Goal: Information Seeking & Learning: Learn about a topic

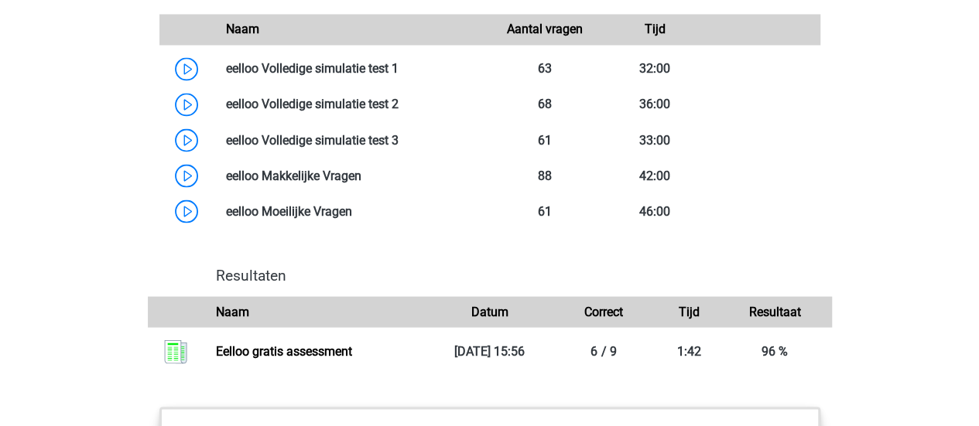
scroll to position [1341, 0]
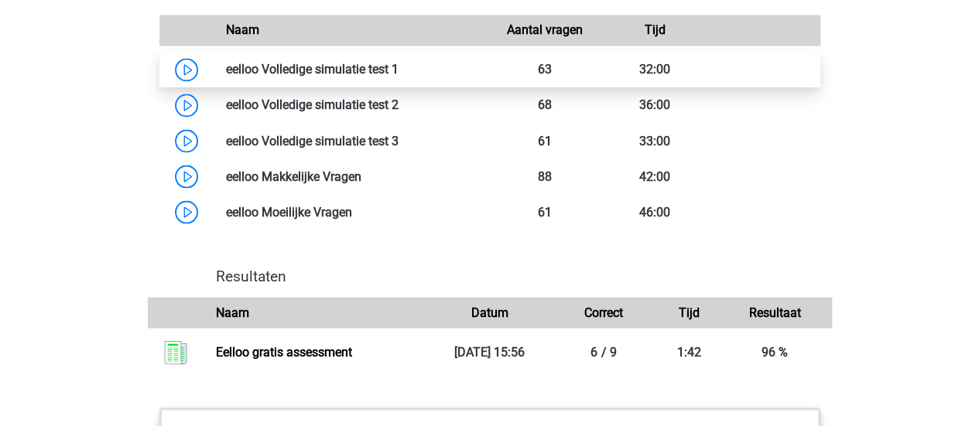
click at [398, 77] on link at bounding box center [398, 69] width 0 height 15
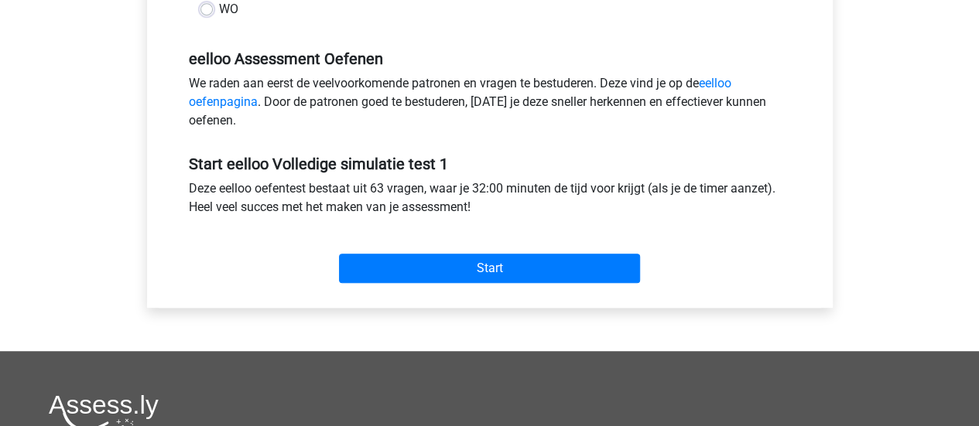
scroll to position [459, 0]
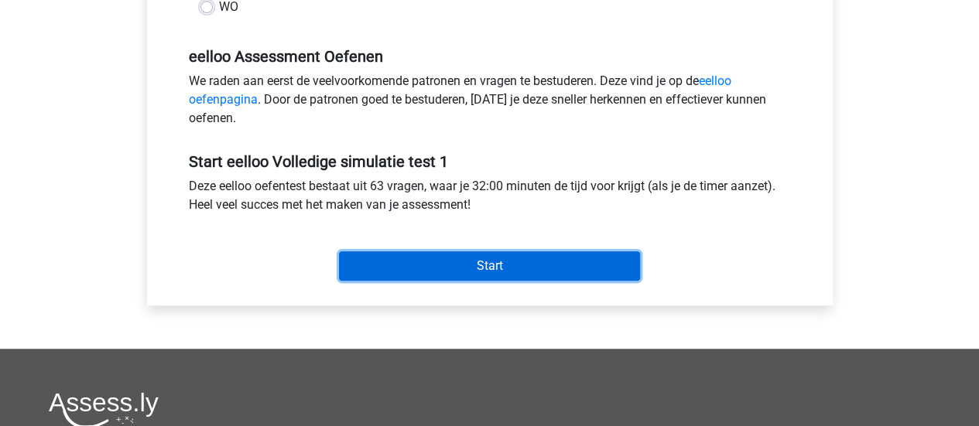
click at [441, 265] on input "Start" at bounding box center [489, 265] width 301 height 29
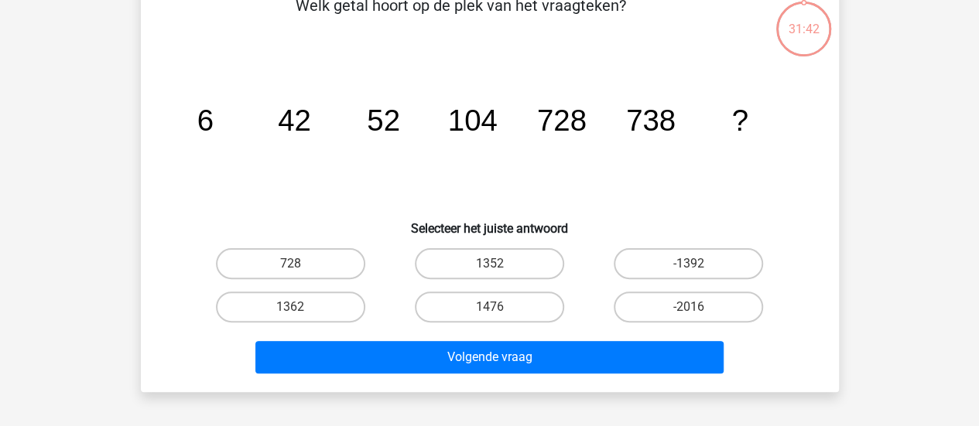
scroll to position [69, 0]
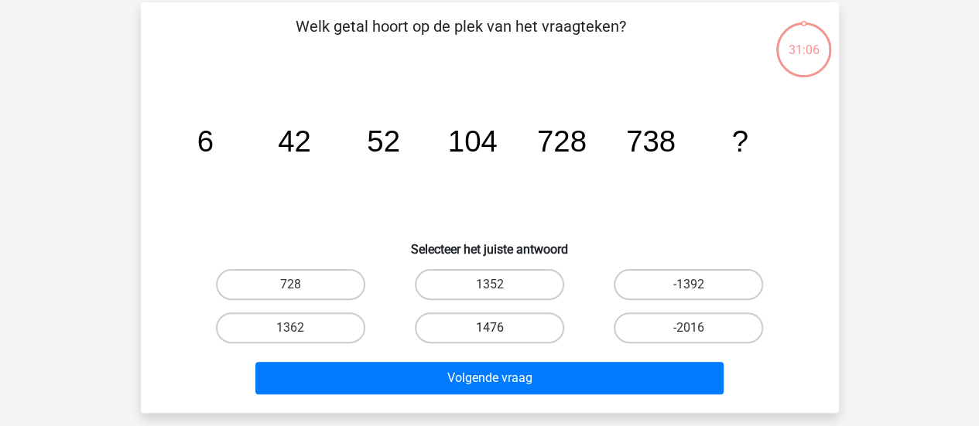
click at [498, 326] on label "1476" at bounding box center [489, 328] width 149 height 31
click at [498, 328] on input "1476" at bounding box center [494, 333] width 10 height 10
radio input "true"
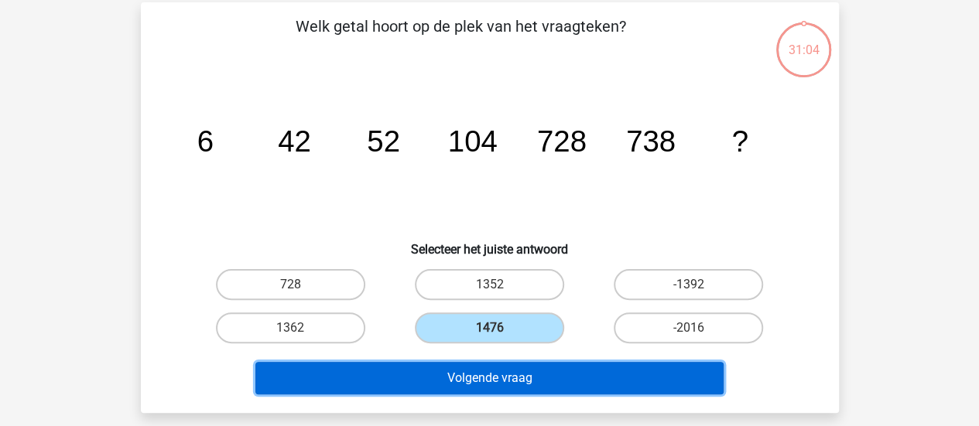
click at [492, 381] on button "Volgende vraag" at bounding box center [489, 378] width 468 height 32
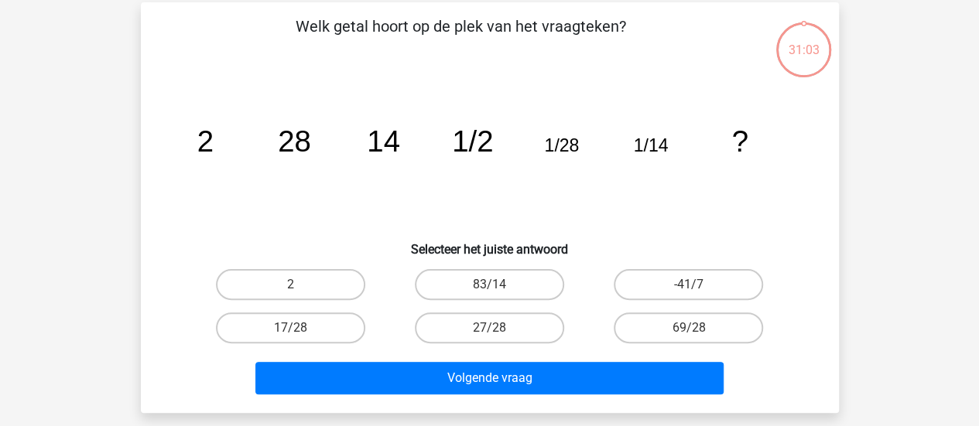
scroll to position [71, 0]
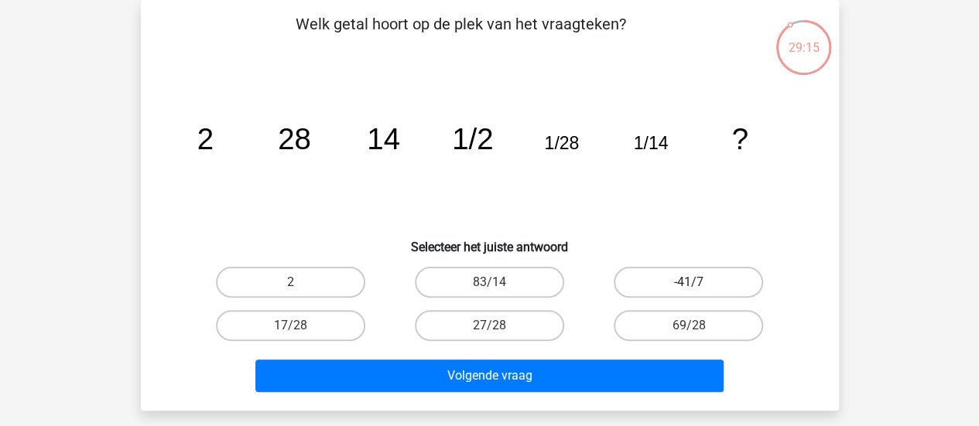
click at [653, 280] on label "-41/7" at bounding box center [687, 282] width 149 height 31
click at [688, 282] on input "-41/7" at bounding box center [693, 287] width 10 height 10
radio input "true"
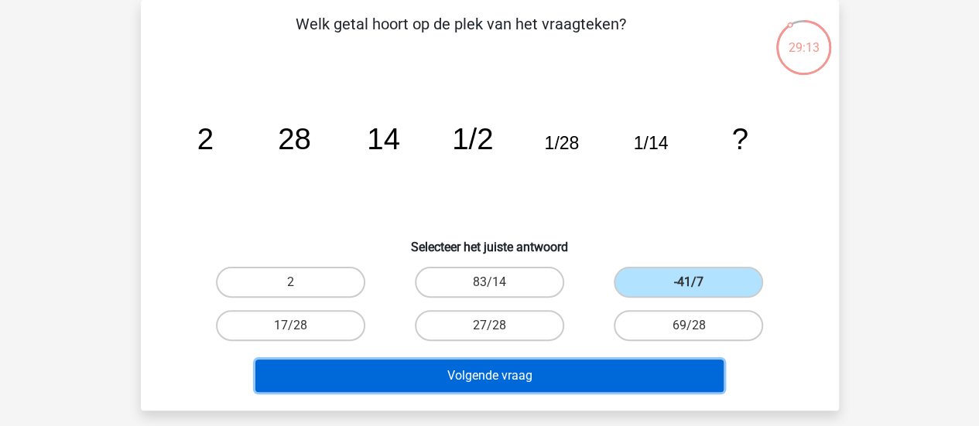
click at [543, 377] on button "Volgende vraag" at bounding box center [489, 376] width 468 height 32
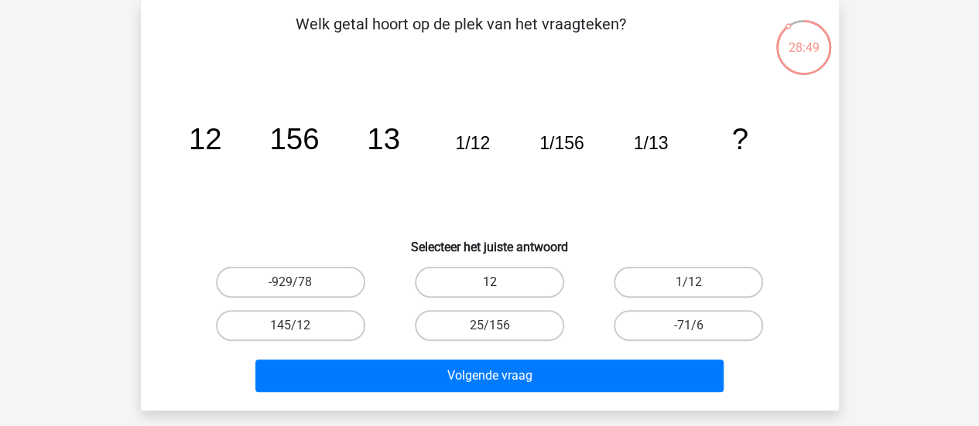
click at [483, 285] on label "12" at bounding box center [489, 282] width 149 height 31
click at [489, 285] on input "12" at bounding box center [494, 287] width 10 height 10
radio input "true"
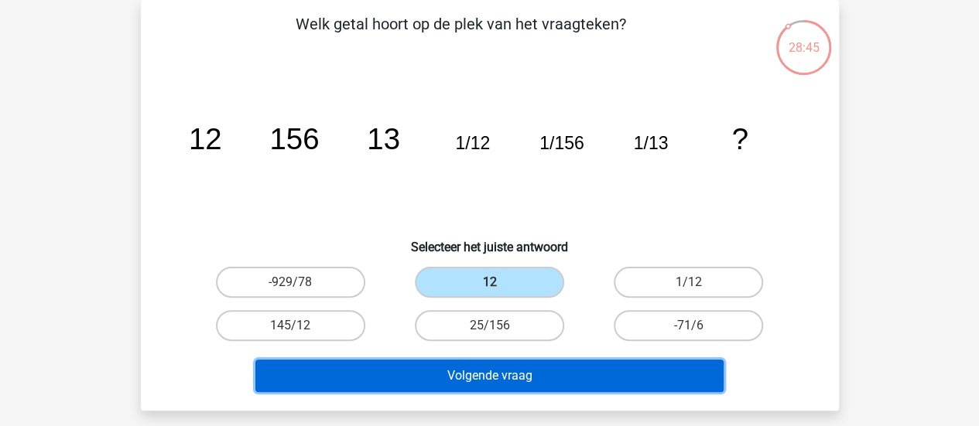
click at [557, 373] on button "Volgende vraag" at bounding box center [489, 376] width 468 height 32
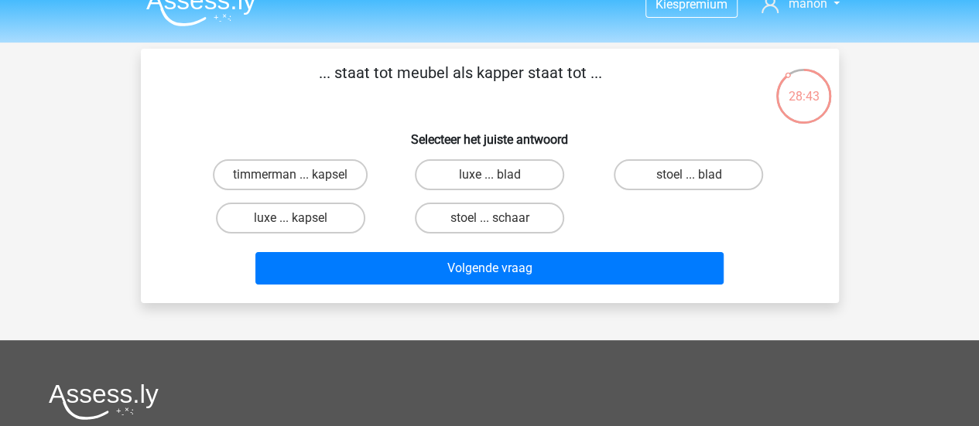
scroll to position [8, 0]
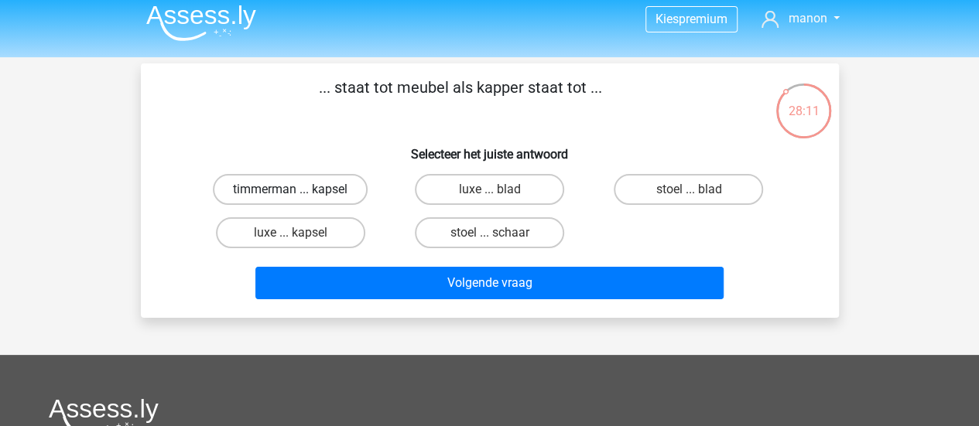
click at [350, 193] on label "timmerman ... kapsel" at bounding box center [290, 189] width 155 height 31
click at [300, 193] on input "timmerman ... kapsel" at bounding box center [295, 195] width 10 height 10
radio input "true"
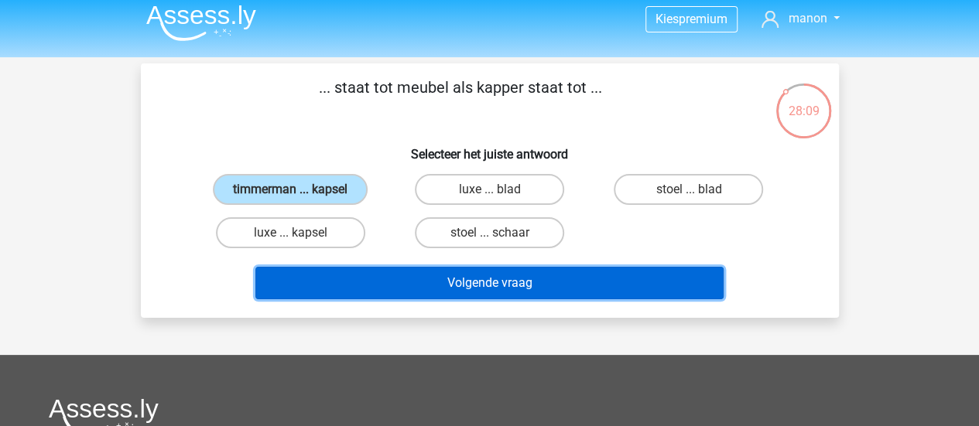
click at [446, 286] on button "Volgende vraag" at bounding box center [489, 283] width 468 height 32
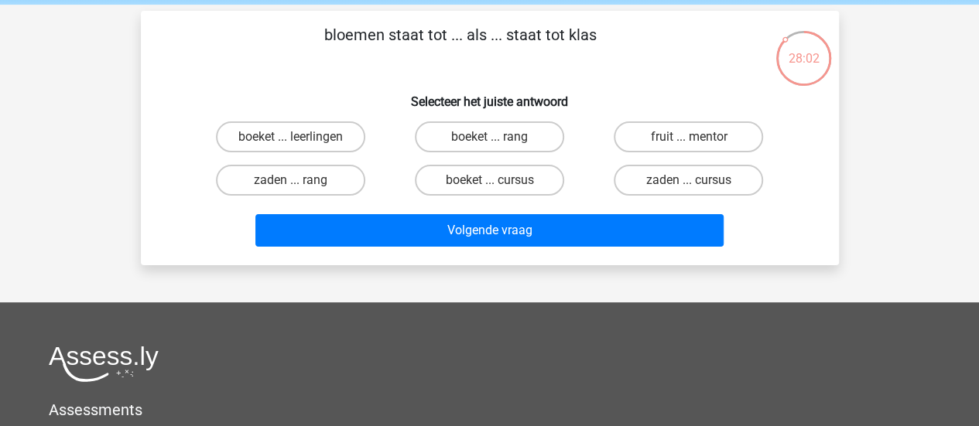
scroll to position [59, 0]
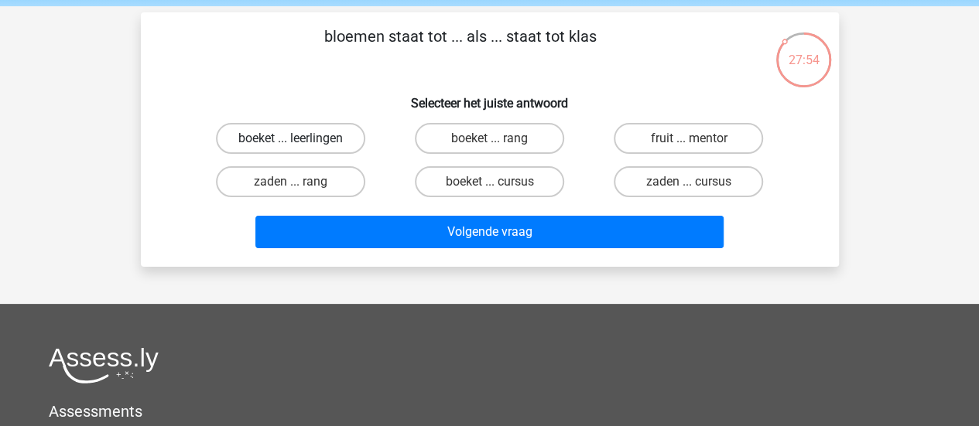
click at [323, 136] on label "boeket ... leerlingen" at bounding box center [290, 138] width 149 height 31
click at [300, 138] on input "boeket ... leerlingen" at bounding box center [295, 143] width 10 height 10
radio input "true"
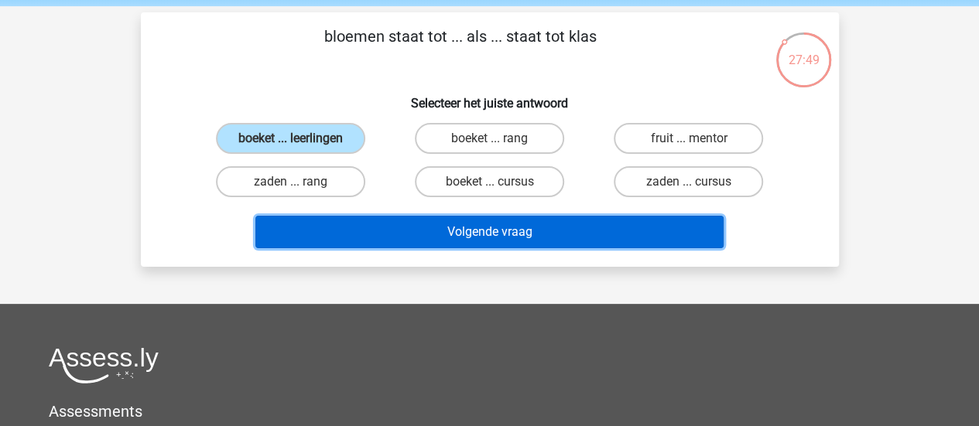
click at [475, 228] on button "Volgende vraag" at bounding box center [489, 232] width 468 height 32
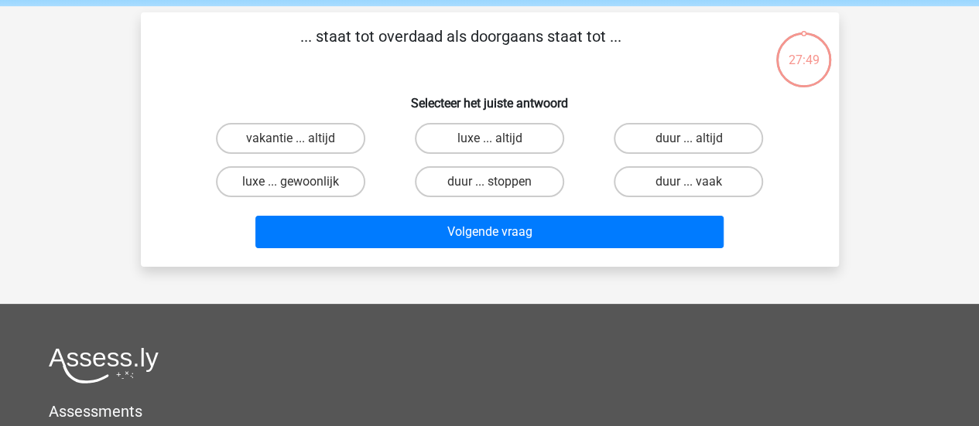
scroll to position [71, 0]
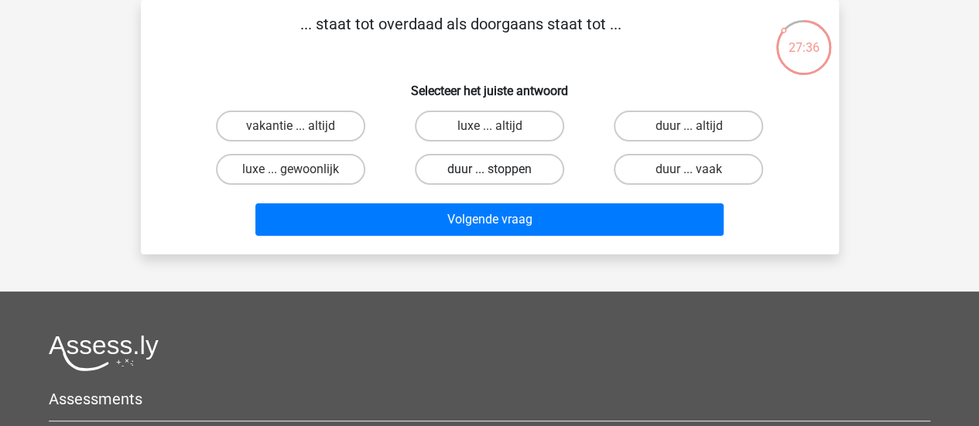
click at [524, 174] on label "duur ... stoppen" at bounding box center [489, 169] width 149 height 31
click at [499, 174] on input "duur ... stoppen" at bounding box center [494, 174] width 10 height 10
radio input "true"
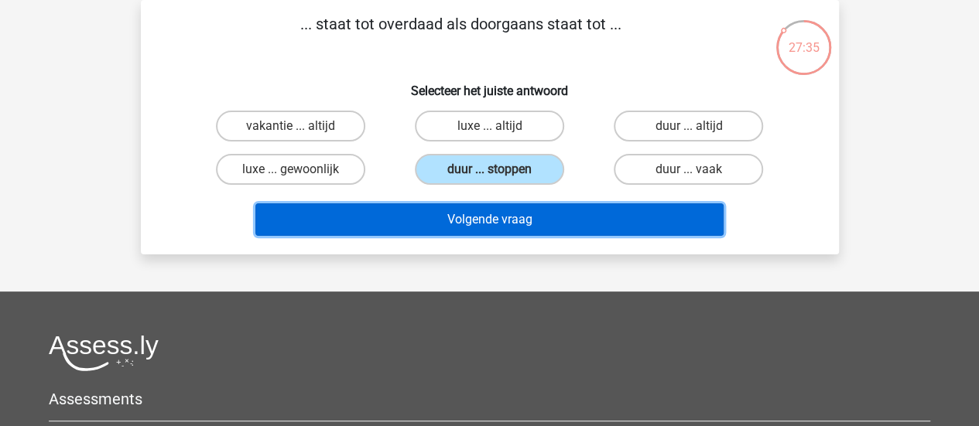
click at [560, 214] on button "Volgende vraag" at bounding box center [489, 219] width 468 height 32
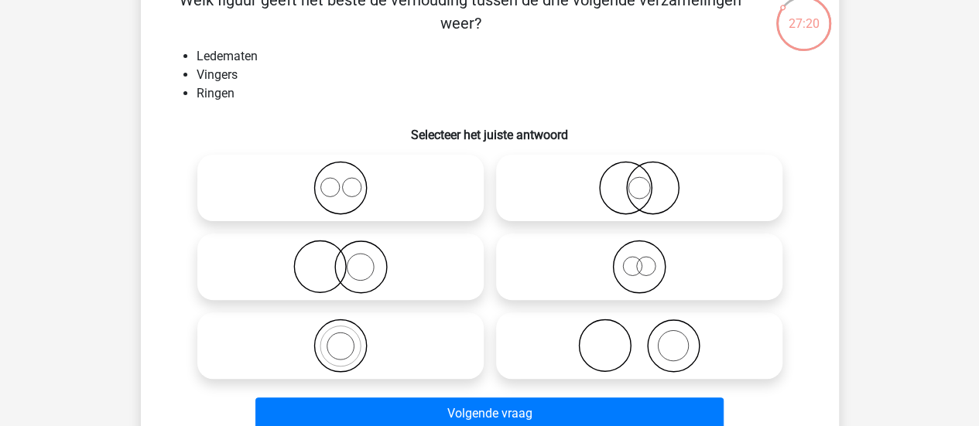
scroll to position [97, 0]
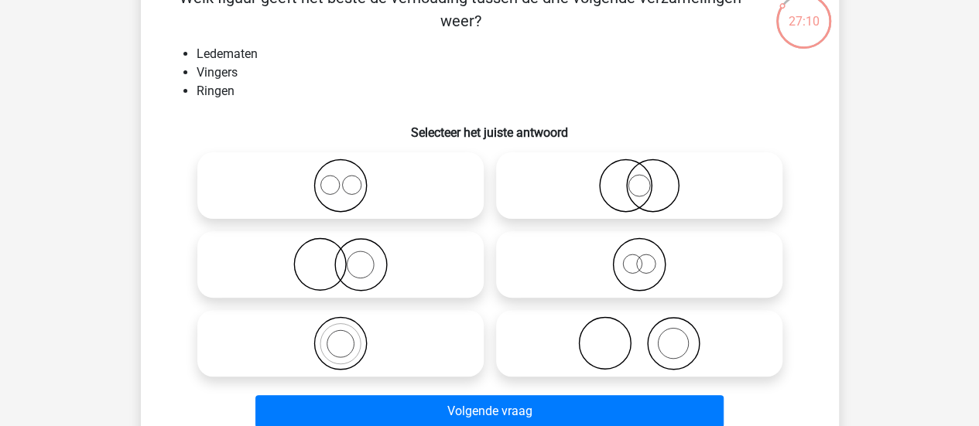
click at [392, 273] on icon at bounding box center [340, 264] width 274 height 54
click at [350, 257] on input "radio" at bounding box center [345, 252] width 10 height 10
radio input "true"
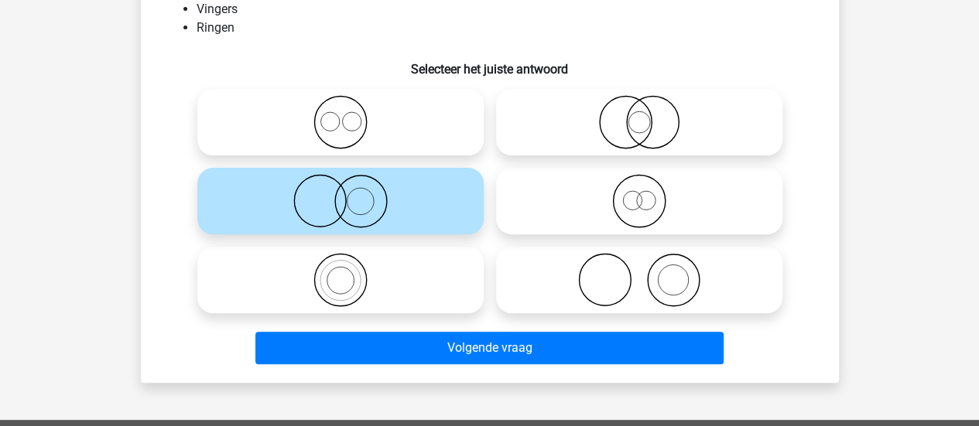
scroll to position [162, 0]
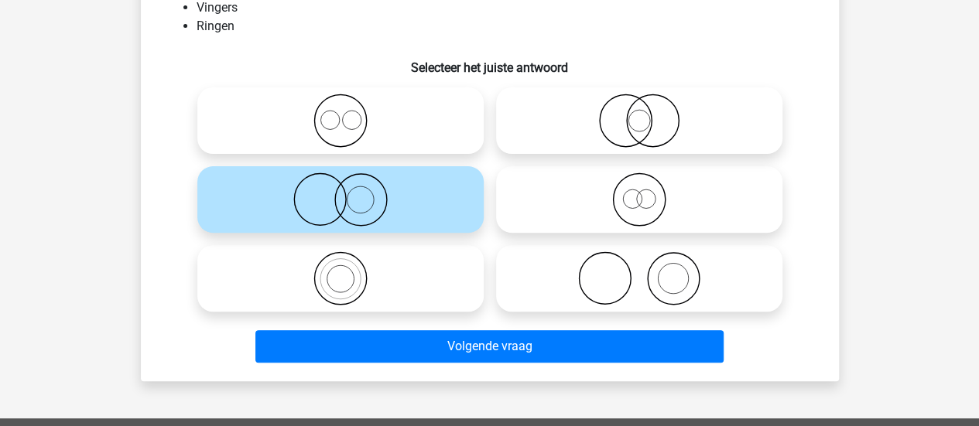
click at [627, 295] on icon at bounding box center [639, 278] width 274 height 54
click at [639, 271] on input "radio" at bounding box center [644, 266] width 10 height 10
radio input "true"
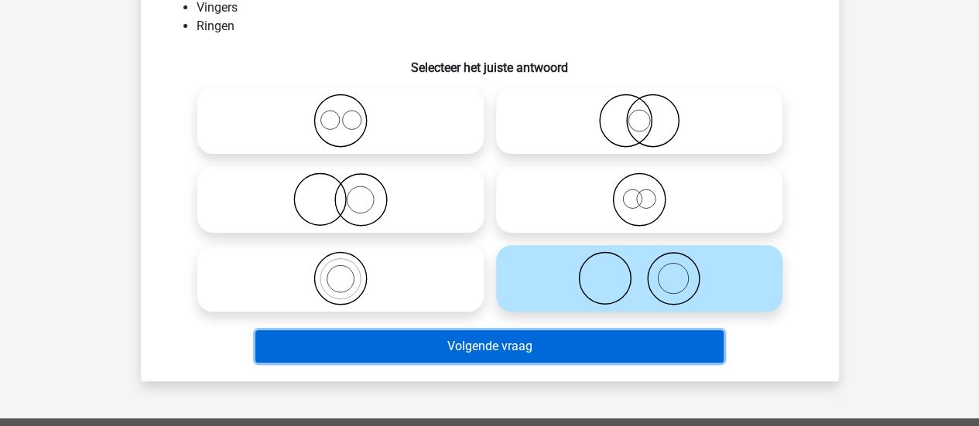
click at [531, 345] on button "Volgende vraag" at bounding box center [489, 346] width 468 height 32
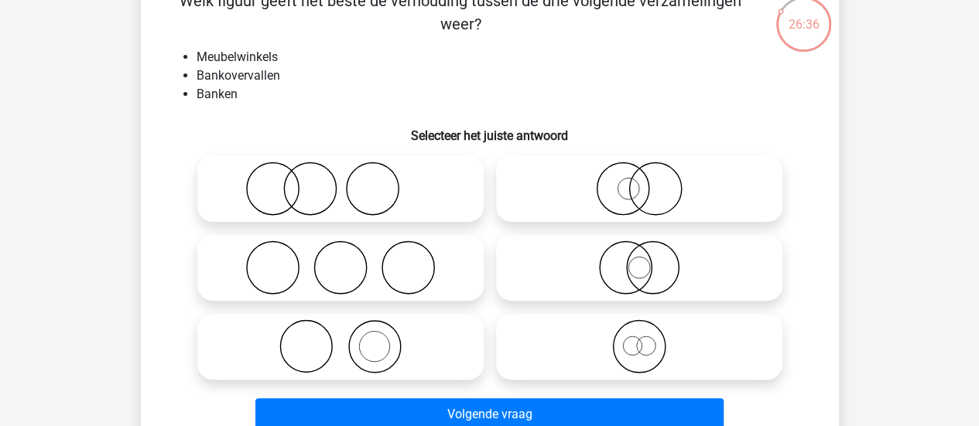
scroll to position [112, 0]
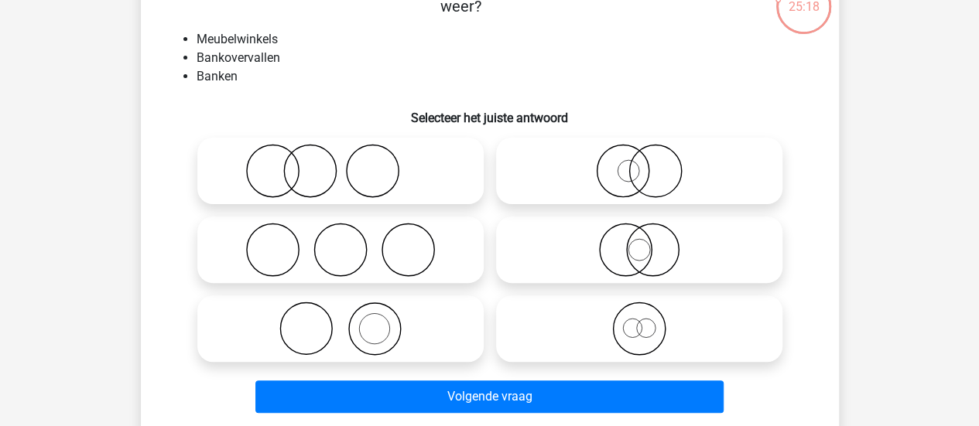
click at [669, 245] on icon at bounding box center [639, 250] width 274 height 54
click at [649, 242] on input "radio" at bounding box center [644, 237] width 10 height 10
radio input "true"
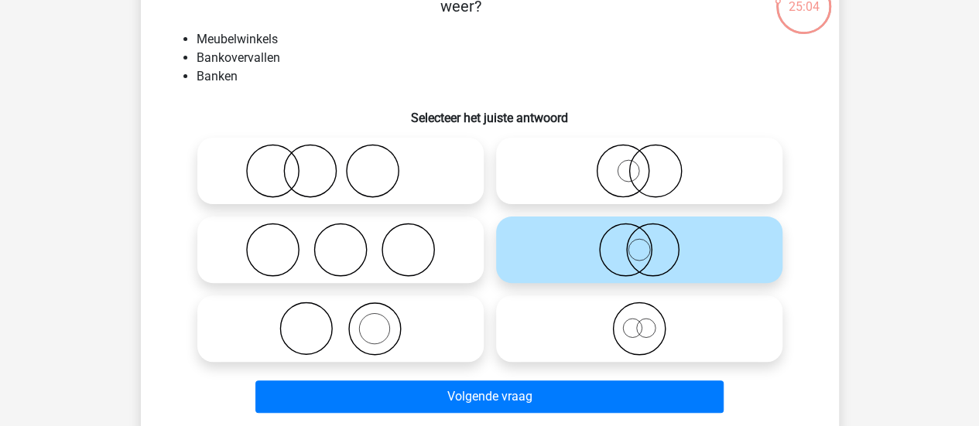
click at [648, 163] on icon at bounding box center [639, 171] width 274 height 54
click at [648, 163] on input "radio" at bounding box center [644, 158] width 10 height 10
radio input "true"
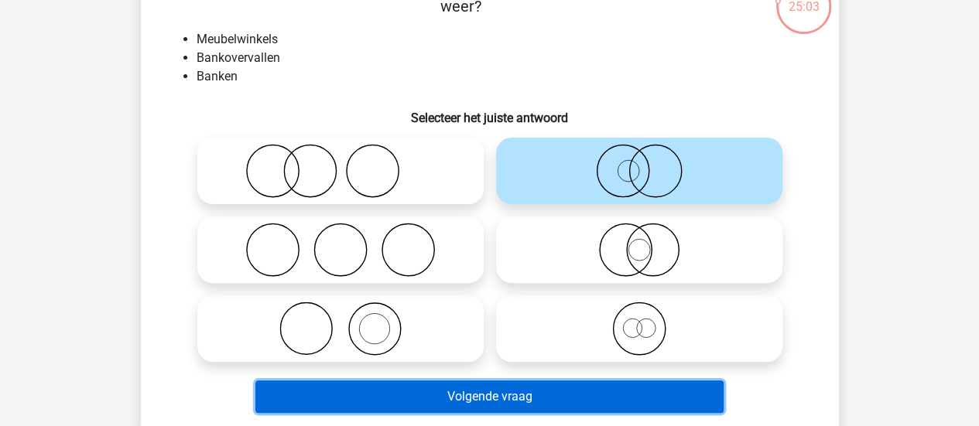
click at [531, 390] on button "Volgende vraag" at bounding box center [489, 397] width 468 height 32
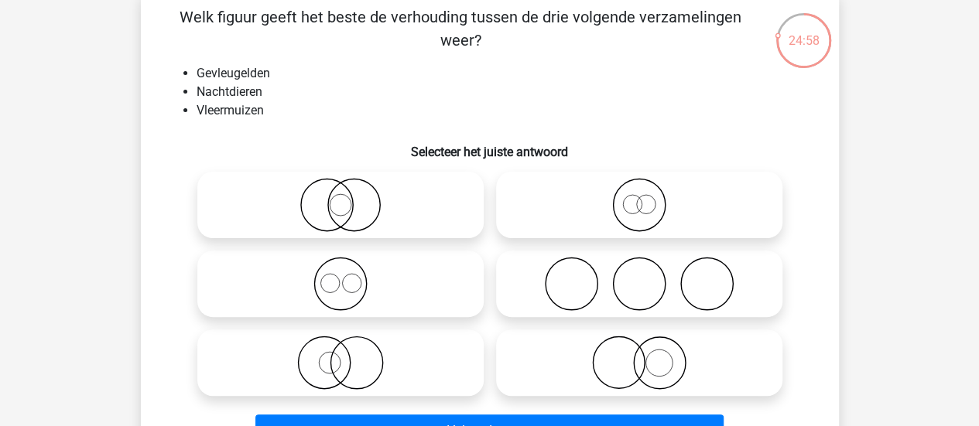
scroll to position [77, 0]
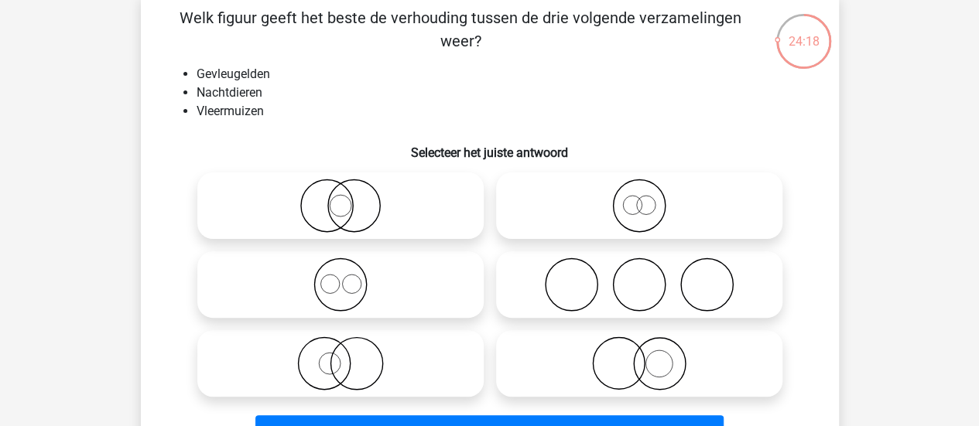
click at [367, 368] on icon at bounding box center [340, 363] width 274 height 54
click at [350, 356] on input "radio" at bounding box center [345, 351] width 10 height 10
radio input "true"
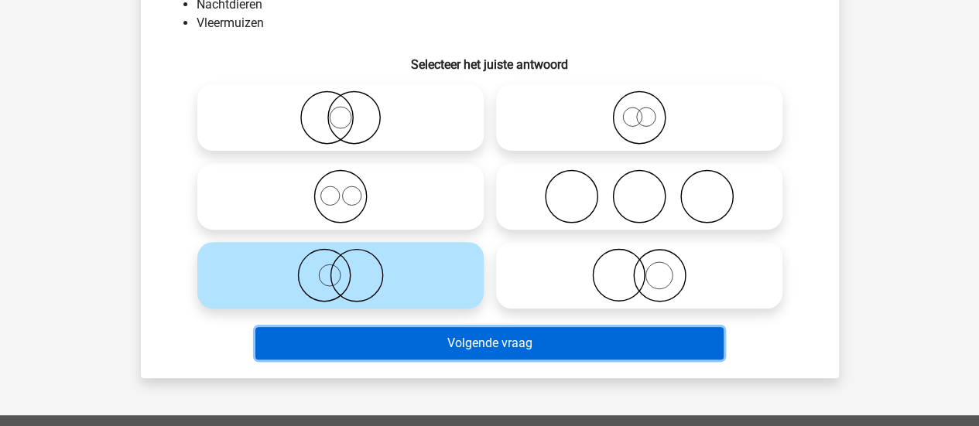
click at [398, 347] on button "Volgende vraag" at bounding box center [489, 343] width 468 height 32
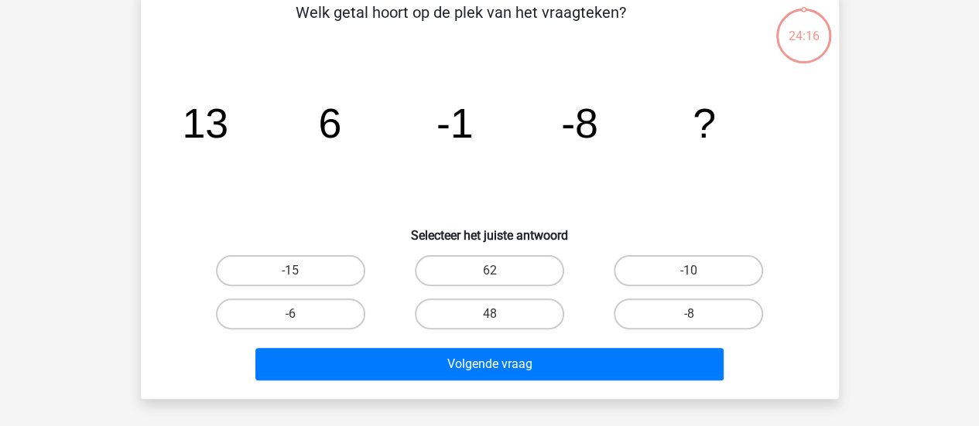
scroll to position [71, 0]
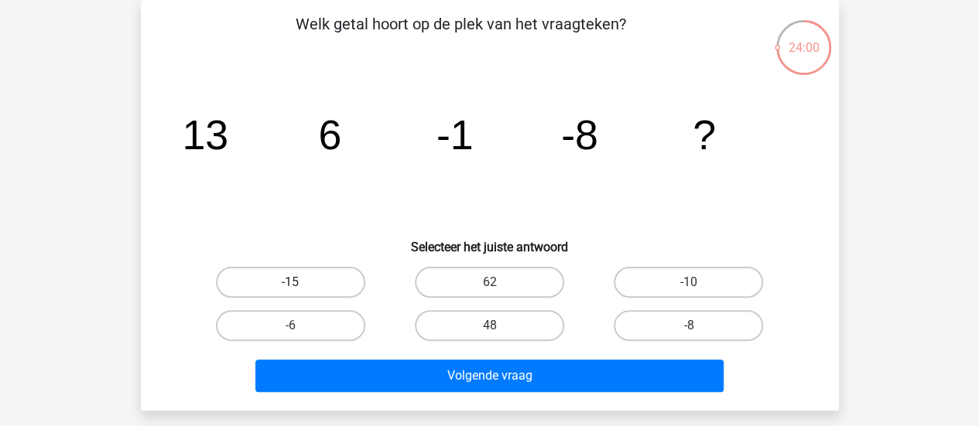
click at [311, 276] on label "-15" at bounding box center [290, 282] width 149 height 31
click at [300, 282] on input "-15" at bounding box center [295, 287] width 10 height 10
radio input "true"
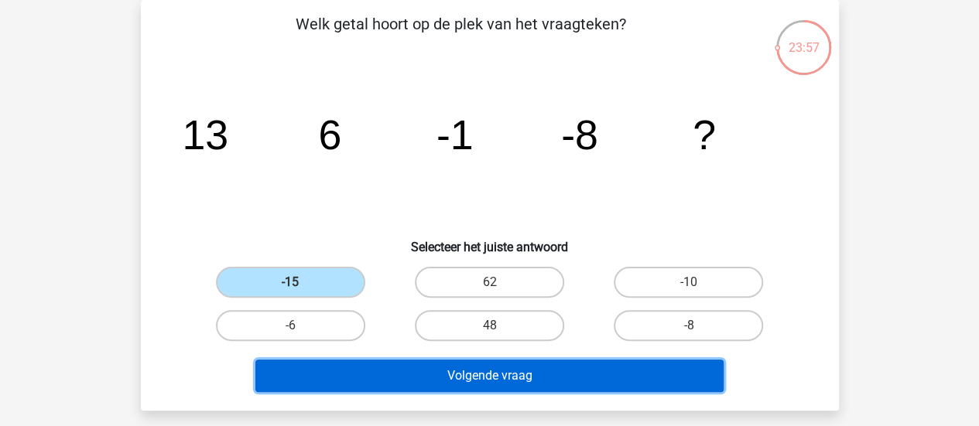
click at [471, 369] on button "Volgende vraag" at bounding box center [489, 376] width 468 height 32
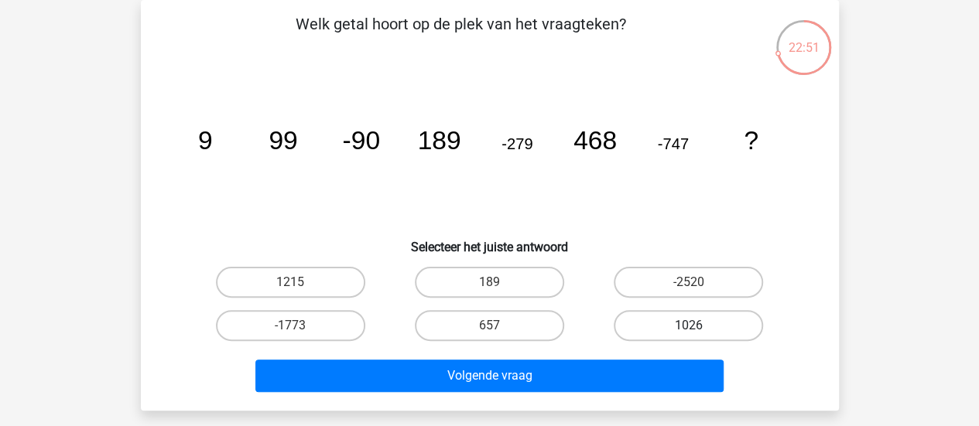
click at [664, 324] on label "1026" at bounding box center [687, 325] width 149 height 31
click at [688, 326] on input "1026" at bounding box center [693, 331] width 10 height 10
radio input "true"
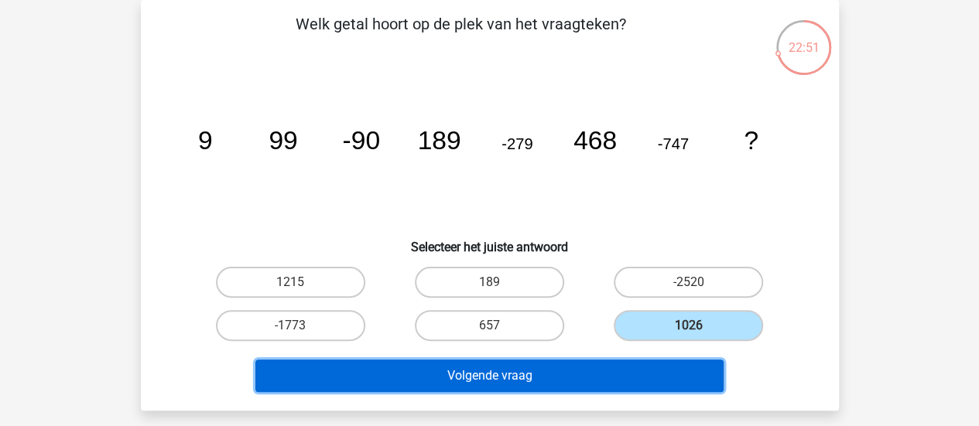
click at [529, 375] on button "Volgende vraag" at bounding box center [489, 376] width 468 height 32
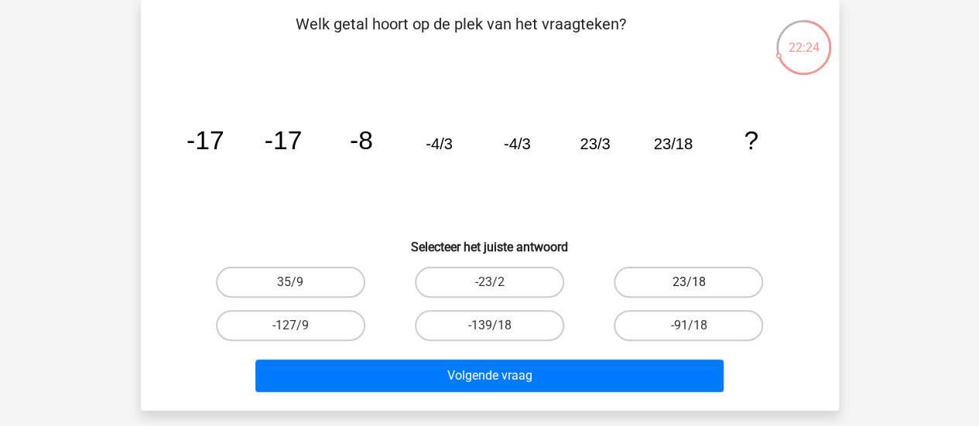
click at [692, 278] on label "23/18" at bounding box center [687, 282] width 149 height 31
click at [692, 282] on input "23/18" at bounding box center [693, 287] width 10 height 10
radio input "true"
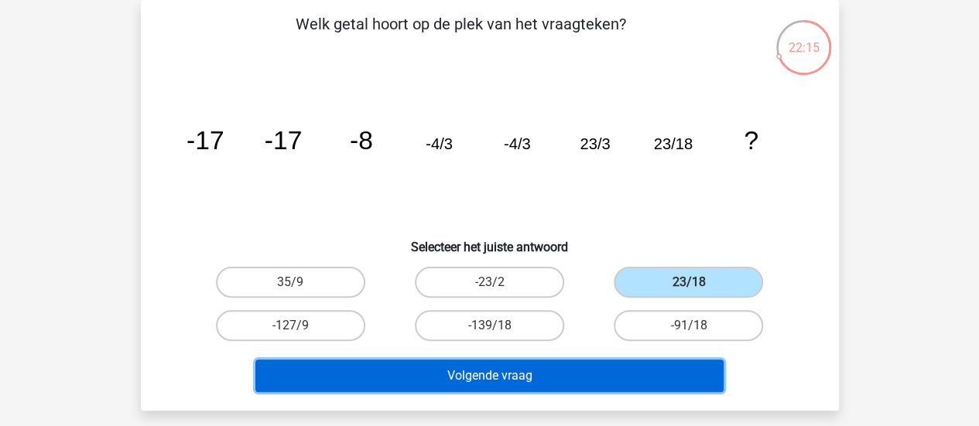
click at [526, 364] on button "Volgende vraag" at bounding box center [489, 376] width 468 height 32
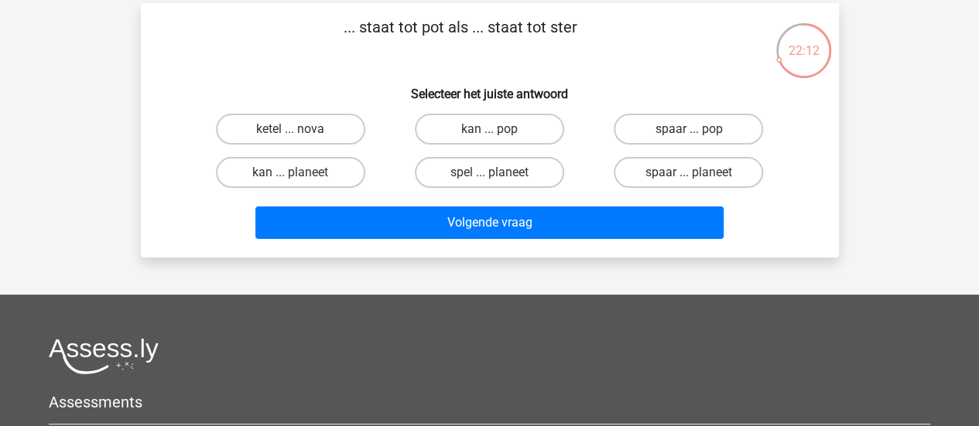
scroll to position [66, 0]
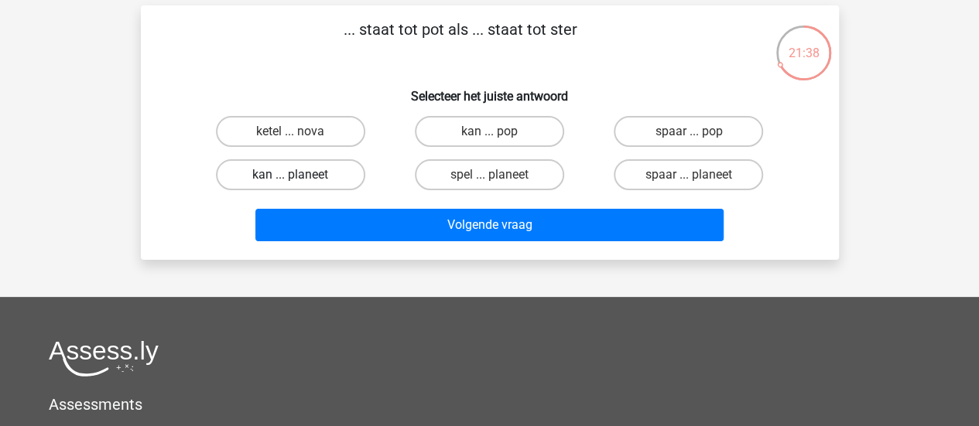
click at [342, 174] on label "kan ... planeet" at bounding box center [290, 174] width 149 height 31
click at [300, 175] on input "kan ... planeet" at bounding box center [295, 180] width 10 height 10
radio input "true"
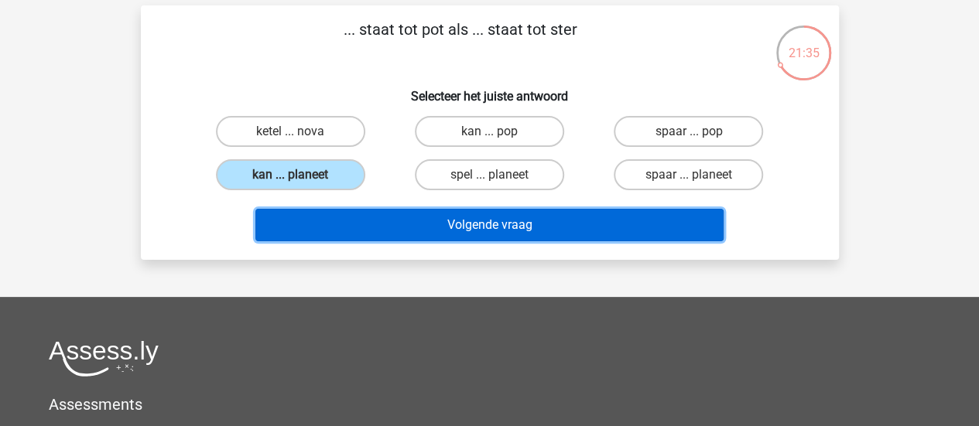
click at [419, 230] on button "Volgende vraag" at bounding box center [489, 225] width 468 height 32
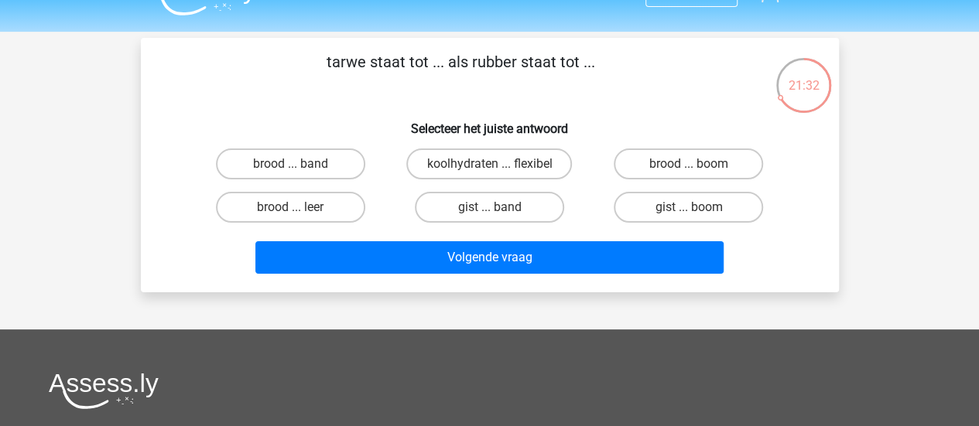
scroll to position [31, 0]
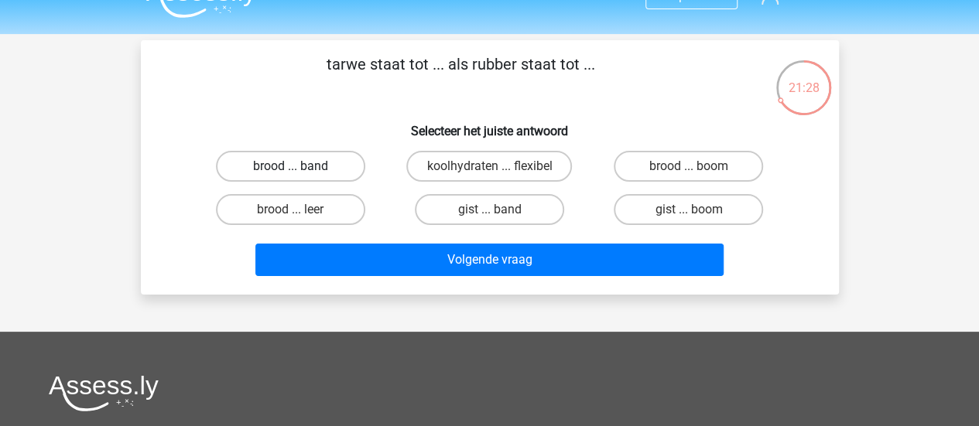
click at [323, 164] on label "brood ... band" at bounding box center [290, 166] width 149 height 31
click at [300, 166] on input "brood ... band" at bounding box center [295, 171] width 10 height 10
radio input "true"
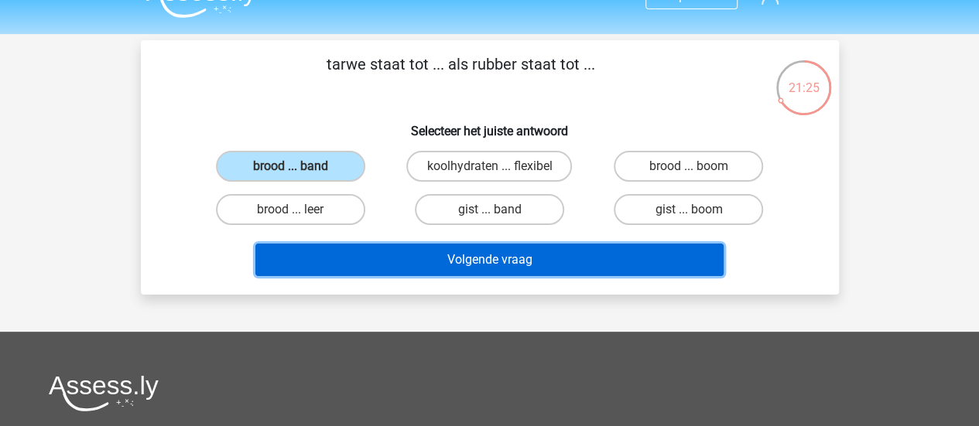
click at [412, 255] on button "Volgende vraag" at bounding box center [489, 260] width 468 height 32
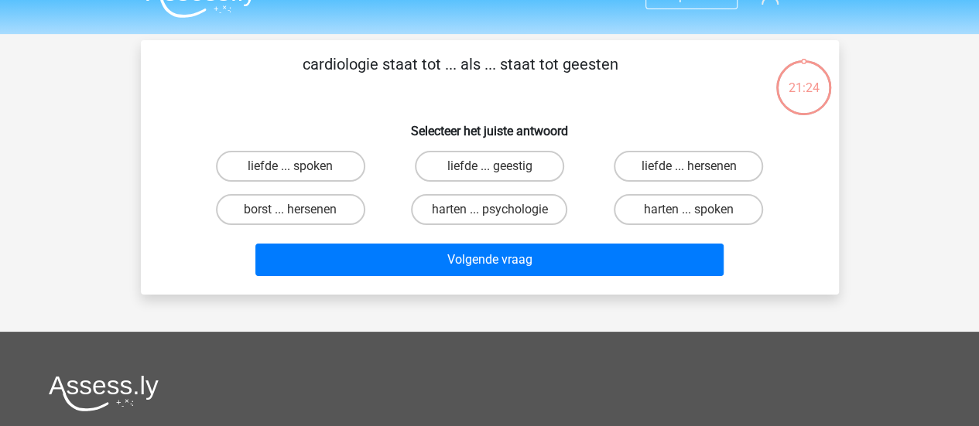
scroll to position [71, 0]
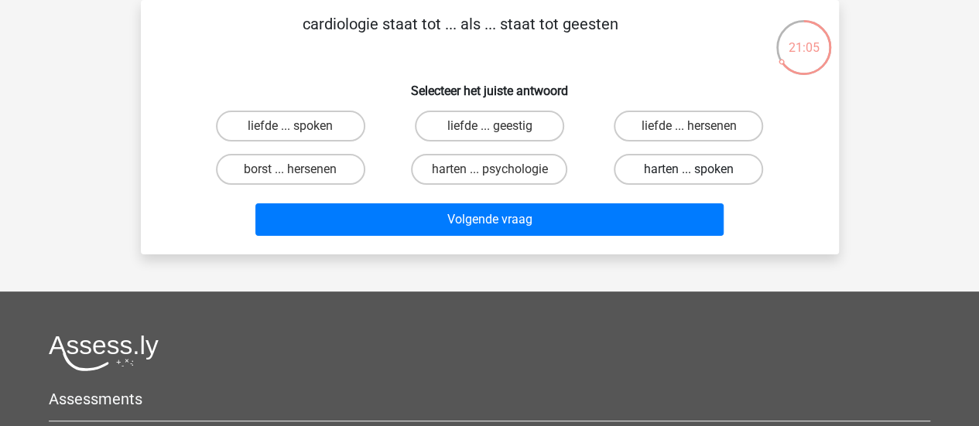
click at [653, 171] on label "harten ... spoken" at bounding box center [687, 169] width 149 height 31
click at [688, 171] on input "harten ... spoken" at bounding box center [693, 174] width 10 height 10
radio input "true"
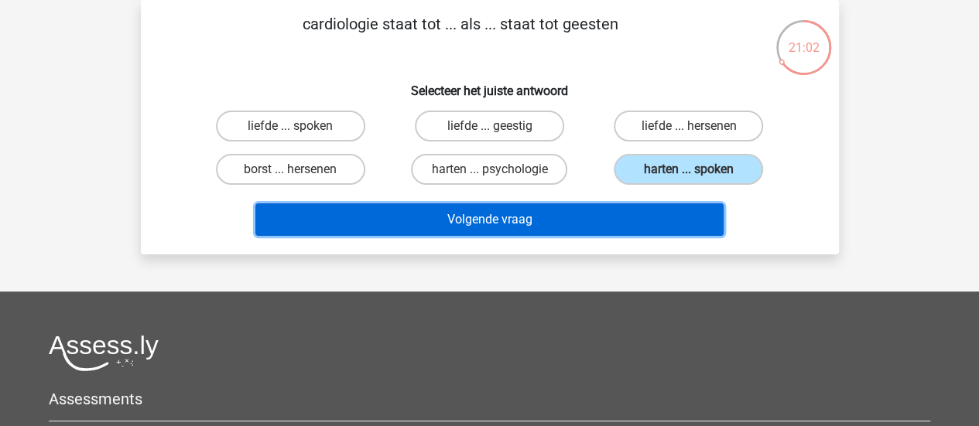
click at [482, 223] on button "Volgende vraag" at bounding box center [489, 219] width 468 height 32
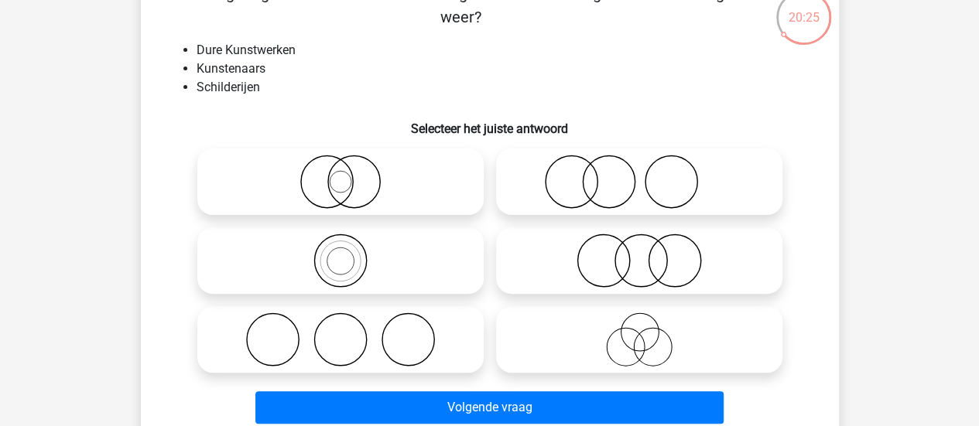
scroll to position [104, 0]
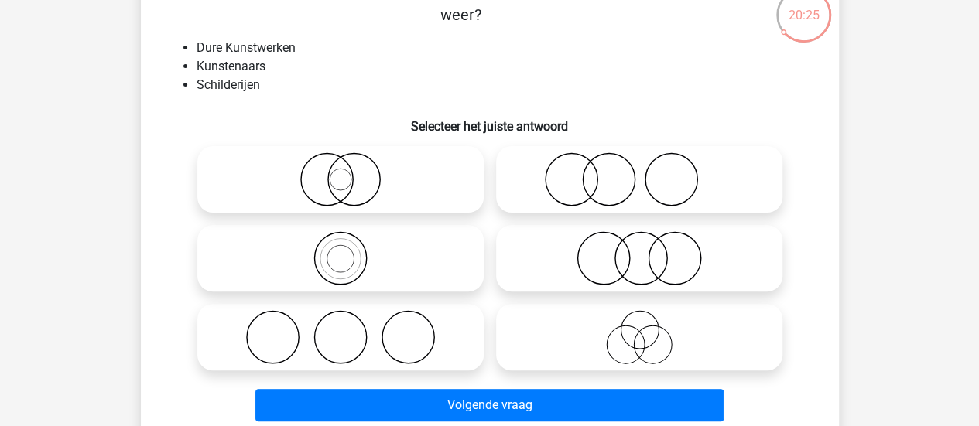
click at [710, 339] on icon at bounding box center [639, 337] width 274 height 54
click at [649, 330] on input "radio" at bounding box center [644, 324] width 10 height 10
radio input "true"
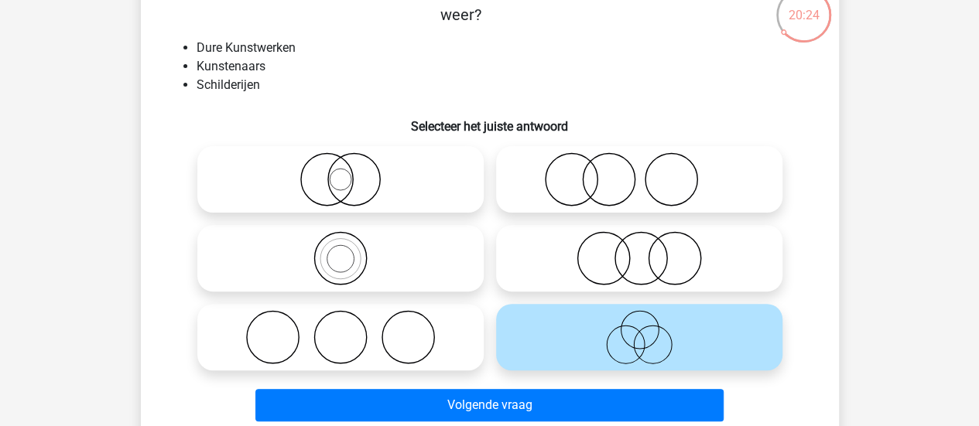
click at [593, 416] on button "Volgende vraag" at bounding box center [489, 405] width 468 height 32
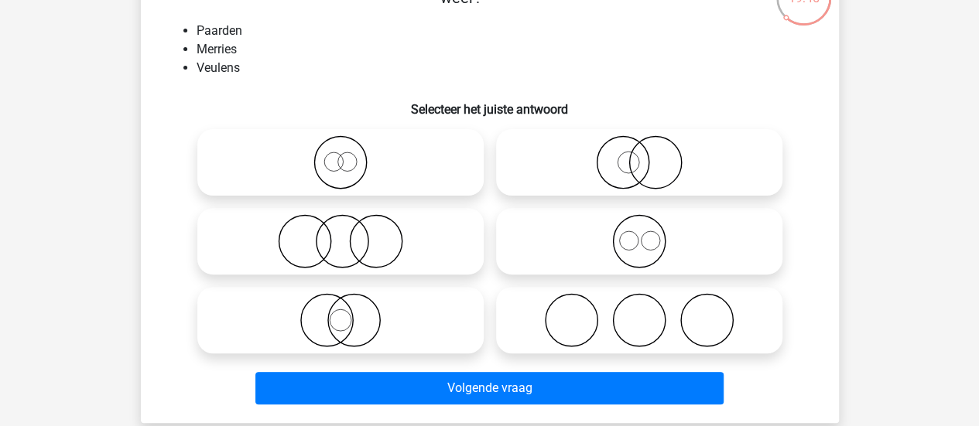
scroll to position [125, 0]
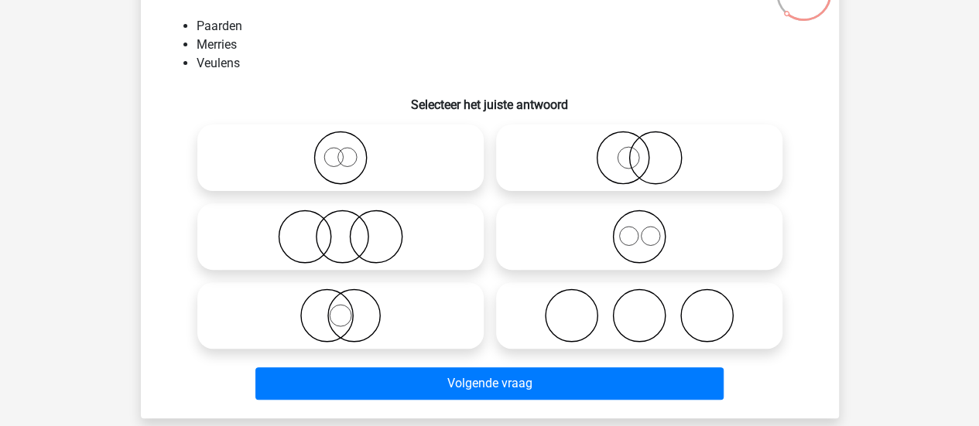
click at [671, 246] on icon at bounding box center [639, 237] width 274 height 54
click at [649, 229] on input "radio" at bounding box center [644, 224] width 10 height 10
radio input "true"
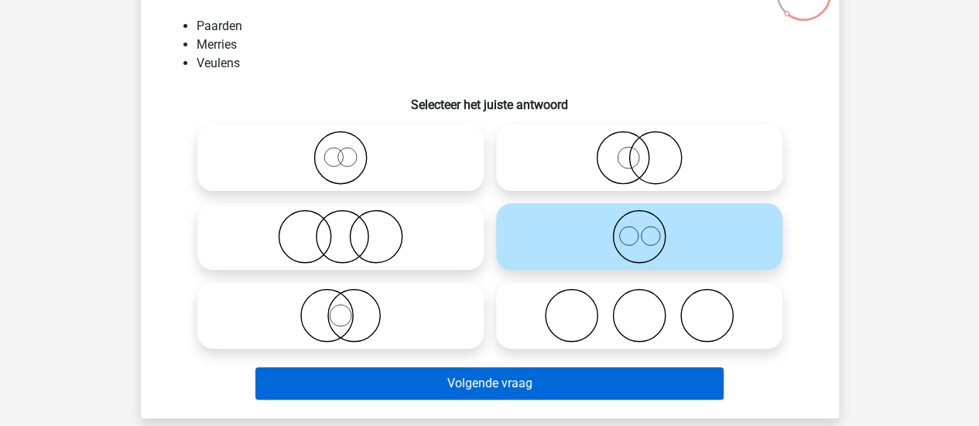
click at [599, 387] on button "Volgende vraag" at bounding box center [489, 383] width 468 height 32
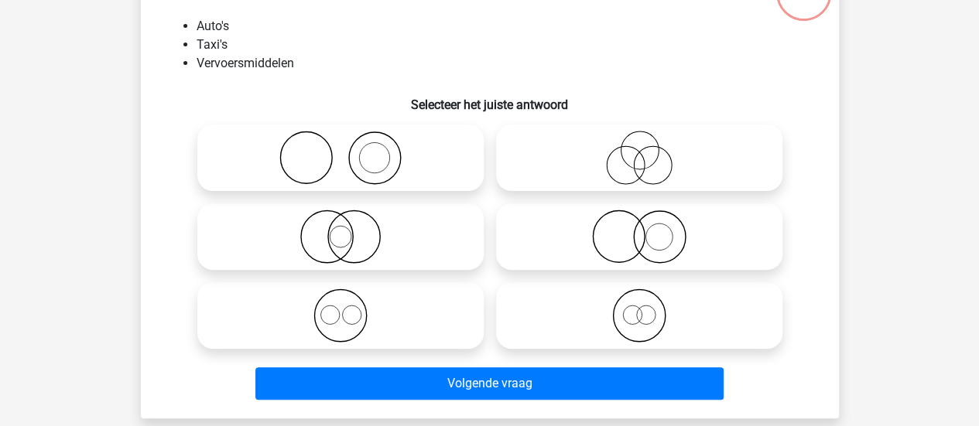
scroll to position [71, 0]
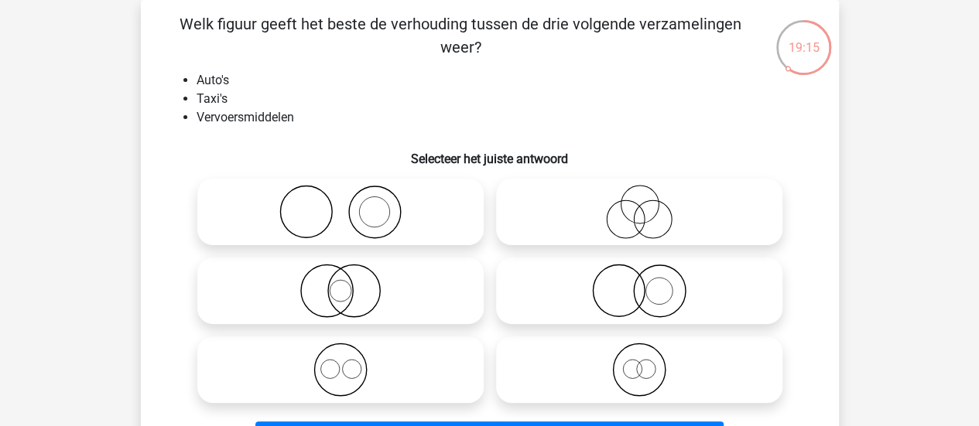
click at [798, 386] on div at bounding box center [490, 291] width 648 height 237
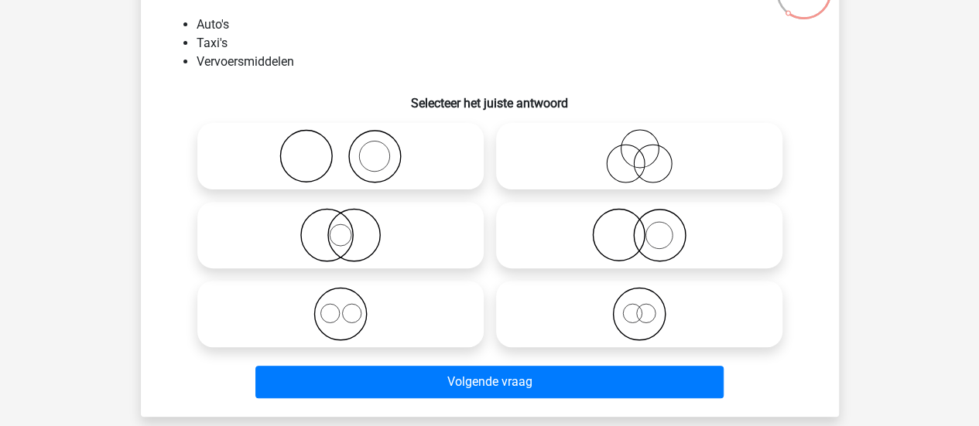
scroll to position [132, 0]
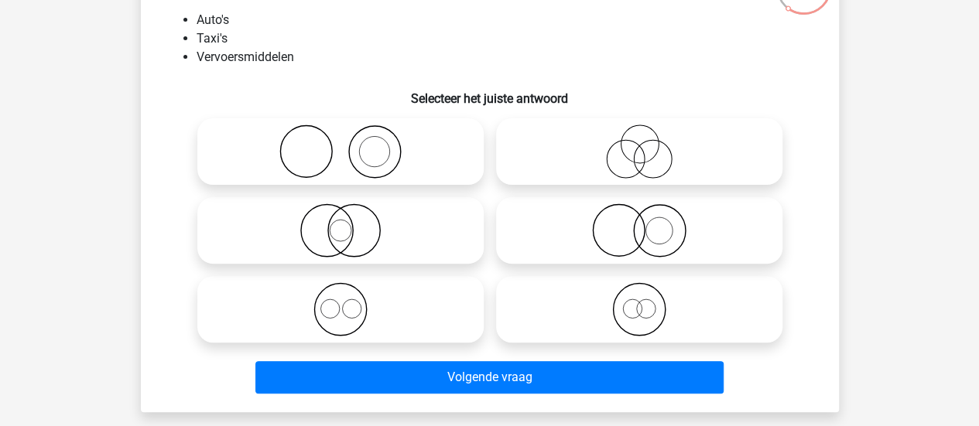
click at [692, 316] on icon at bounding box center [639, 309] width 274 height 54
click at [649, 302] on input "radio" at bounding box center [644, 297] width 10 height 10
radio input "true"
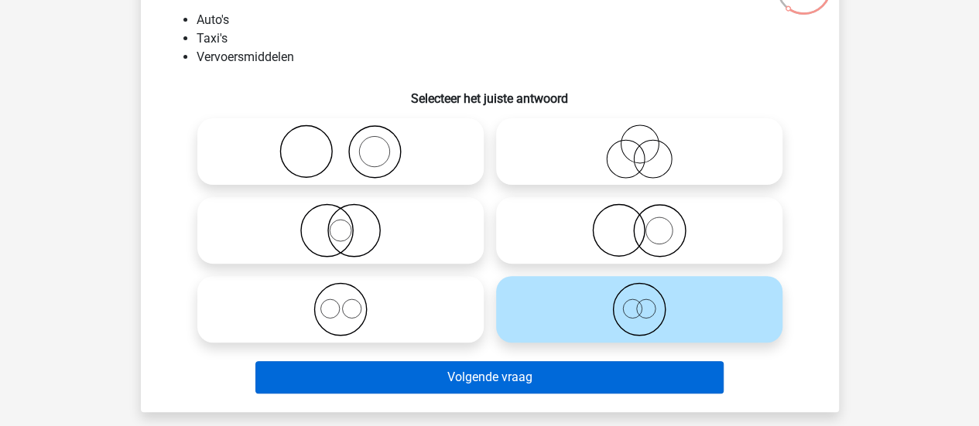
click at [606, 390] on button "Volgende vraag" at bounding box center [489, 377] width 468 height 32
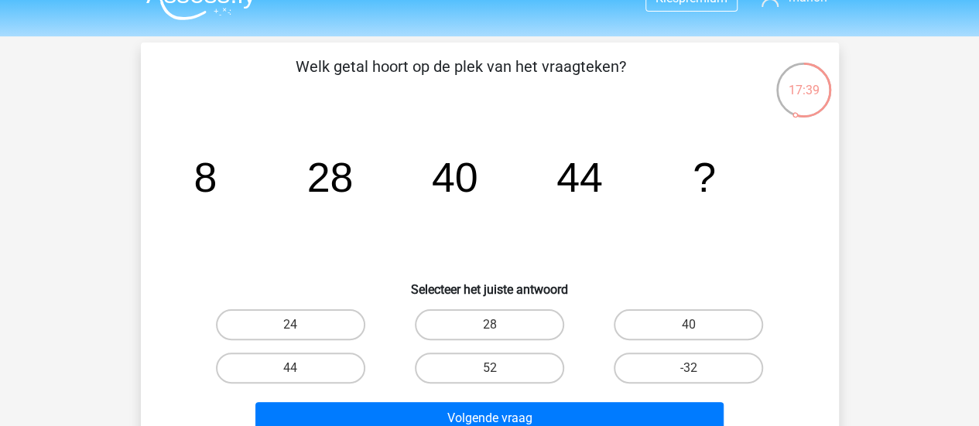
scroll to position [70, 0]
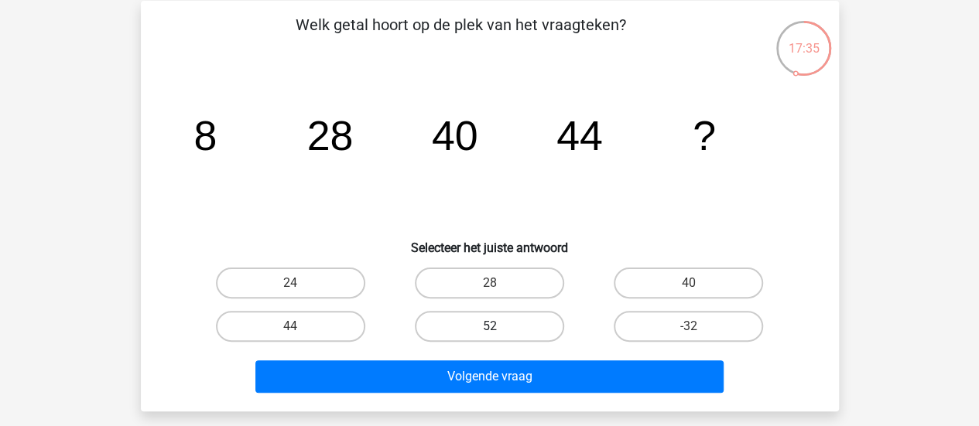
click at [524, 333] on label "52" at bounding box center [489, 326] width 149 height 31
click at [499, 333] on input "52" at bounding box center [494, 331] width 10 height 10
radio input "true"
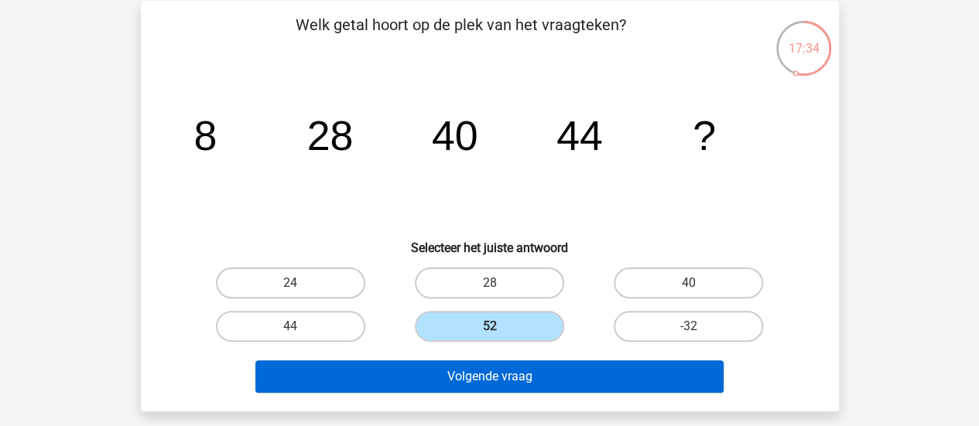
click at [570, 378] on button "Volgende vraag" at bounding box center [489, 376] width 468 height 32
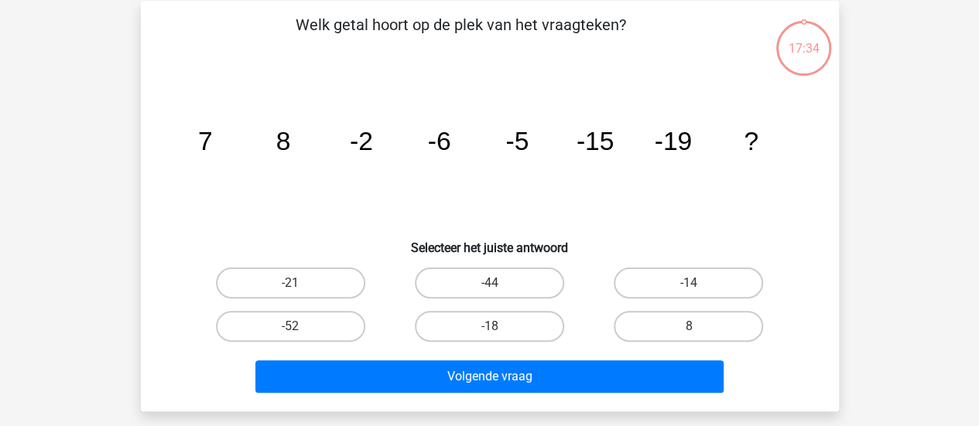
scroll to position [71, 0]
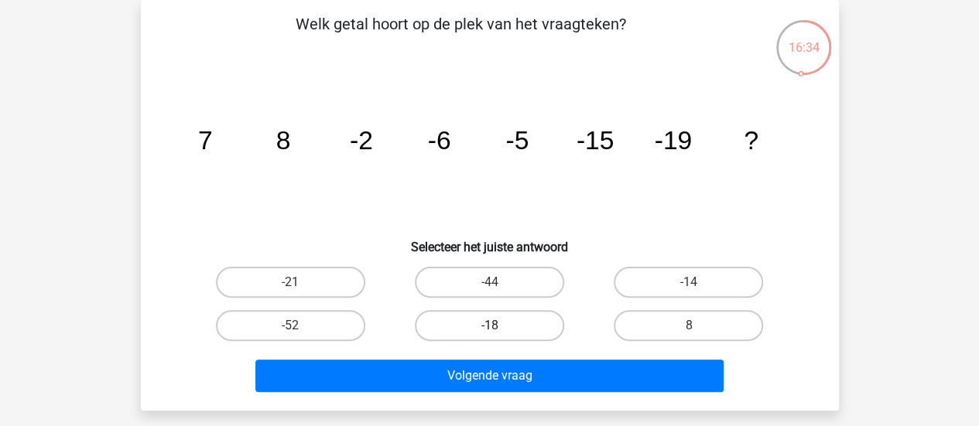
click at [521, 319] on label "-18" at bounding box center [489, 325] width 149 height 31
click at [499, 326] on input "-18" at bounding box center [494, 331] width 10 height 10
radio input "true"
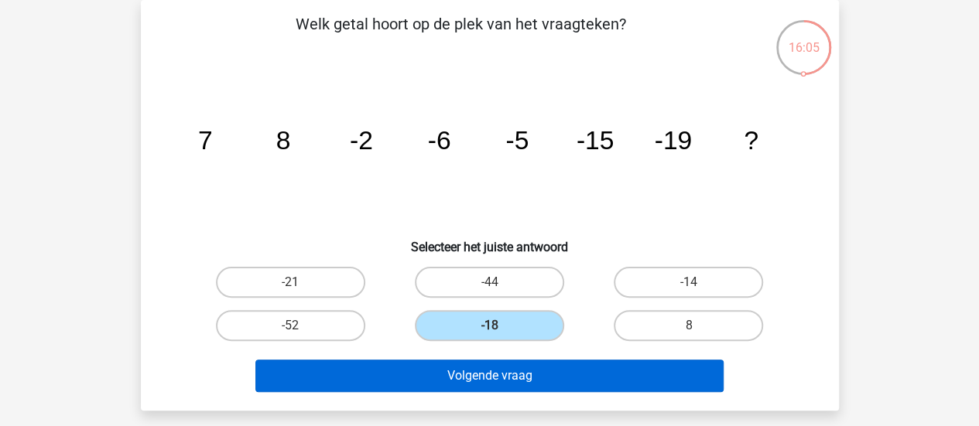
click at [572, 380] on button "Volgende vraag" at bounding box center [489, 376] width 468 height 32
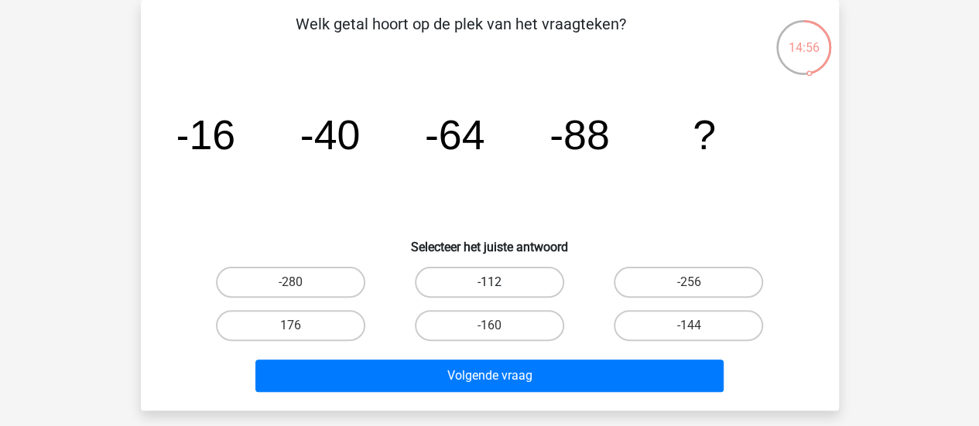
click at [494, 279] on label "-112" at bounding box center [489, 282] width 149 height 31
click at [494, 282] on input "-112" at bounding box center [494, 287] width 10 height 10
radio input "true"
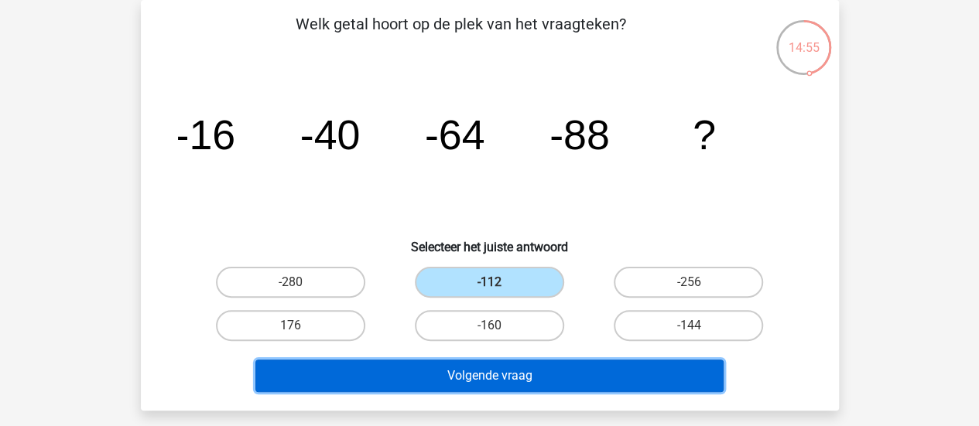
click at [559, 384] on button "Volgende vraag" at bounding box center [489, 376] width 468 height 32
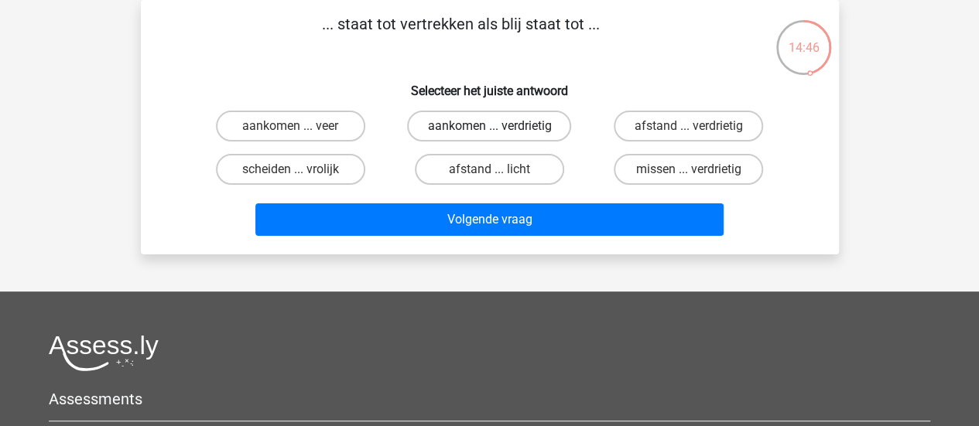
click at [449, 138] on label "aankomen ... verdrietig" at bounding box center [489, 126] width 164 height 31
click at [489, 136] on input "aankomen ... verdrietig" at bounding box center [494, 131] width 10 height 10
radio input "true"
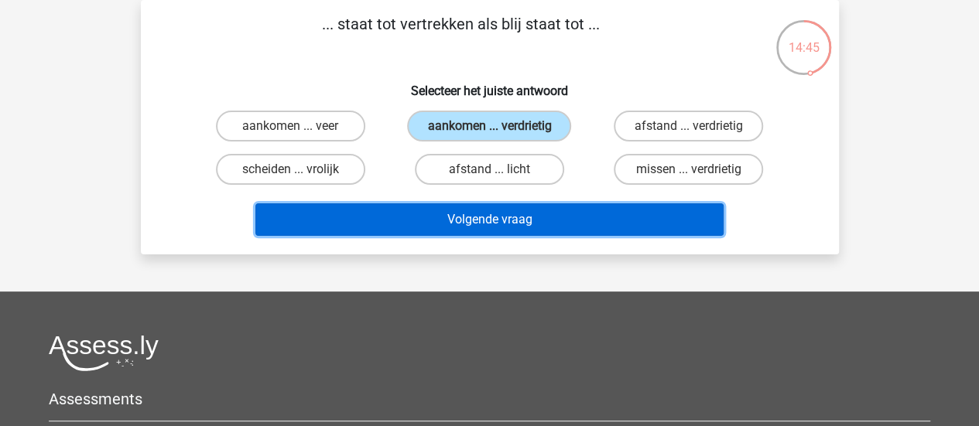
click at [477, 225] on button "Volgende vraag" at bounding box center [489, 219] width 468 height 32
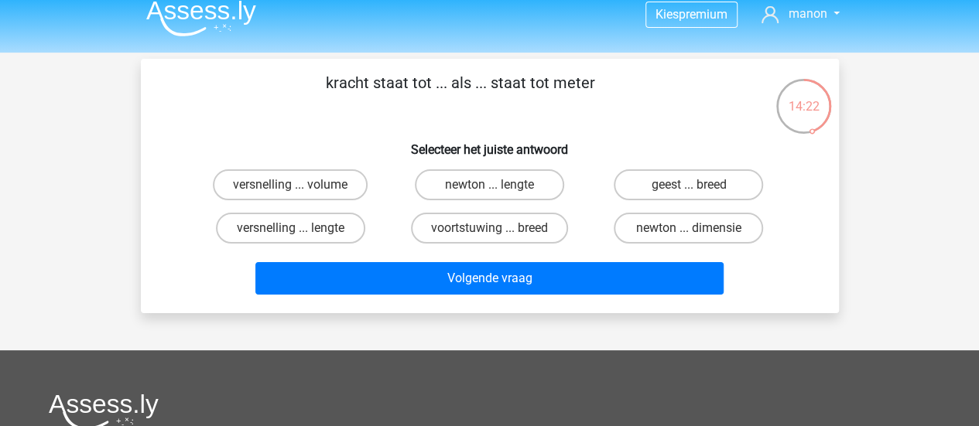
scroll to position [0, 0]
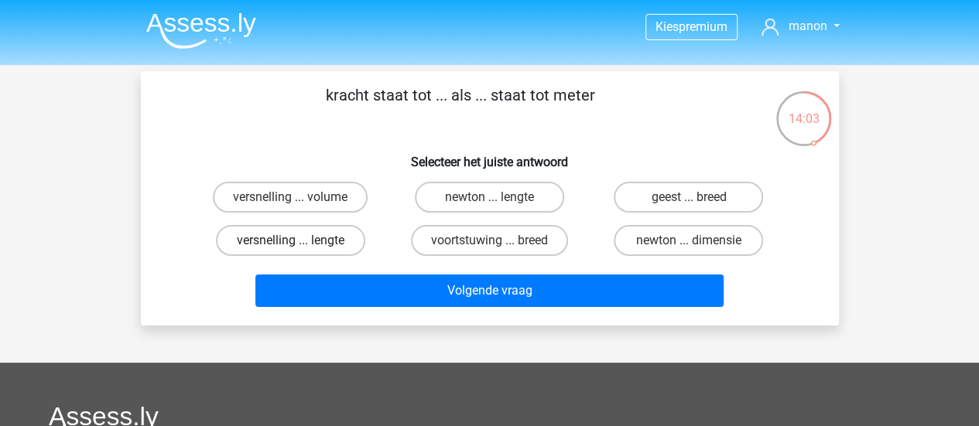
click at [305, 245] on label "versnelling ... lengte" at bounding box center [290, 240] width 149 height 31
click at [300, 245] on input "versnelling ... lengte" at bounding box center [295, 246] width 10 height 10
radio input "true"
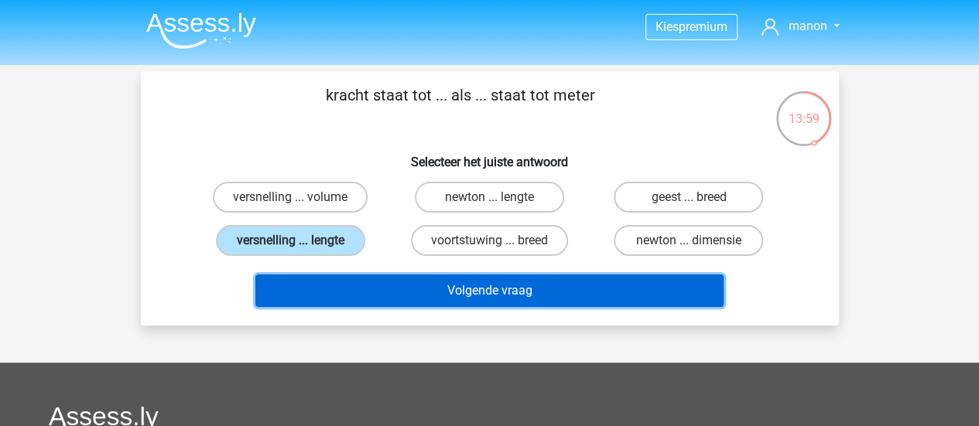
click at [369, 276] on button "Volgende vraag" at bounding box center [489, 291] width 468 height 32
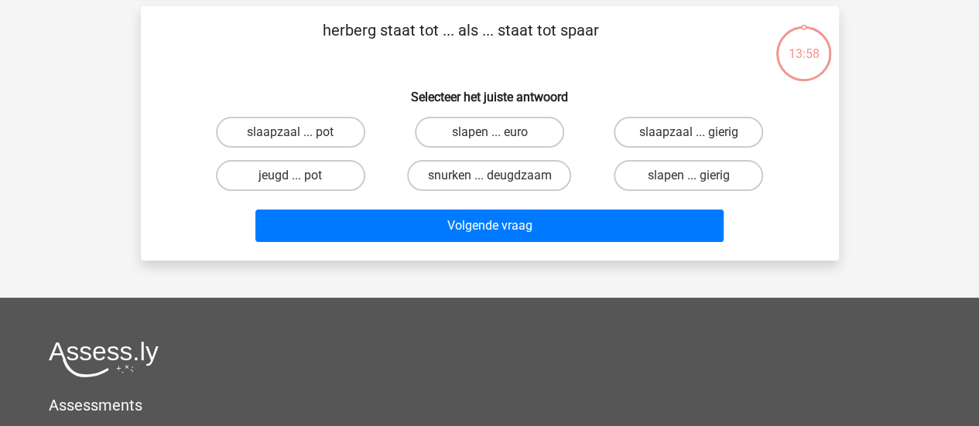
scroll to position [71, 0]
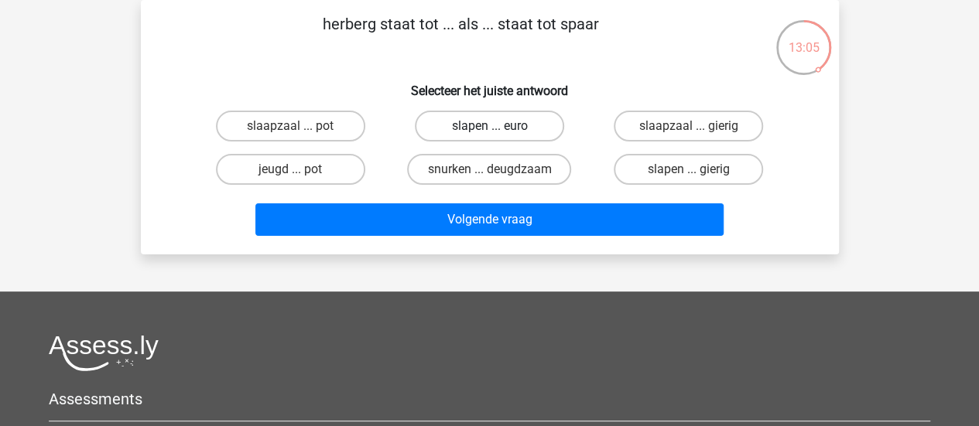
click at [509, 118] on label "slapen ... euro" at bounding box center [489, 126] width 149 height 31
click at [499, 126] on input "slapen ... euro" at bounding box center [494, 131] width 10 height 10
radio input "true"
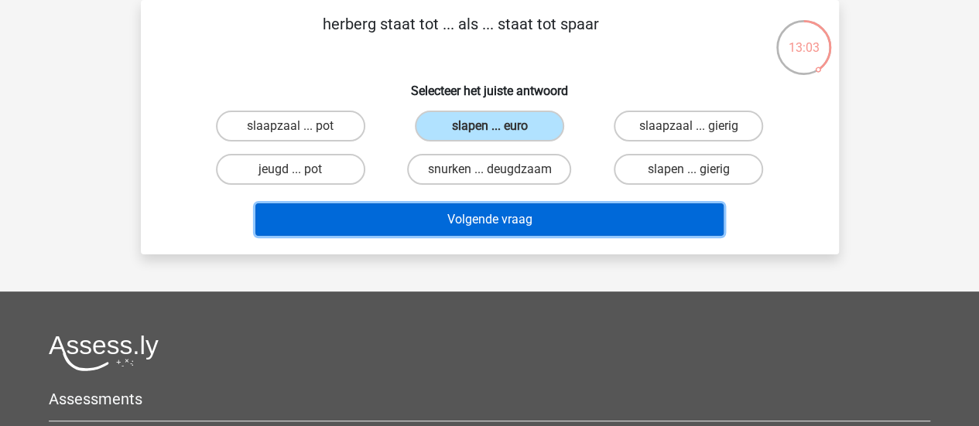
click at [417, 214] on button "Volgende vraag" at bounding box center [489, 219] width 468 height 32
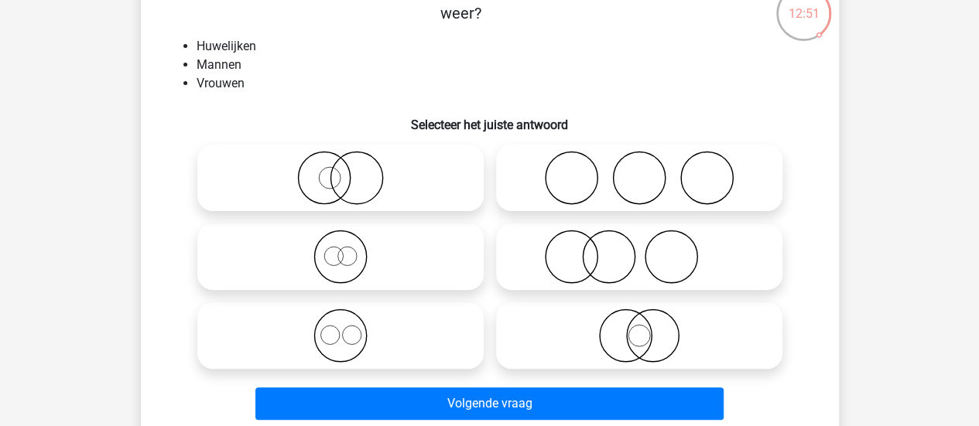
scroll to position [106, 0]
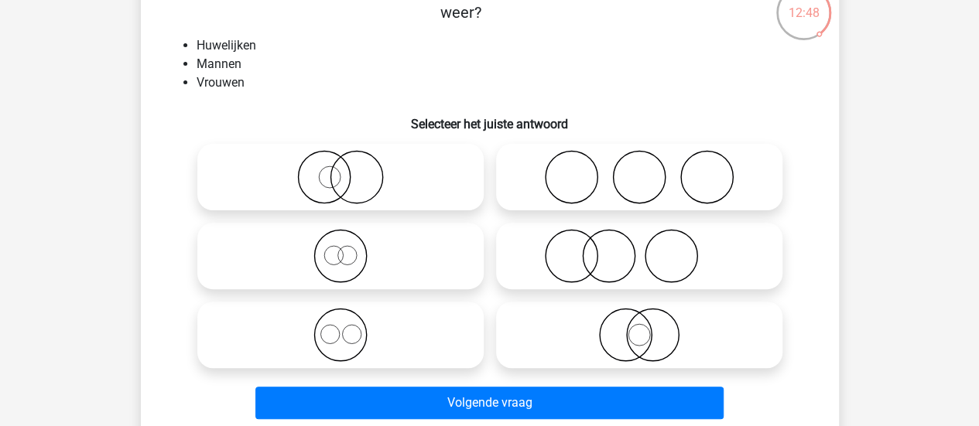
click at [358, 245] on icon at bounding box center [340, 256] width 274 height 54
click at [350, 245] on input "radio" at bounding box center [345, 243] width 10 height 10
radio input "true"
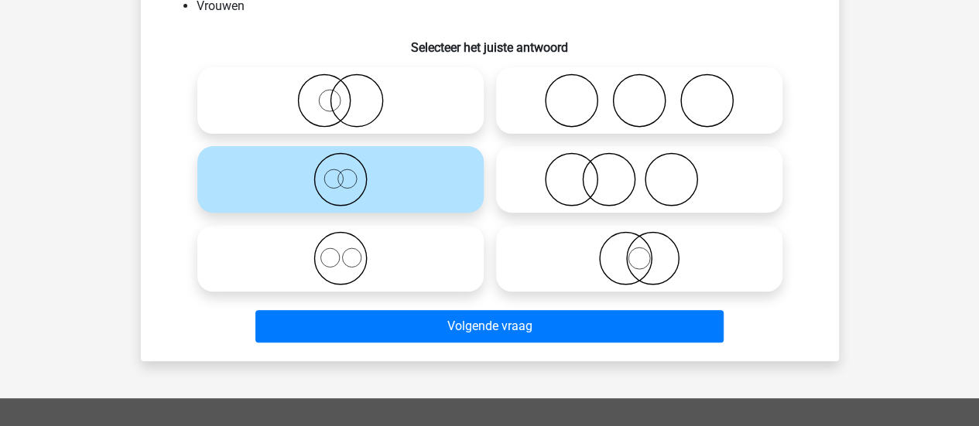
scroll to position [187, 0]
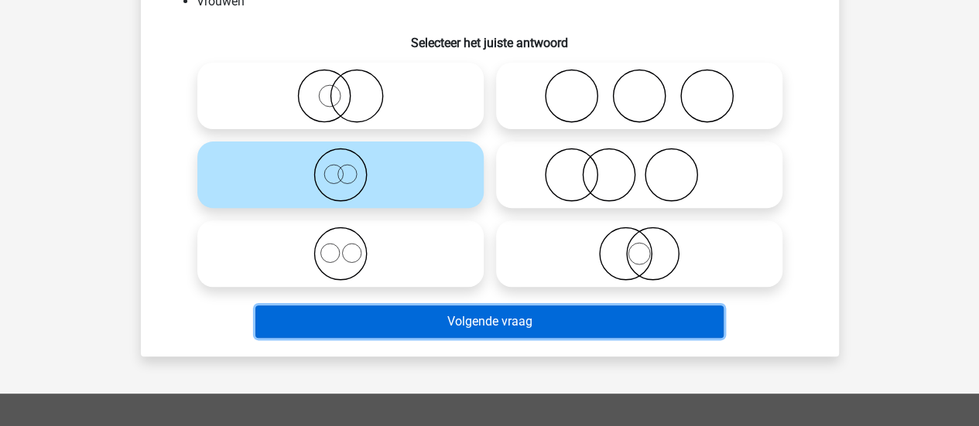
click at [392, 318] on button "Volgende vraag" at bounding box center [489, 322] width 468 height 32
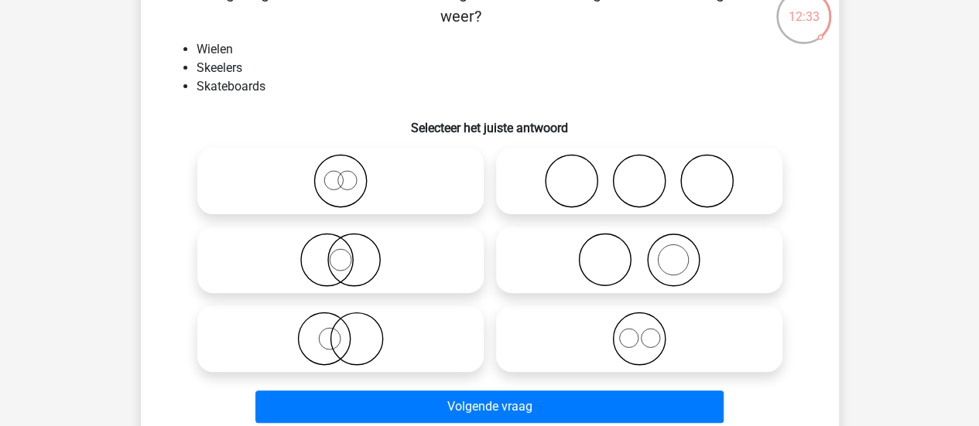
scroll to position [103, 0]
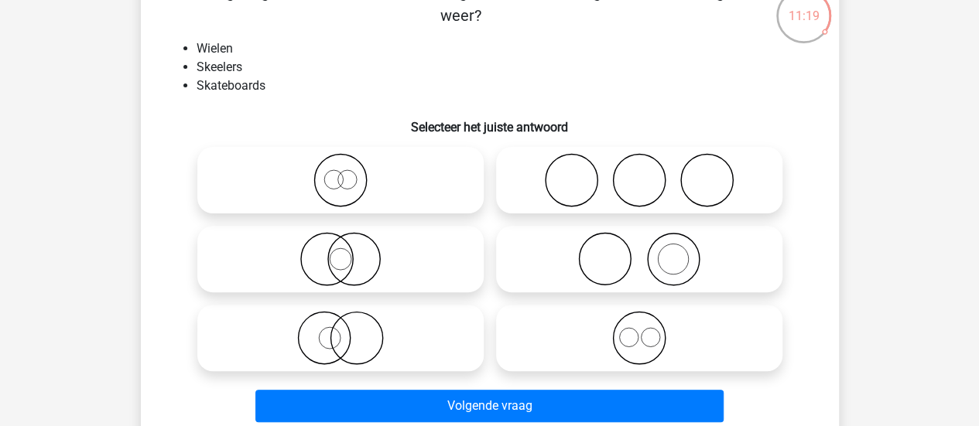
click at [405, 248] on icon at bounding box center [340, 259] width 274 height 54
click at [350, 248] on input "radio" at bounding box center [345, 246] width 10 height 10
radio input "true"
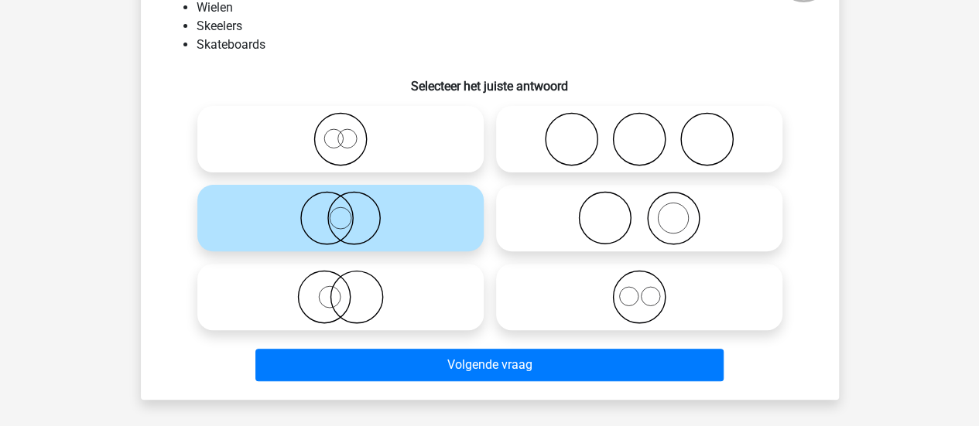
scroll to position [144, 0]
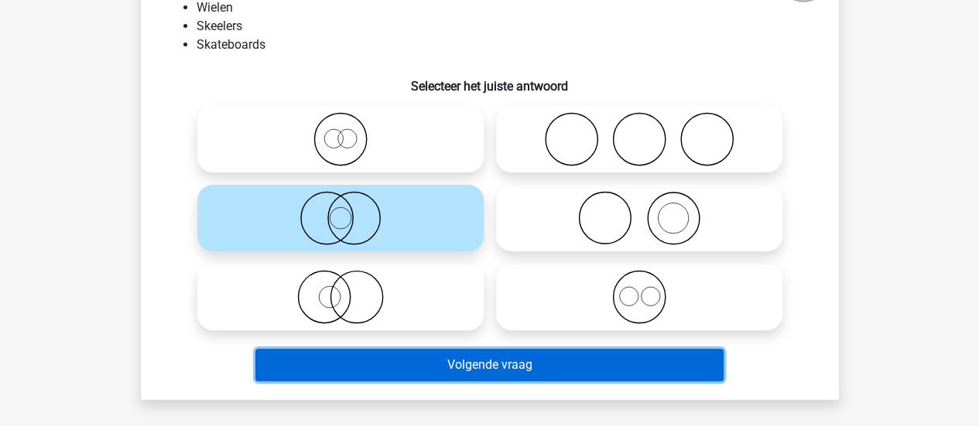
click at [470, 362] on button "Volgende vraag" at bounding box center [489, 365] width 468 height 32
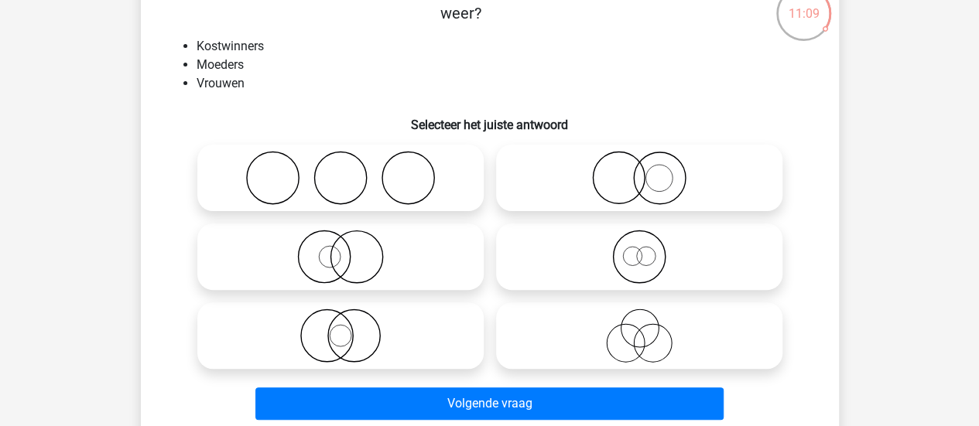
scroll to position [107, 0]
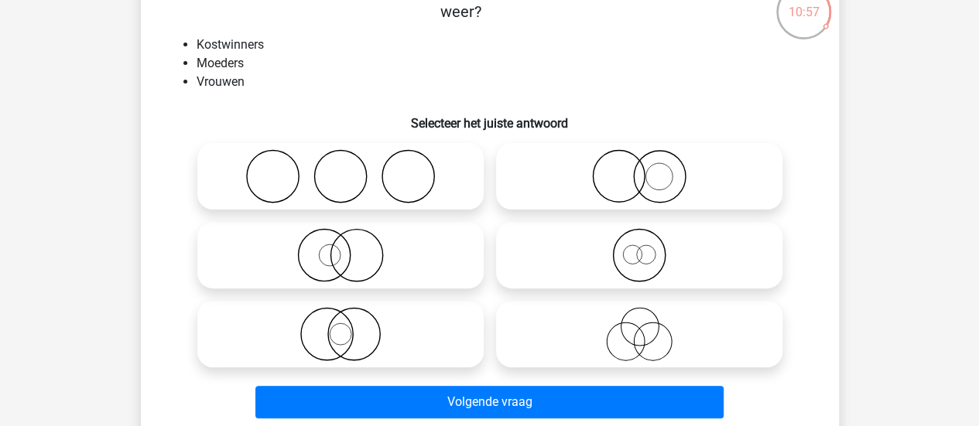
click at [585, 359] on icon at bounding box center [639, 334] width 274 height 54
click at [639, 326] on input "radio" at bounding box center [644, 321] width 10 height 10
radio input "true"
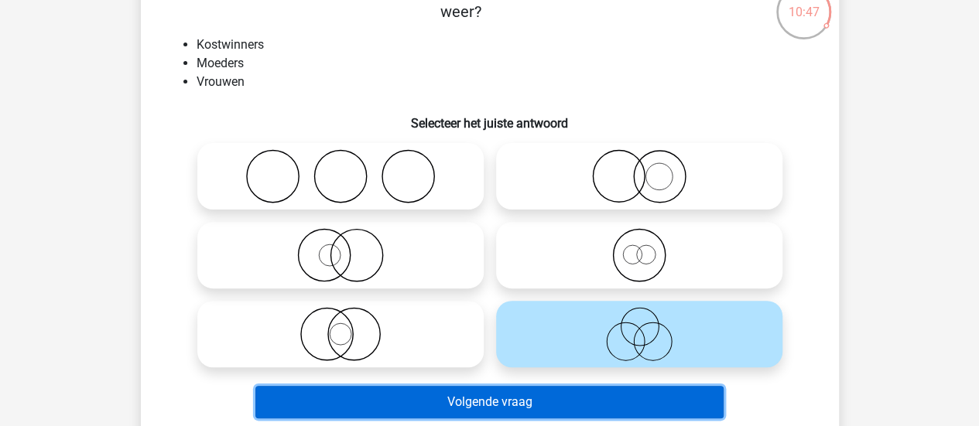
click at [514, 394] on button "Volgende vraag" at bounding box center [489, 402] width 468 height 32
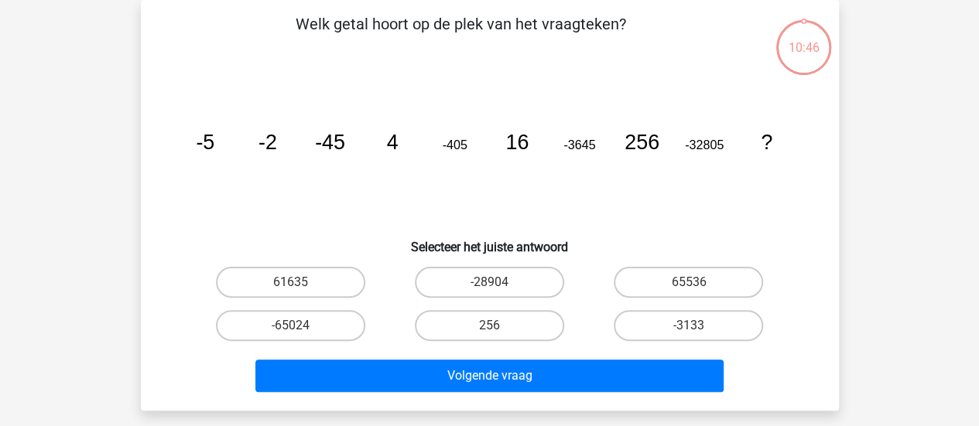
scroll to position [71, 0]
click at [307, 337] on label "-65024" at bounding box center [290, 325] width 149 height 31
click at [300, 336] on input "-65024" at bounding box center [295, 331] width 10 height 10
radio input "true"
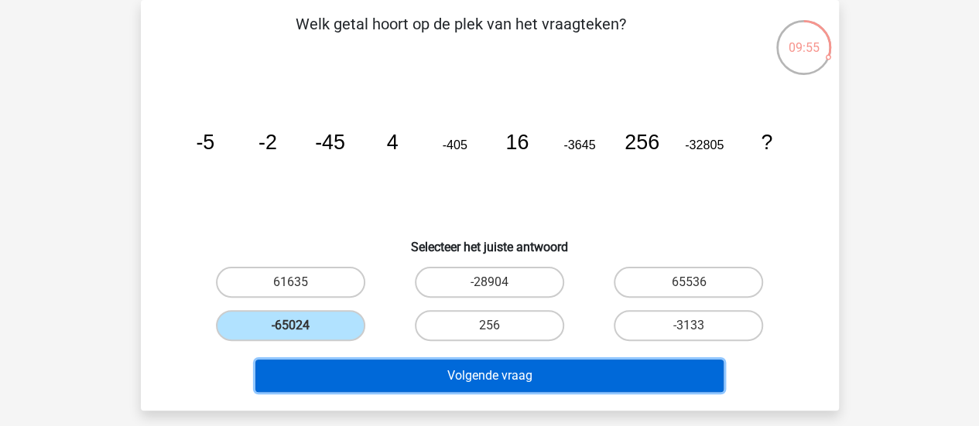
click at [325, 368] on button "Volgende vraag" at bounding box center [489, 376] width 468 height 32
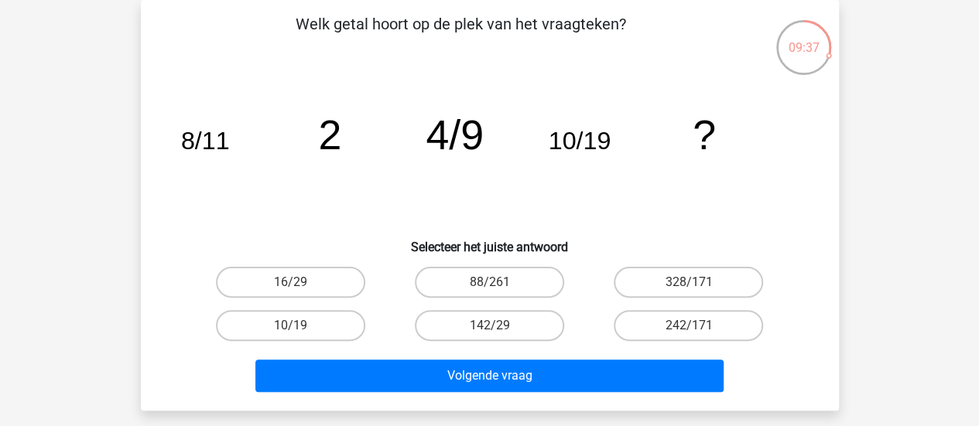
click at [316, 280] on label "16/29" at bounding box center [290, 282] width 149 height 31
click at [300, 282] on input "16/29" at bounding box center [295, 287] width 10 height 10
radio input "true"
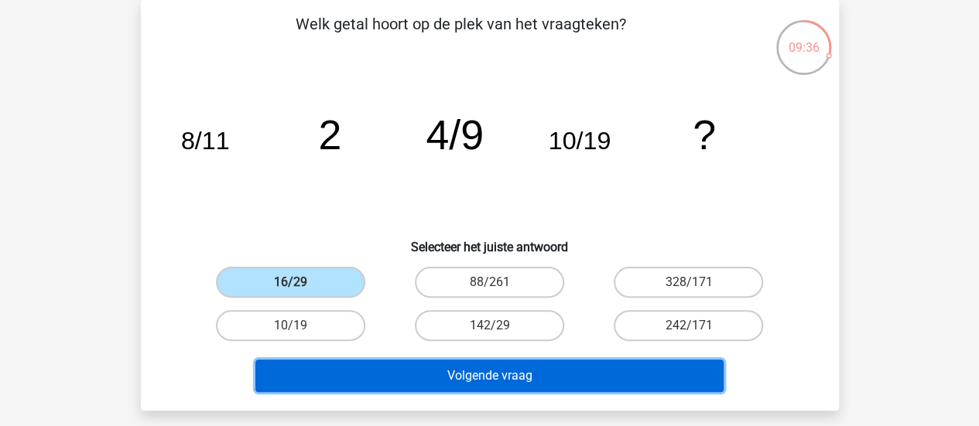
click at [399, 385] on button "Volgende vraag" at bounding box center [489, 376] width 468 height 32
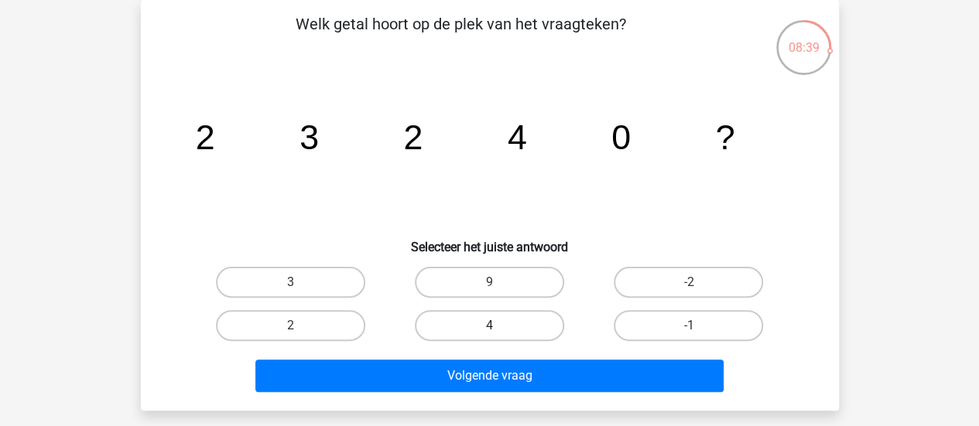
click at [507, 326] on label "4" at bounding box center [489, 325] width 149 height 31
click at [499, 326] on input "4" at bounding box center [494, 331] width 10 height 10
radio input "true"
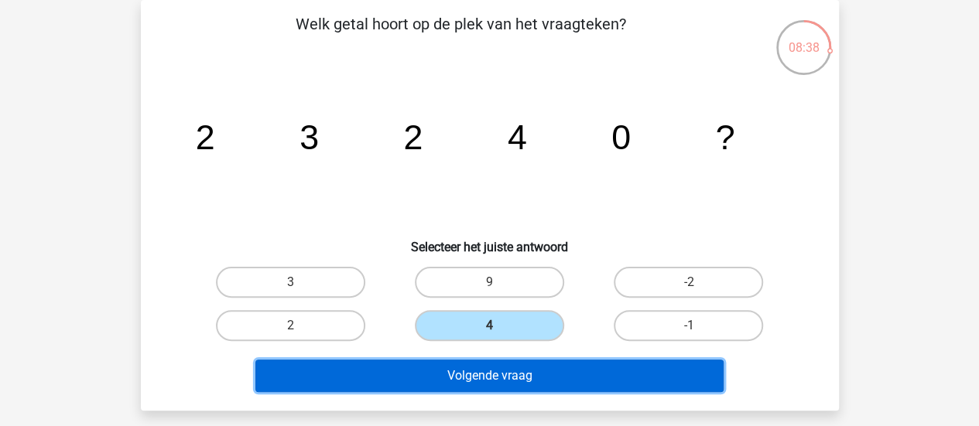
click at [541, 377] on button "Volgende vraag" at bounding box center [489, 376] width 468 height 32
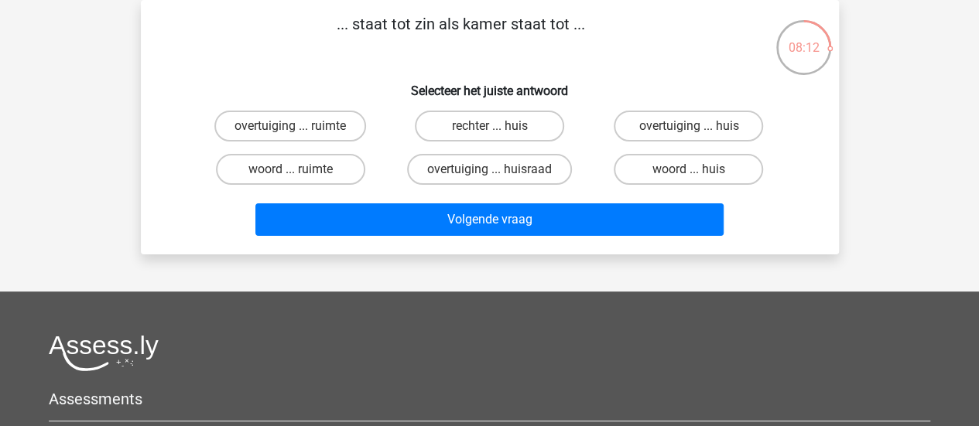
click at [662, 172] on label "woord ... huis" at bounding box center [687, 169] width 149 height 31
click at [688, 172] on input "woord ... huis" at bounding box center [693, 174] width 10 height 10
radio input "true"
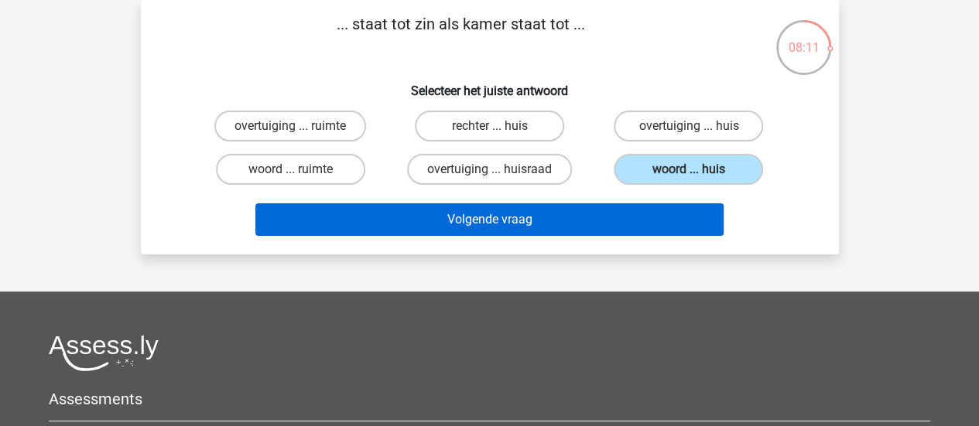
click at [577, 209] on button "Volgende vraag" at bounding box center [489, 219] width 468 height 32
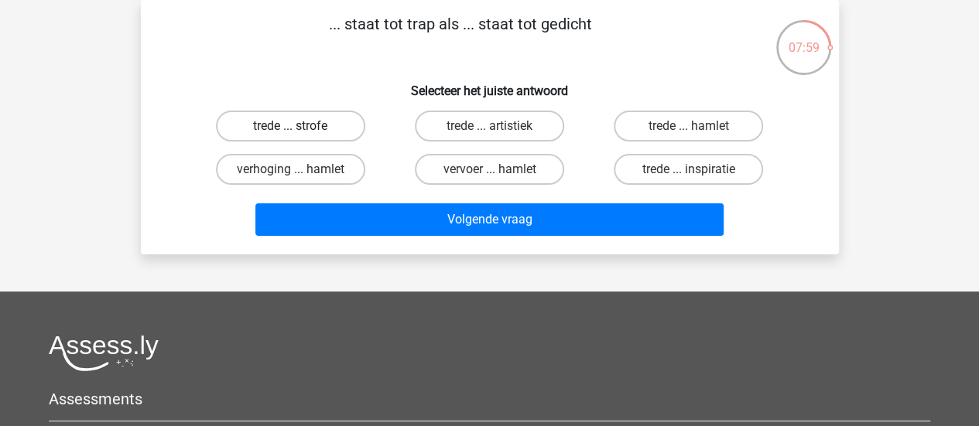
click at [333, 142] on label "trede ... strofe" at bounding box center [290, 126] width 149 height 31
click at [300, 136] on input "trede ... strofe" at bounding box center [295, 131] width 10 height 10
radio input "true"
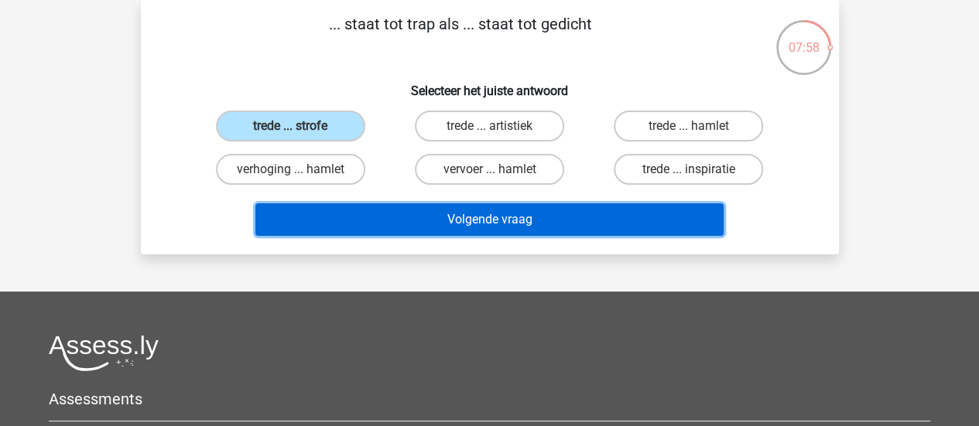
click at [404, 218] on button "Volgende vraag" at bounding box center [489, 219] width 468 height 32
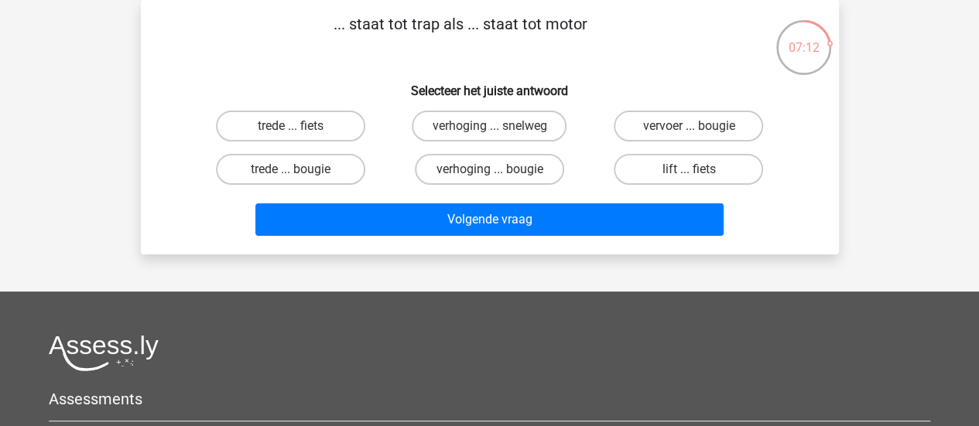
click at [319, 132] on label "trede ... fiets" at bounding box center [290, 126] width 149 height 31
click at [300, 132] on input "trede ... fiets" at bounding box center [295, 131] width 10 height 10
radio input "true"
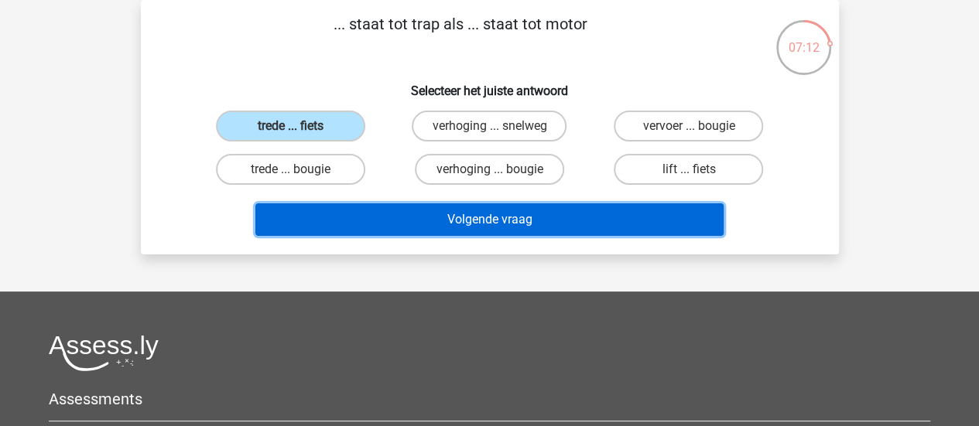
click at [363, 216] on button "Volgende vraag" at bounding box center [489, 219] width 468 height 32
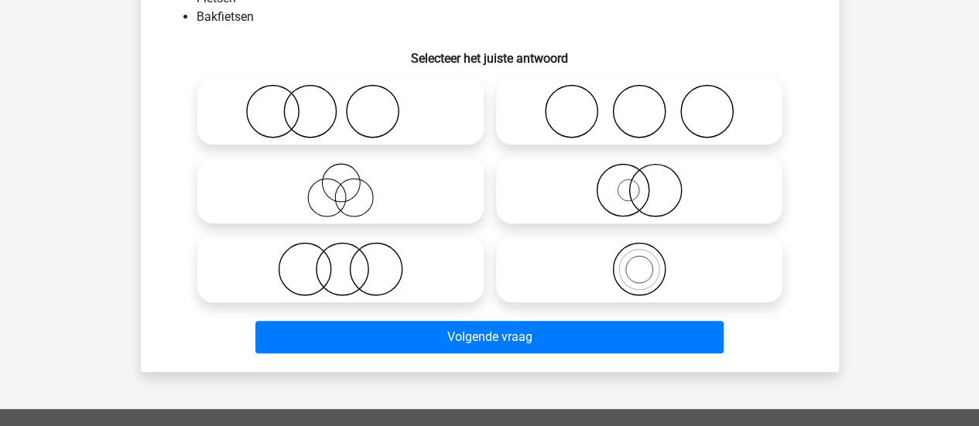
scroll to position [179, 0]
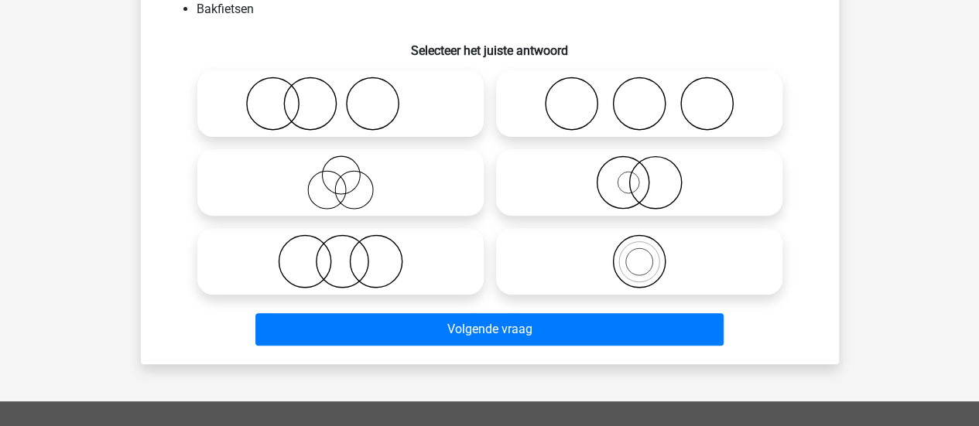
click at [674, 277] on icon at bounding box center [639, 261] width 274 height 54
click at [649, 254] on input "radio" at bounding box center [644, 249] width 10 height 10
radio input "true"
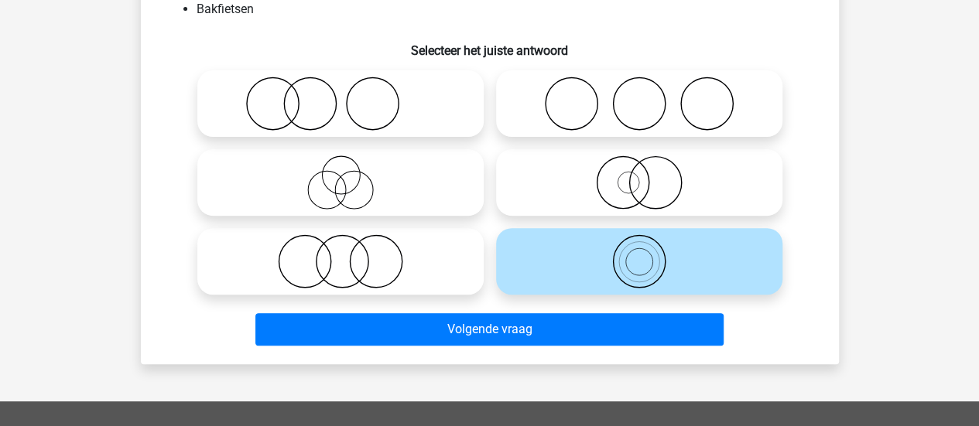
click at [637, 333] on button "Volgende vraag" at bounding box center [489, 329] width 468 height 32
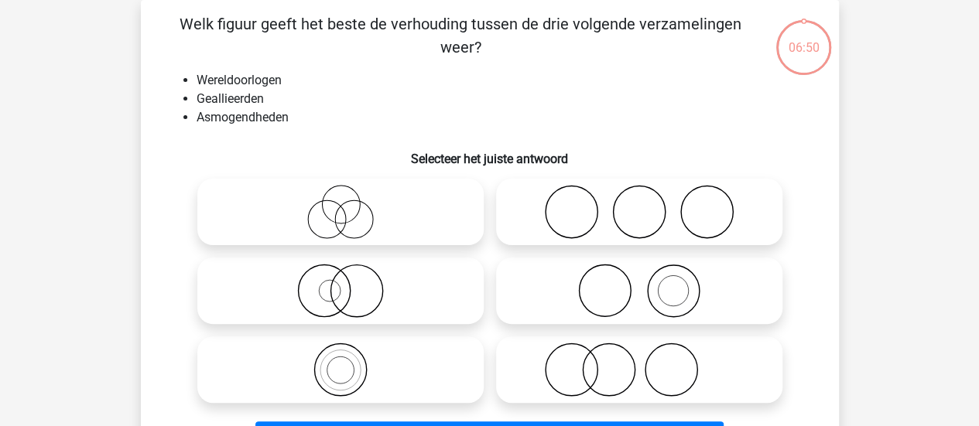
scroll to position [71, 0]
click at [655, 214] on icon at bounding box center [639, 212] width 274 height 54
click at [649, 204] on input "radio" at bounding box center [644, 199] width 10 height 10
radio input "true"
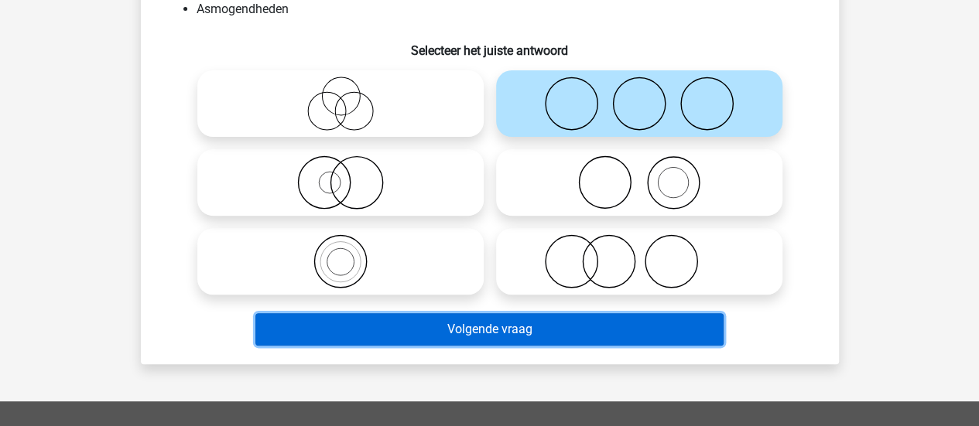
click at [649, 343] on button "Volgende vraag" at bounding box center [489, 329] width 468 height 32
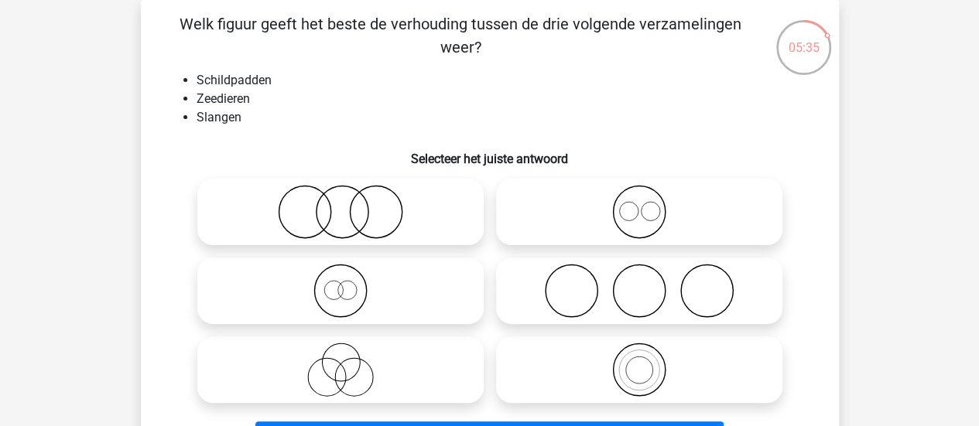
click at [373, 377] on icon at bounding box center [340, 370] width 274 height 54
click at [350, 362] on input "radio" at bounding box center [345, 357] width 10 height 10
radio input "true"
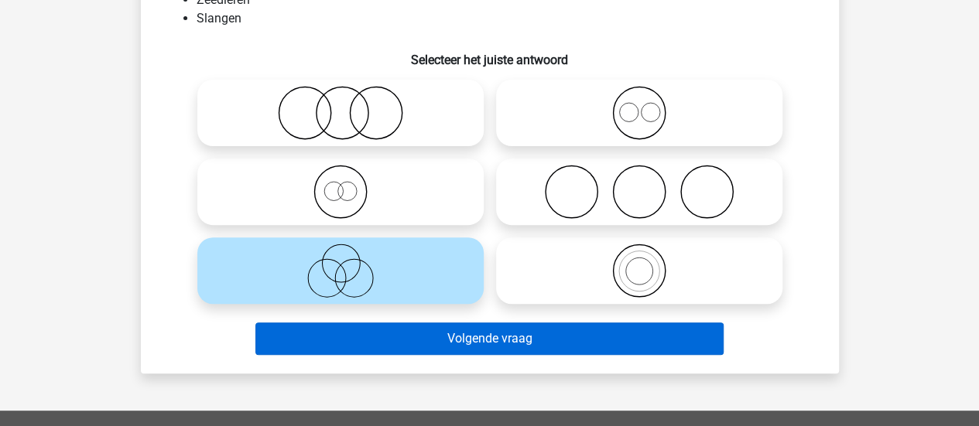
click at [439, 343] on button "Volgende vraag" at bounding box center [489, 339] width 468 height 32
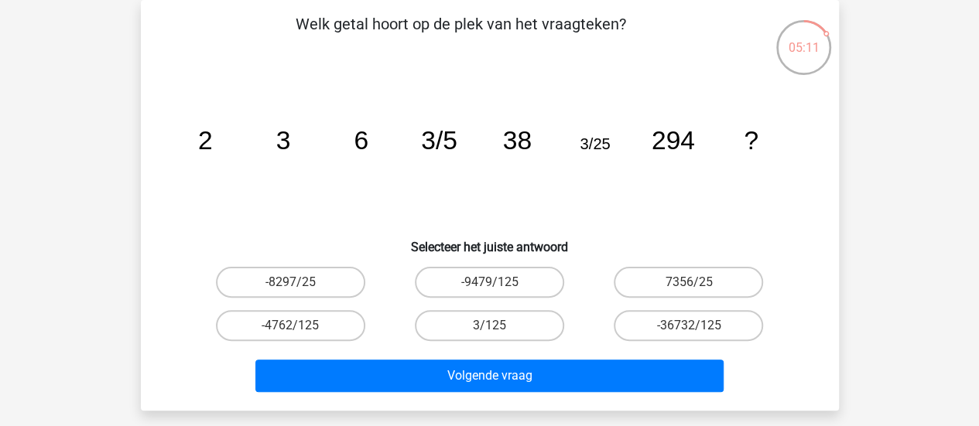
click at [524, 324] on label "3/125" at bounding box center [489, 325] width 149 height 31
click at [499, 326] on input "3/125" at bounding box center [494, 331] width 10 height 10
radio input "true"
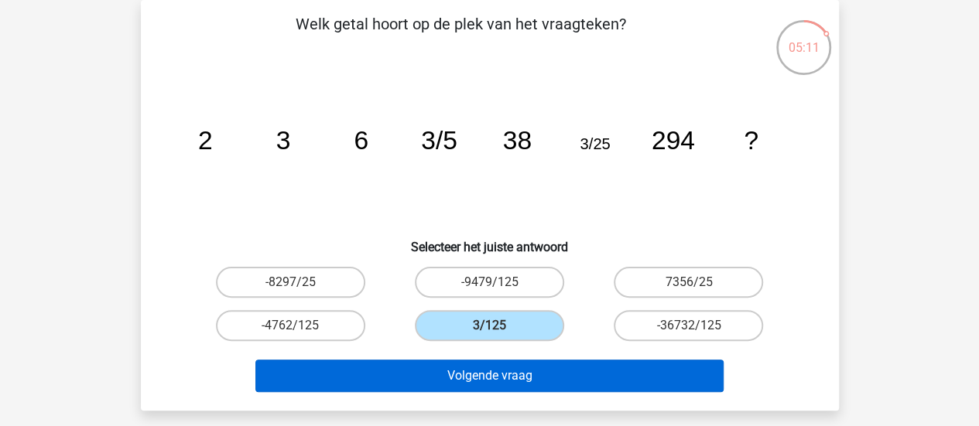
click at [535, 382] on button "Volgende vraag" at bounding box center [489, 376] width 468 height 32
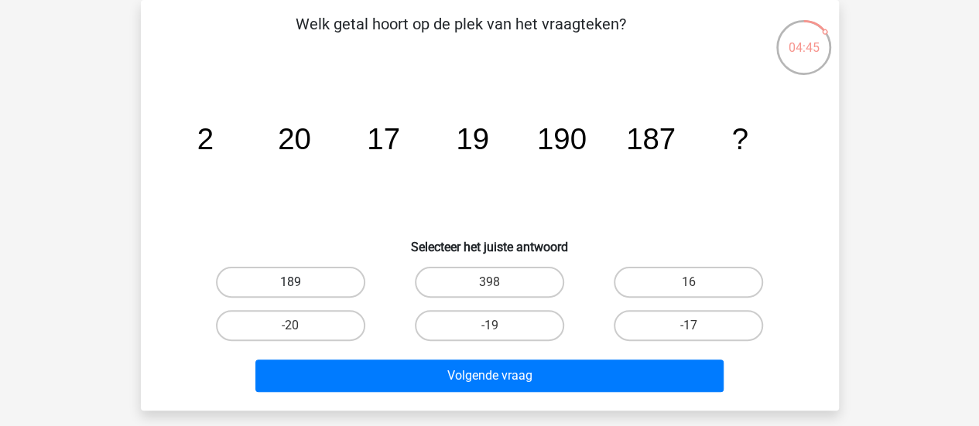
click at [304, 282] on label "189" at bounding box center [290, 282] width 149 height 31
click at [300, 282] on input "189" at bounding box center [295, 287] width 10 height 10
radio input "true"
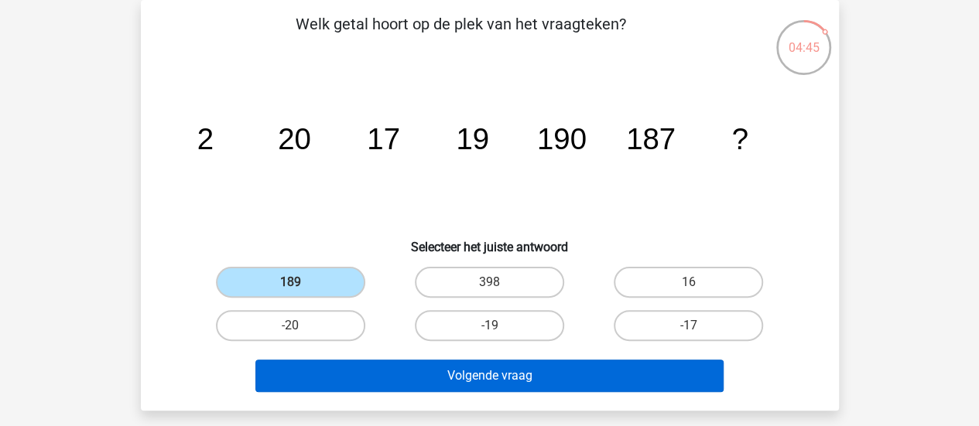
click at [387, 376] on button "Volgende vraag" at bounding box center [489, 376] width 468 height 32
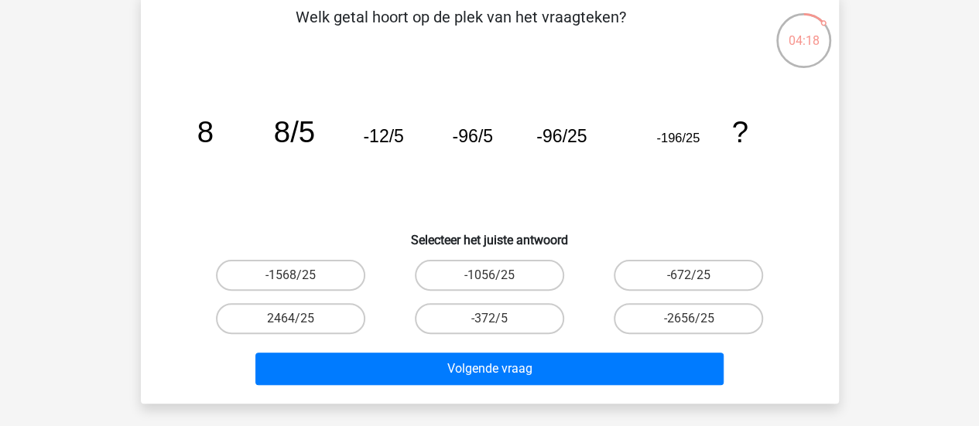
click at [698, 277] on input "-672/25" at bounding box center [693, 280] width 10 height 10
radio input "true"
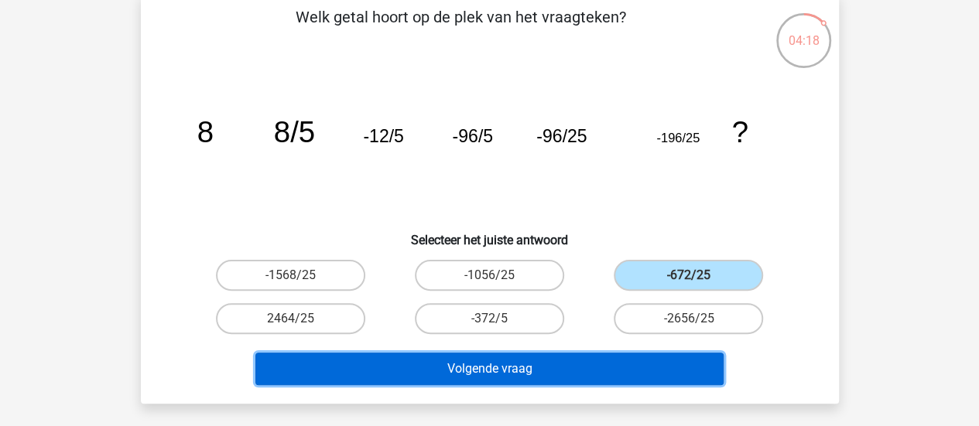
click at [651, 353] on button "Volgende vraag" at bounding box center [489, 369] width 468 height 32
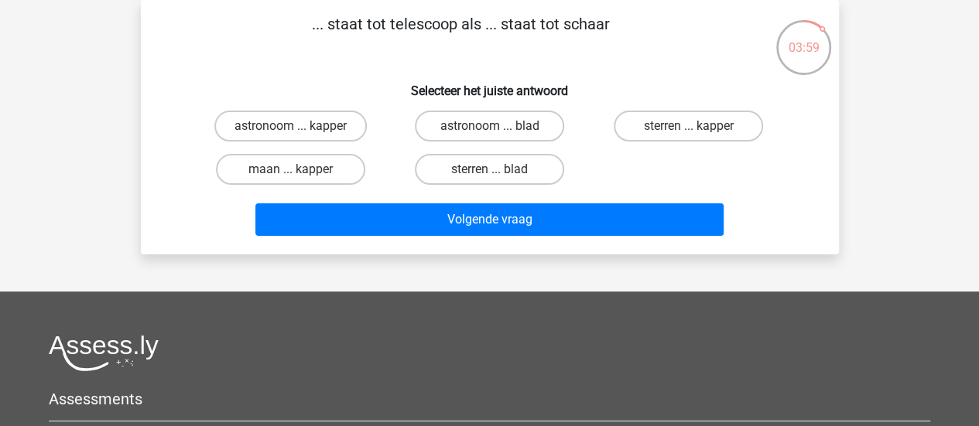
click at [310, 125] on label "astronoom ... kapper" at bounding box center [290, 126] width 152 height 31
click at [300, 126] on input "astronoom ... kapper" at bounding box center [295, 131] width 10 height 10
radio input "true"
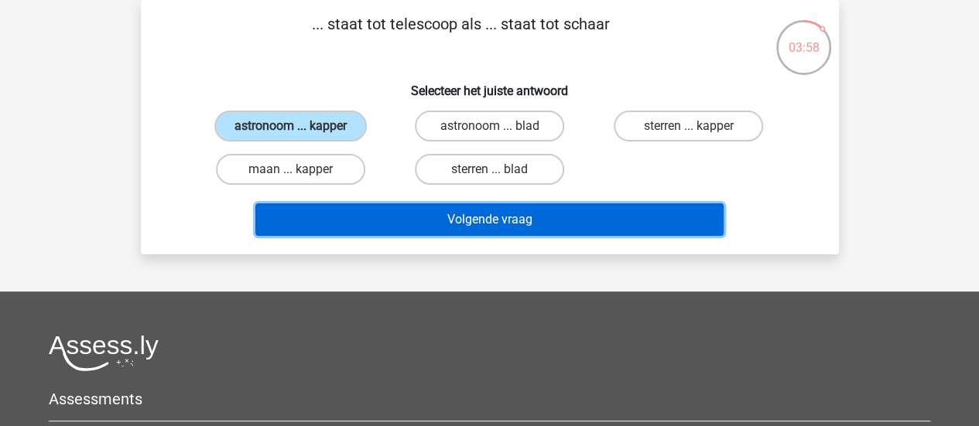
click at [398, 234] on button "Volgende vraag" at bounding box center [489, 219] width 468 height 32
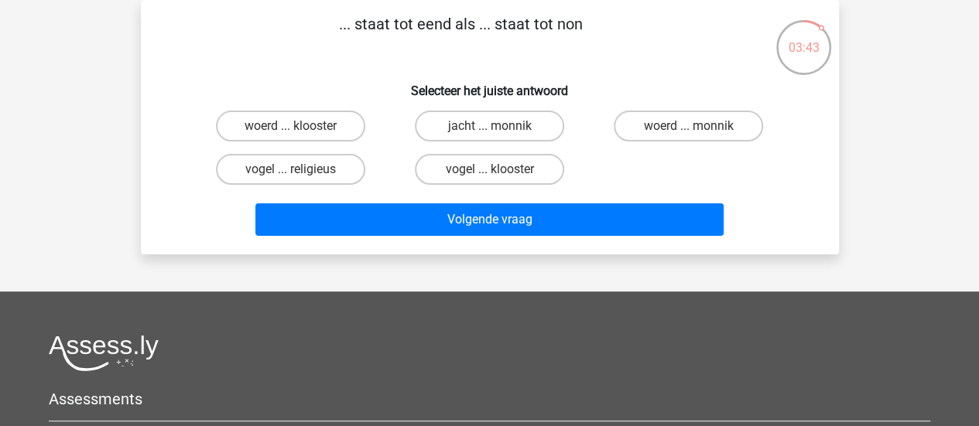
click at [678, 119] on label "woerd ... monnik" at bounding box center [687, 126] width 149 height 31
click at [688, 126] on input "woerd ... monnik" at bounding box center [693, 131] width 10 height 10
radio input "true"
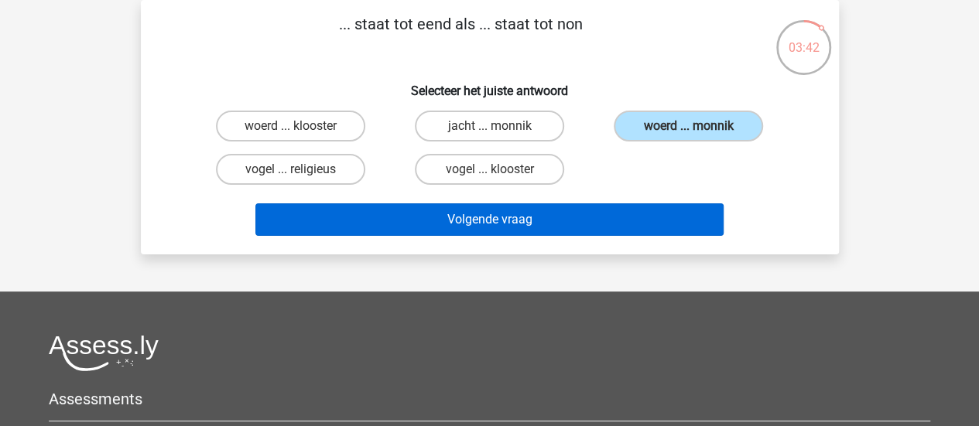
click at [589, 221] on button "Volgende vraag" at bounding box center [489, 219] width 468 height 32
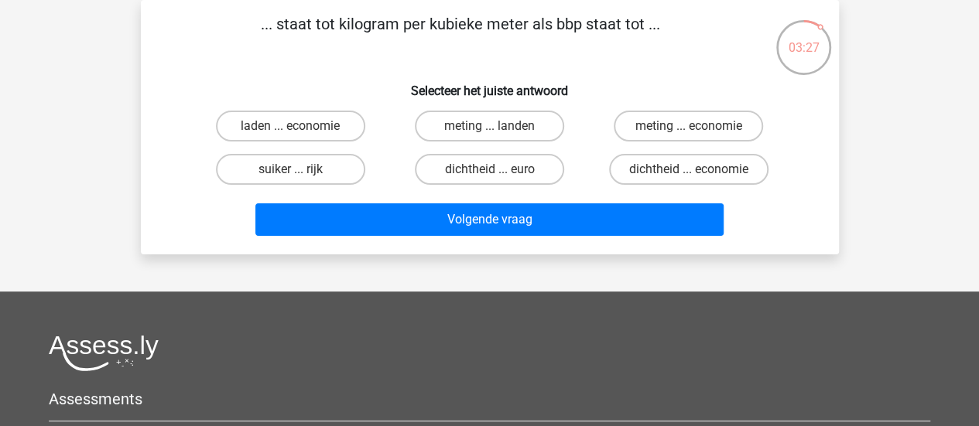
click at [495, 172] on input "dichtheid ... euro" at bounding box center [494, 174] width 10 height 10
radio input "true"
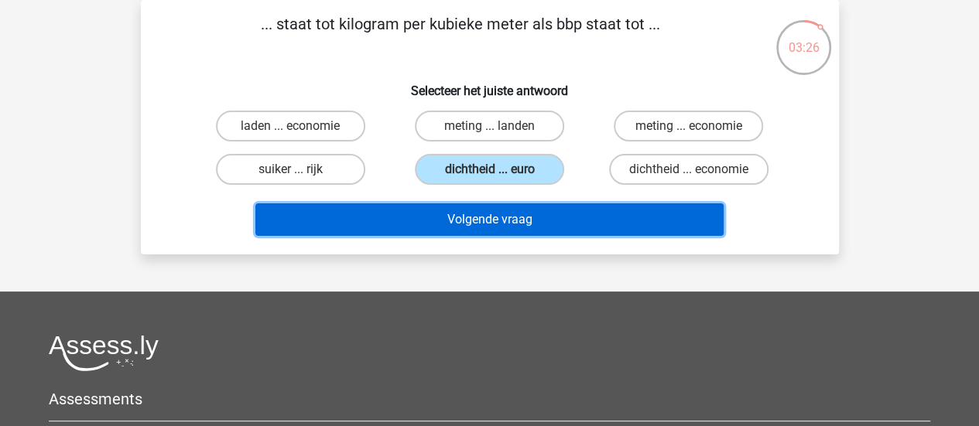
click at [451, 220] on button "Volgende vraag" at bounding box center [489, 219] width 468 height 32
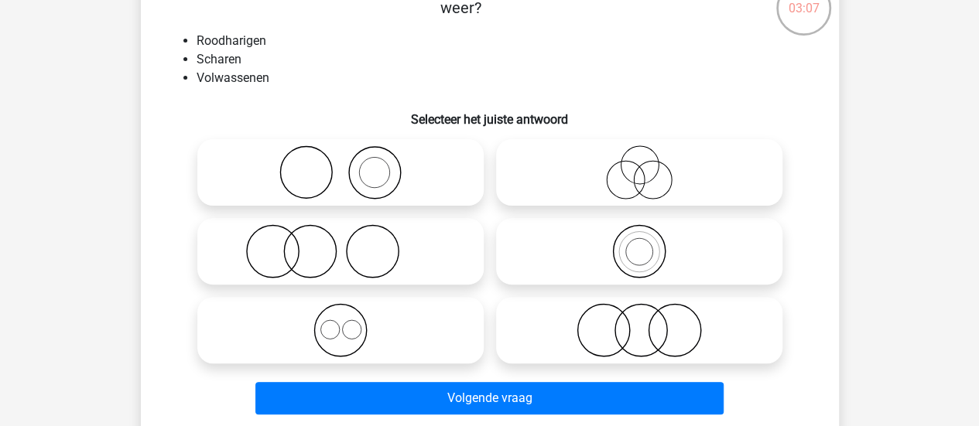
scroll to position [108, 0]
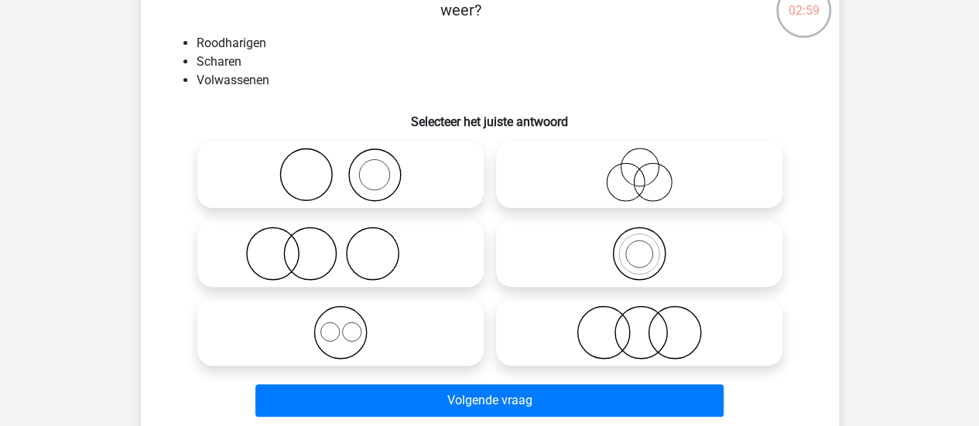
click at [357, 278] on icon at bounding box center [340, 254] width 274 height 54
click at [350, 246] on input "radio" at bounding box center [345, 241] width 10 height 10
radio input "true"
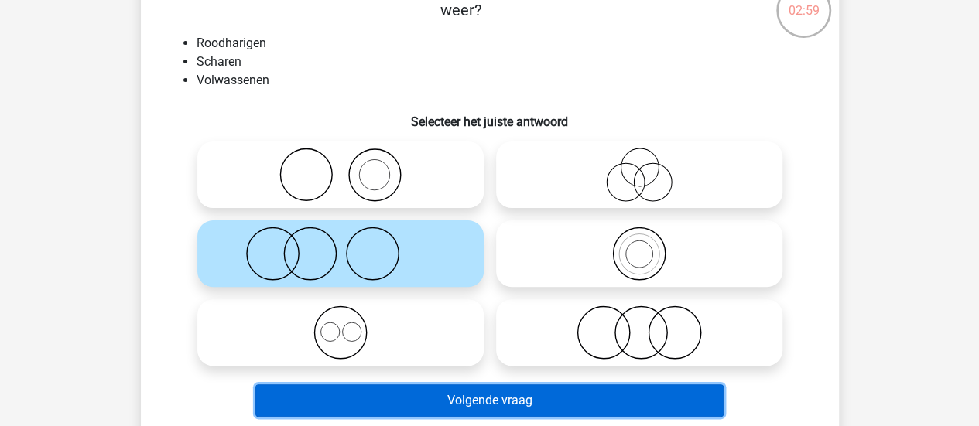
click at [415, 405] on button "Volgende vraag" at bounding box center [489, 400] width 468 height 32
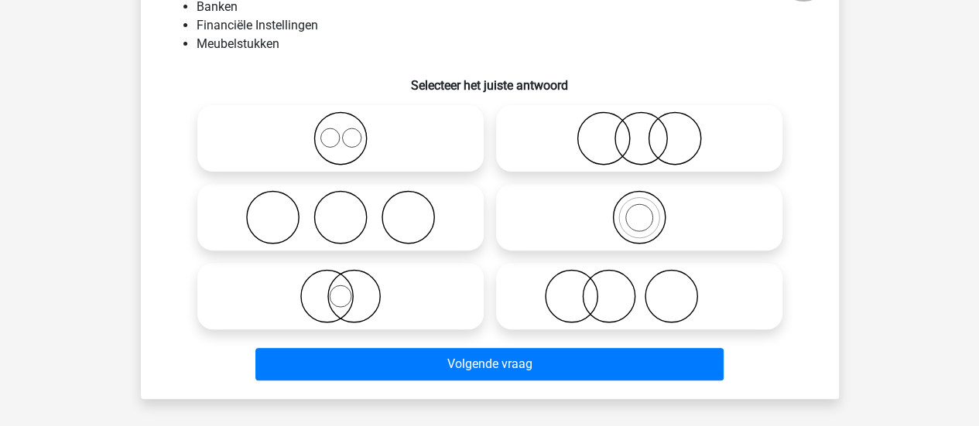
scroll to position [142, 0]
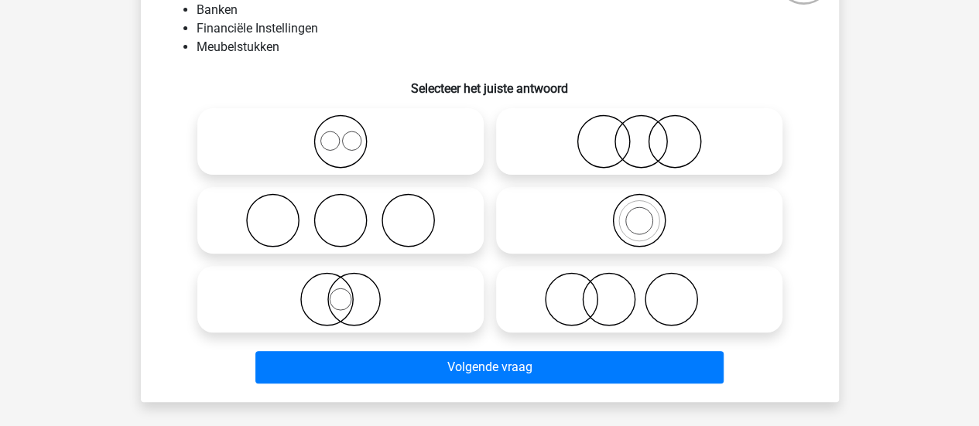
click at [658, 136] on icon at bounding box center [639, 141] width 274 height 54
click at [649, 134] on input "radio" at bounding box center [644, 129] width 10 height 10
radio input "true"
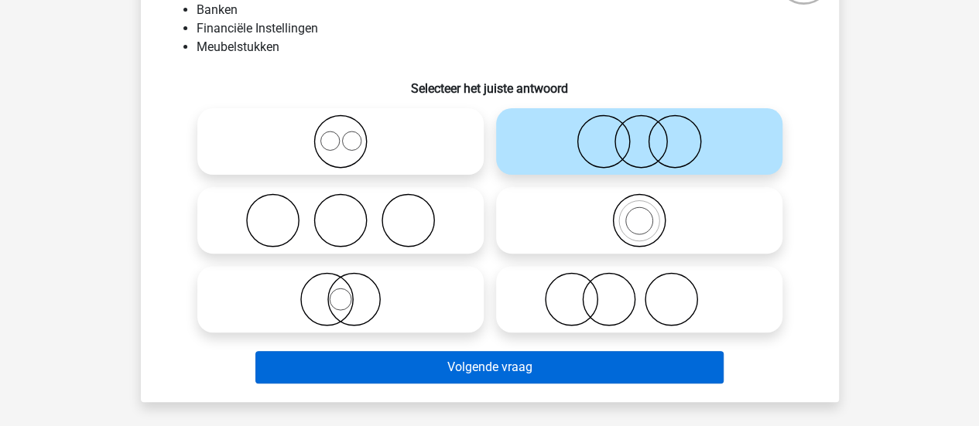
click at [500, 382] on button "Volgende vraag" at bounding box center [489, 367] width 468 height 32
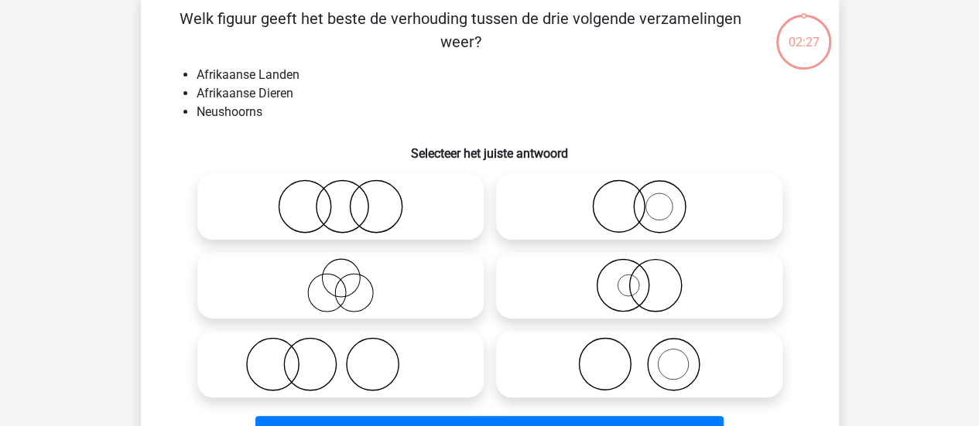
scroll to position [71, 0]
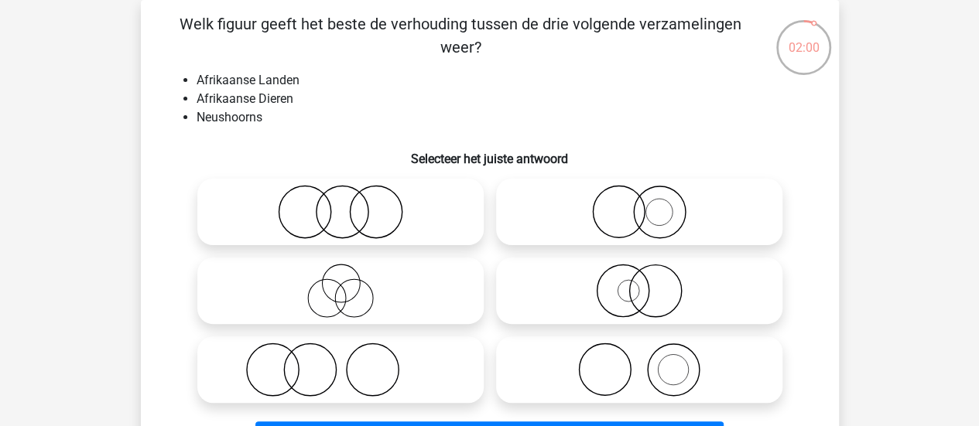
click at [678, 300] on circle at bounding box center [655, 291] width 52 height 52
click at [649, 283] on input "radio" at bounding box center [644, 278] width 10 height 10
radio input "true"
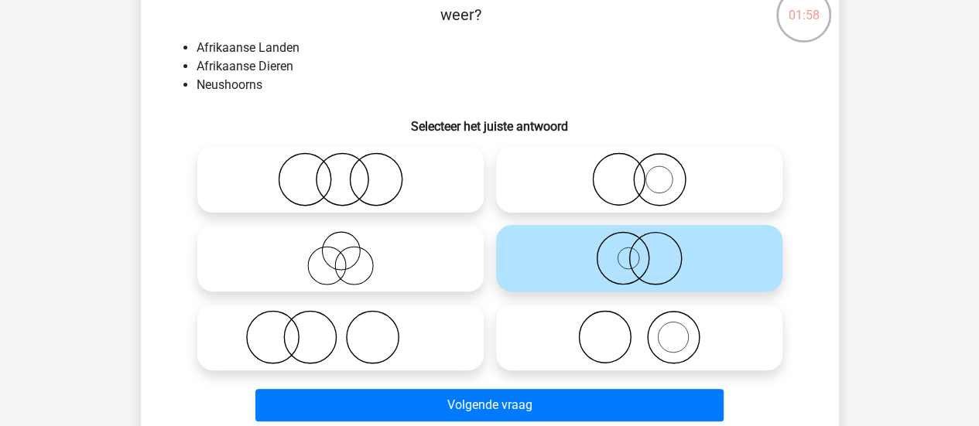
scroll to position [113, 0]
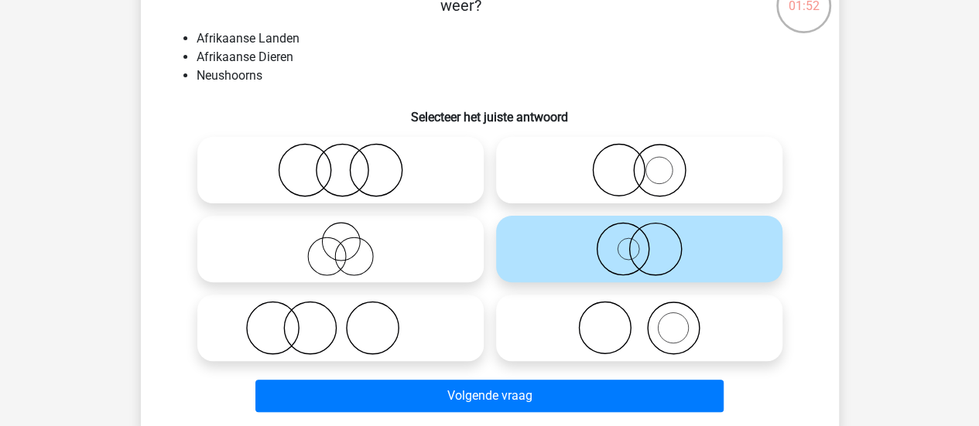
click at [672, 178] on icon at bounding box center [639, 170] width 274 height 54
click at [649, 162] on input "radio" at bounding box center [644, 157] width 10 height 10
radio input "true"
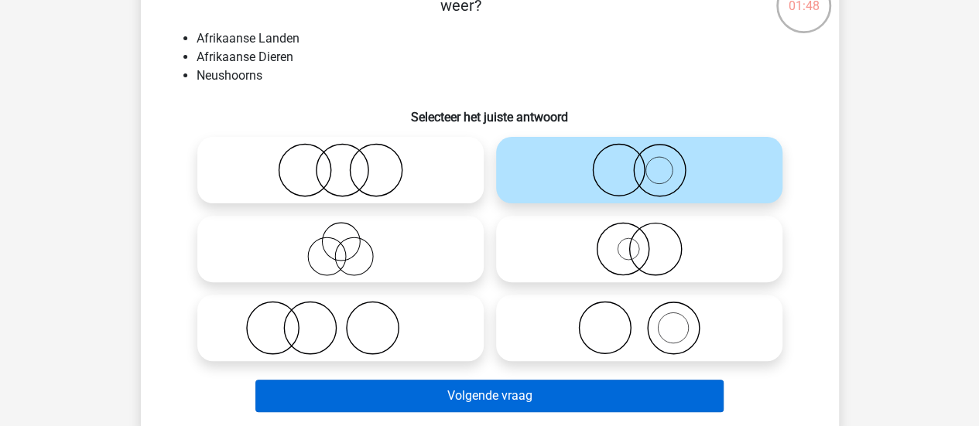
click at [618, 391] on button "Volgende vraag" at bounding box center [489, 396] width 468 height 32
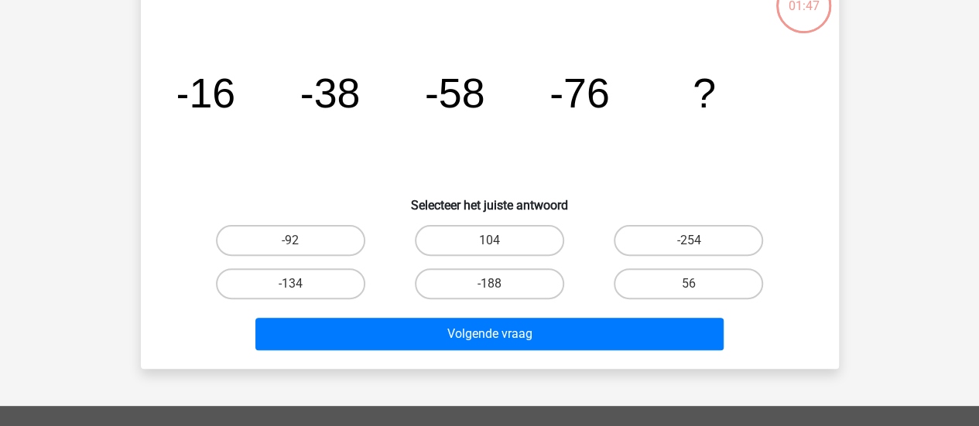
scroll to position [71, 0]
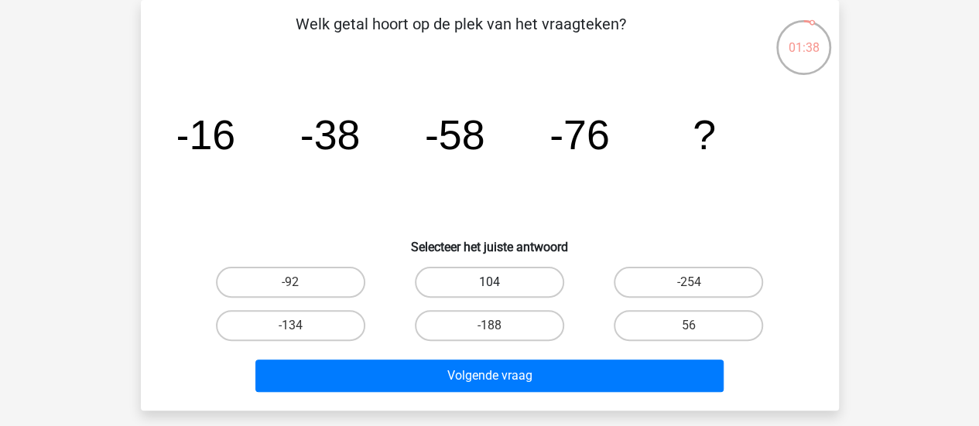
click at [515, 275] on label "104" at bounding box center [489, 282] width 149 height 31
click at [499, 282] on input "104" at bounding box center [494, 287] width 10 height 10
radio input "true"
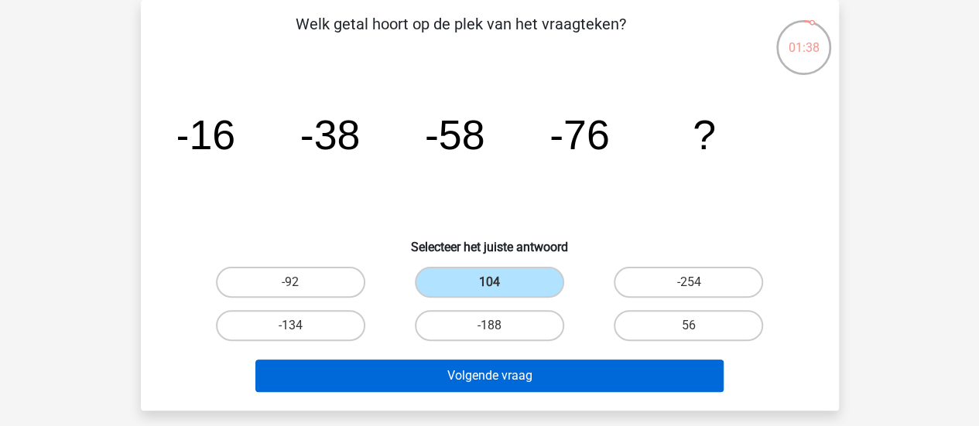
click at [494, 376] on button "Volgende vraag" at bounding box center [489, 376] width 468 height 32
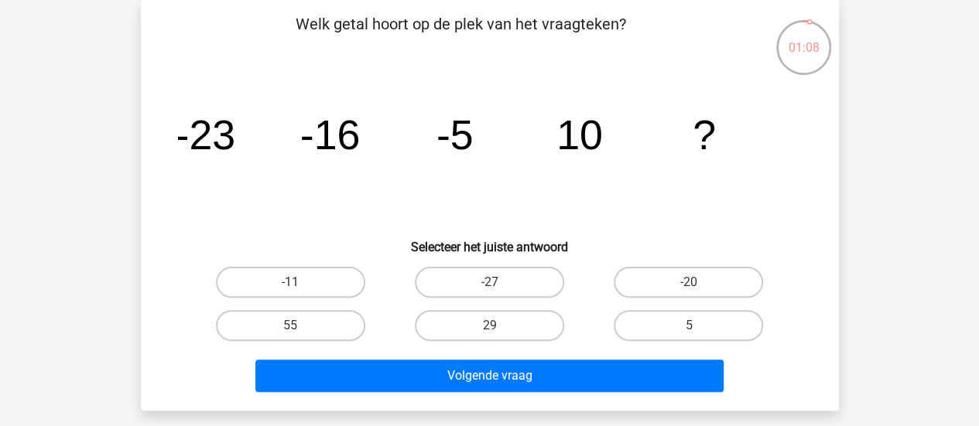
click at [487, 336] on label "29" at bounding box center [489, 325] width 149 height 31
click at [489, 336] on input "29" at bounding box center [494, 331] width 10 height 10
radio input "true"
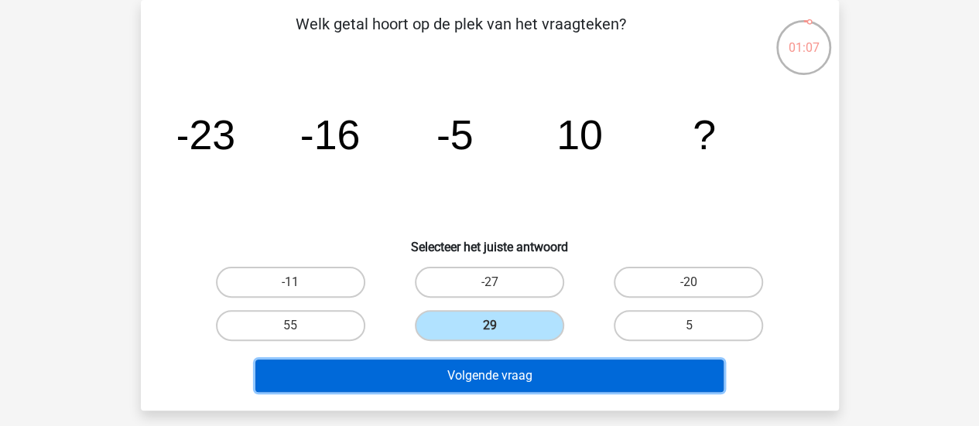
click at [457, 382] on button "Volgende vraag" at bounding box center [489, 376] width 468 height 32
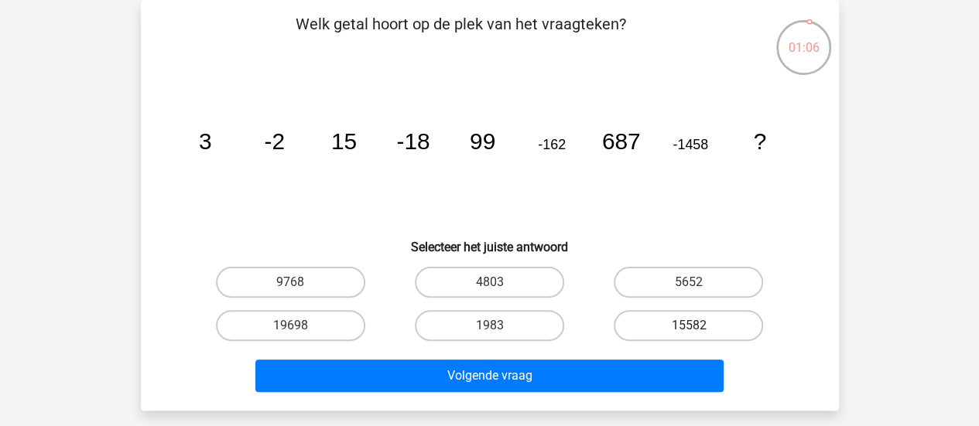
click at [635, 319] on label "15582" at bounding box center [687, 325] width 149 height 31
click at [688, 326] on input "15582" at bounding box center [693, 331] width 10 height 10
radio input "true"
click at [565, 374] on button "Volgende vraag" at bounding box center [489, 376] width 468 height 32
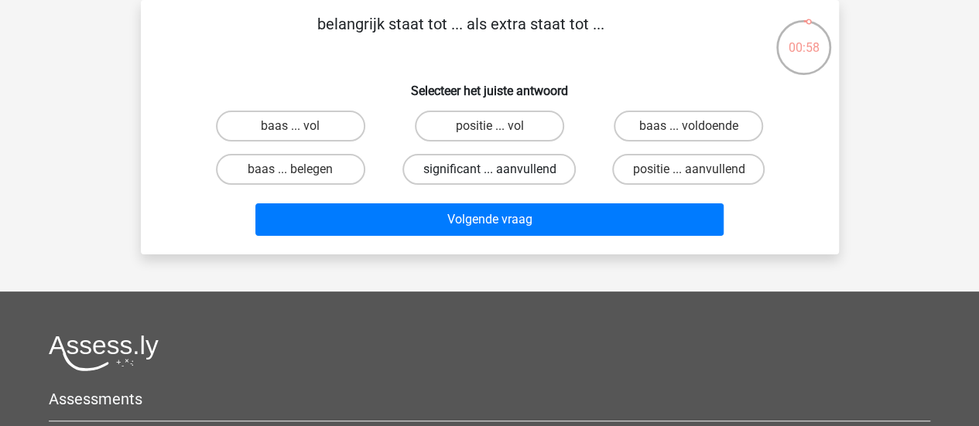
click at [500, 182] on label "significant ... aanvullend" at bounding box center [488, 169] width 173 height 31
click at [499, 179] on input "significant ... aanvullend" at bounding box center [494, 174] width 10 height 10
radio input "true"
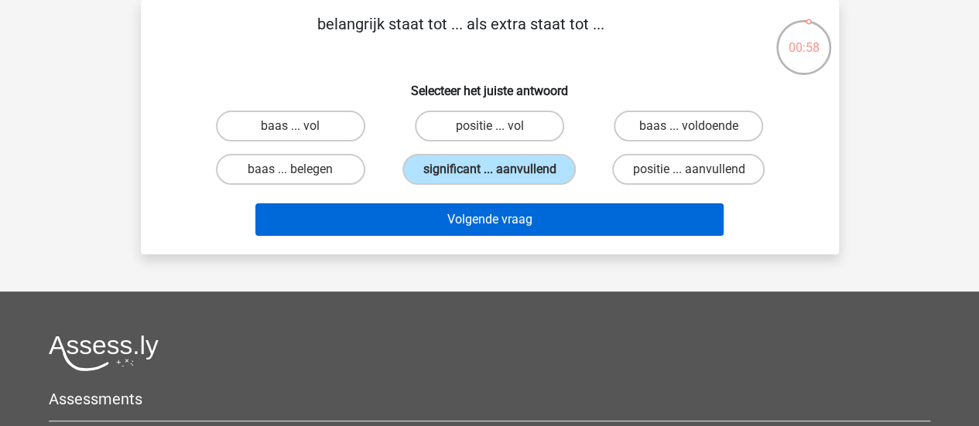
click at [475, 234] on button "Volgende vraag" at bounding box center [489, 219] width 468 height 32
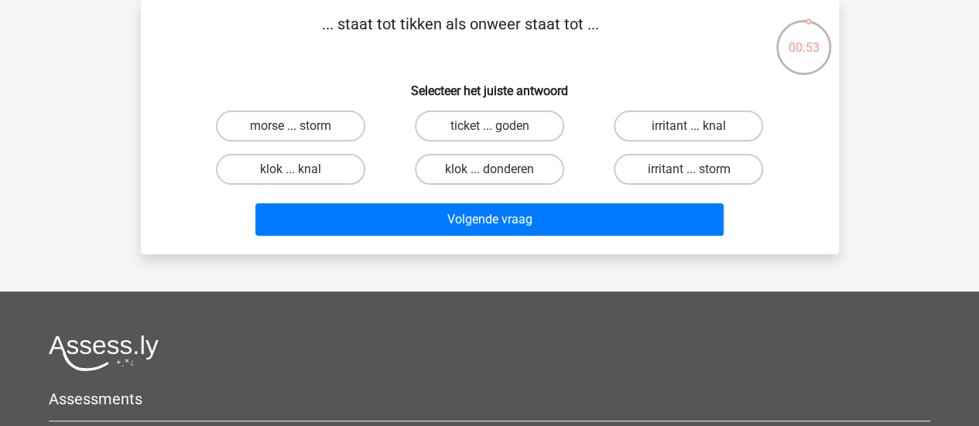
click at [319, 175] on label "klok ... knal" at bounding box center [290, 169] width 149 height 31
click at [300, 175] on input "klok ... knal" at bounding box center [295, 174] width 10 height 10
radio input "true"
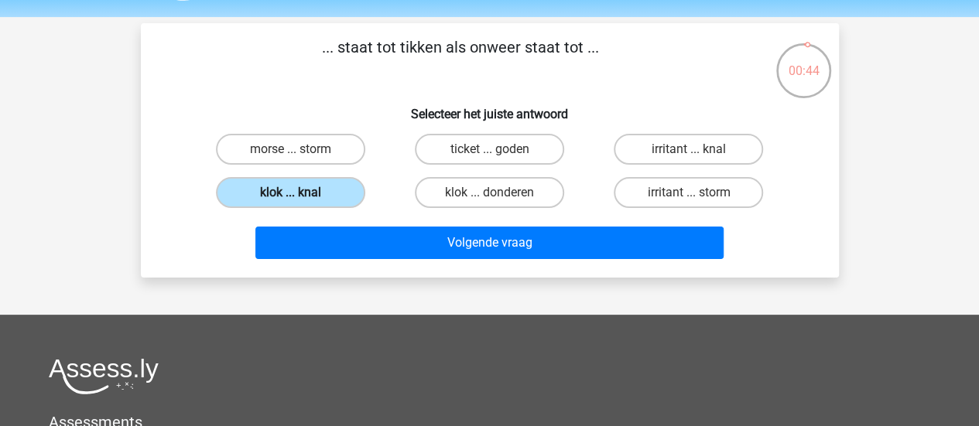
scroll to position [46, 0]
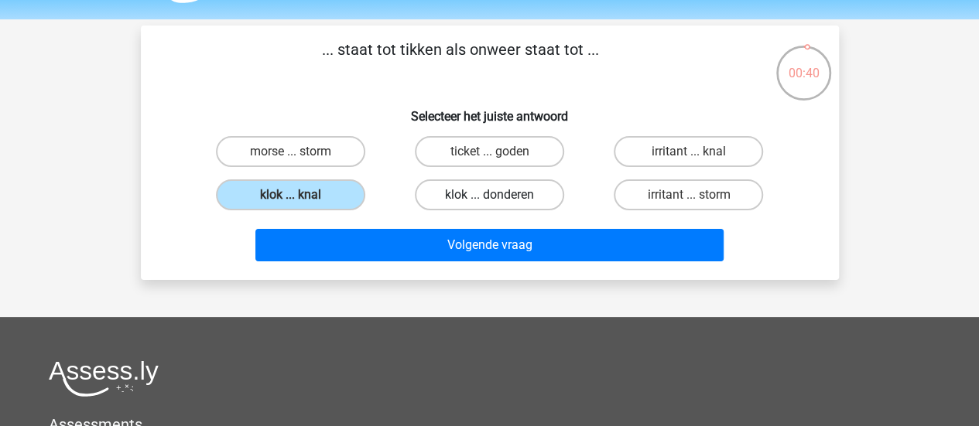
click at [514, 208] on label "klok ... donderen" at bounding box center [489, 194] width 149 height 31
click at [499, 205] on input "klok ... donderen" at bounding box center [494, 200] width 10 height 10
radio input "true"
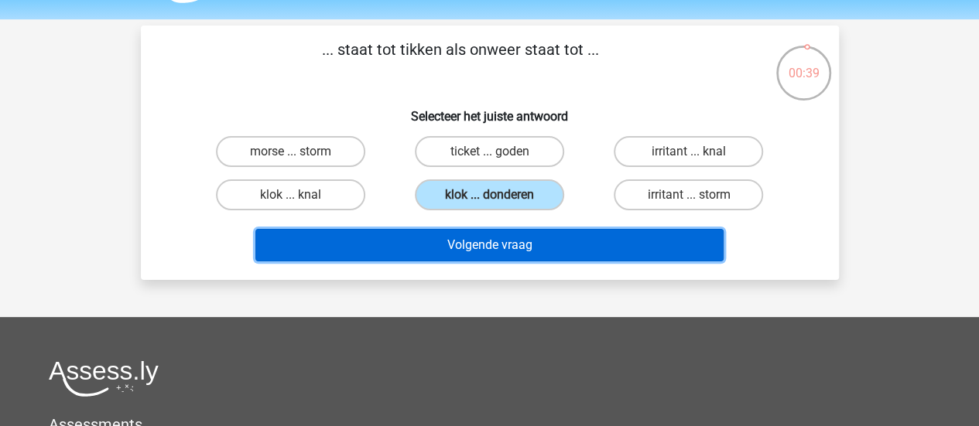
click at [509, 257] on button "Volgende vraag" at bounding box center [489, 245] width 468 height 32
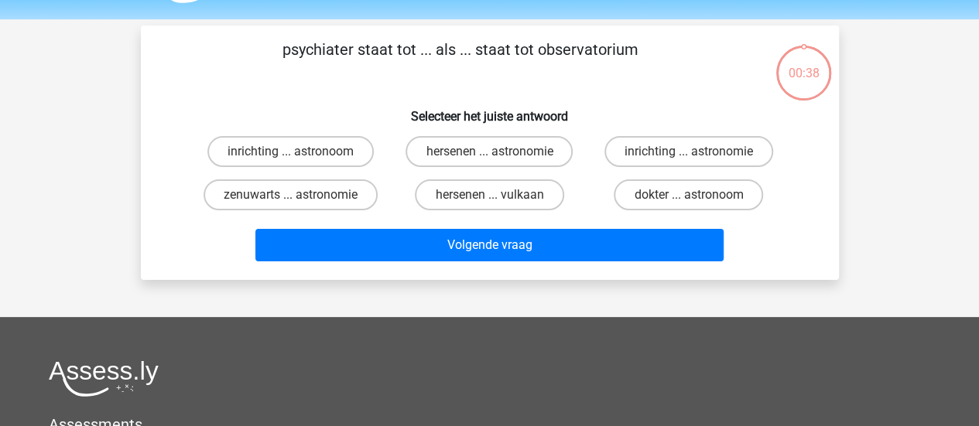
scroll to position [71, 0]
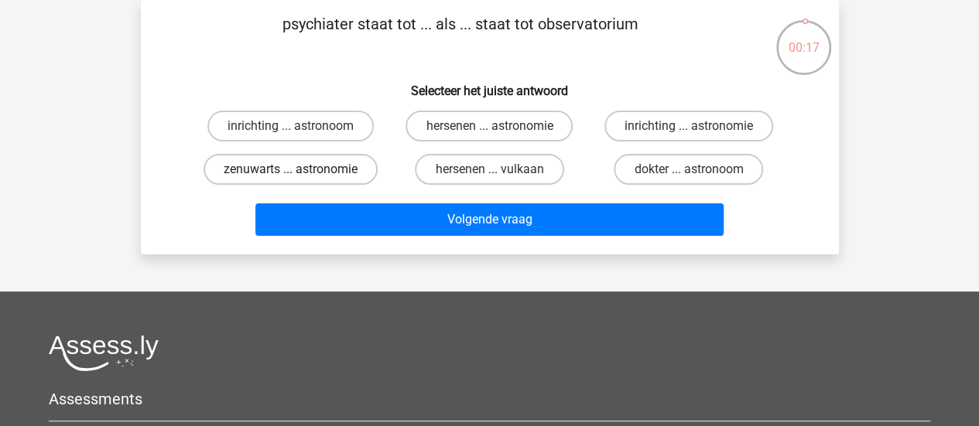
click at [309, 166] on label "zenuwarts ... astronomie" at bounding box center [290, 169] width 174 height 31
click at [300, 169] on input "zenuwarts ... astronomie" at bounding box center [295, 174] width 10 height 10
radio input "true"
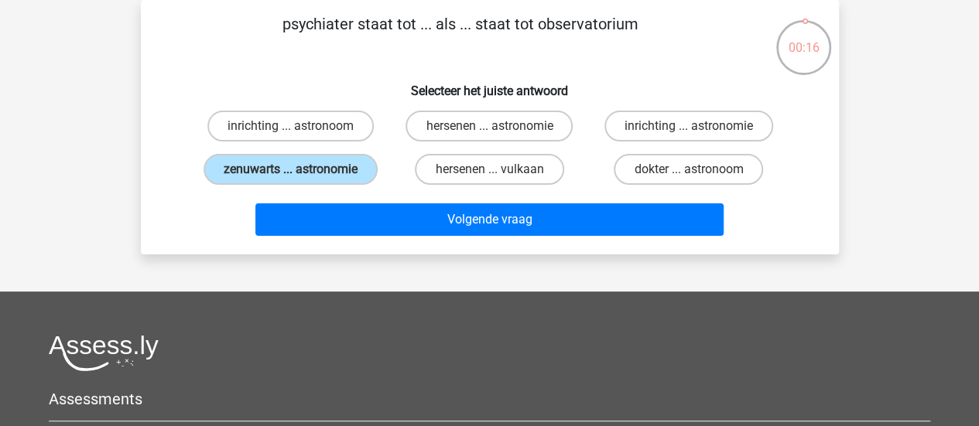
click at [497, 134] on input "hersenen ... astronomie" at bounding box center [494, 131] width 10 height 10
radio input "true"
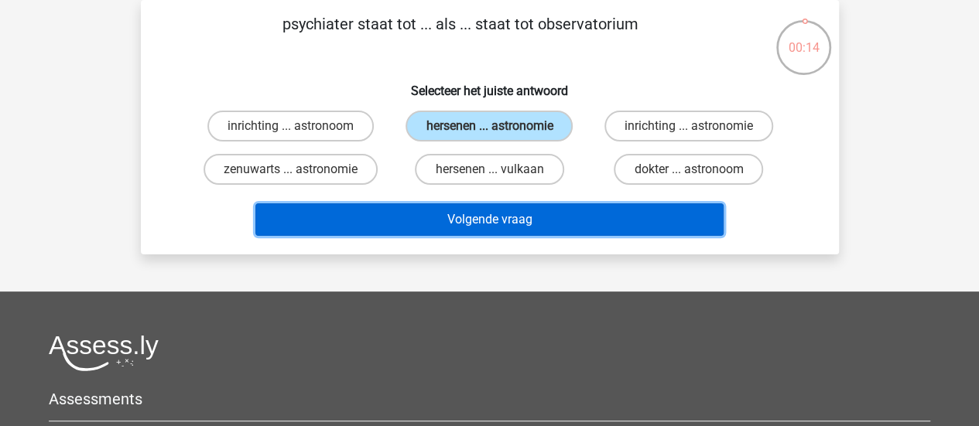
click at [527, 224] on button "Volgende vraag" at bounding box center [489, 219] width 468 height 32
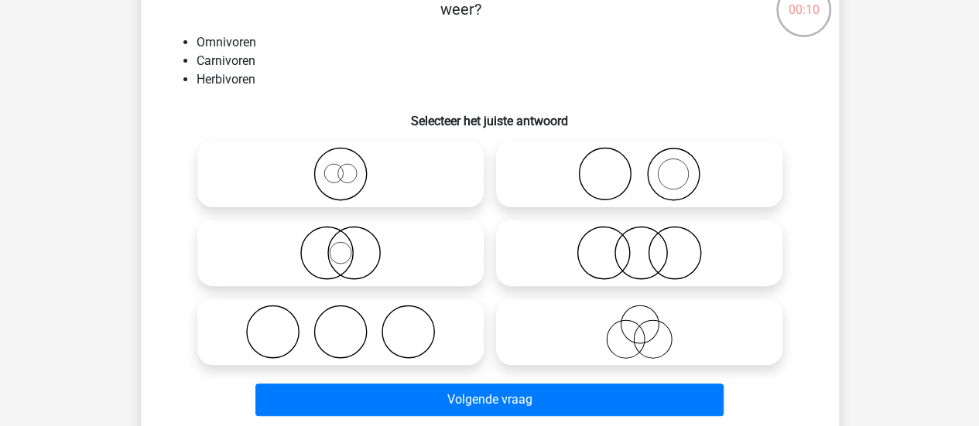
scroll to position [115, 0]
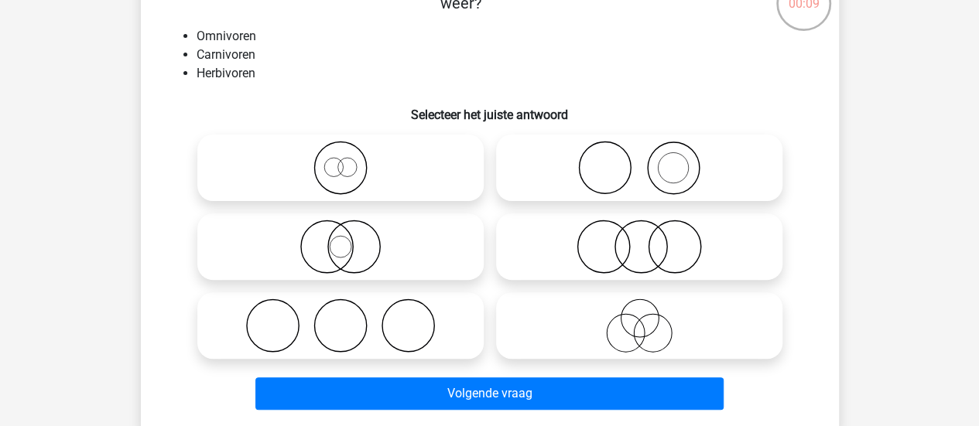
click at [414, 350] on circle at bounding box center [407, 326] width 52 height 52
click at [350, 318] on input "radio" at bounding box center [345, 313] width 10 height 10
radio input "true"
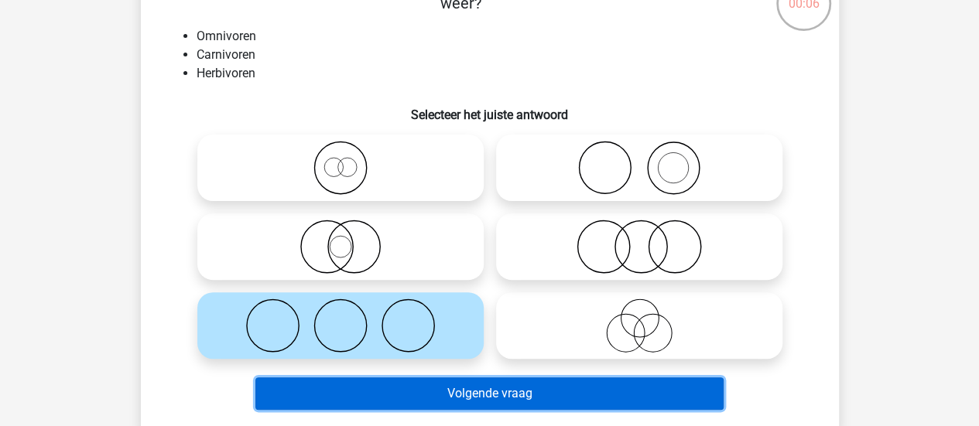
click at [528, 402] on button "Volgende vraag" at bounding box center [489, 393] width 468 height 32
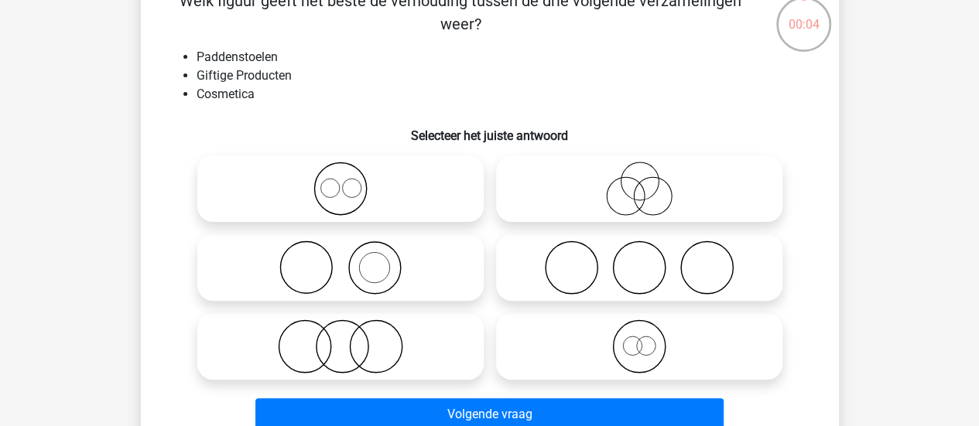
scroll to position [119, 0]
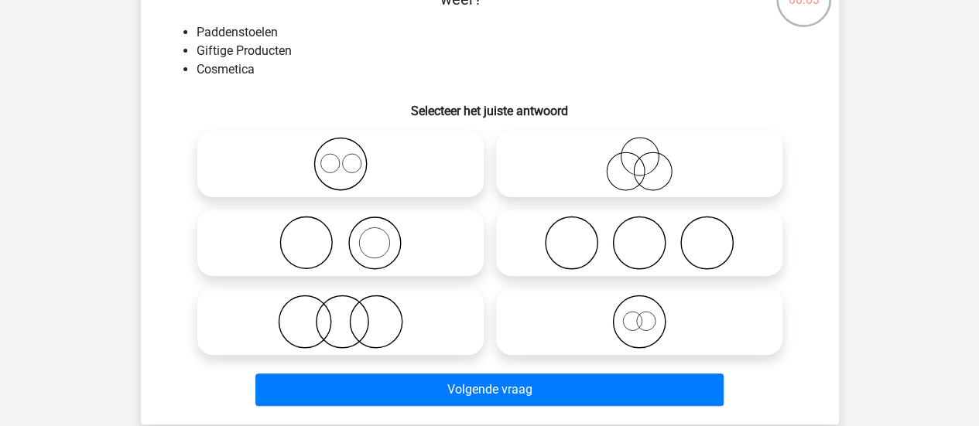
click at [401, 330] on icon at bounding box center [340, 322] width 274 height 54
click at [350, 314] on input "radio" at bounding box center [345, 309] width 10 height 10
radio input "true"
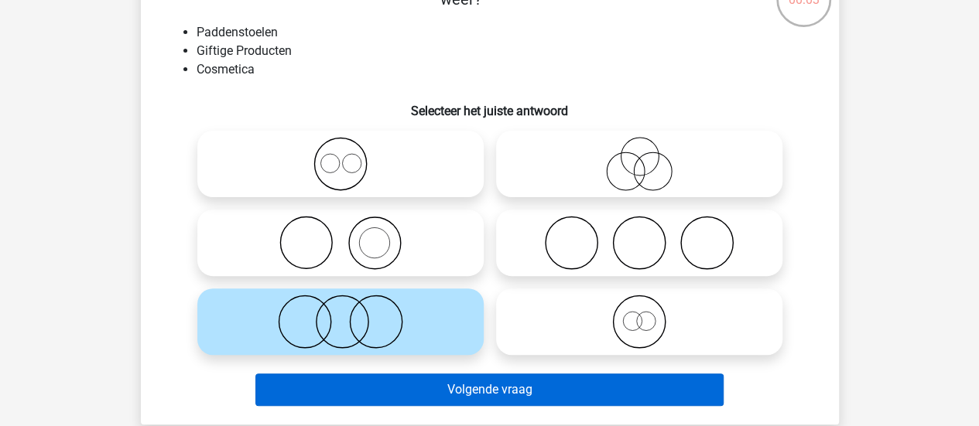
click at [418, 391] on button "Volgende vraag" at bounding box center [489, 390] width 468 height 32
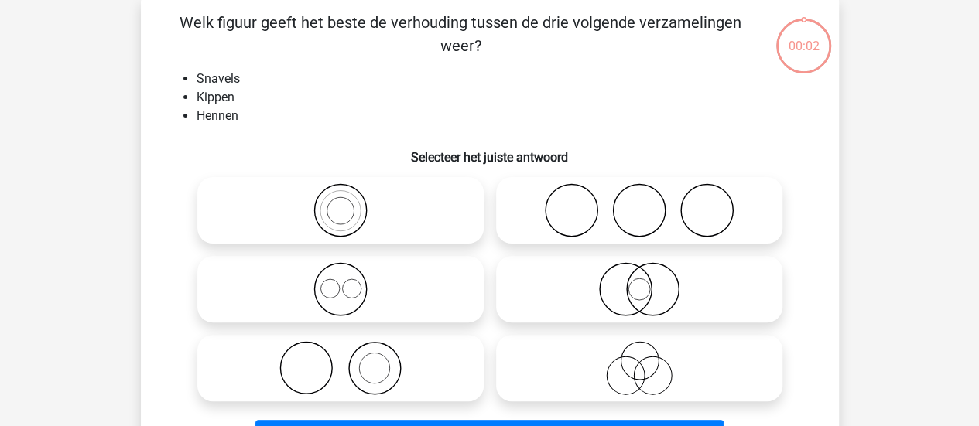
scroll to position [71, 0]
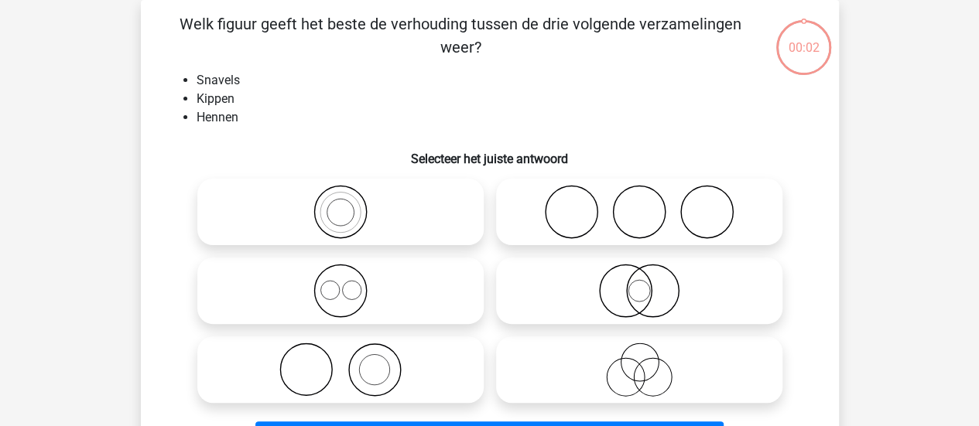
click at [597, 295] on icon at bounding box center [639, 291] width 274 height 54
click at [639, 283] on input "radio" at bounding box center [644, 278] width 10 height 10
radio input "true"
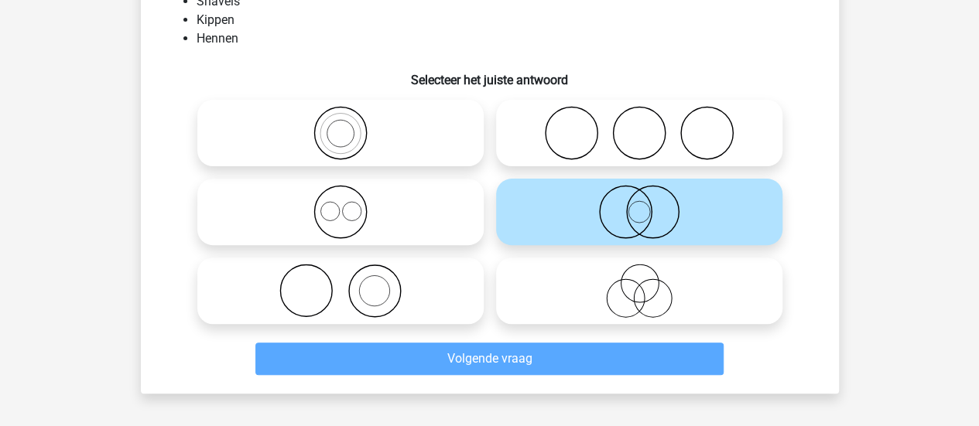
scroll to position [149, 0]
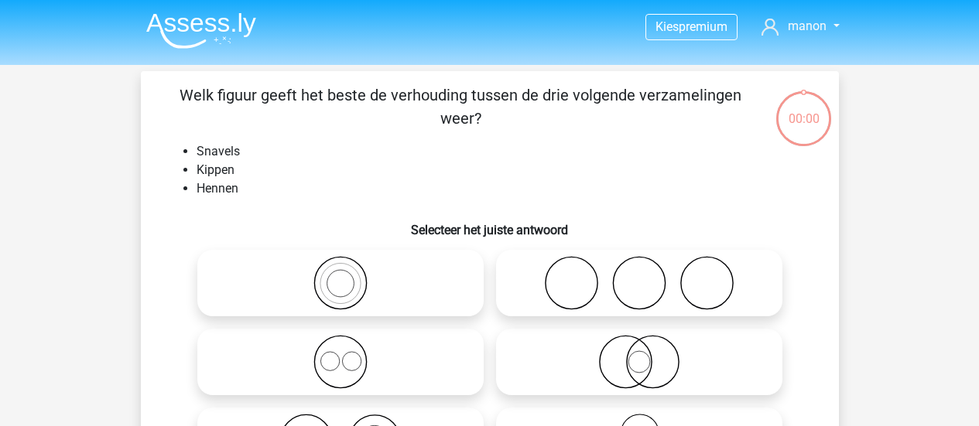
scroll to position [149, 0]
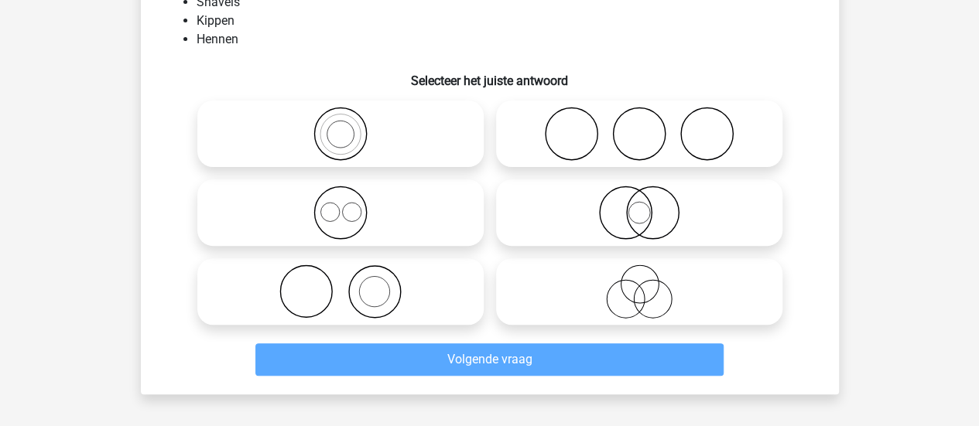
click at [417, 237] on icon at bounding box center [340, 213] width 274 height 54
click at [350, 205] on input "radio" at bounding box center [345, 200] width 10 height 10
radio input "true"
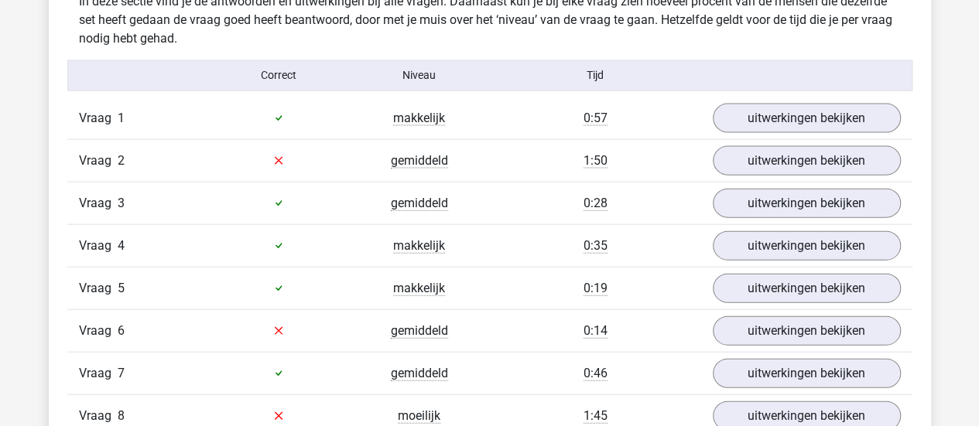
scroll to position [1665, 0]
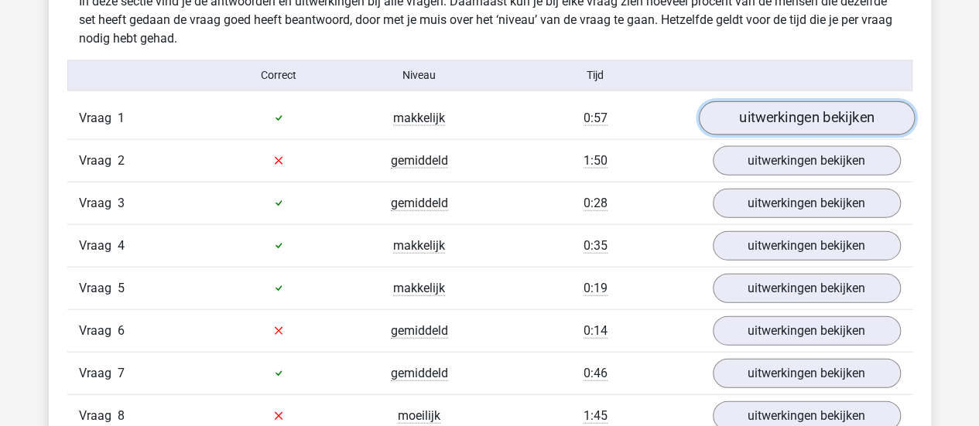
click at [778, 118] on link "uitwerkingen bekijken" at bounding box center [806, 118] width 216 height 34
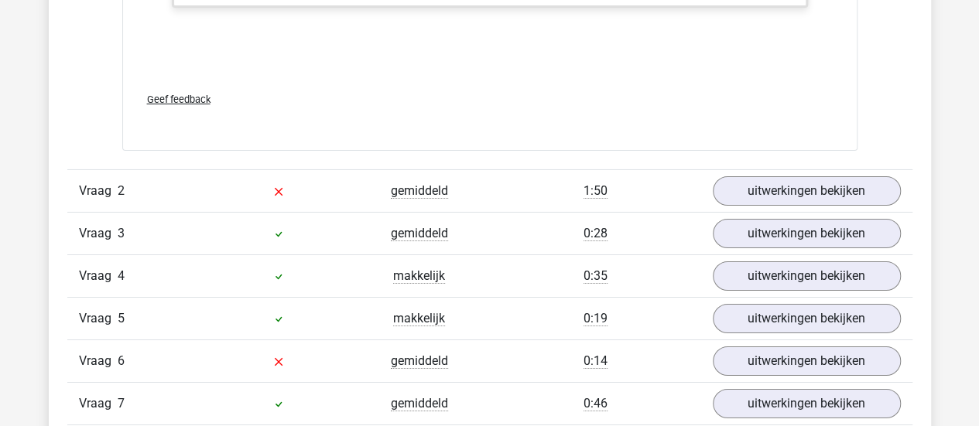
scroll to position [2612, 0]
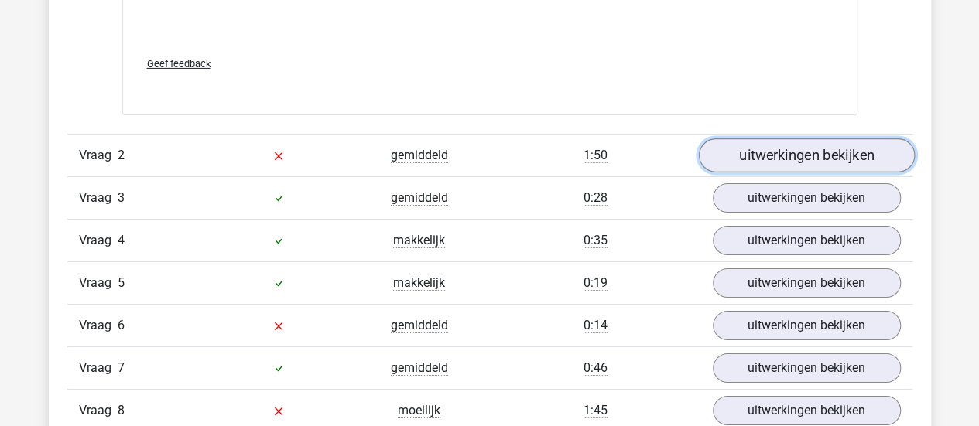
click at [760, 158] on link "uitwerkingen bekijken" at bounding box center [806, 156] width 216 height 34
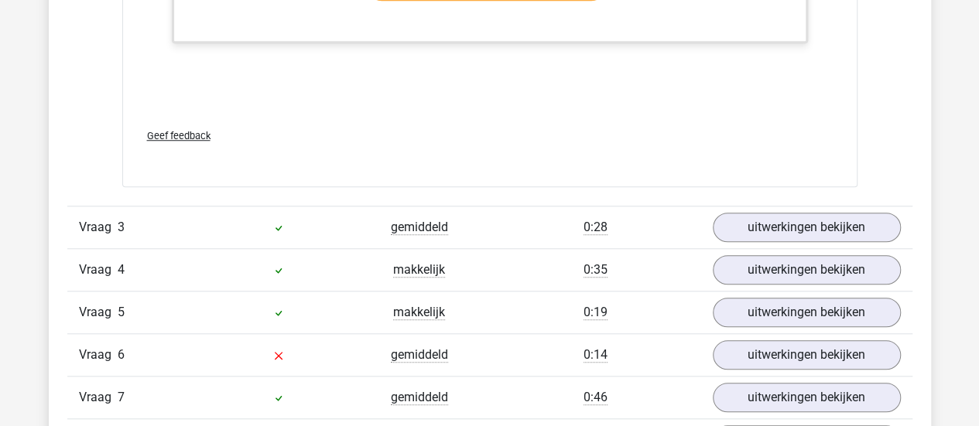
scroll to position [3538, 0]
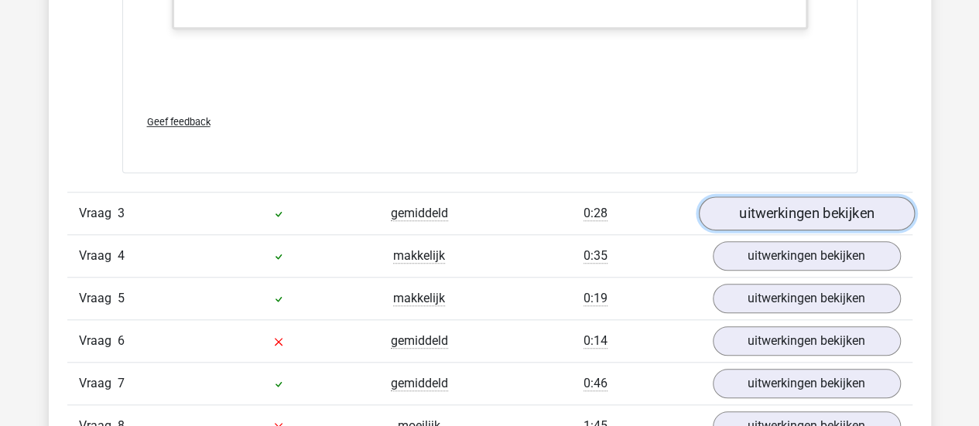
click at [773, 220] on link "uitwerkingen bekijken" at bounding box center [806, 213] width 216 height 34
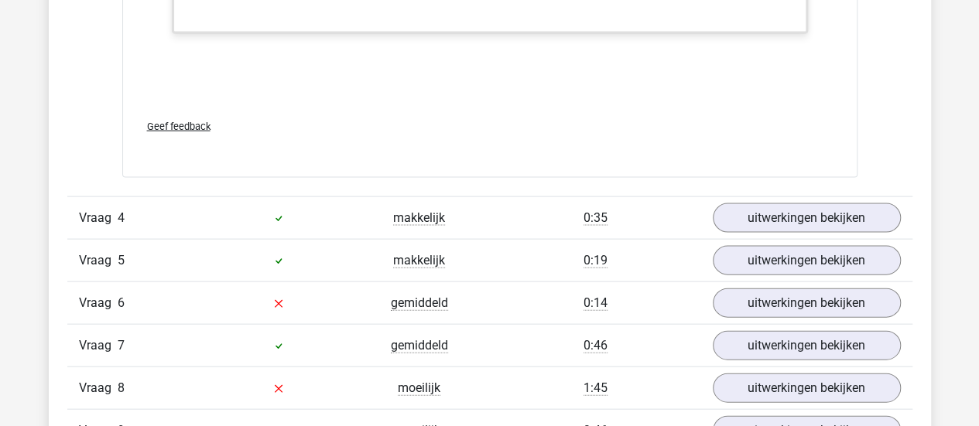
scroll to position [4533, 0]
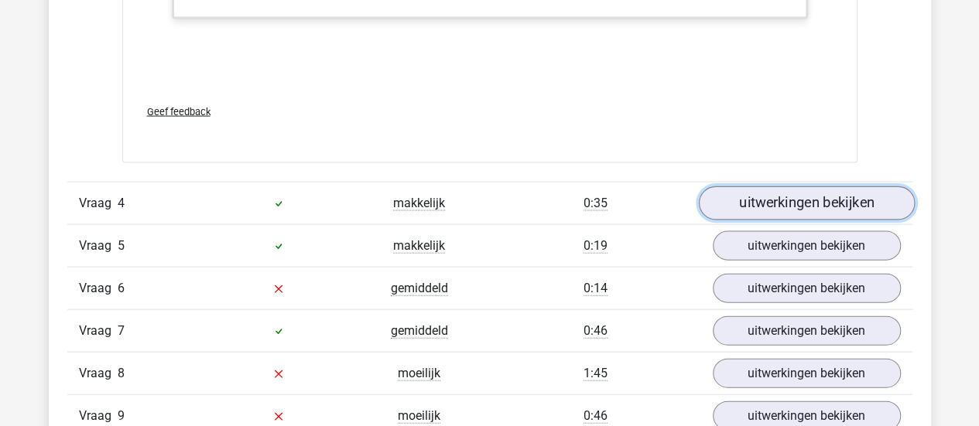
click at [812, 197] on link "uitwerkingen bekijken" at bounding box center [806, 203] width 216 height 34
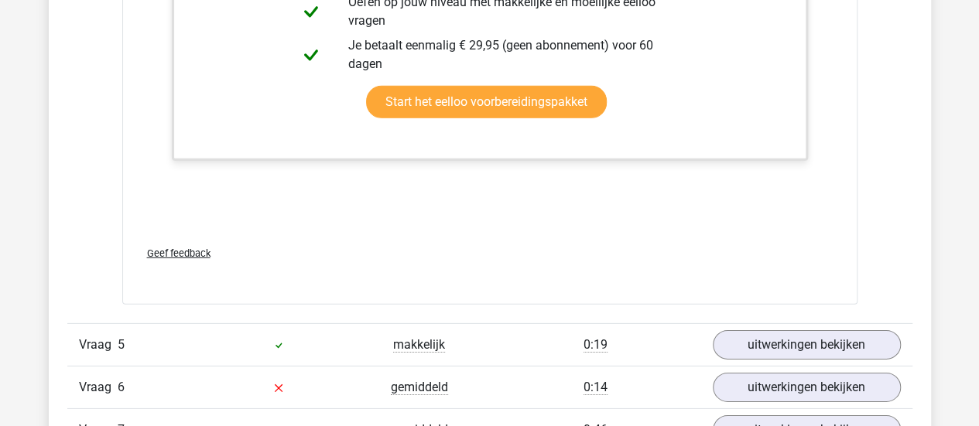
scroll to position [5215, 0]
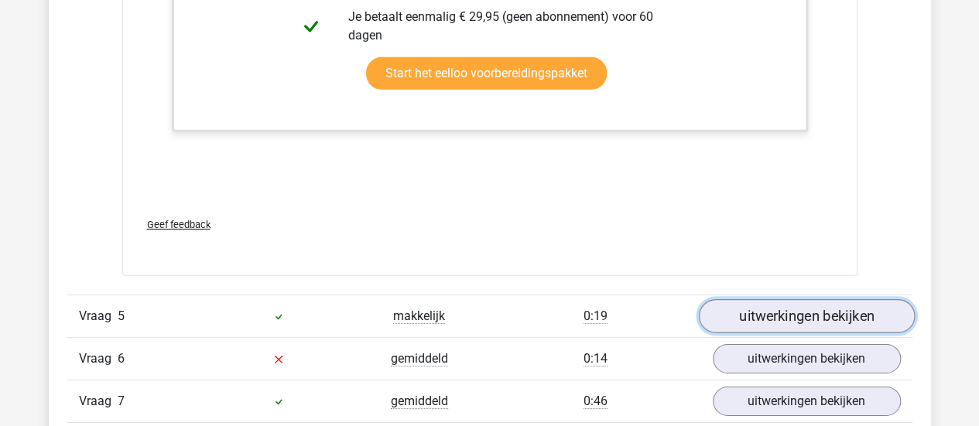
click at [750, 316] on link "uitwerkingen bekijken" at bounding box center [806, 316] width 216 height 34
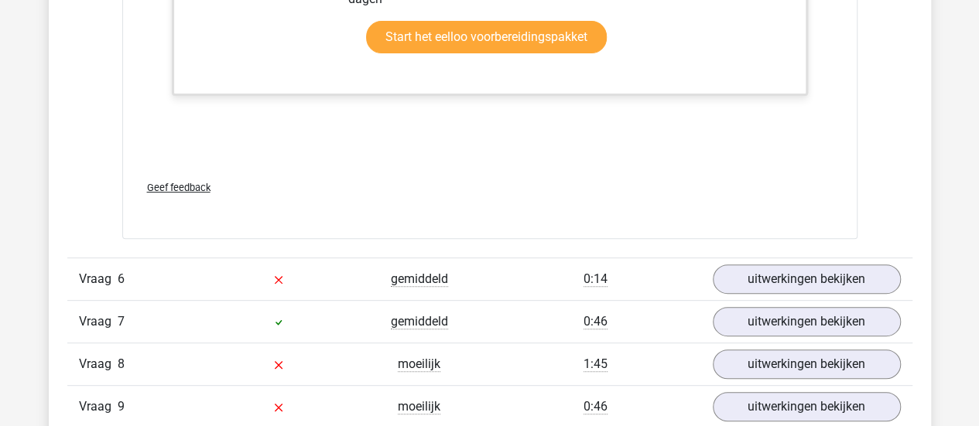
scroll to position [6076, 0]
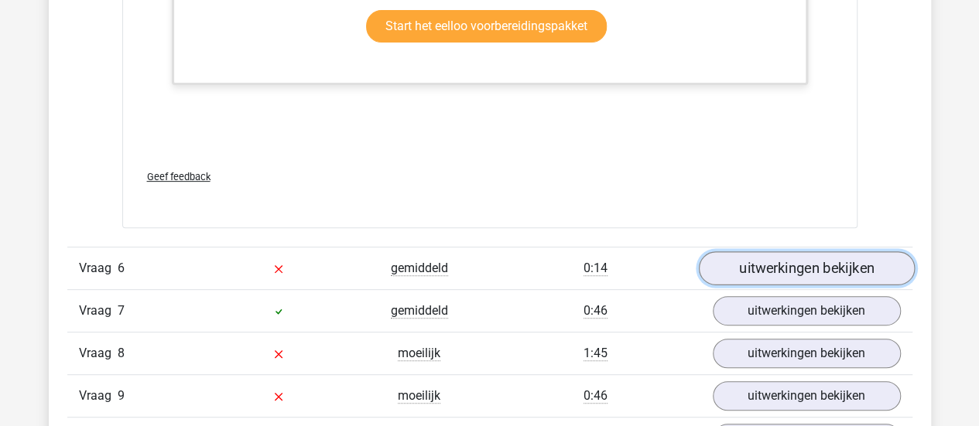
click at [771, 257] on link "uitwerkingen bekijken" at bounding box center [806, 268] width 216 height 34
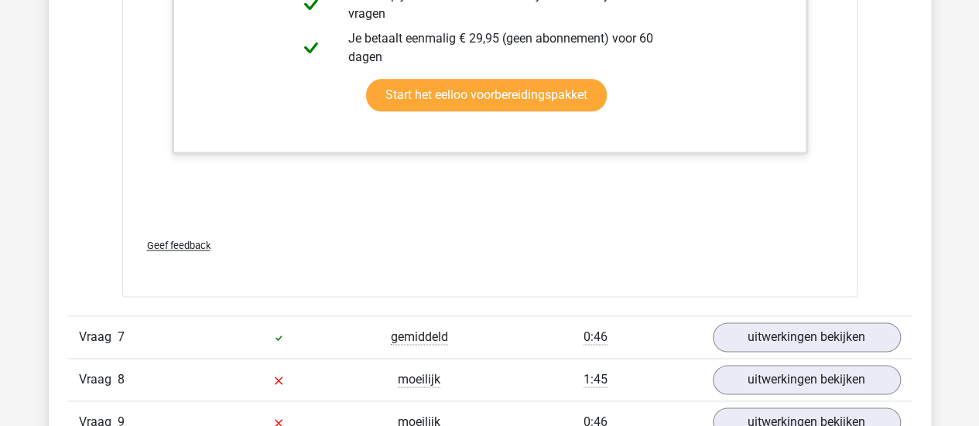
scroll to position [6835, 0]
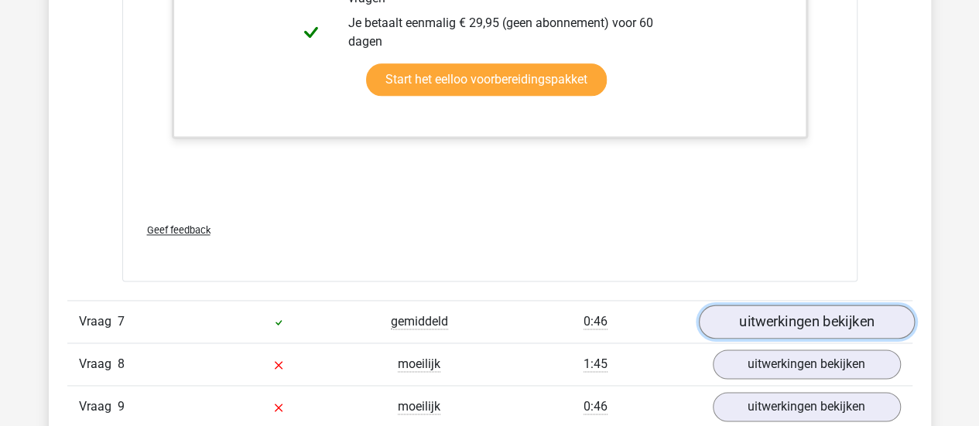
click at [727, 309] on link "uitwerkingen bekijken" at bounding box center [806, 323] width 216 height 34
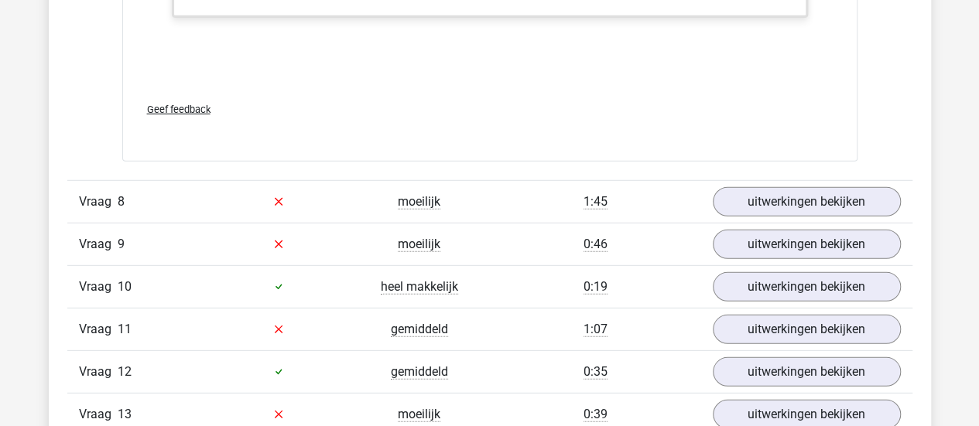
scroll to position [8019, 0]
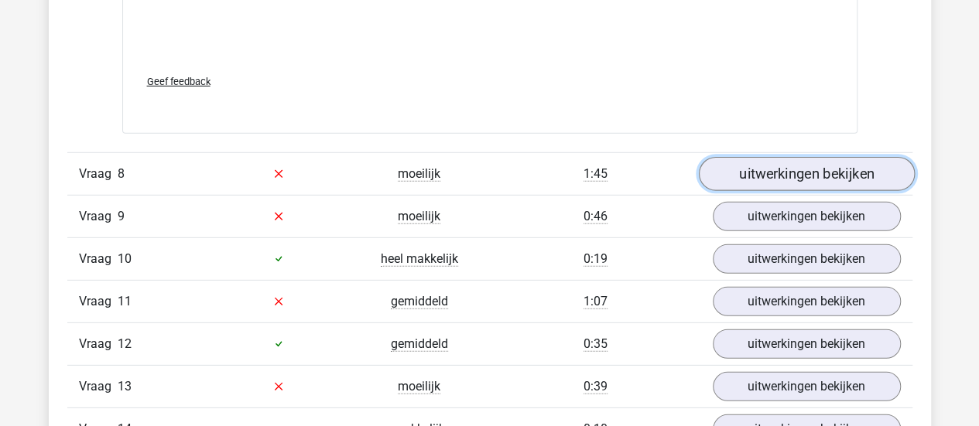
click at [764, 163] on link "uitwerkingen bekijken" at bounding box center [806, 174] width 216 height 34
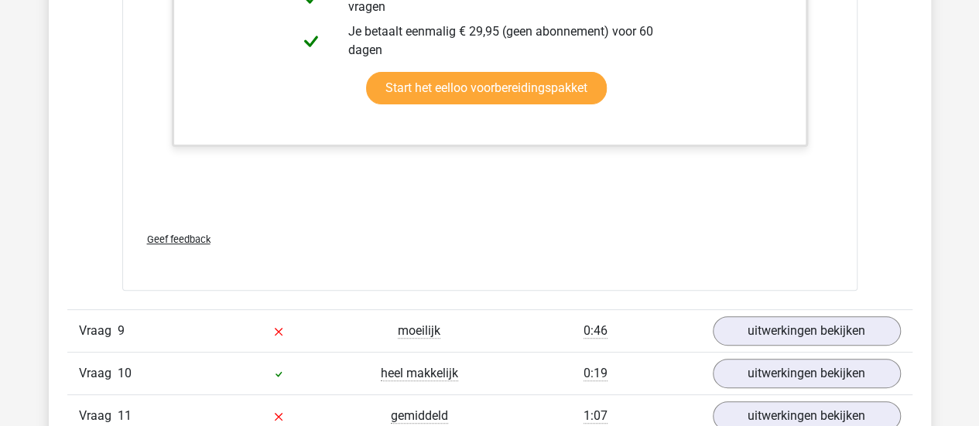
scroll to position [8901, 0]
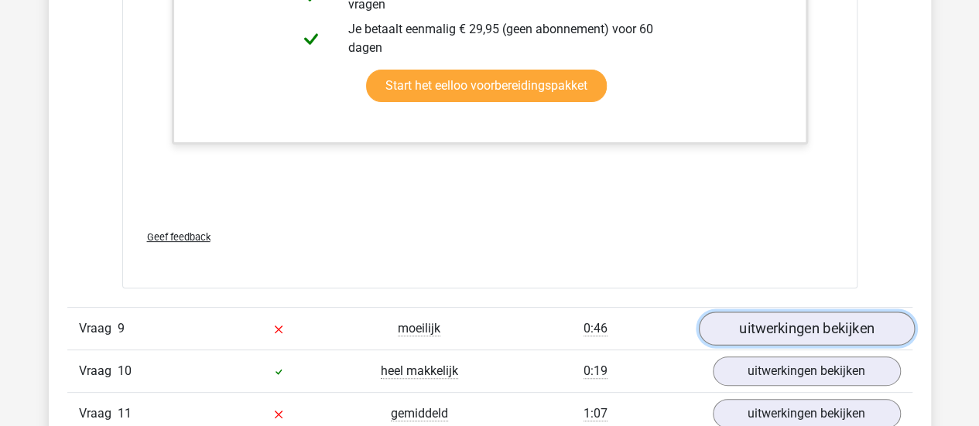
click at [783, 318] on link "uitwerkingen bekijken" at bounding box center [806, 329] width 216 height 34
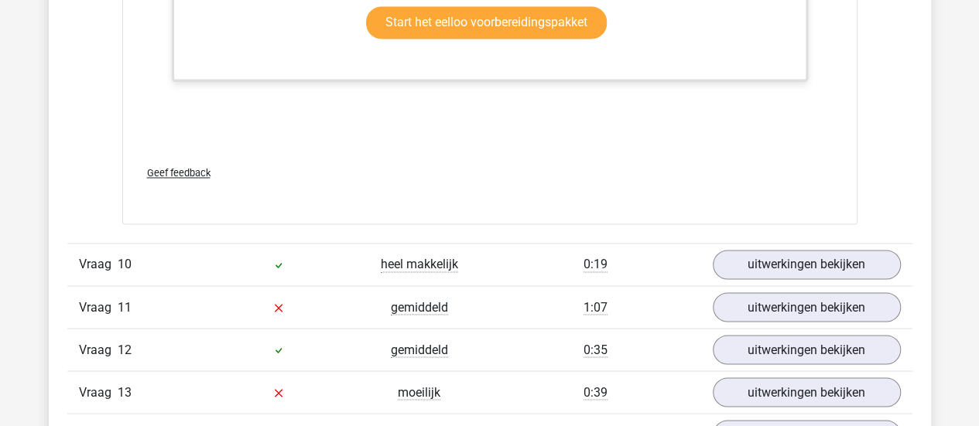
scroll to position [10031, 0]
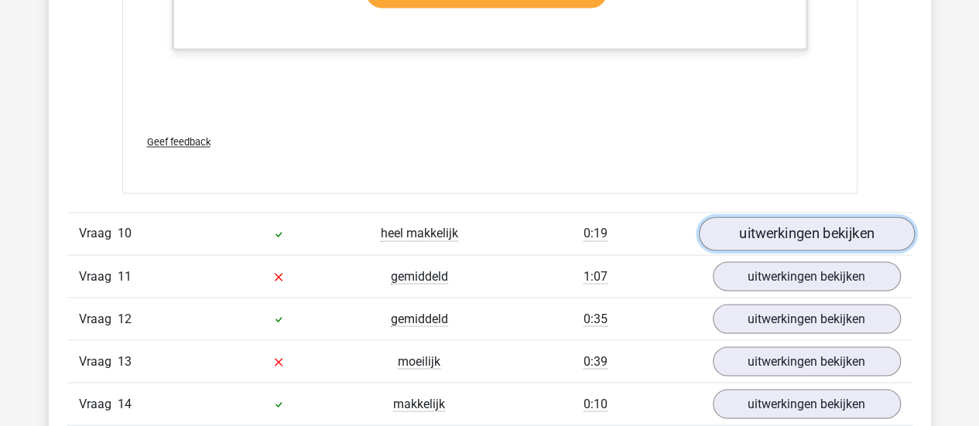
click at [752, 219] on link "uitwerkingen bekijken" at bounding box center [806, 234] width 216 height 34
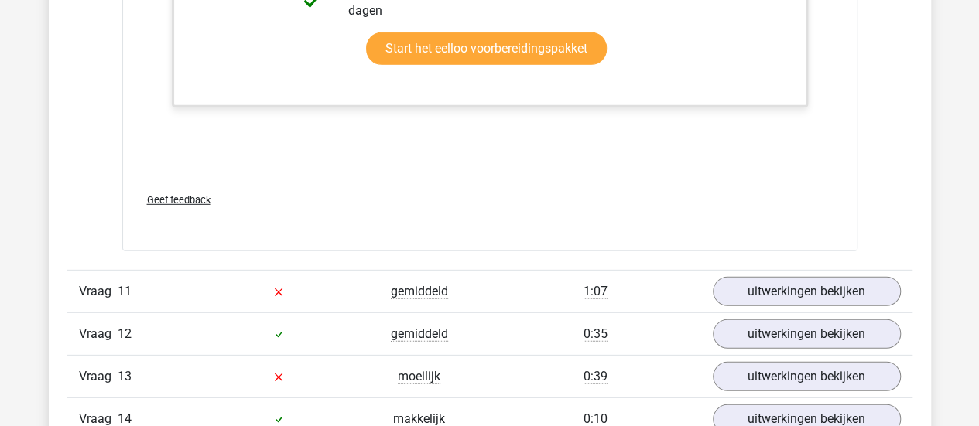
scroll to position [10980, 0]
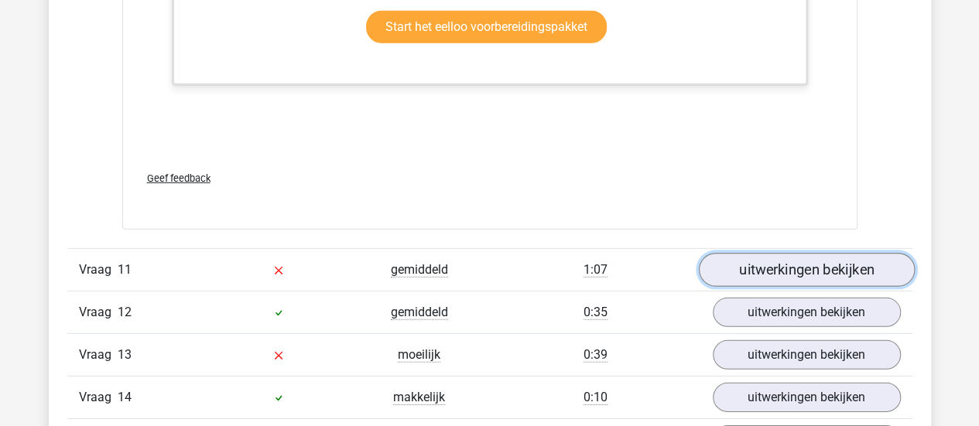
click at [783, 258] on link "uitwerkingen bekijken" at bounding box center [806, 270] width 216 height 34
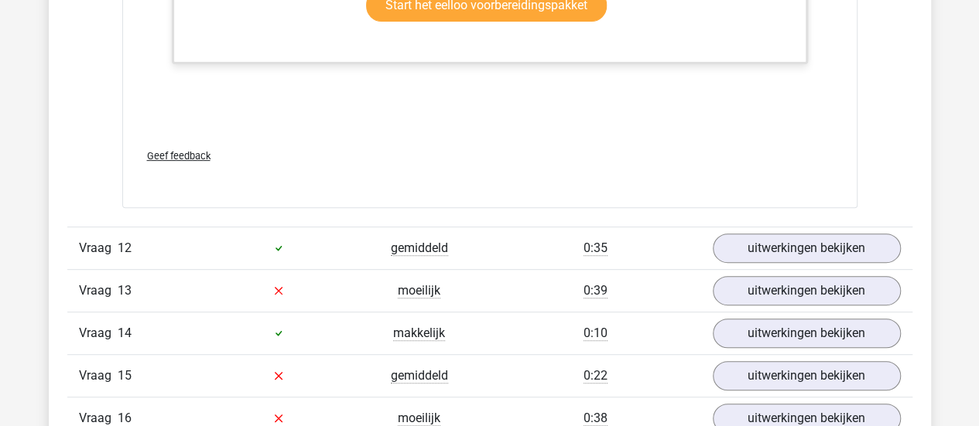
scroll to position [12037, 0]
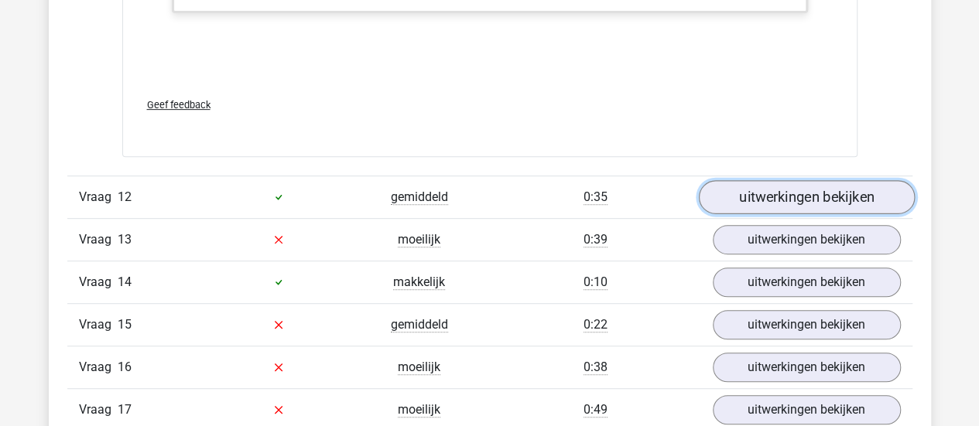
click at [774, 191] on link "uitwerkingen bekijken" at bounding box center [806, 197] width 216 height 34
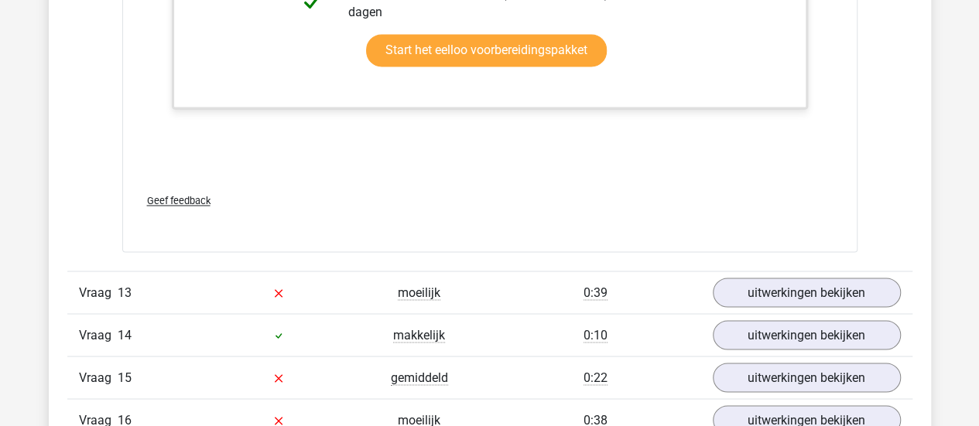
scroll to position [12962, 0]
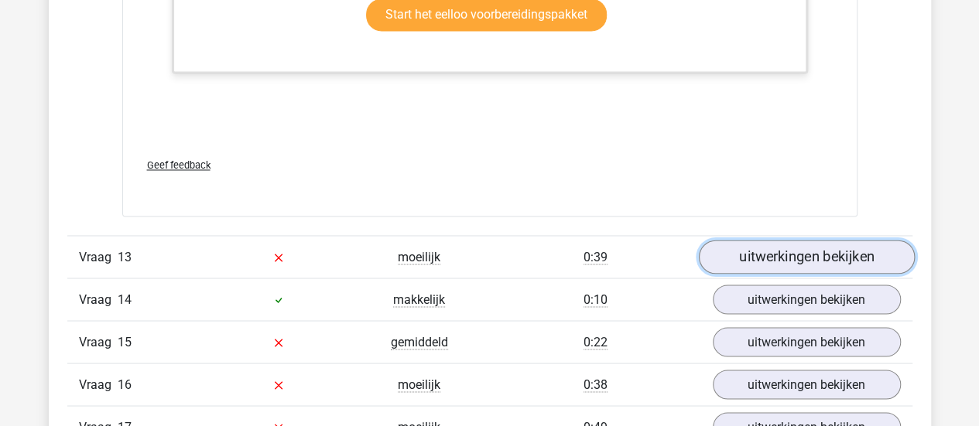
click at [765, 246] on link "uitwerkingen bekijken" at bounding box center [806, 257] width 216 height 34
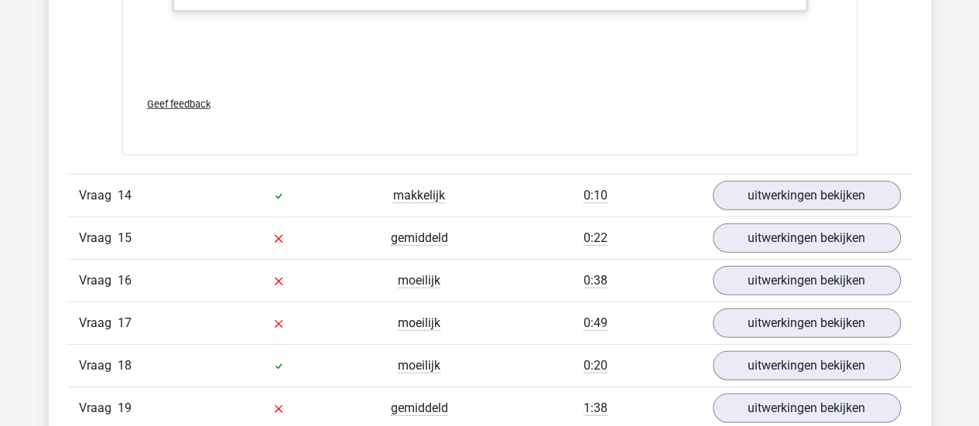
scroll to position [13854, 0]
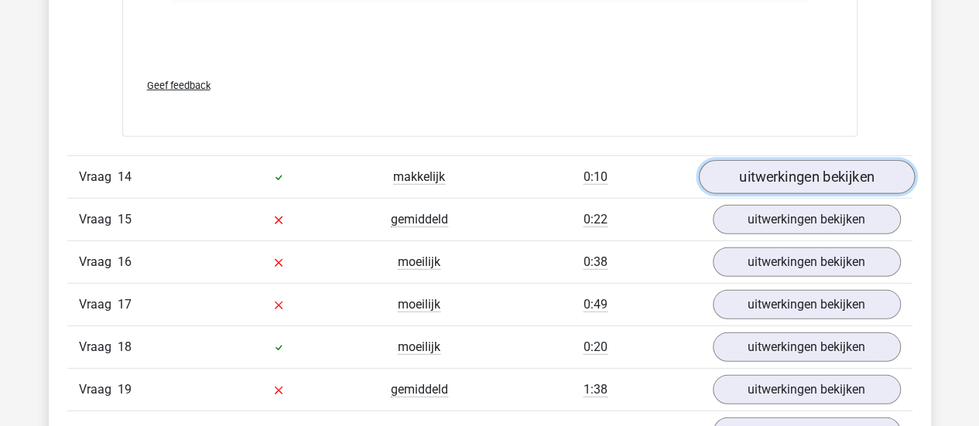
click at [760, 161] on link "uitwerkingen bekijken" at bounding box center [806, 178] width 216 height 34
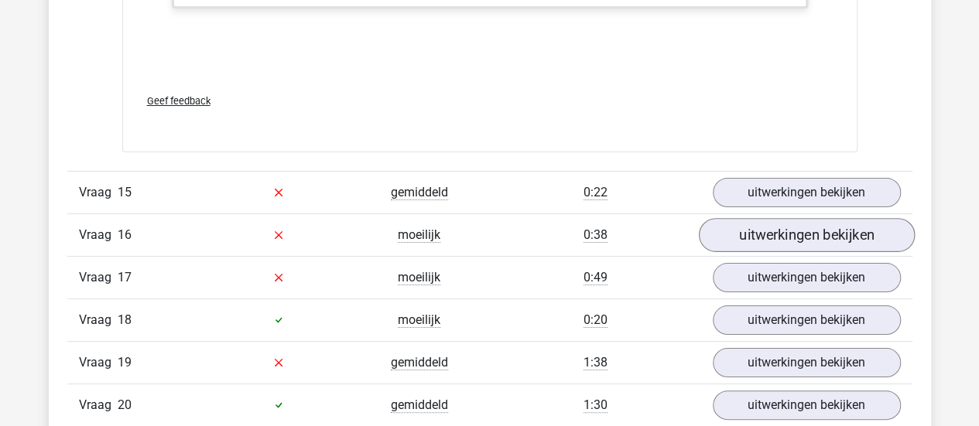
scroll to position [14653, 0]
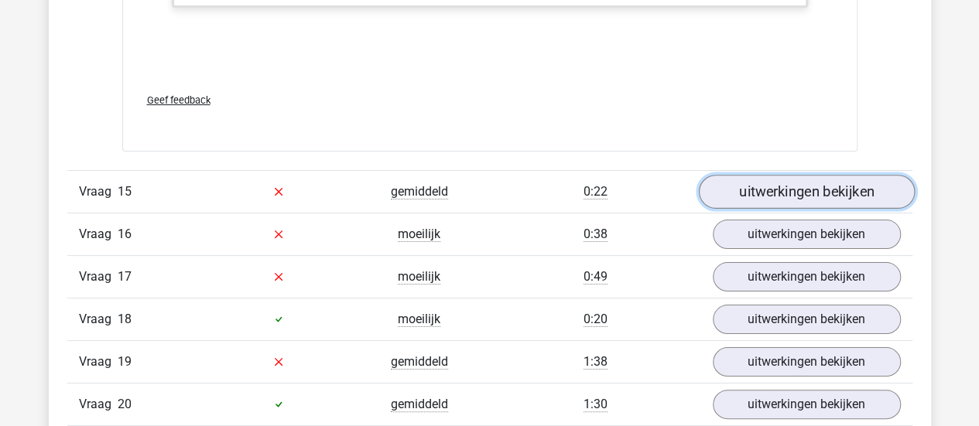
click at [786, 175] on link "uitwerkingen bekijken" at bounding box center [806, 192] width 216 height 34
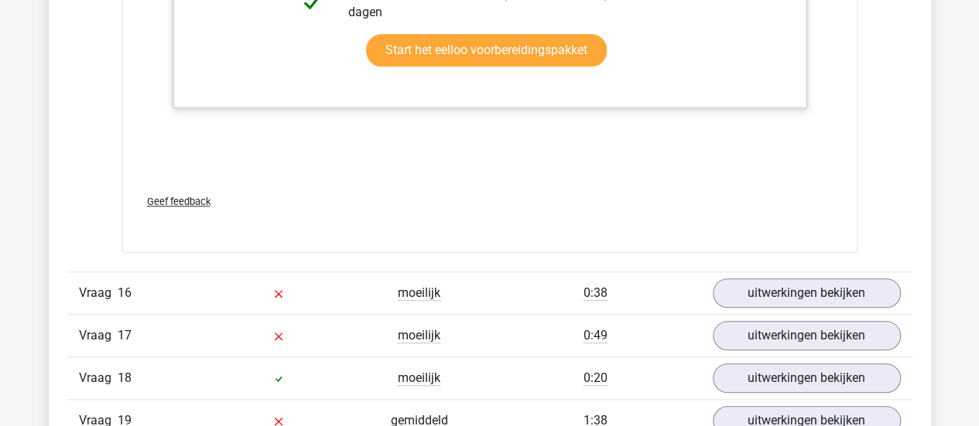
scroll to position [15412, 0]
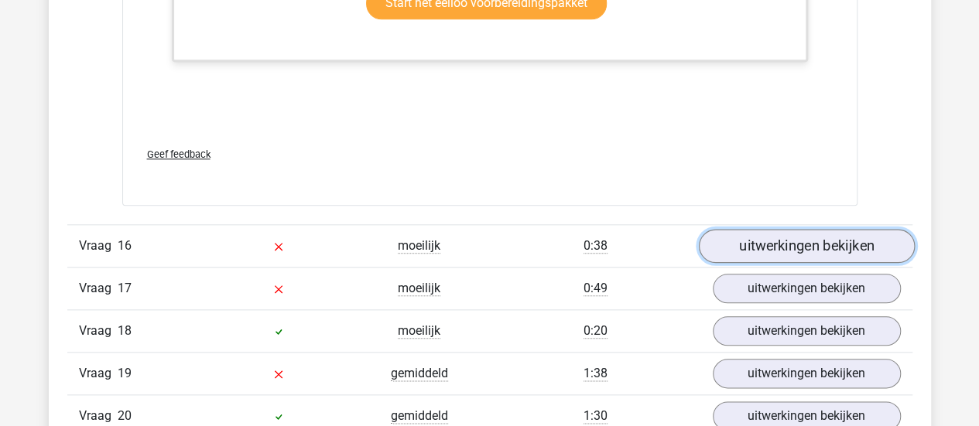
click at [738, 229] on link "uitwerkingen bekijken" at bounding box center [806, 246] width 216 height 34
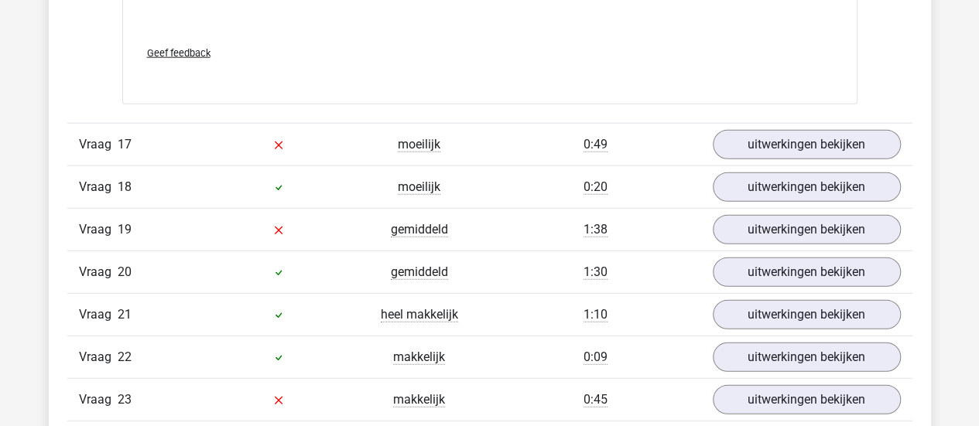
scroll to position [16551, 0]
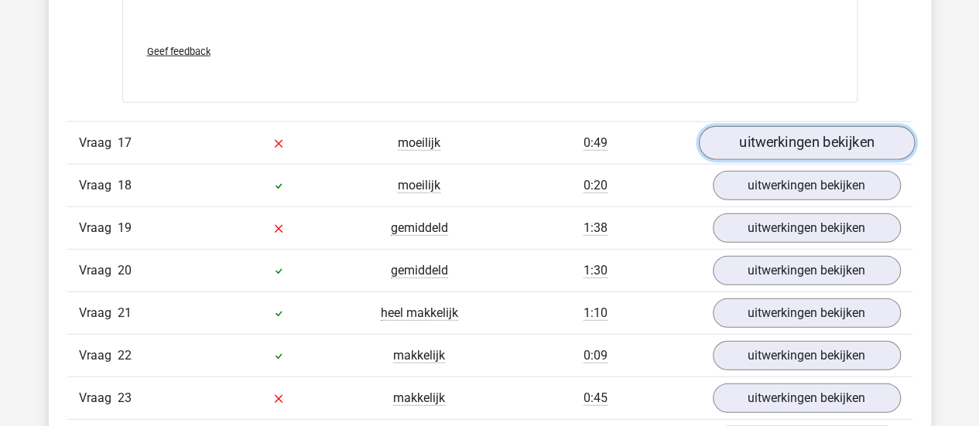
click at [760, 126] on link "uitwerkingen bekijken" at bounding box center [806, 143] width 216 height 34
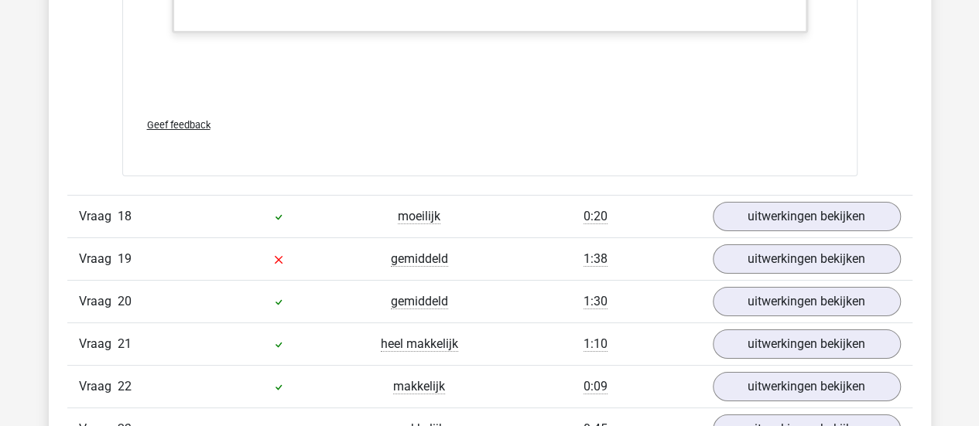
scroll to position [17523, 0]
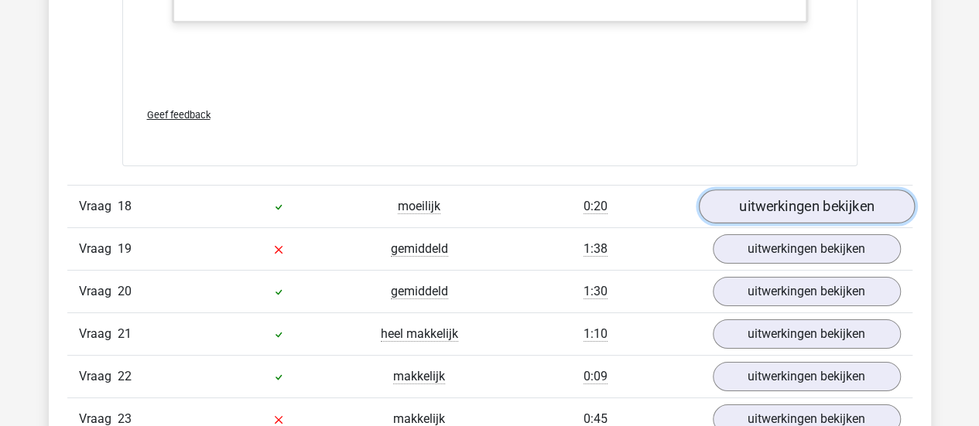
click at [746, 195] on link "uitwerkingen bekijken" at bounding box center [806, 207] width 216 height 34
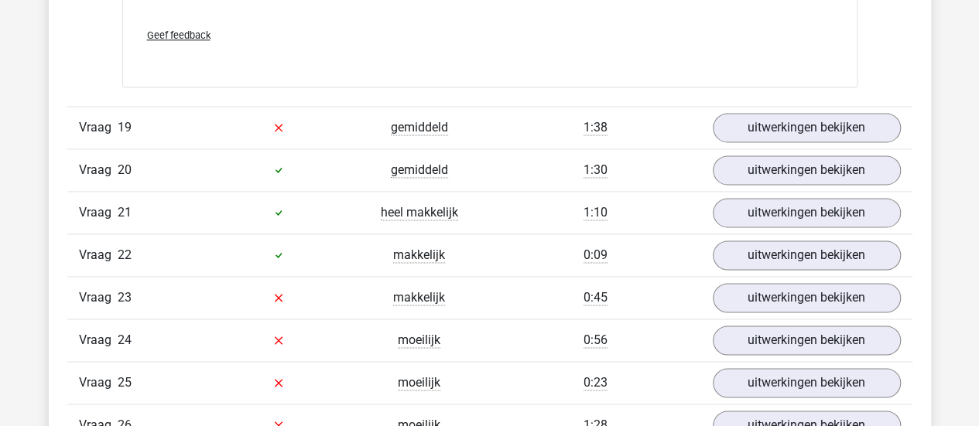
scroll to position [18642, 0]
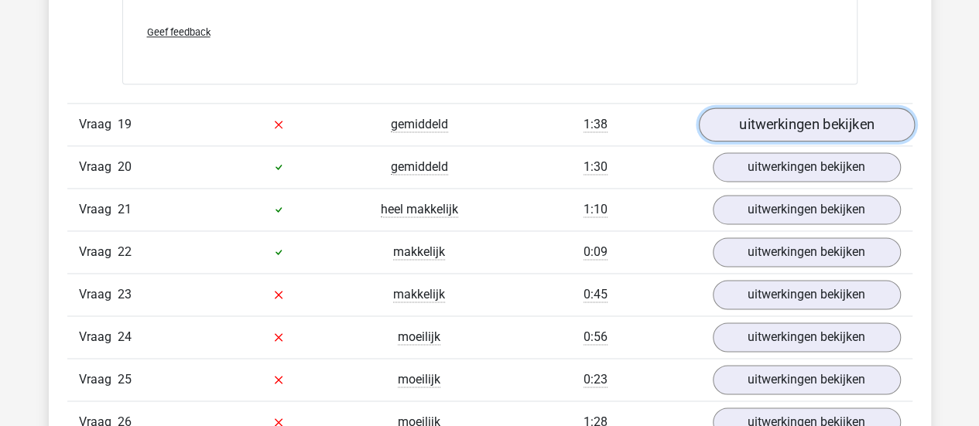
click at [755, 108] on link "uitwerkingen bekijken" at bounding box center [806, 125] width 216 height 34
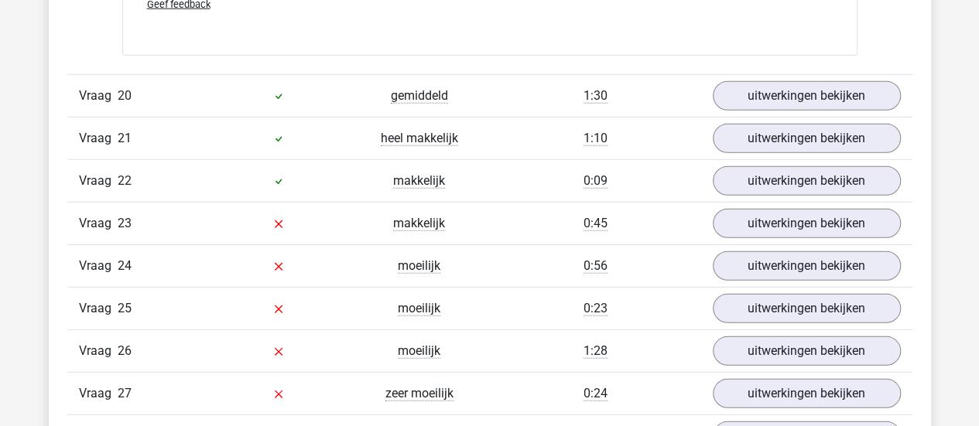
scroll to position [19633, 0]
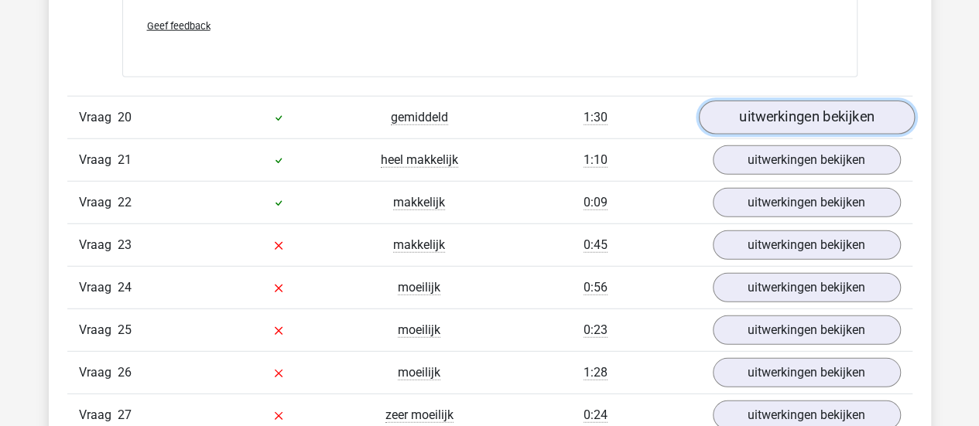
click at [770, 107] on link "uitwerkingen bekijken" at bounding box center [806, 118] width 216 height 34
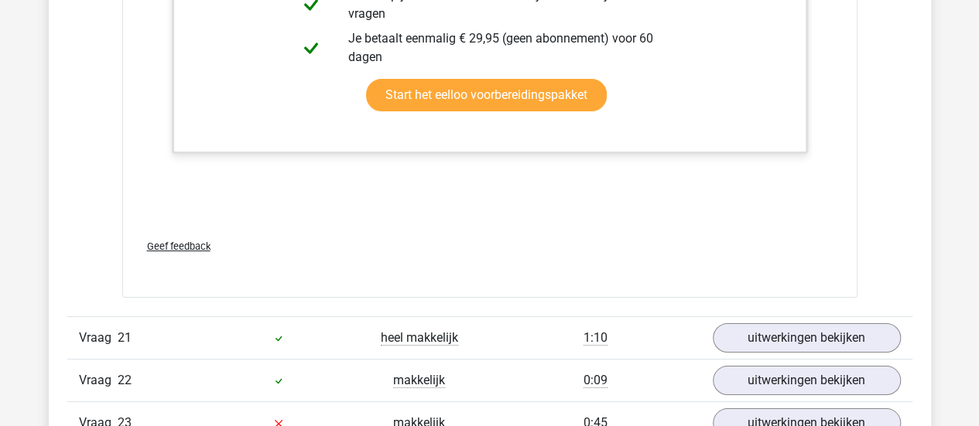
scroll to position [20413, 0]
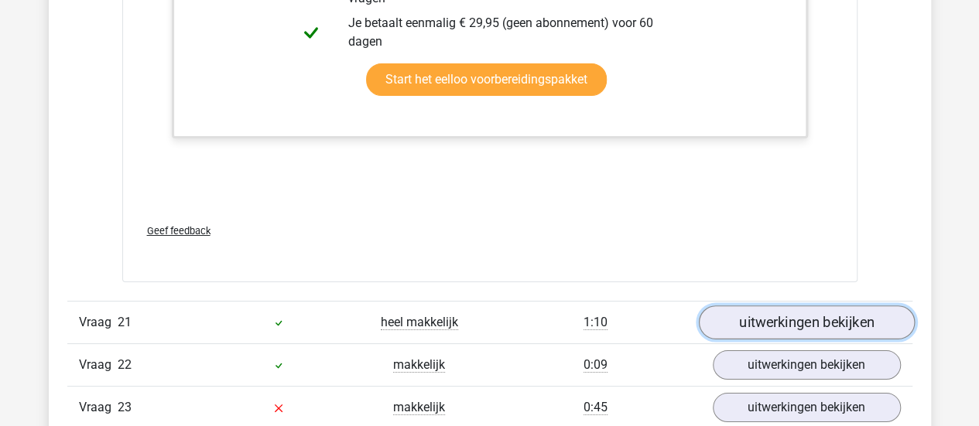
click at [757, 306] on link "uitwerkingen bekijken" at bounding box center [806, 323] width 216 height 34
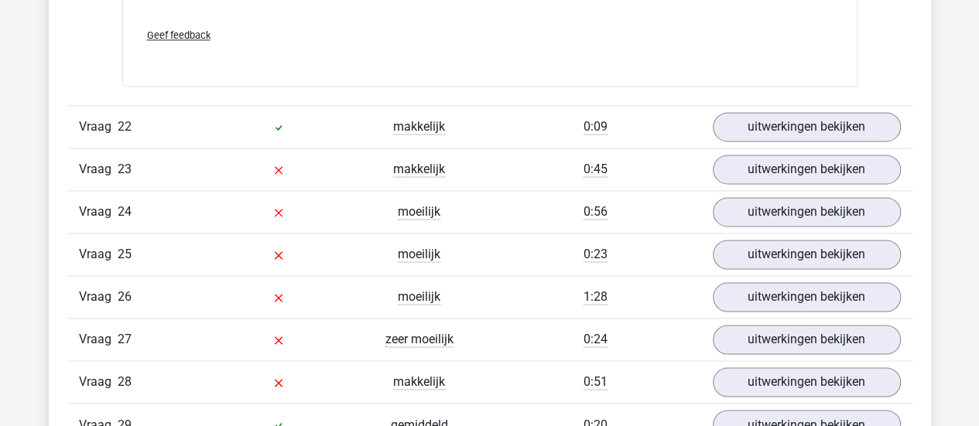
scroll to position [21593, 0]
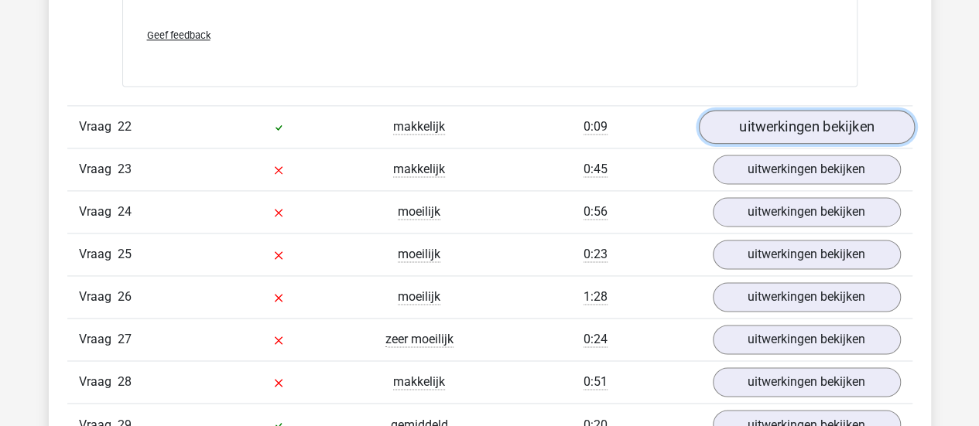
click at [754, 110] on link "uitwerkingen bekijken" at bounding box center [806, 127] width 216 height 34
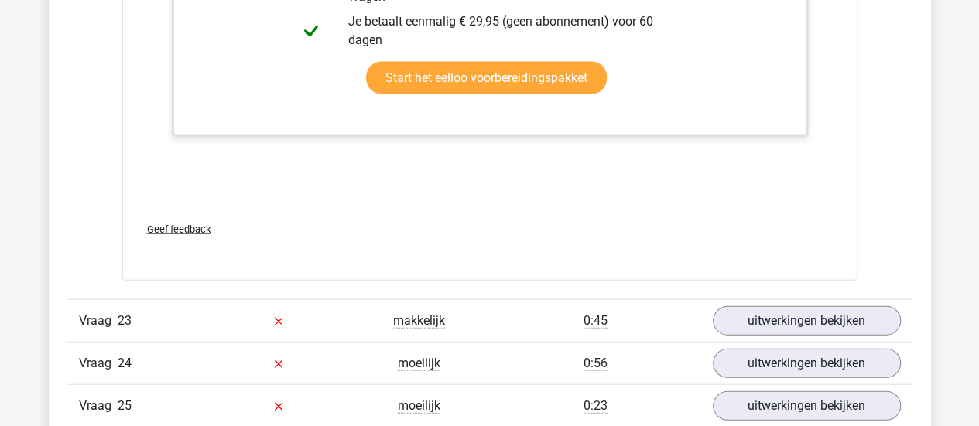
scroll to position [22217, 0]
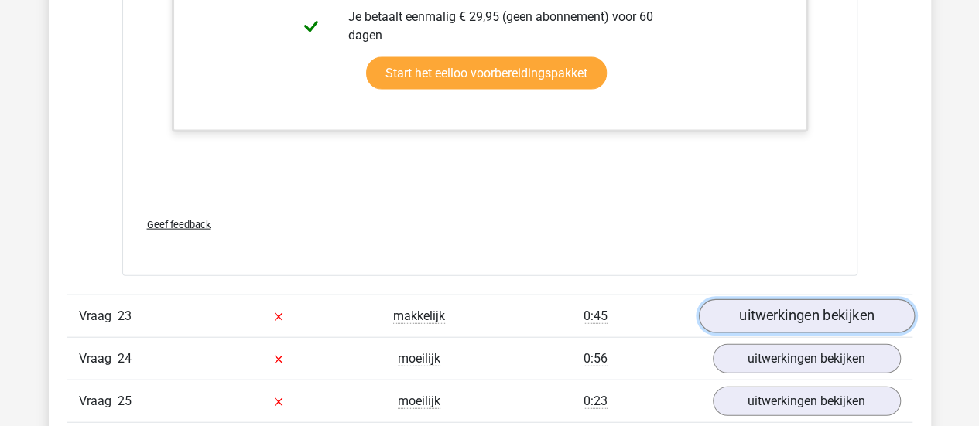
click at [775, 299] on link "uitwerkingen bekijken" at bounding box center [806, 316] width 216 height 34
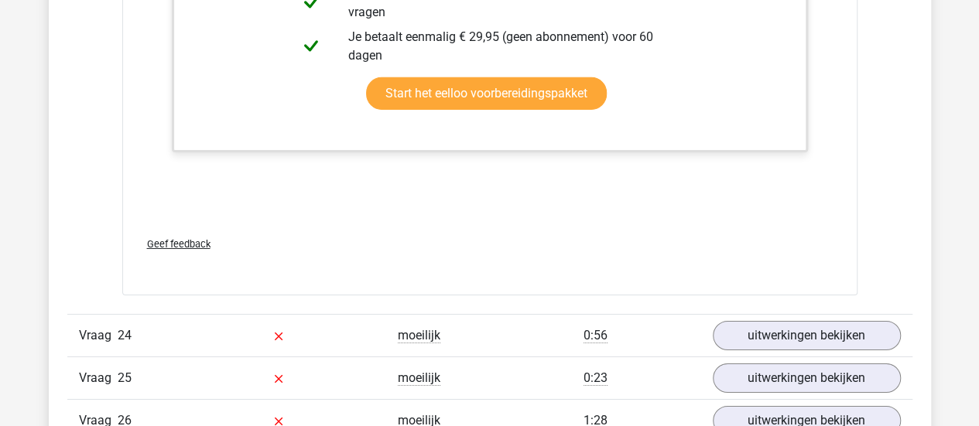
scroll to position [23044, 0]
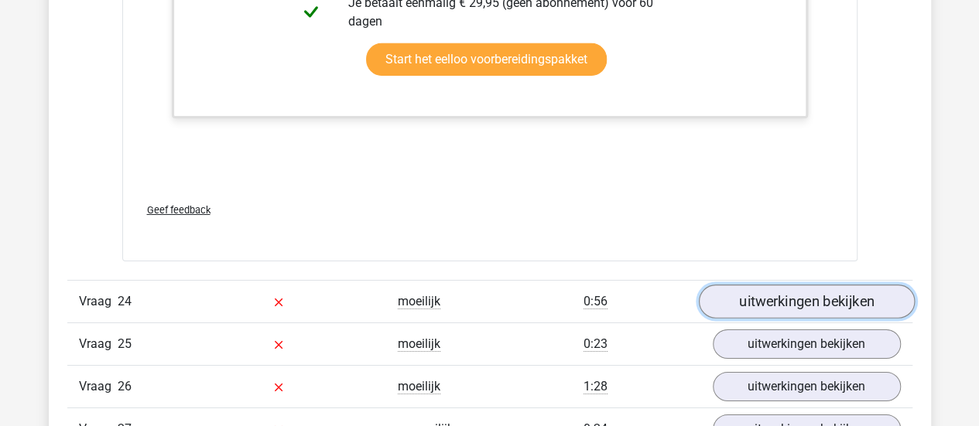
click at [790, 285] on link "uitwerkingen bekijken" at bounding box center [806, 302] width 216 height 34
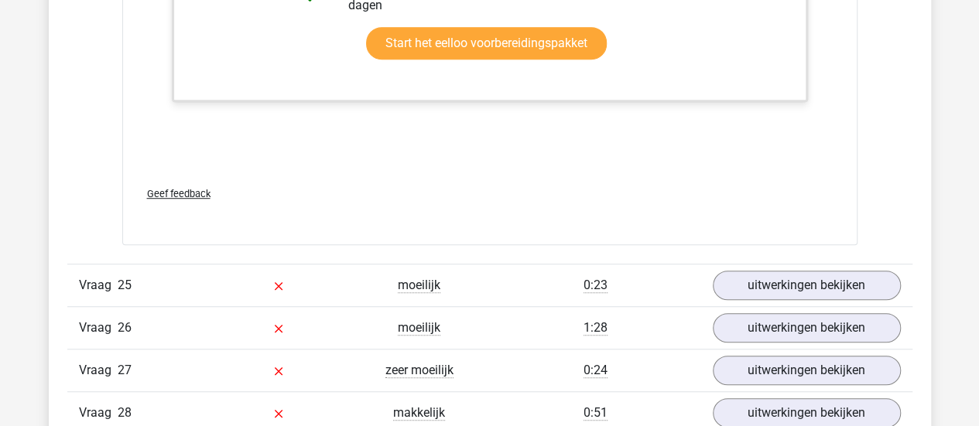
scroll to position [23874, 0]
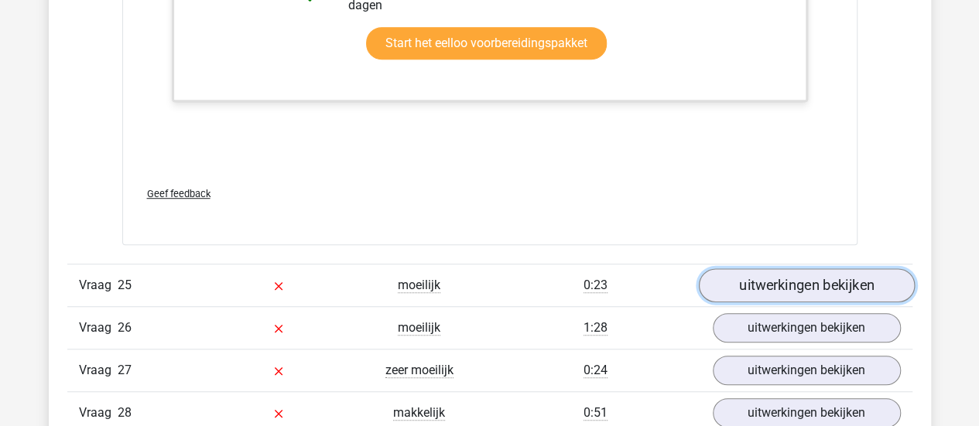
click at [729, 269] on link "uitwerkingen bekijken" at bounding box center [806, 286] width 216 height 34
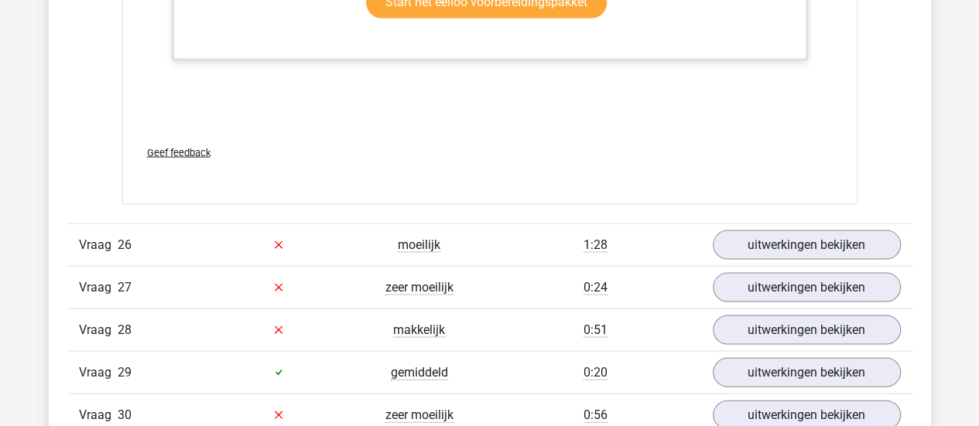
scroll to position [24970, 0]
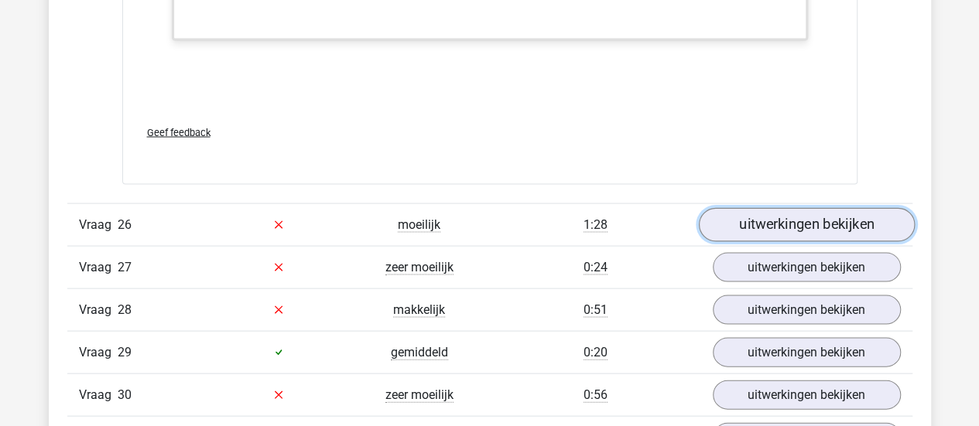
click at [747, 208] on link "uitwerkingen bekijken" at bounding box center [806, 225] width 216 height 34
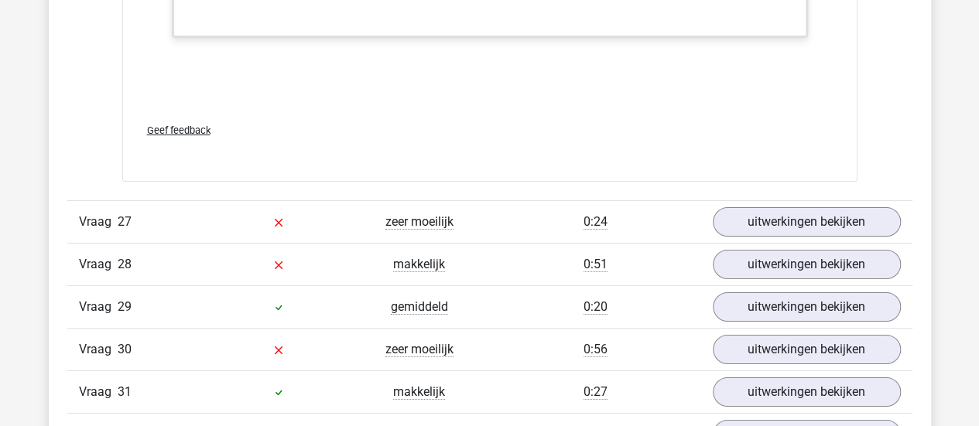
scroll to position [26018, 0]
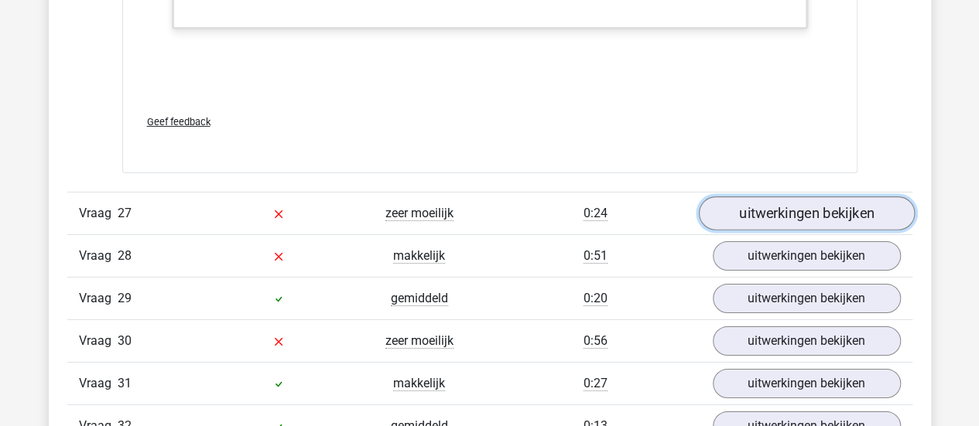
click at [755, 196] on link "uitwerkingen bekijken" at bounding box center [806, 213] width 216 height 34
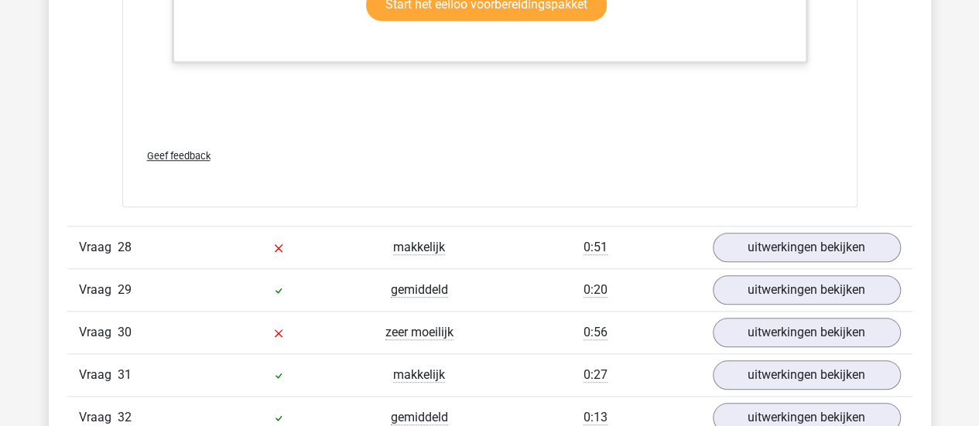
scroll to position [27020, 0]
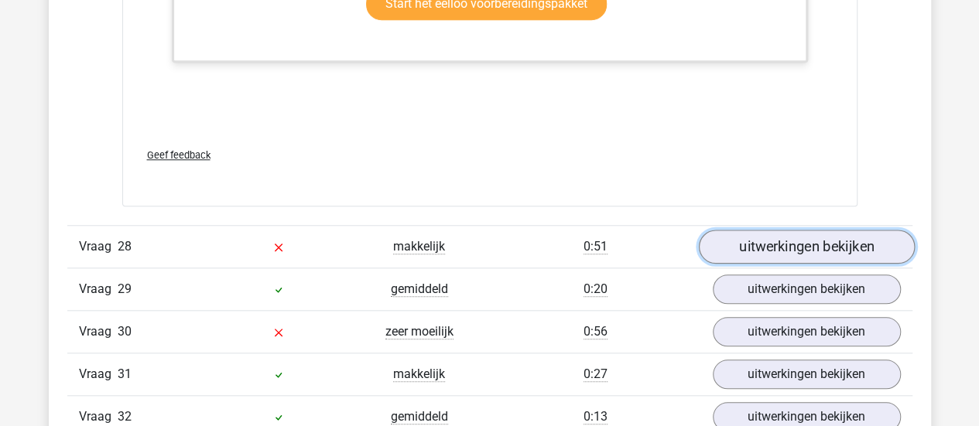
click at [756, 230] on link "uitwerkingen bekijken" at bounding box center [806, 247] width 216 height 34
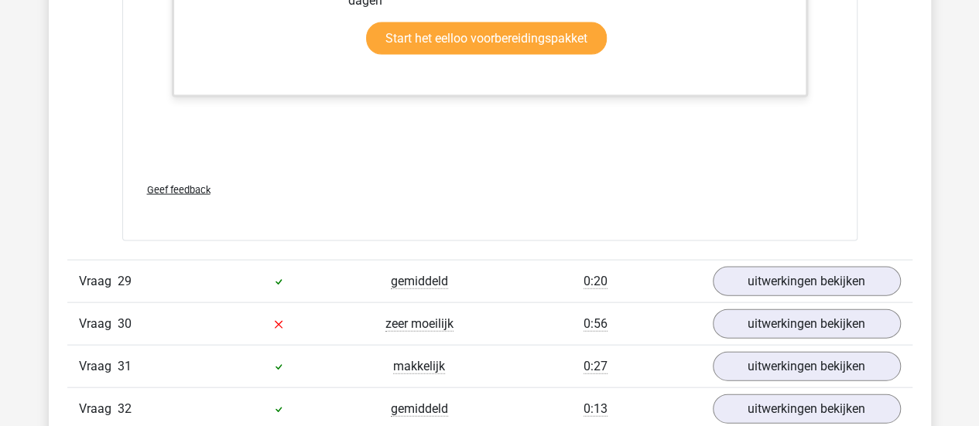
scroll to position [27987, 0]
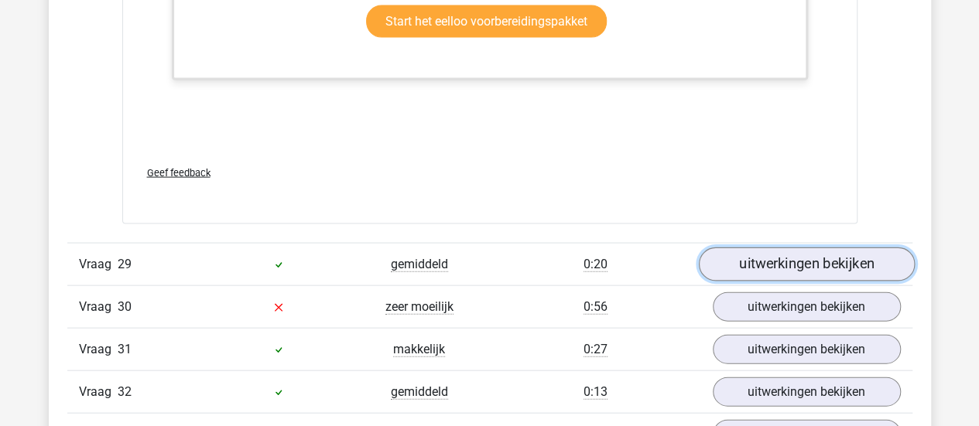
click at [757, 248] on link "uitwerkingen bekijken" at bounding box center [806, 265] width 216 height 34
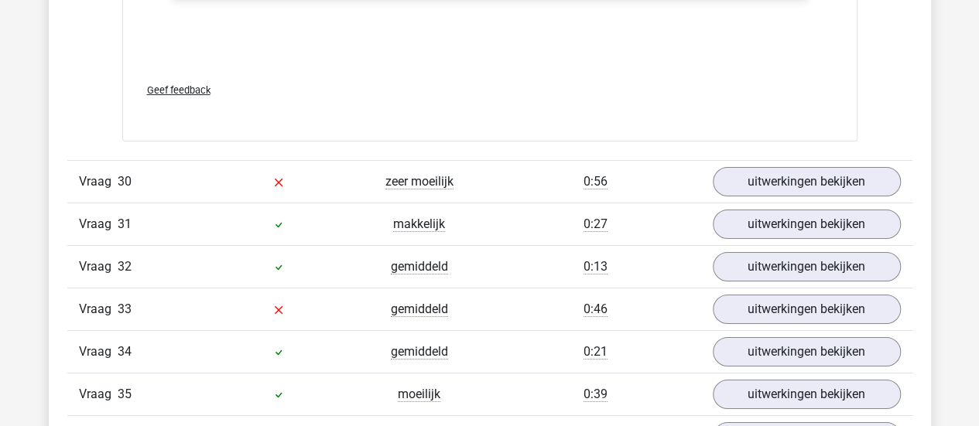
scroll to position [29059, 0]
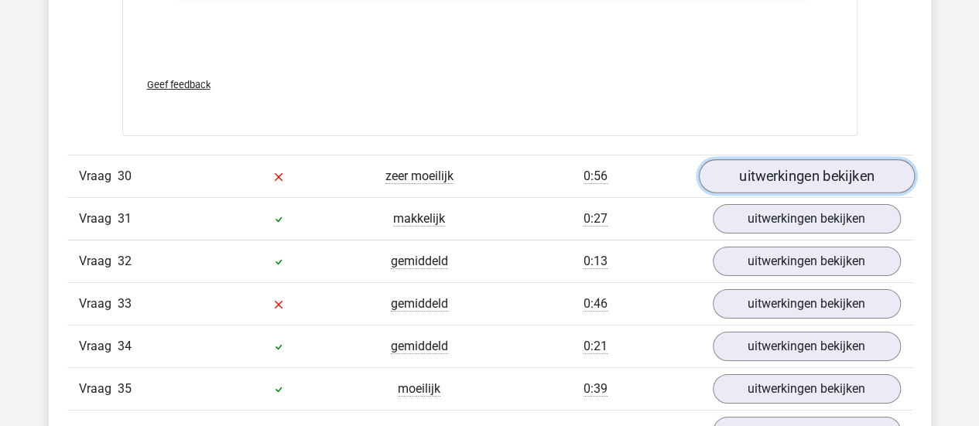
drag, startPoint x: 549, startPoint y: 202, endPoint x: 837, endPoint y: 131, distance: 296.4
click at [837, 160] on link "uitwerkingen bekijken" at bounding box center [806, 177] width 216 height 34
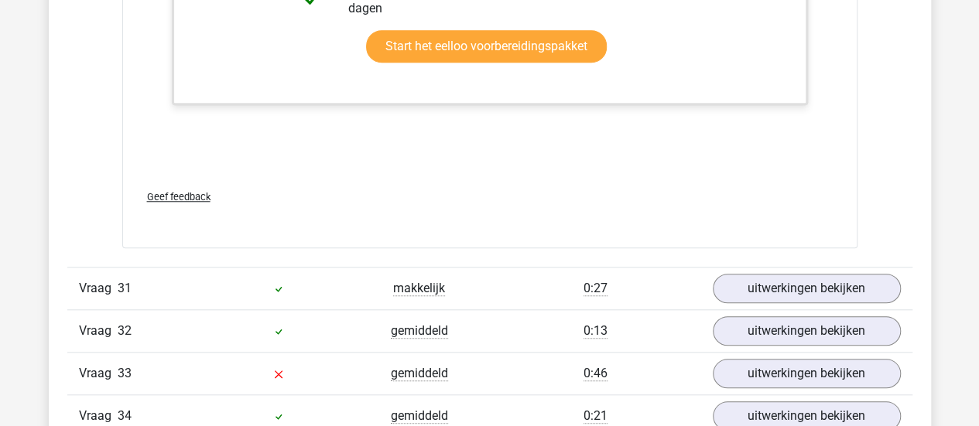
scroll to position [29952, 0]
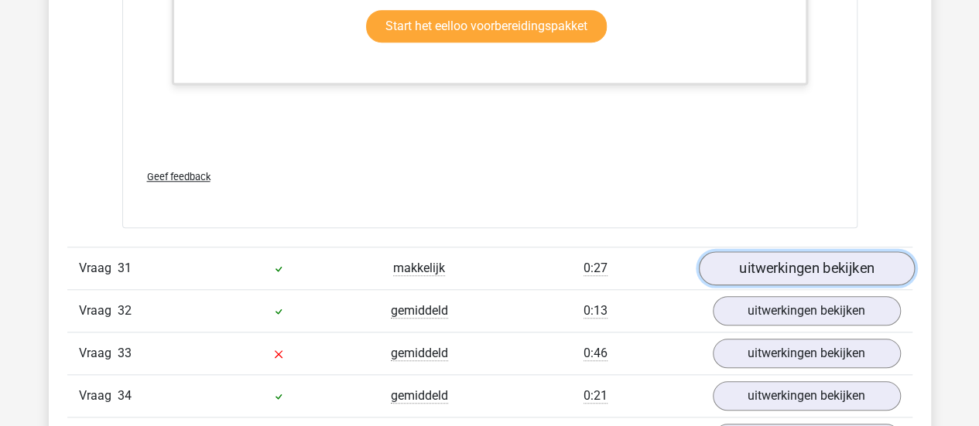
click at [780, 251] on link "uitwerkingen bekijken" at bounding box center [806, 268] width 216 height 34
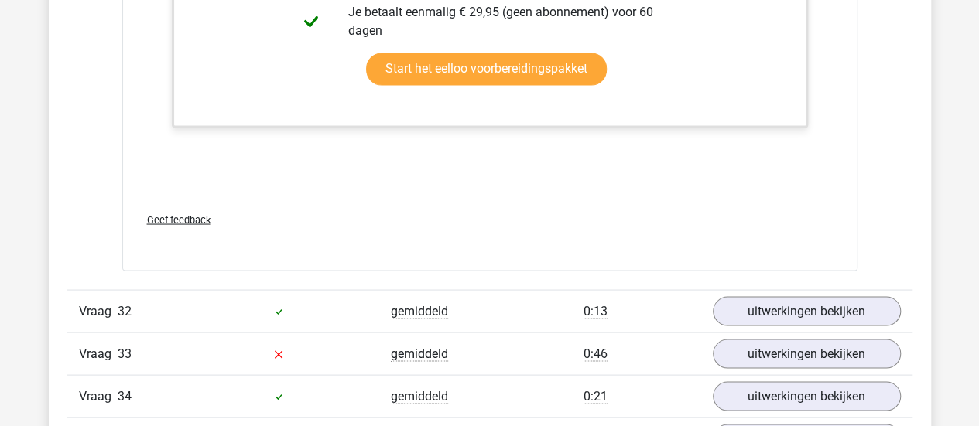
scroll to position [30759, 0]
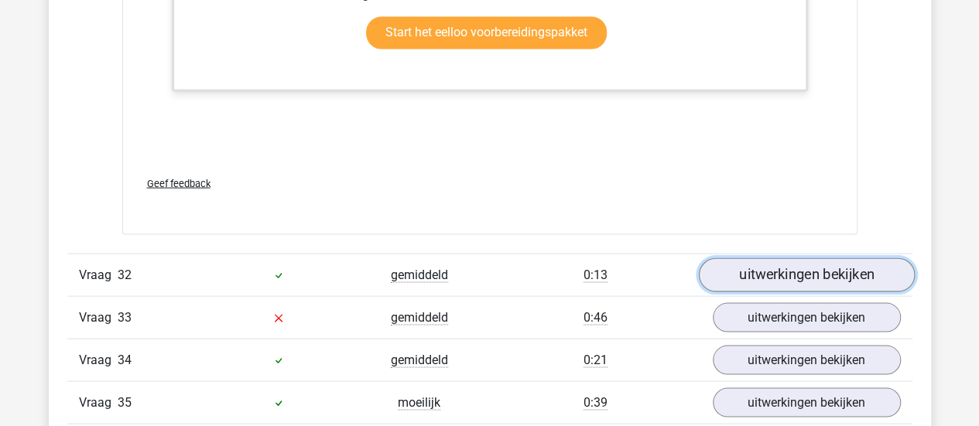
click at [780, 258] on link "uitwerkingen bekijken" at bounding box center [806, 275] width 216 height 34
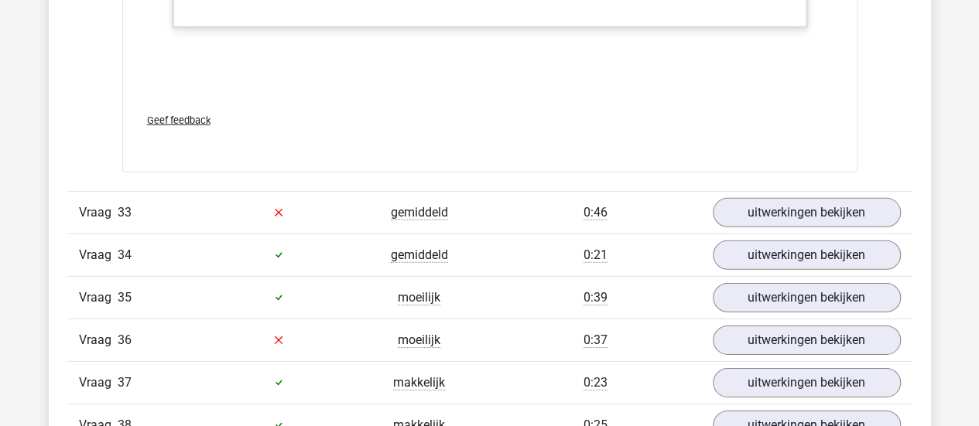
scroll to position [31649, 0]
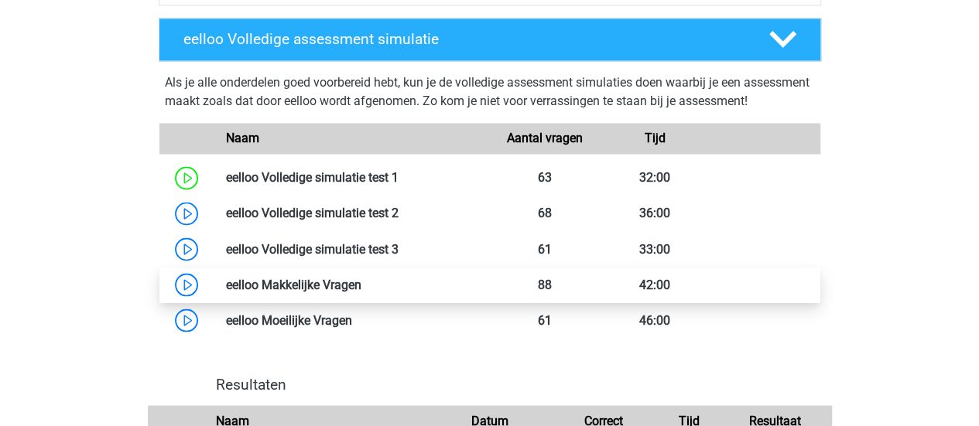
scroll to position [1232, 0]
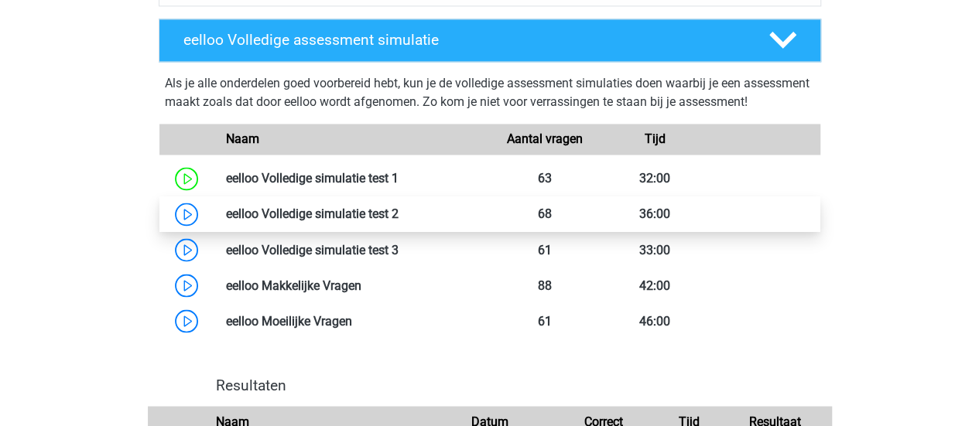
click at [398, 221] on link at bounding box center [398, 214] width 0 height 15
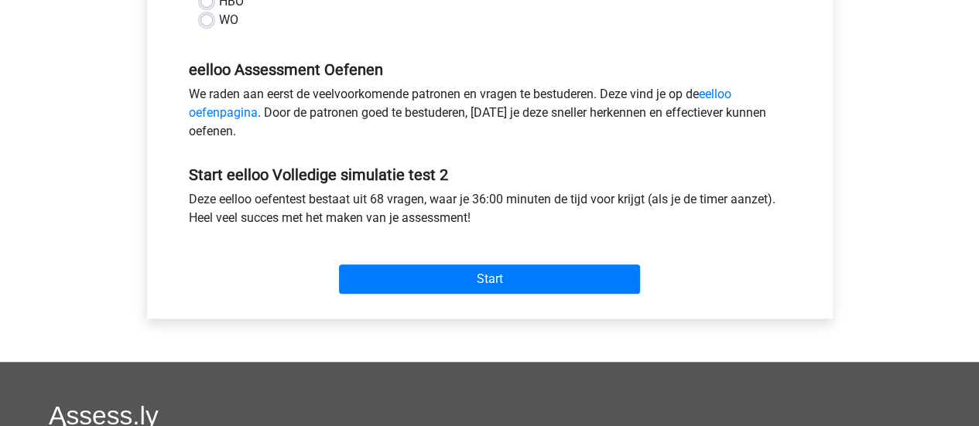
scroll to position [454, 0]
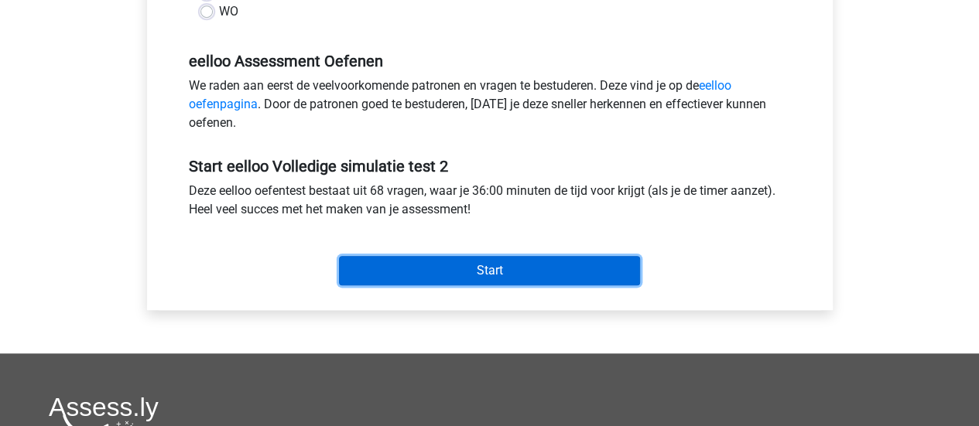
click at [438, 278] on input "Start" at bounding box center [489, 270] width 301 height 29
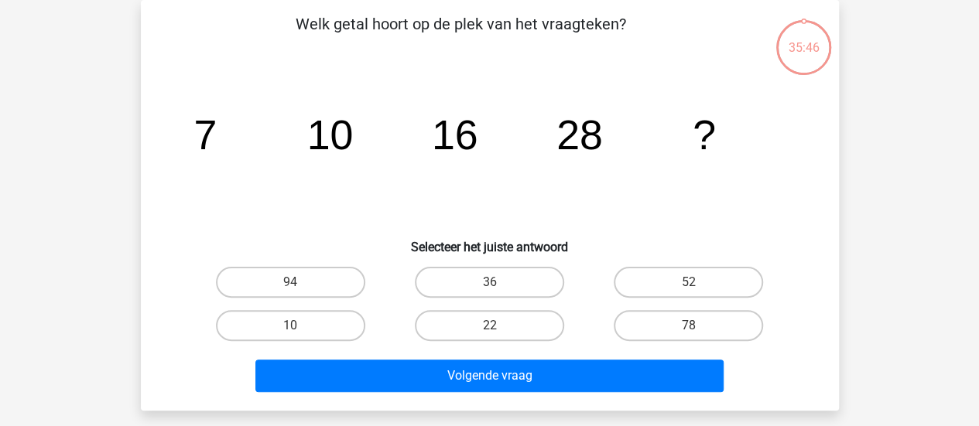
scroll to position [72, 0]
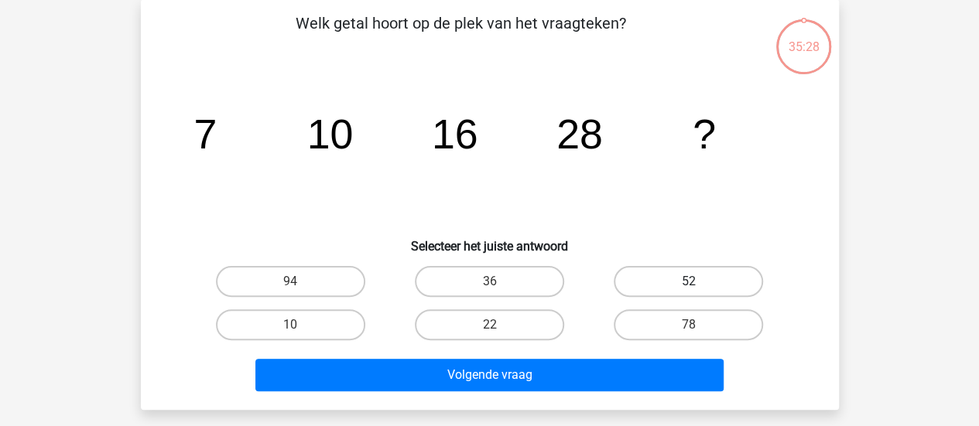
click at [669, 268] on label "52" at bounding box center [687, 281] width 149 height 31
click at [688, 282] on input "52" at bounding box center [693, 287] width 10 height 10
radio input "true"
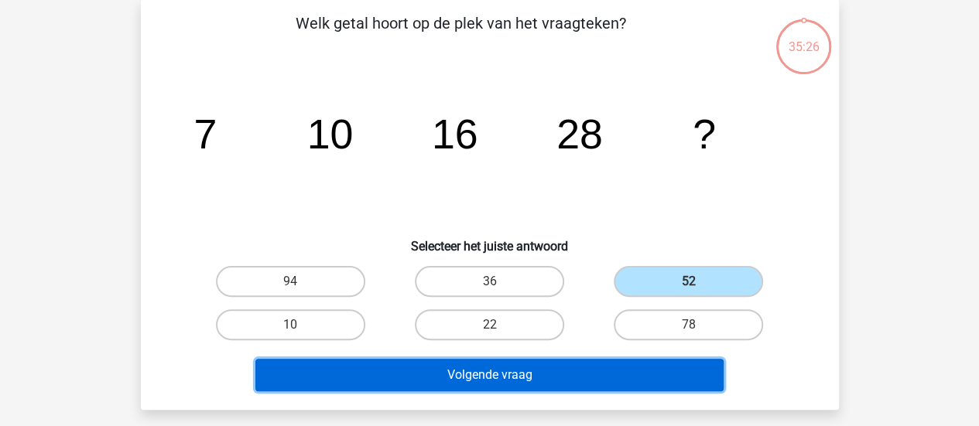
click at [537, 367] on button "Volgende vraag" at bounding box center [489, 375] width 468 height 32
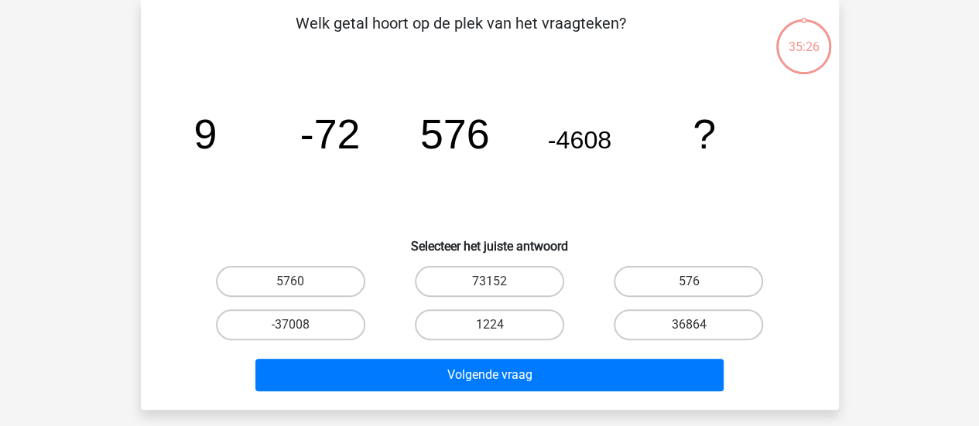
scroll to position [71, 0]
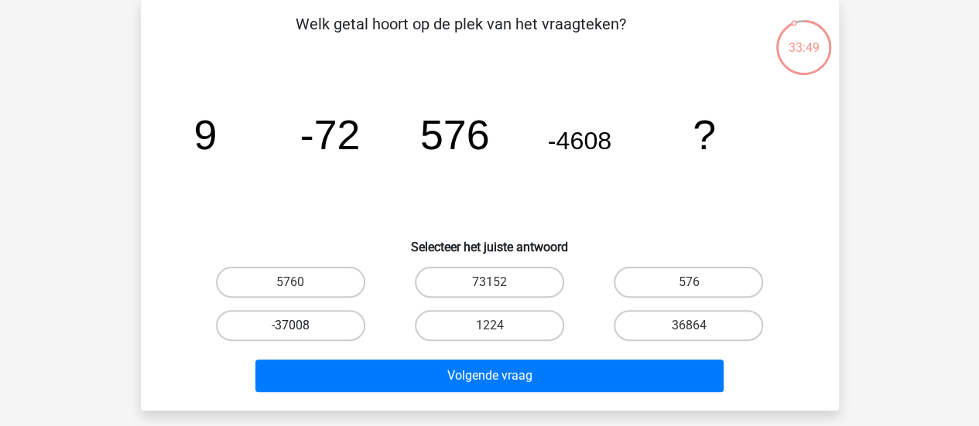
click at [319, 316] on label "-37008" at bounding box center [290, 325] width 149 height 31
click at [300, 326] on input "-37008" at bounding box center [295, 331] width 10 height 10
radio input "true"
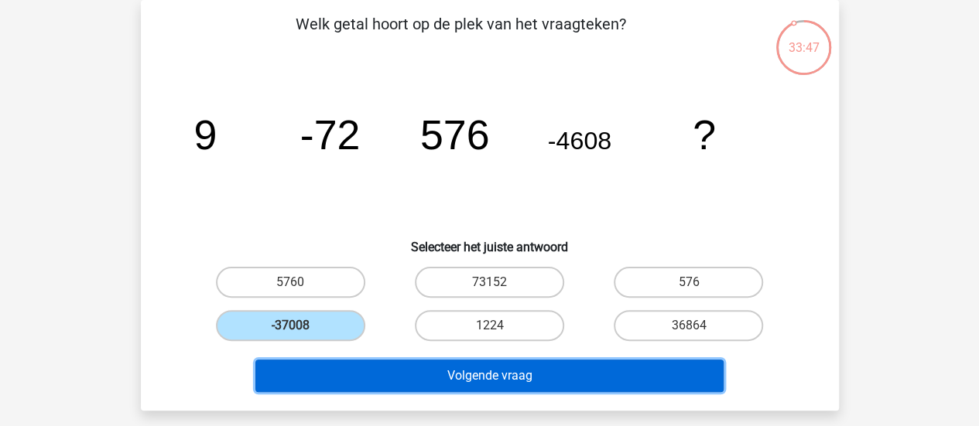
click at [384, 381] on button "Volgende vraag" at bounding box center [489, 376] width 468 height 32
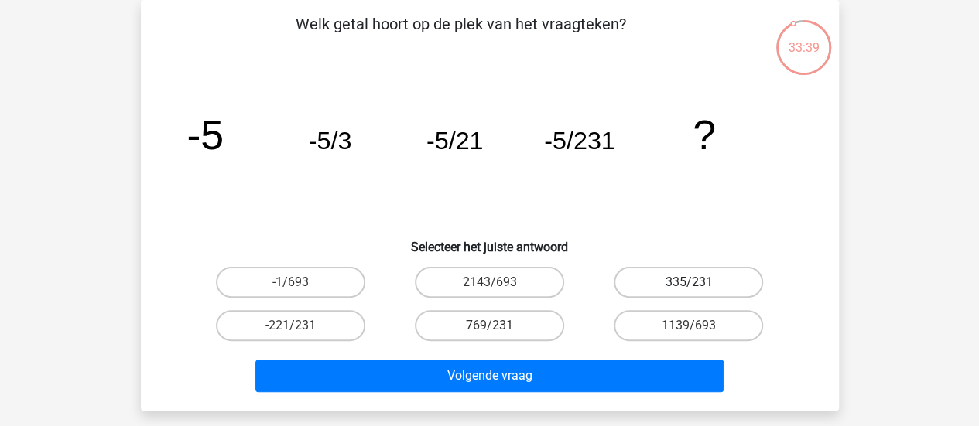
click at [684, 275] on label "335/231" at bounding box center [687, 282] width 149 height 31
click at [688, 282] on input "335/231" at bounding box center [693, 287] width 10 height 10
radio input "true"
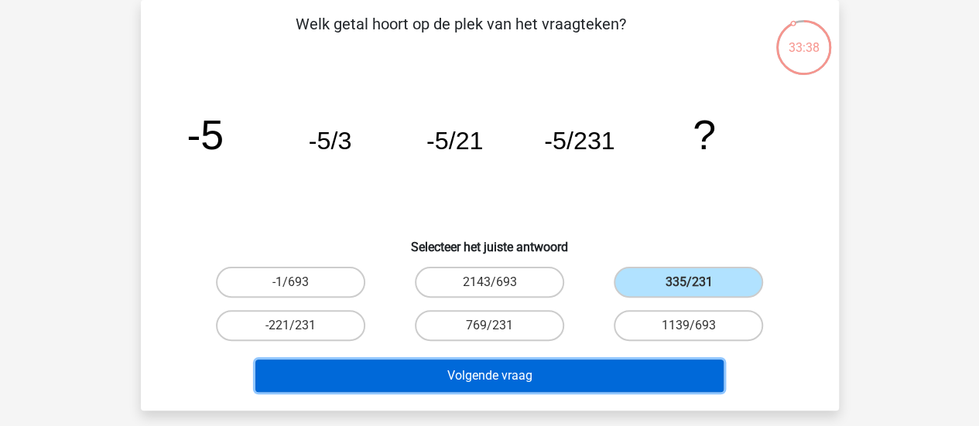
click at [592, 381] on button "Volgende vraag" at bounding box center [489, 376] width 468 height 32
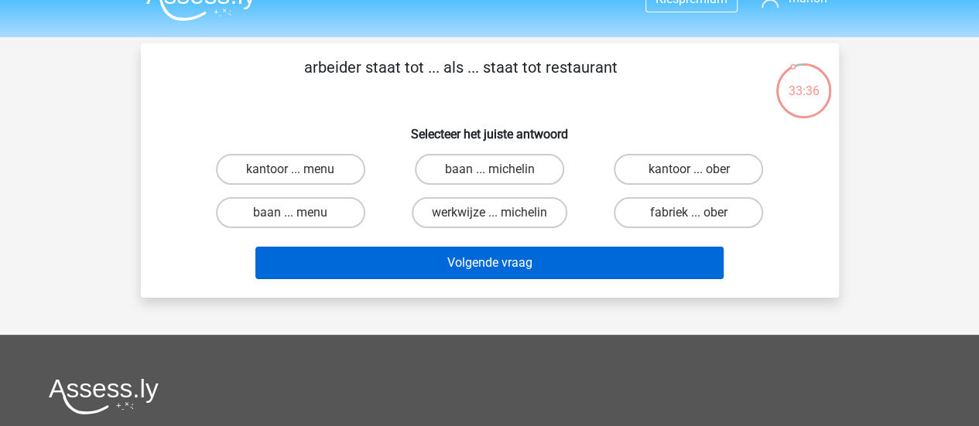
scroll to position [22, 0]
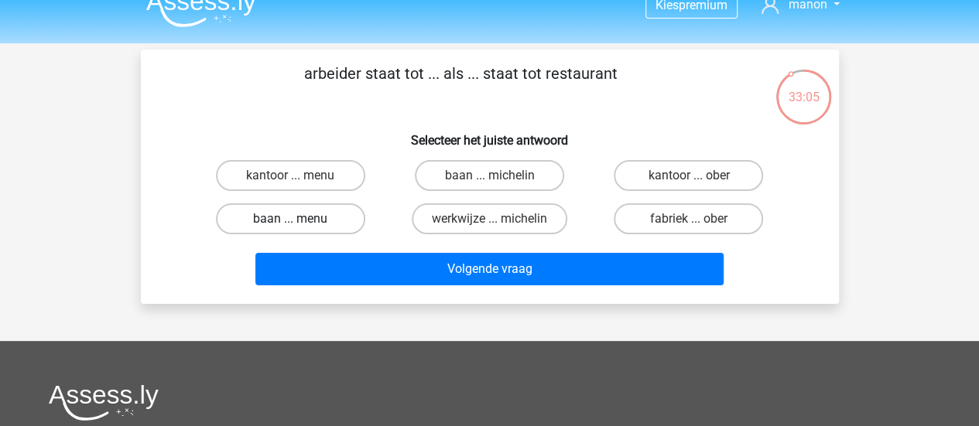
click at [330, 220] on label "baan ... menu" at bounding box center [290, 218] width 149 height 31
click at [300, 220] on input "baan ... menu" at bounding box center [295, 224] width 10 height 10
radio input "true"
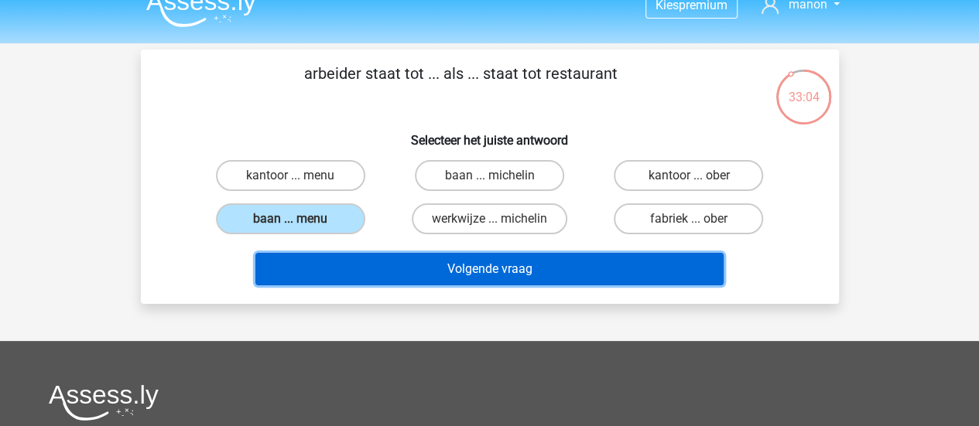
click at [388, 264] on button "Volgende vraag" at bounding box center [489, 269] width 468 height 32
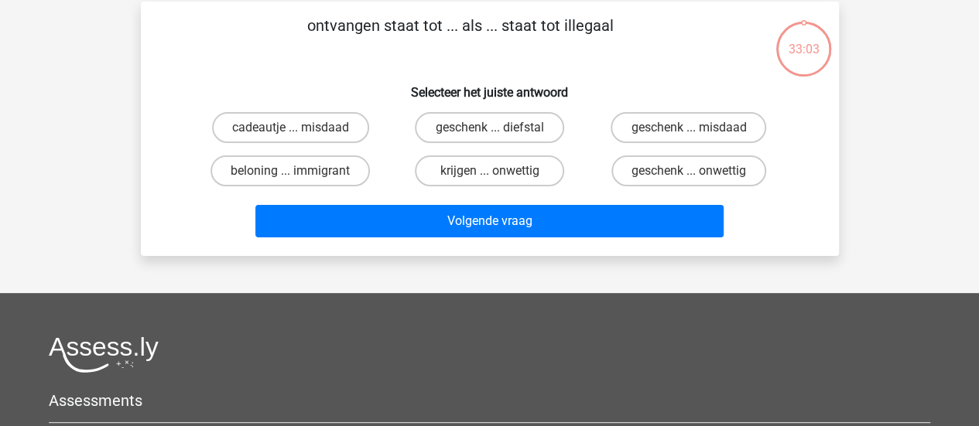
scroll to position [71, 0]
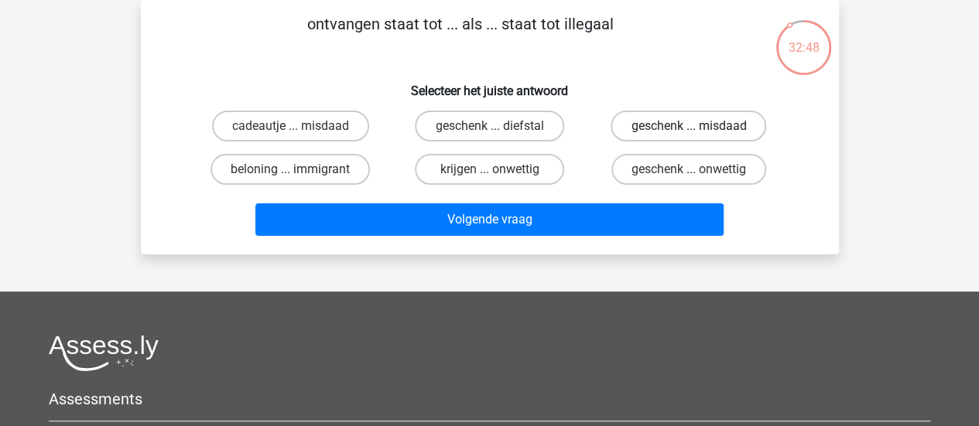
click at [671, 131] on label "geschenk ... misdaad" at bounding box center [687, 126] width 155 height 31
click at [688, 131] on input "geschenk ... misdaad" at bounding box center [693, 131] width 10 height 10
radio input "true"
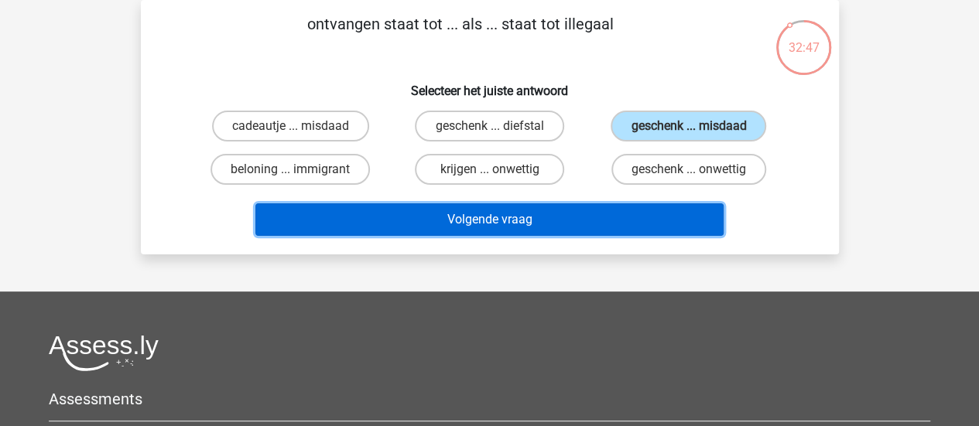
click at [453, 219] on button "Volgende vraag" at bounding box center [489, 219] width 468 height 32
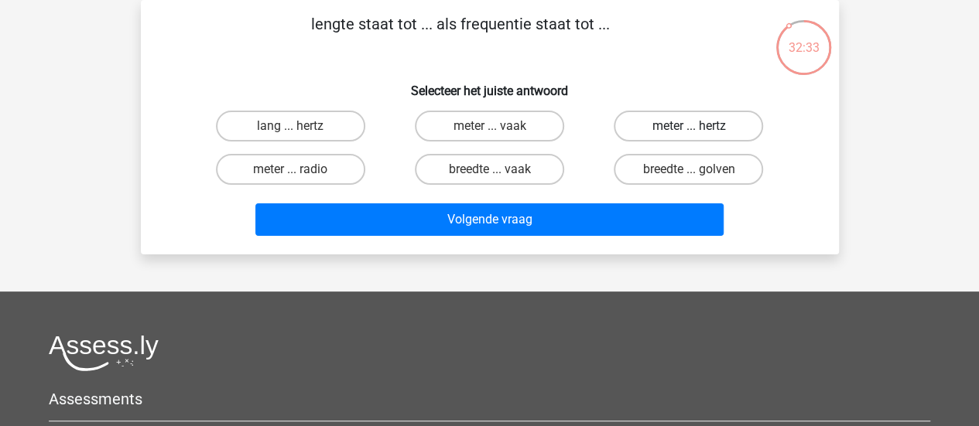
click at [657, 131] on label "meter ... hertz" at bounding box center [687, 126] width 149 height 31
click at [688, 131] on input "meter ... hertz" at bounding box center [693, 131] width 10 height 10
radio input "true"
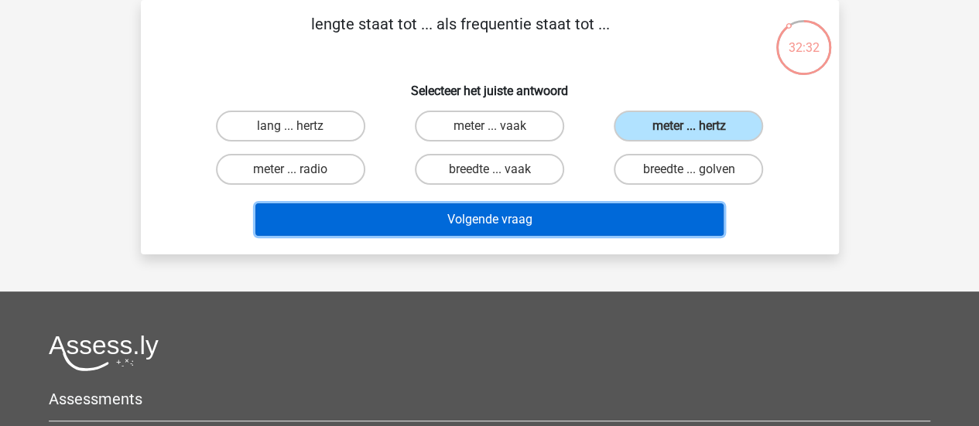
click at [490, 216] on button "Volgende vraag" at bounding box center [489, 219] width 468 height 32
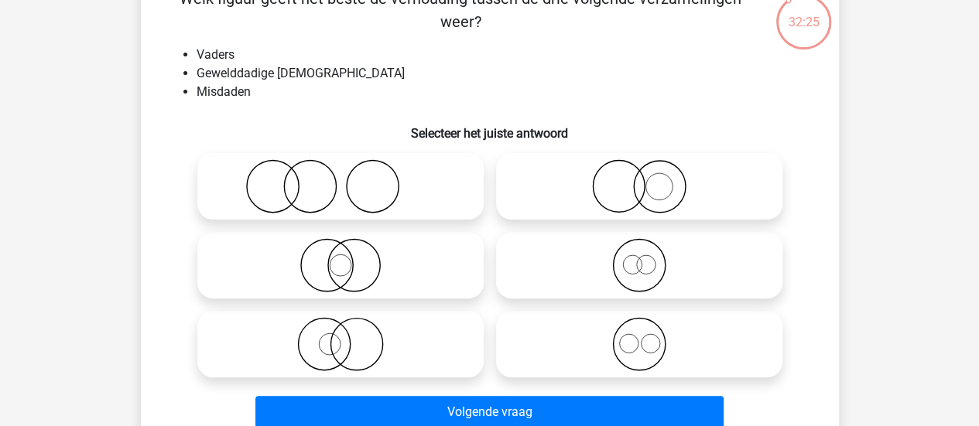
scroll to position [114, 0]
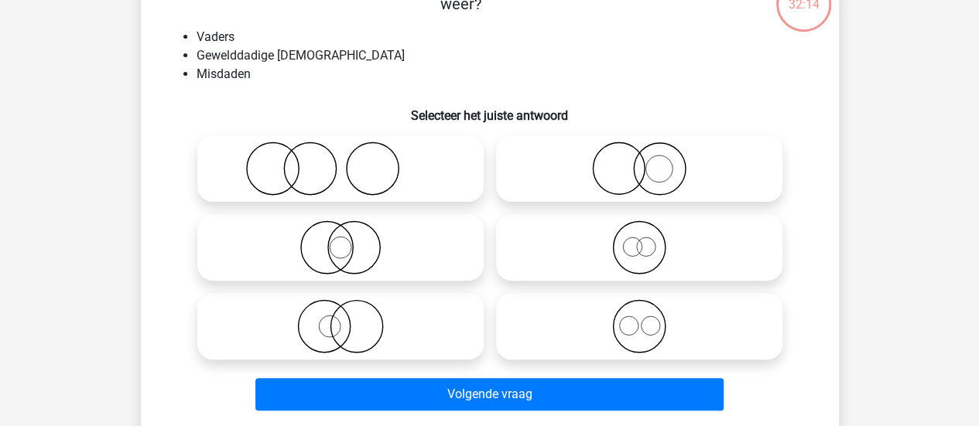
click at [401, 183] on icon at bounding box center [340, 169] width 274 height 54
click at [350, 161] on input "radio" at bounding box center [345, 156] width 10 height 10
radio input "true"
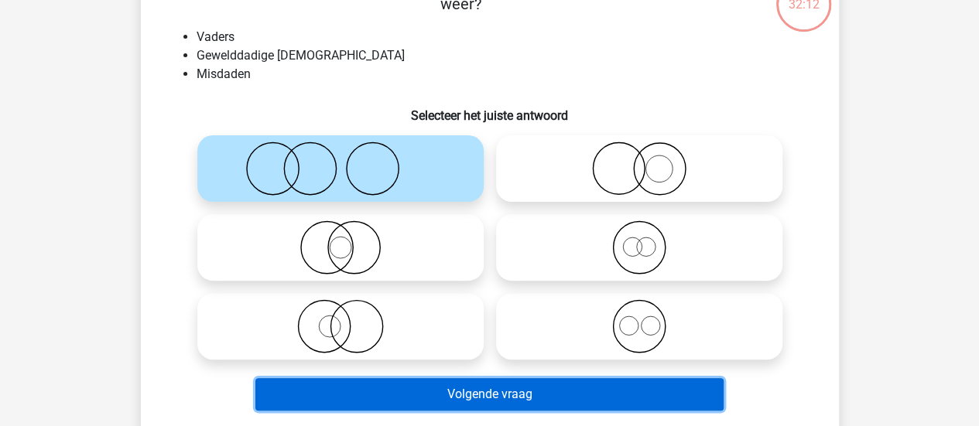
click at [412, 384] on button "Volgende vraag" at bounding box center [489, 394] width 468 height 32
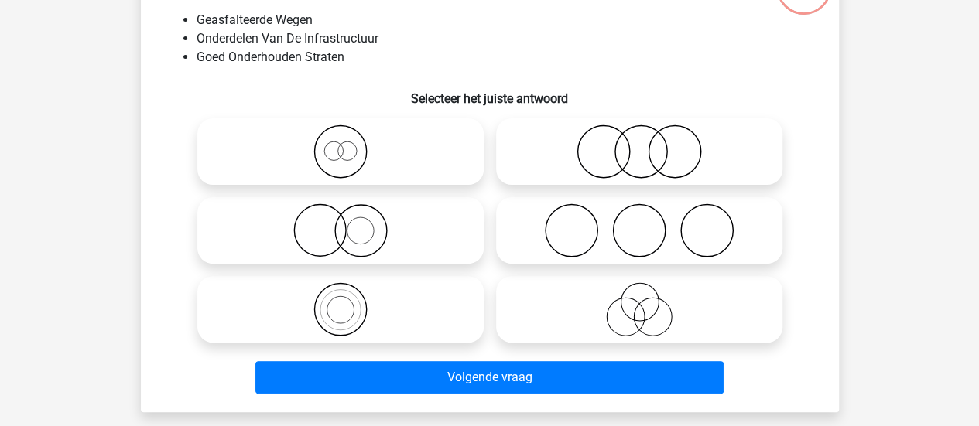
scroll to position [132, 0]
click at [381, 171] on icon at bounding box center [340, 152] width 274 height 54
click at [350, 144] on input "radio" at bounding box center [345, 139] width 10 height 10
radio input "true"
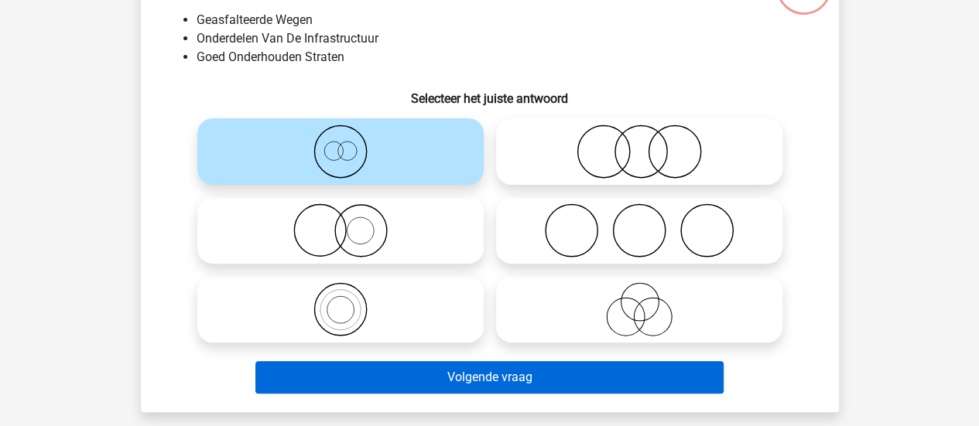
click at [469, 390] on button "Volgende vraag" at bounding box center [489, 377] width 468 height 32
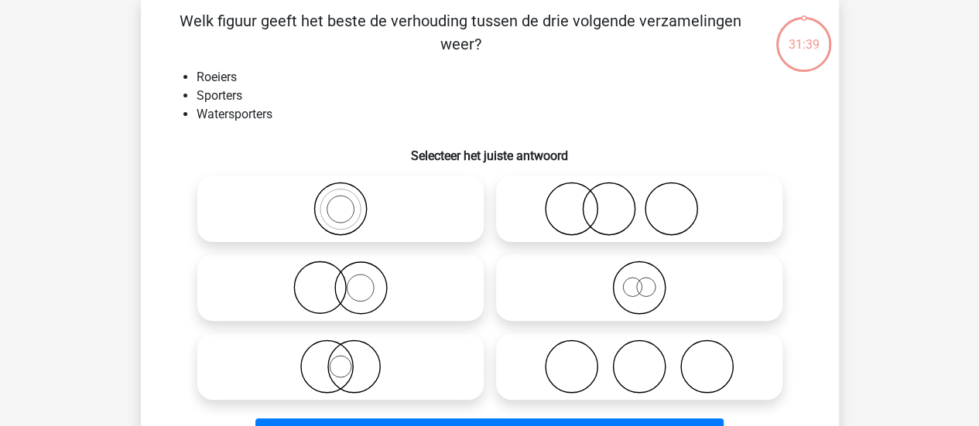
scroll to position [71, 0]
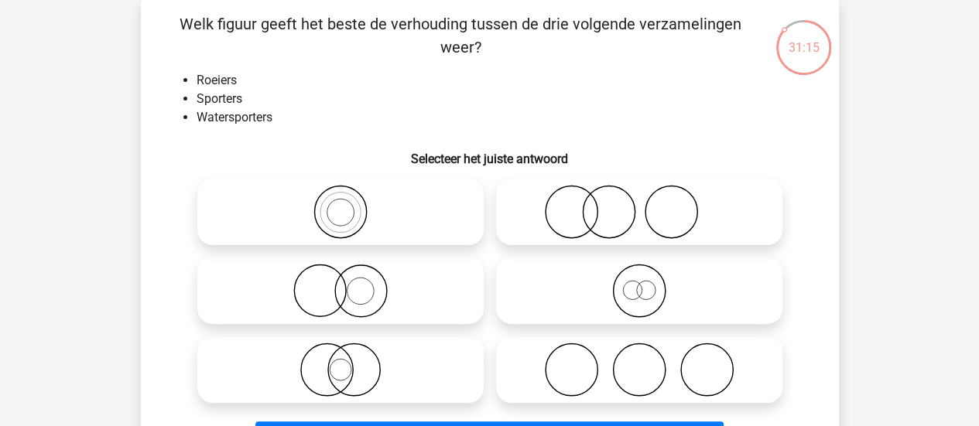
click at [697, 292] on icon at bounding box center [639, 291] width 274 height 54
click at [649, 283] on input "radio" at bounding box center [644, 278] width 10 height 10
radio input "true"
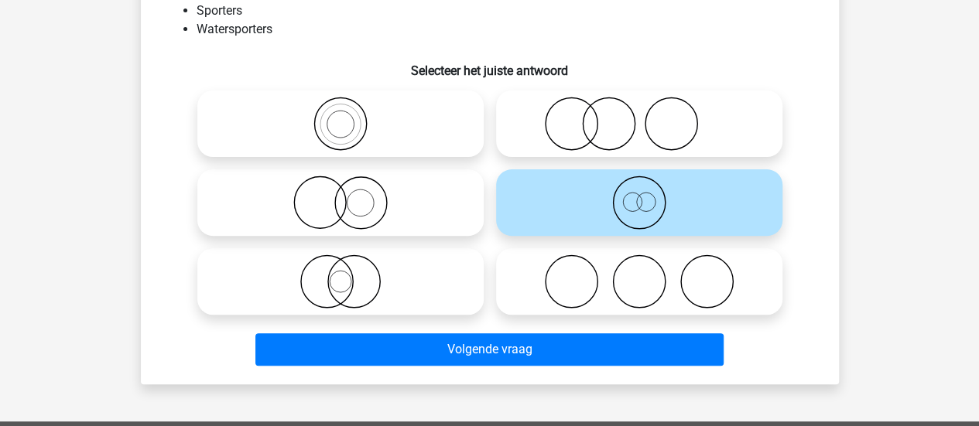
click at [613, 357] on button "Volgende vraag" at bounding box center [489, 349] width 468 height 32
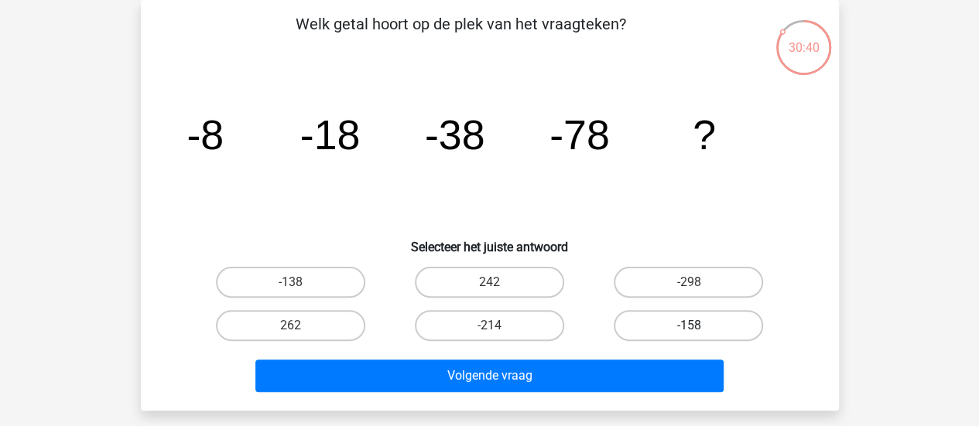
click at [643, 323] on label "-158" at bounding box center [687, 325] width 149 height 31
click at [688, 326] on input "-158" at bounding box center [693, 331] width 10 height 10
radio input "true"
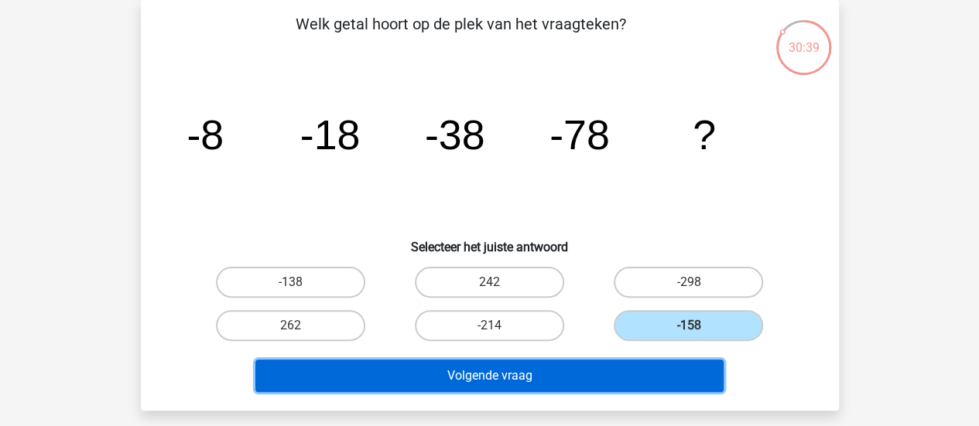
click at [563, 384] on button "Volgende vraag" at bounding box center [489, 376] width 468 height 32
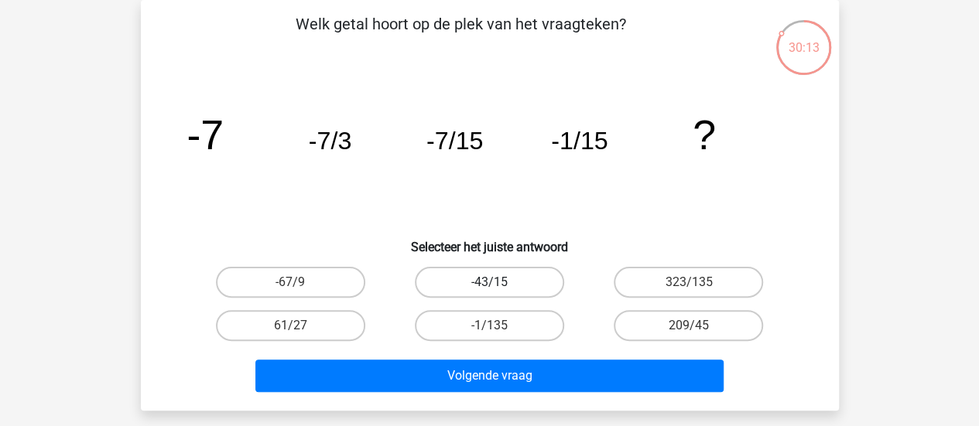
click at [506, 268] on label "-43/15" at bounding box center [489, 282] width 149 height 31
click at [499, 282] on input "-43/15" at bounding box center [494, 287] width 10 height 10
radio input "true"
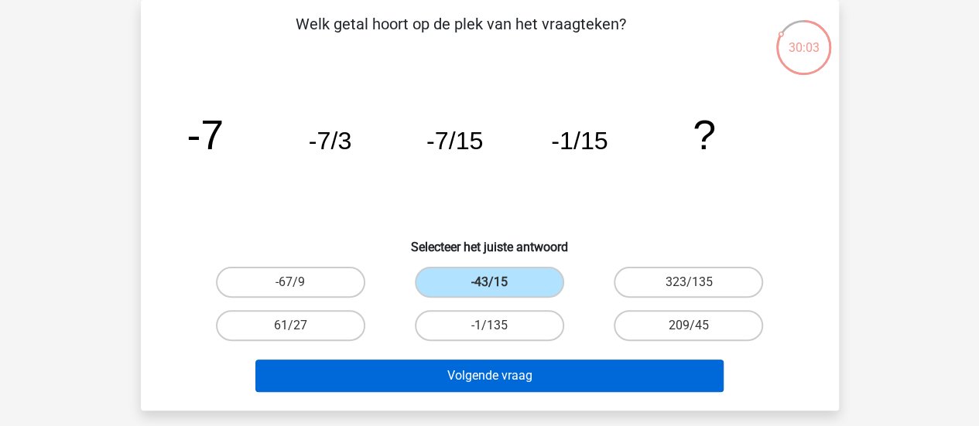
click at [508, 389] on button "Volgende vraag" at bounding box center [489, 376] width 468 height 32
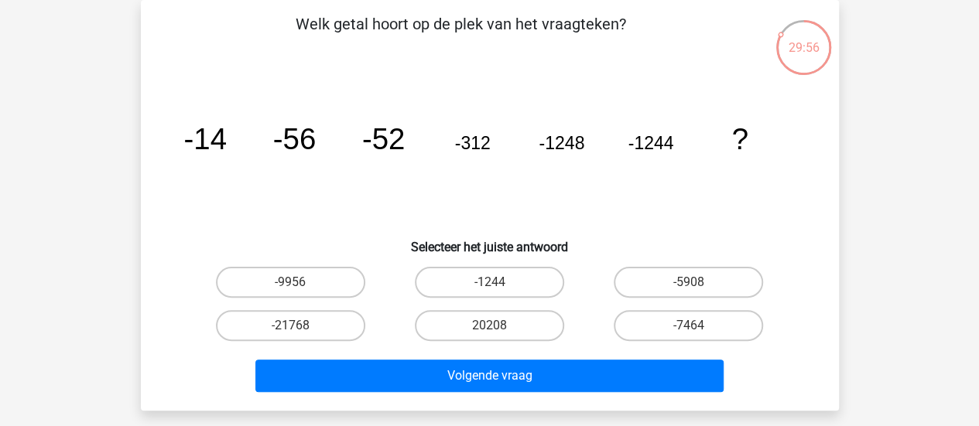
scroll to position [76, 0]
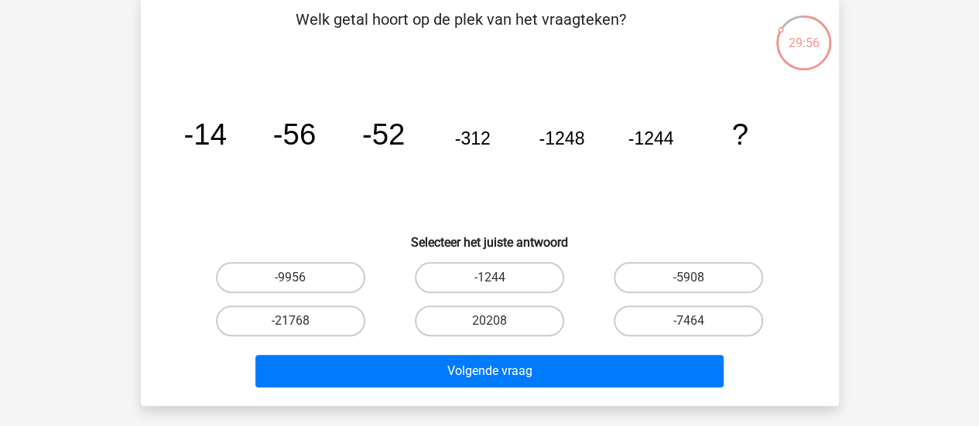
click at [627, 291] on label "-5908" at bounding box center [687, 277] width 149 height 31
click at [688, 288] on input "-5908" at bounding box center [693, 283] width 10 height 10
radio input "true"
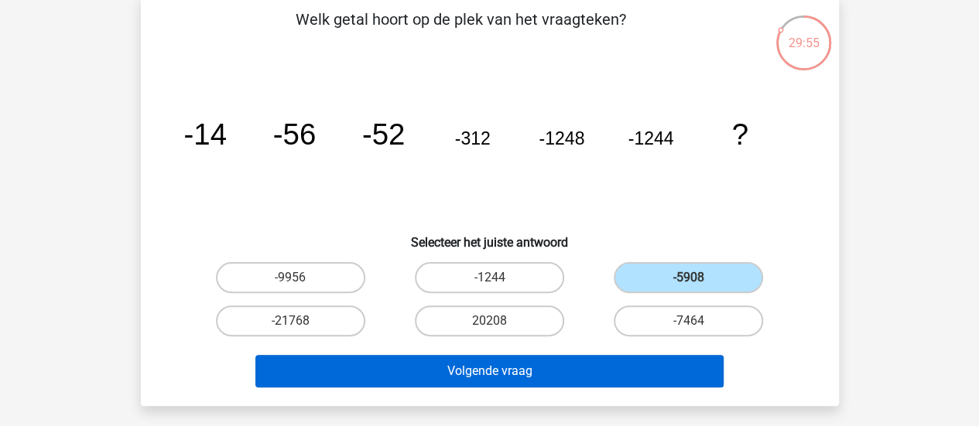
click at [594, 364] on button "Volgende vraag" at bounding box center [489, 371] width 468 height 32
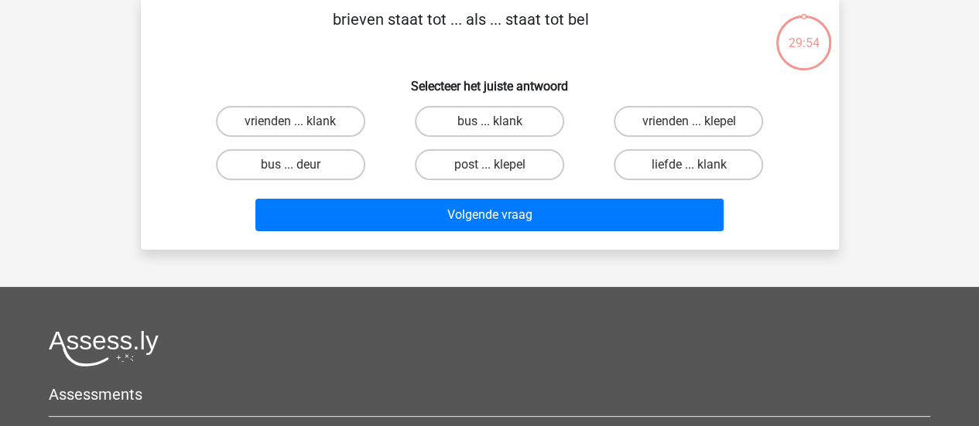
scroll to position [71, 0]
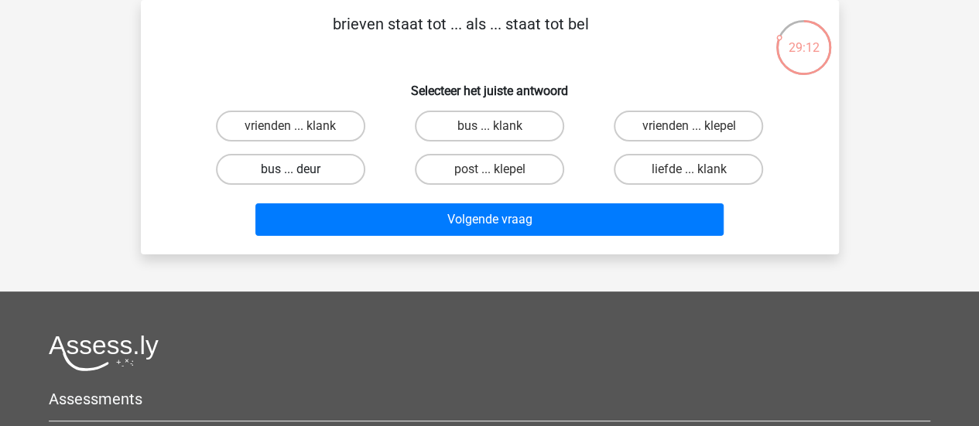
click at [316, 167] on label "bus ... deur" at bounding box center [290, 169] width 149 height 31
click at [300, 169] on input "bus ... deur" at bounding box center [295, 174] width 10 height 10
radio input "true"
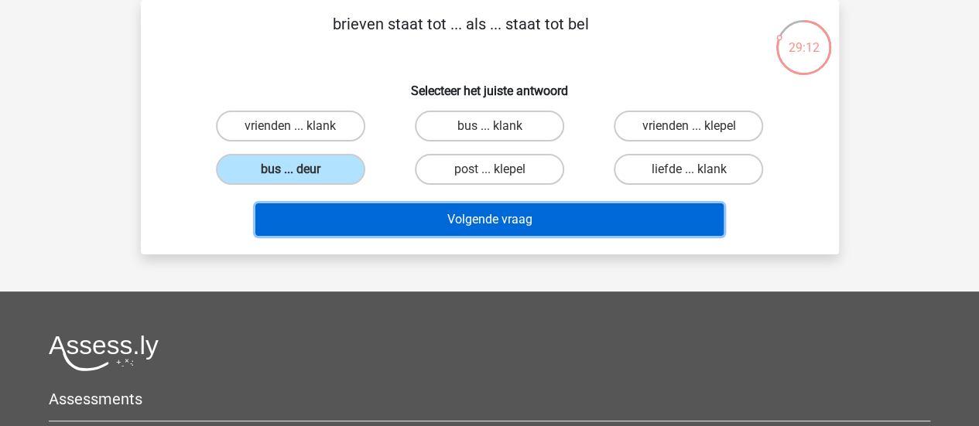
click at [421, 222] on button "Volgende vraag" at bounding box center [489, 219] width 468 height 32
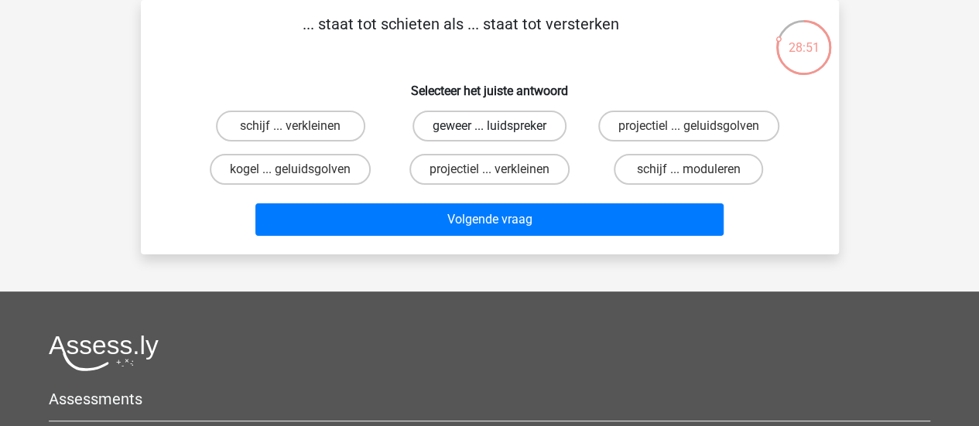
click at [473, 122] on label "geweer ... luidspreker" at bounding box center [489, 126] width 154 height 31
click at [489, 126] on input "geweer ... luidspreker" at bounding box center [494, 131] width 10 height 10
radio input "true"
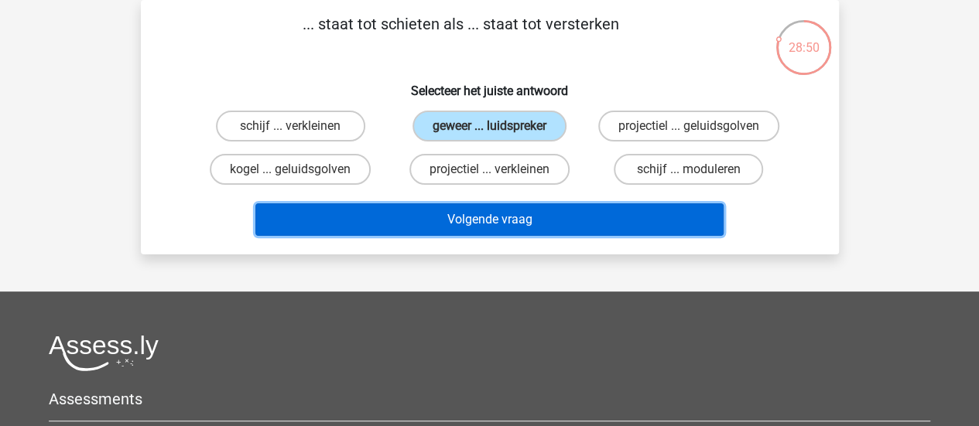
click at [437, 217] on button "Volgende vraag" at bounding box center [489, 219] width 468 height 32
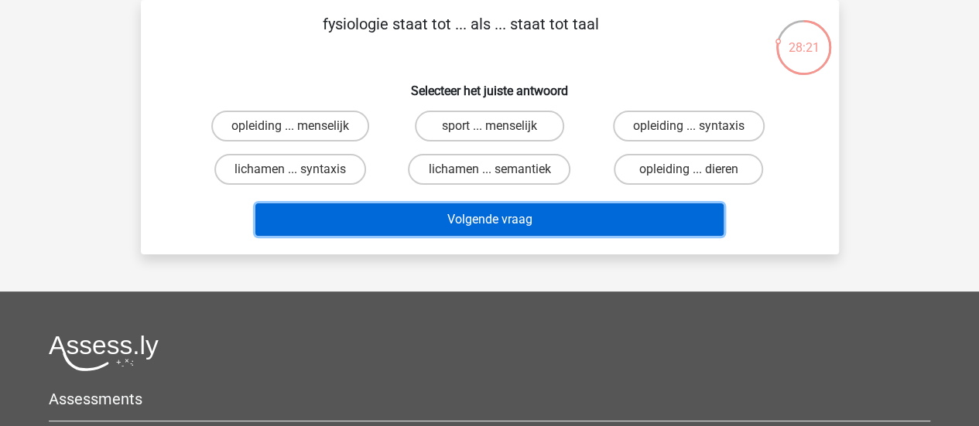
click at [529, 224] on button "Volgende vraag" at bounding box center [489, 219] width 468 height 32
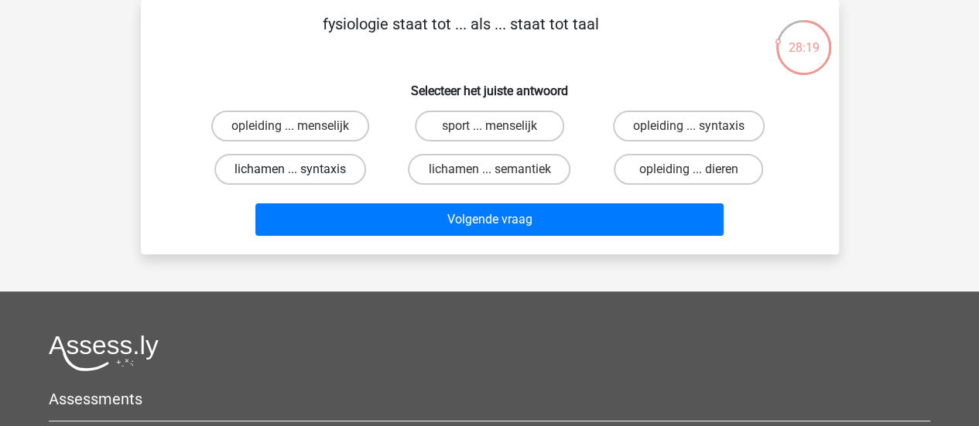
click at [326, 169] on label "lichamen ... syntaxis" at bounding box center [290, 169] width 152 height 31
click at [300, 169] on input "lichamen ... syntaxis" at bounding box center [295, 174] width 10 height 10
radio input "true"
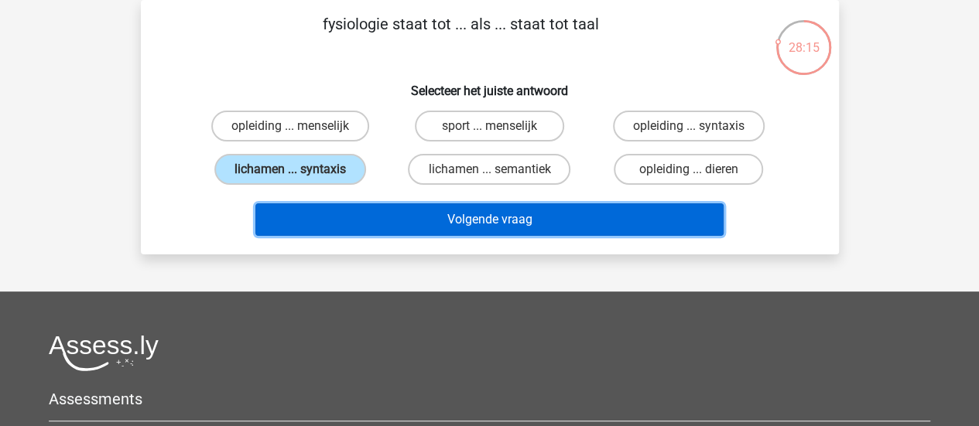
click at [376, 214] on button "Volgende vraag" at bounding box center [489, 219] width 468 height 32
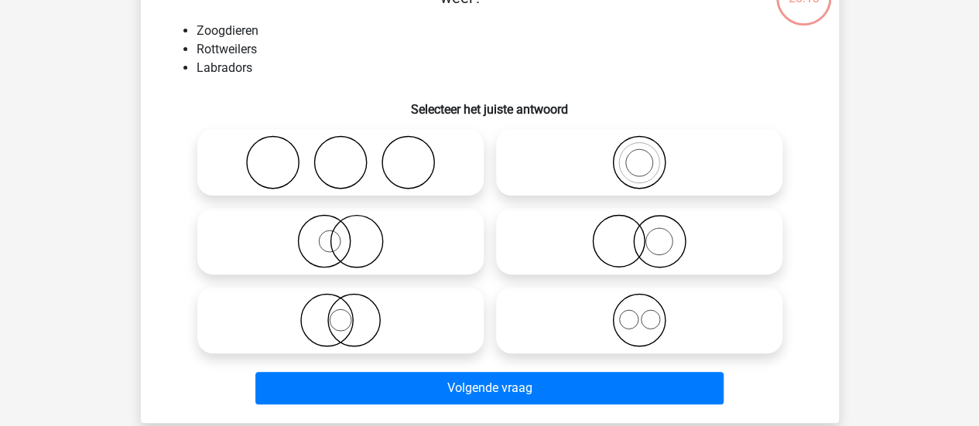
scroll to position [121, 0]
click at [642, 328] on icon at bounding box center [639, 320] width 274 height 54
click at [642, 313] on input "radio" at bounding box center [644, 307] width 10 height 10
radio input "true"
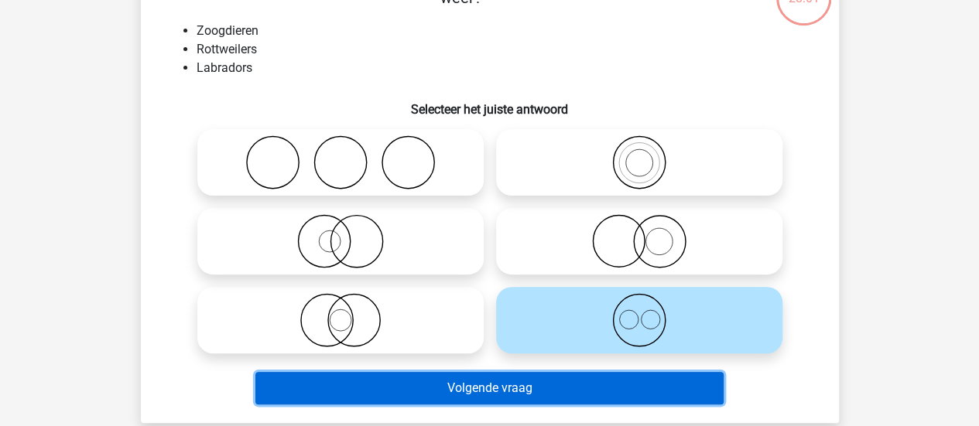
click at [433, 396] on button "Volgende vraag" at bounding box center [489, 388] width 468 height 32
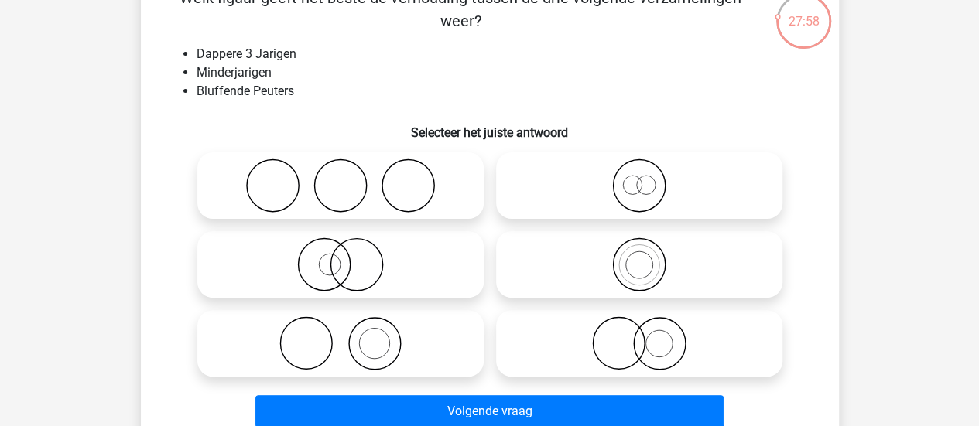
scroll to position [98, 0]
click at [682, 174] on icon at bounding box center [639, 185] width 274 height 54
click at [649, 174] on input "radio" at bounding box center [644, 172] width 10 height 10
radio input "true"
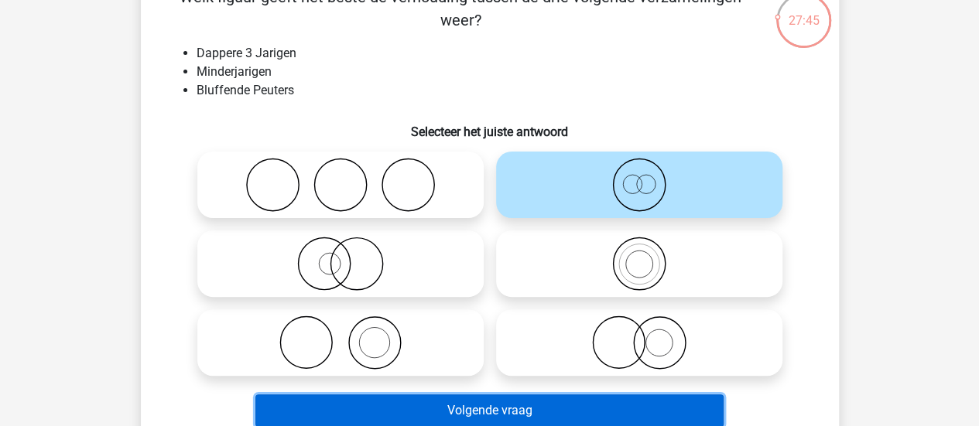
click at [576, 419] on button "Volgende vraag" at bounding box center [489, 411] width 468 height 32
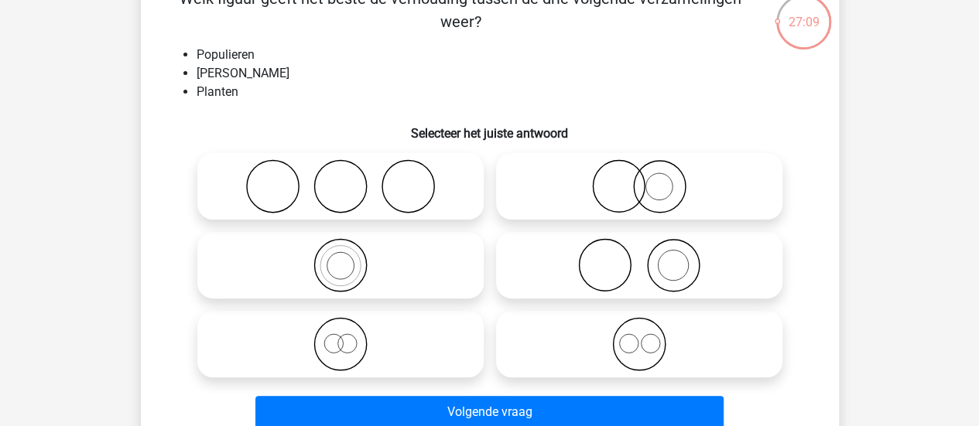
scroll to position [96, 0]
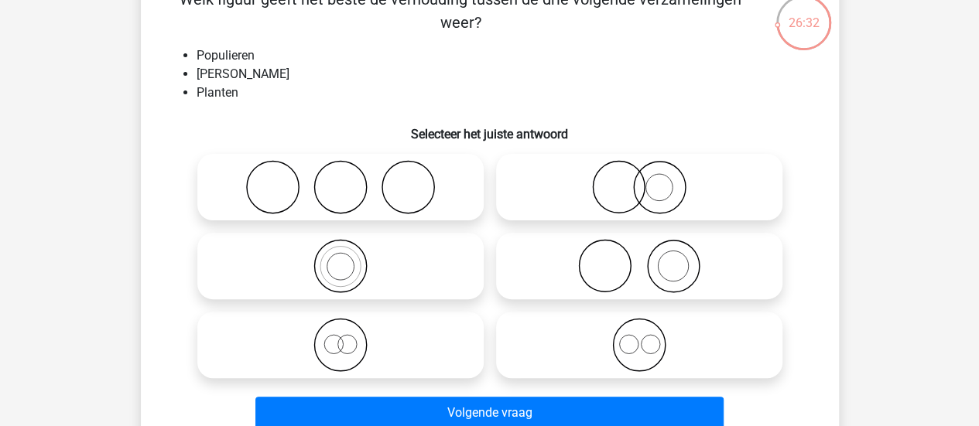
click at [684, 199] on icon at bounding box center [639, 187] width 274 height 54
click at [649, 179] on input "radio" at bounding box center [644, 174] width 10 height 10
radio input "true"
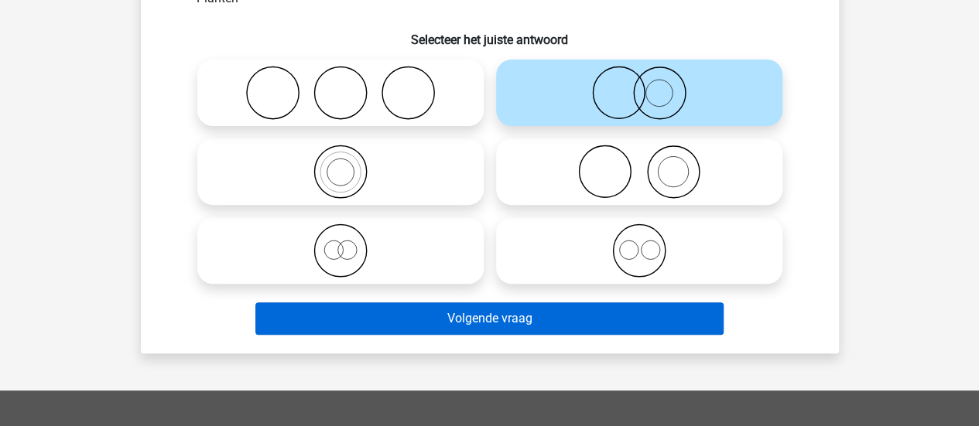
click at [634, 323] on button "Volgende vraag" at bounding box center [489, 318] width 468 height 32
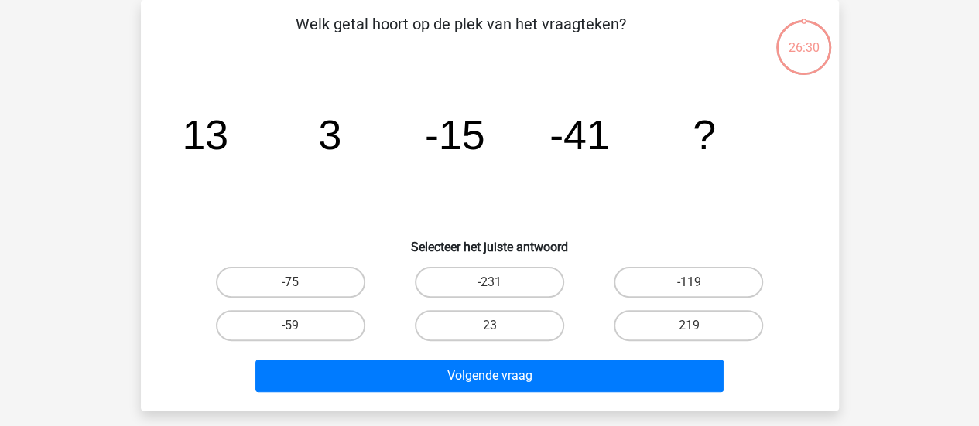
scroll to position [71, 0]
click at [312, 277] on label "-75" at bounding box center [290, 282] width 149 height 31
click at [300, 282] on input "-75" at bounding box center [295, 287] width 10 height 10
radio input "true"
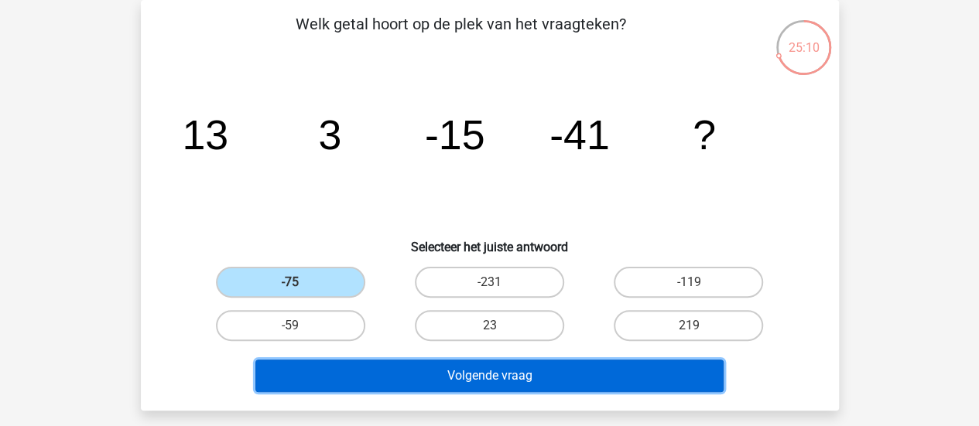
click at [345, 382] on button "Volgende vraag" at bounding box center [489, 376] width 468 height 32
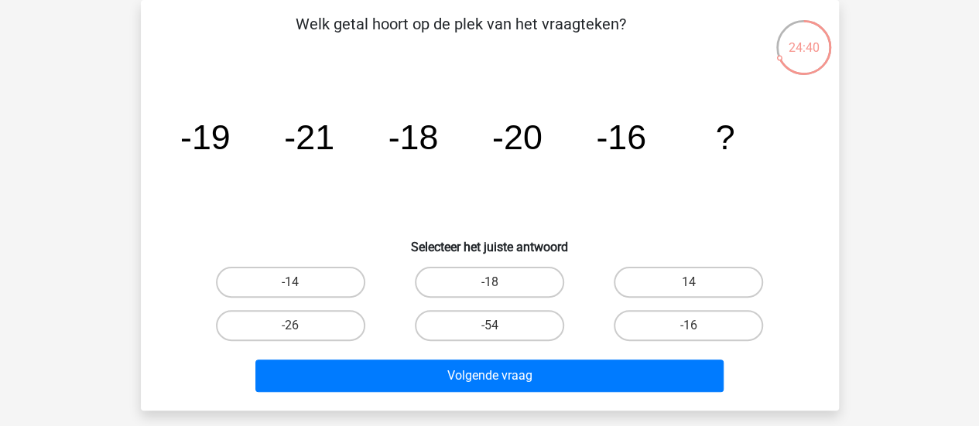
click at [322, 285] on label "-14" at bounding box center [290, 282] width 149 height 31
click at [300, 285] on input "-14" at bounding box center [295, 287] width 10 height 10
radio input "true"
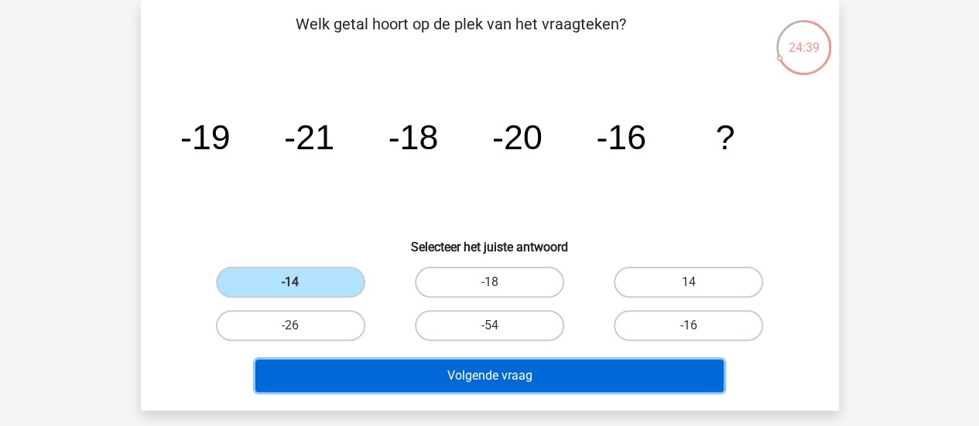
click at [362, 374] on button "Volgende vraag" at bounding box center [489, 376] width 468 height 32
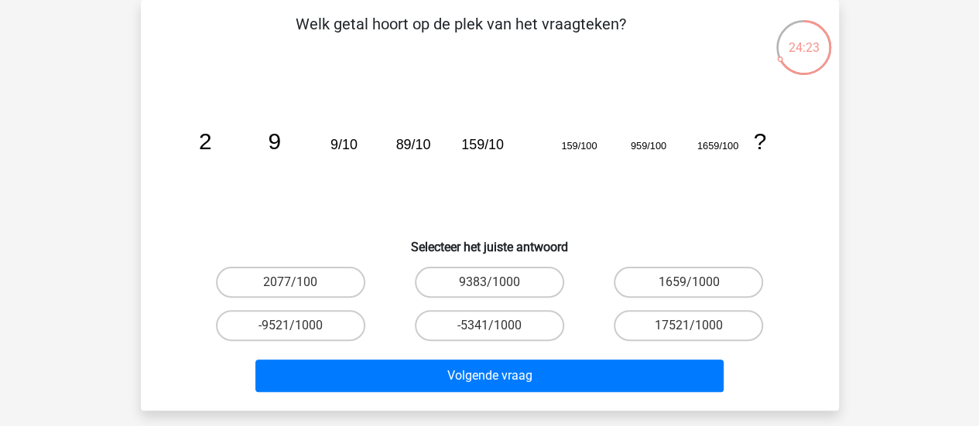
click at [490, 292] on label "9383/1000" at bounding box center [489, 282] width 149 height 31
click at [490, 292] on input "9383/1000" at bounding box center [494, 287] width 10 height 10
radio input "true"
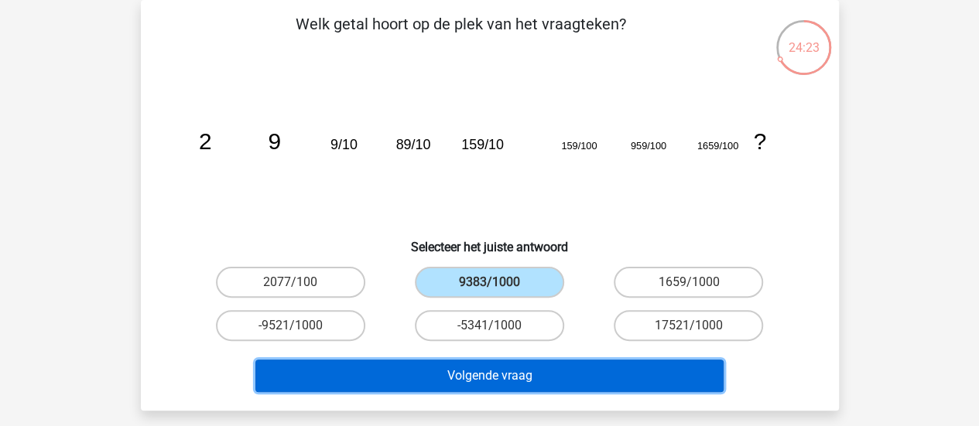
click at [472, 361] on button "Volgende vraag" at bounding box center [489, 376] width 468 height 32
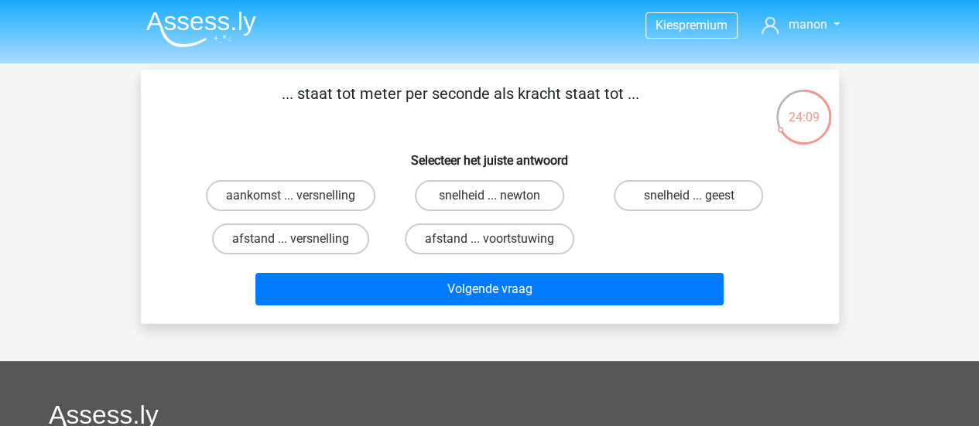
scroll to position [0, 0]
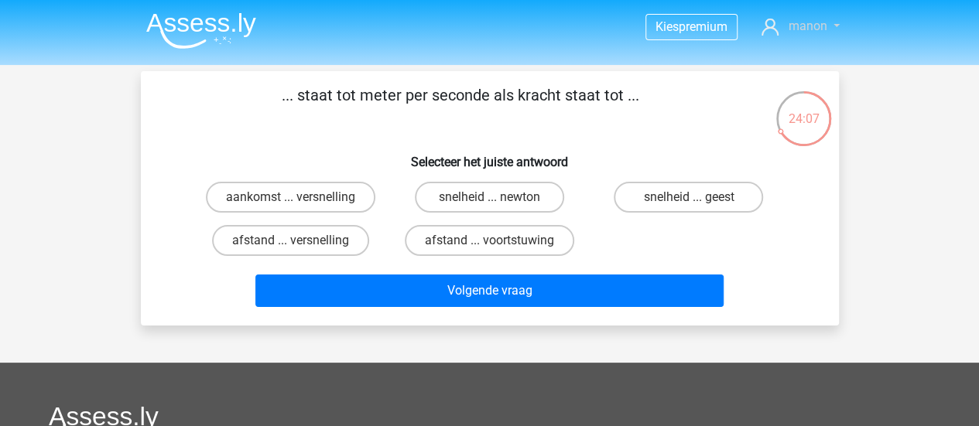
click at [816, 28] on span "manon" at bounding box center [806, 26] width 39 height 15
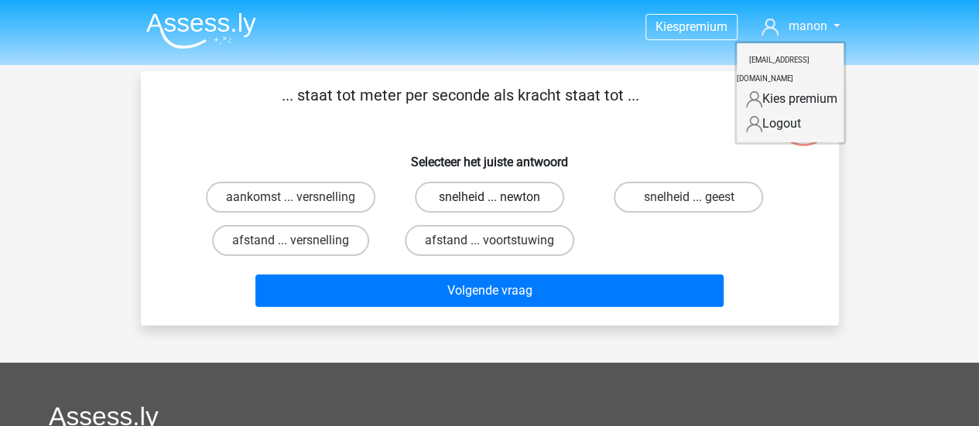
click at [482, 194] on label "snelheid ... newton" at bounding box center [489, 197] width 149 height 31
click at [489, 197] on input "snelheid ... newton" at bounding box center [494, 202] width 10 height 10
radio input "true"
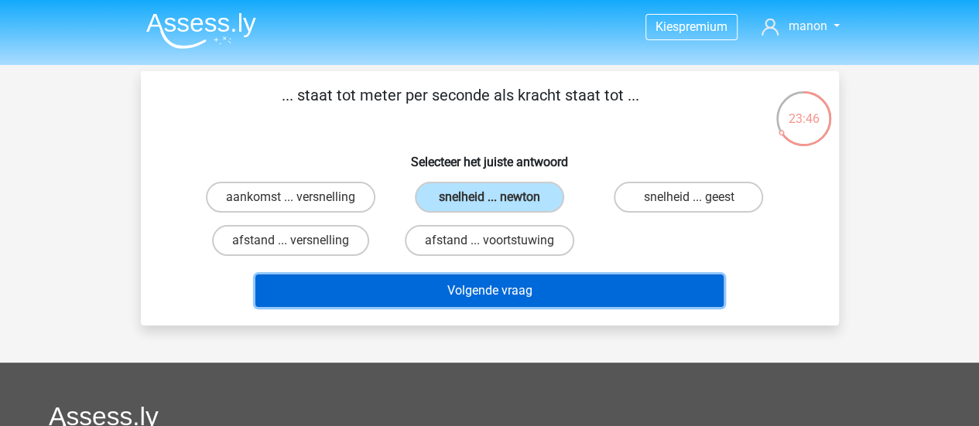
click at [430, 290] on button "Volgende vraag" at bounding box center [489, 291] width 468 height 32
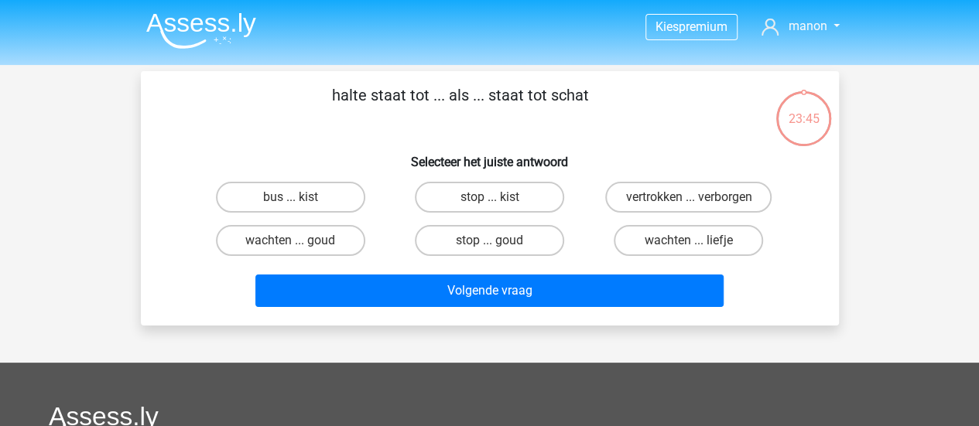
scroll to position [71, 0]
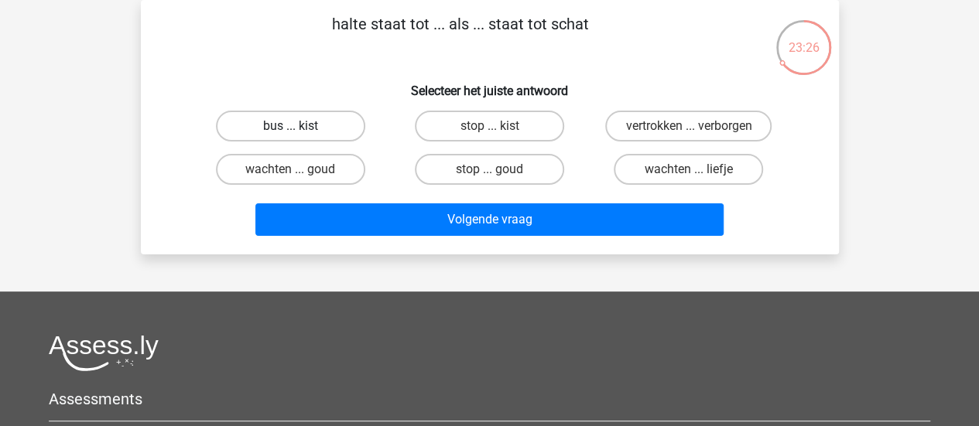
click at [326, 117] on label "bus ... kist" at bounding box center [290, 126] width 149 height 31
click at [300, 126] on input "bus ... kist" at bounding box center [295, 131] width 10 height 10
radio input "true"
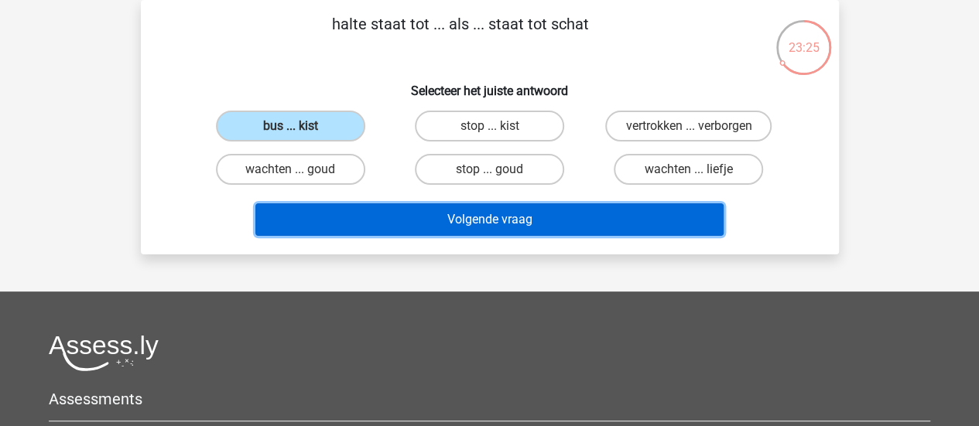
click at [390, 214] on button "Volgende vraag" at bounding box center [489, 219] width 468 height 32
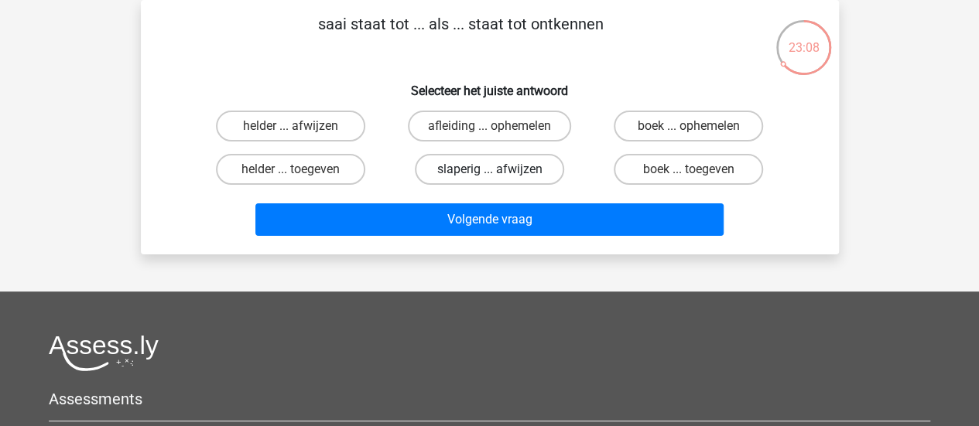
click at [469, 166] on label "slaperig ... afwijzen" at bounding box center [489, 169] width 149 height 31
click at [489, 169] on input "slaperig ... afwijzen" at bounding box center [494, 174] width 10 height 10
radio input "true"
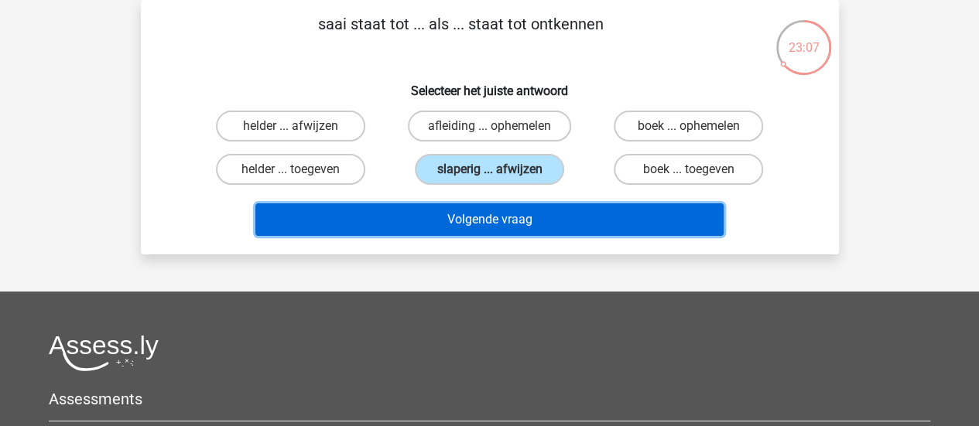
click at [477, 220] on button "Volgende vraag" at bounding box center [489, 219] width 468 height 32
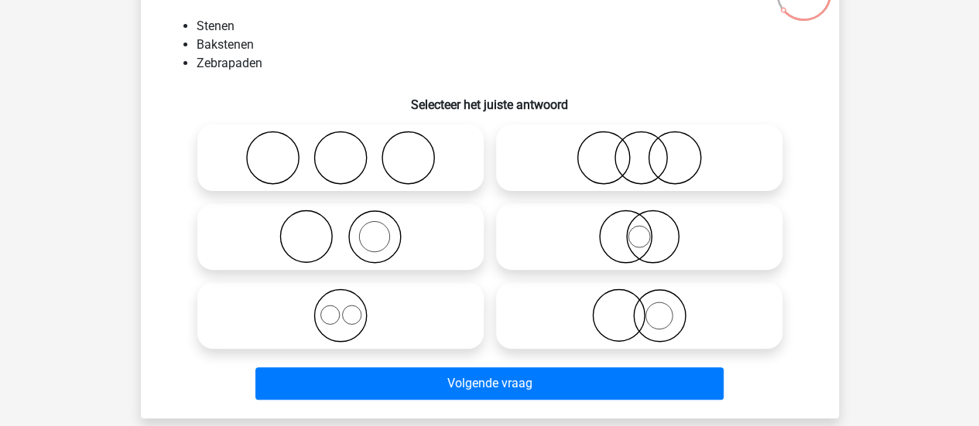
scroll to position [128, 0]
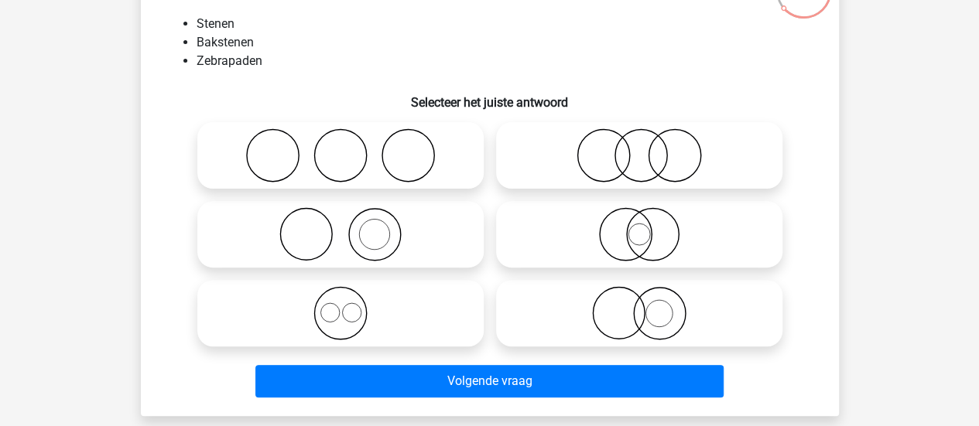
click at [407, 222] on icon at bounding box center [340, 234] width 274 height 54
click at [350, 222] on input "radio" at bounding box center [345, 222] width 10 height 10
radio input "true"
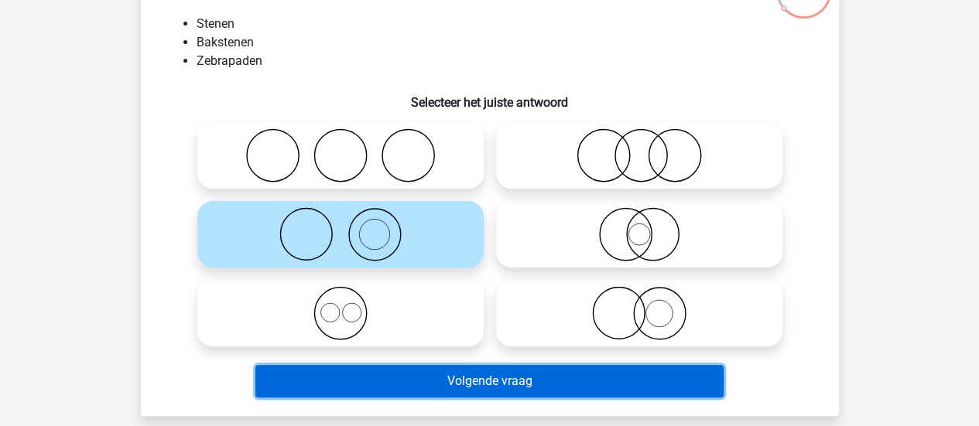
click at [453, 378] on button "Volgende vraag" at bounding box center [489, 381] width 468 height 32
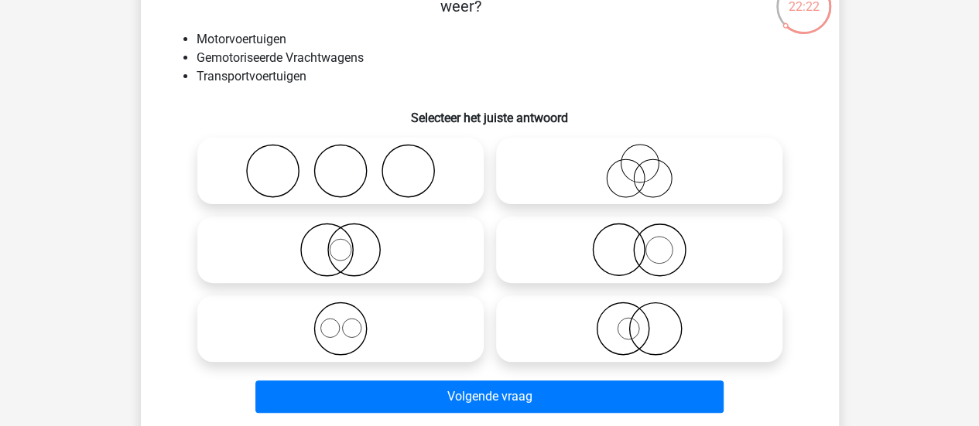
scroll to position [113, 0]
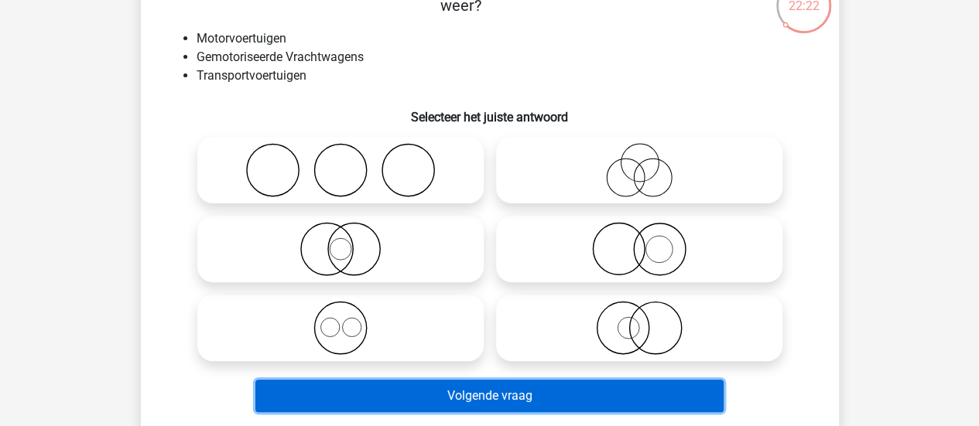
click at [446, 384] on button "Volgende vraag" at bounding box center [489, 396] width 468 height 32
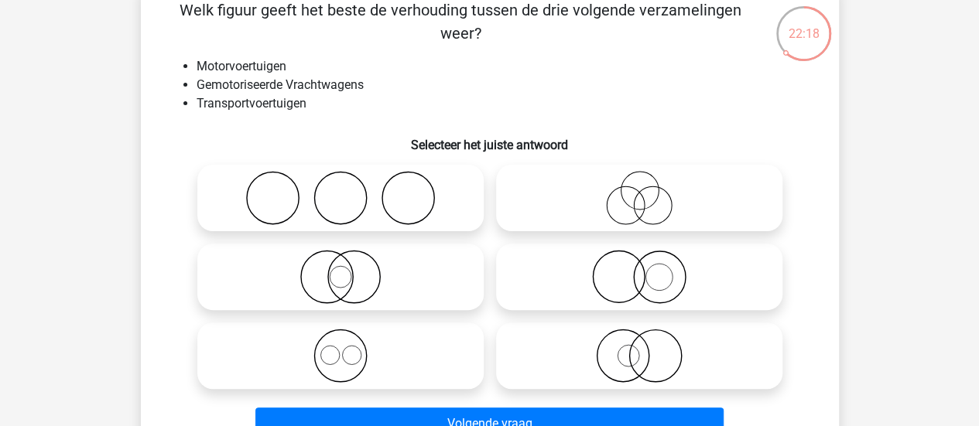
scroll to position [83, 0]
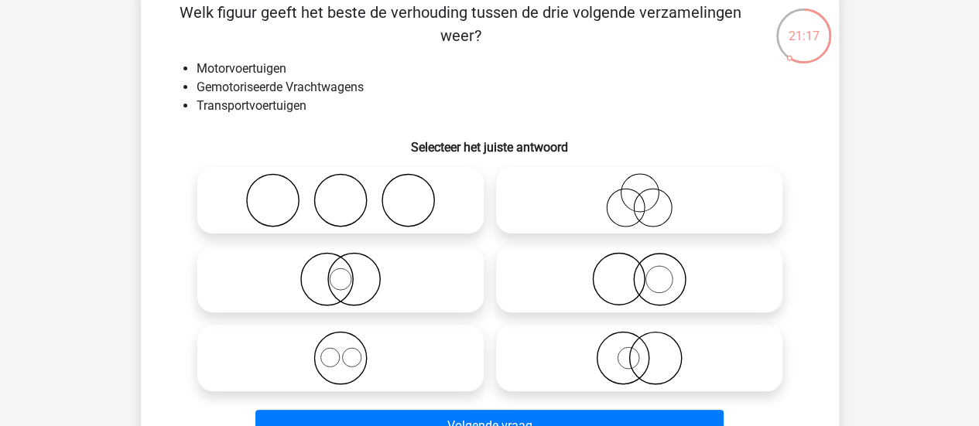
click at [678, 364] on icon at bounding box center [639, 358] width 274 height 54
click at [649, 350] on input "radio" at bounding box center [644, 345] width 10 height 10
radio input "true"
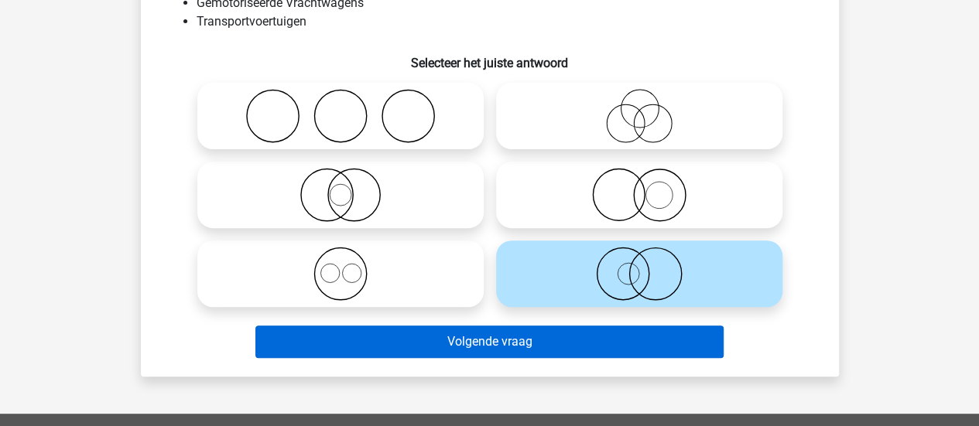
click at [629, 343] on button "Volgende vraag" at bounding box center [489, 342] width 468 height 32
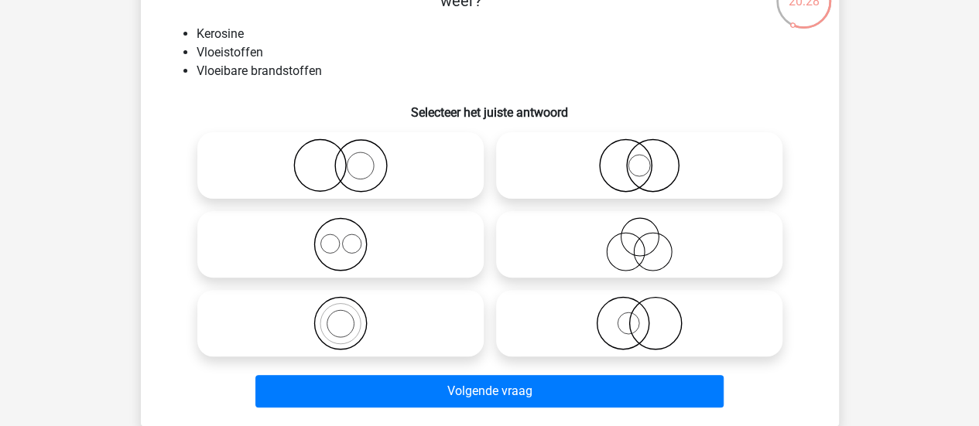
scroll to position [130, 0]
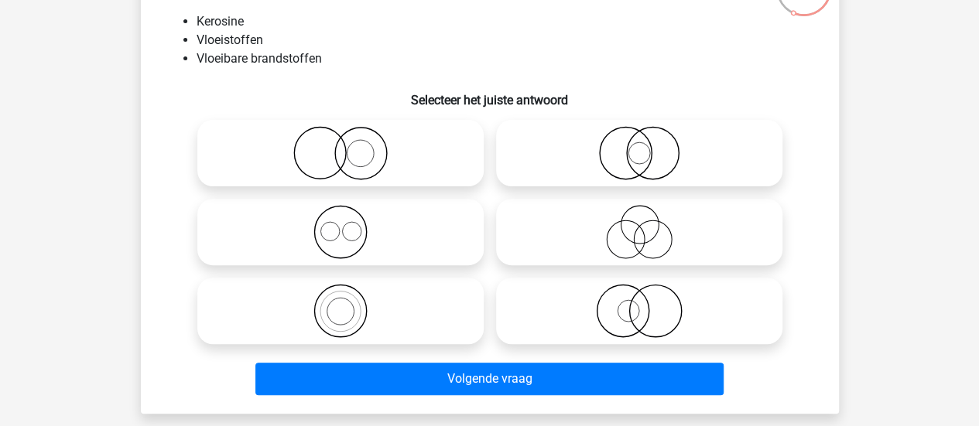
click at [425, 282] on label at bounding box center [340, 311] width 286 height 67
click at [350, 293] on input "radio" at bounding box center [345, 298] width 10 height 10
radio input "true"
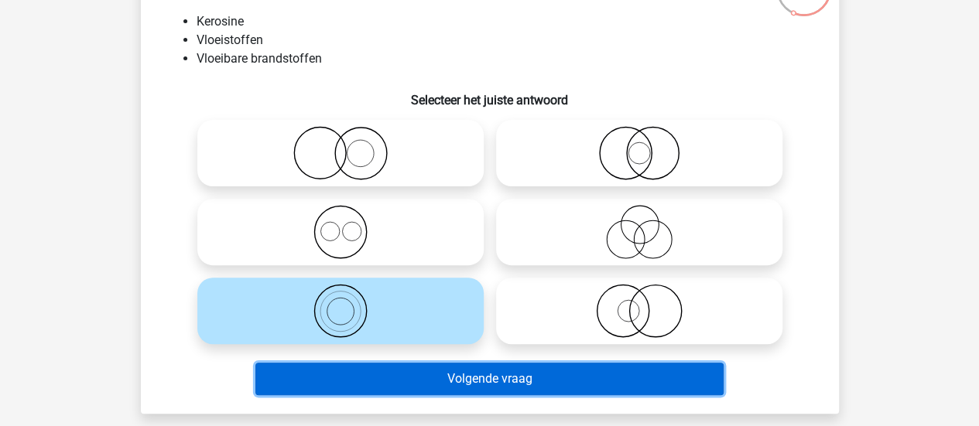
click at [464, 390] on button "Volgende vraag" at bounding box center [489, 379] width 468 height 32
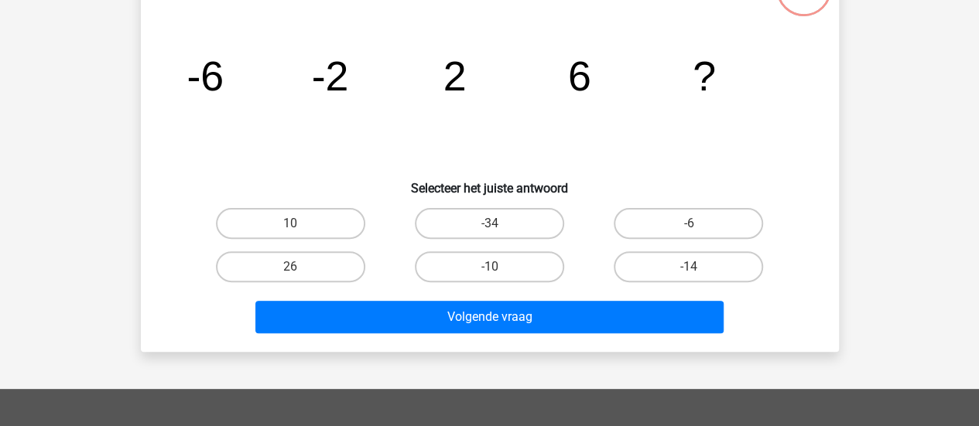
scroll to position [71, 0]
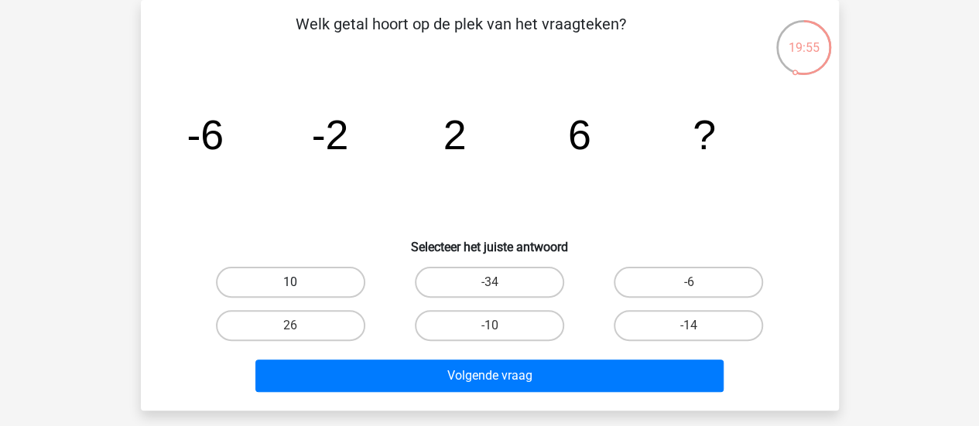
click at [268, 294] on label "10" at bounding box center [290, 282] width 149 height 31
click at [290, 292] on input "10" at bounding box center [295, 287] width 10 height 10
radio input "true"
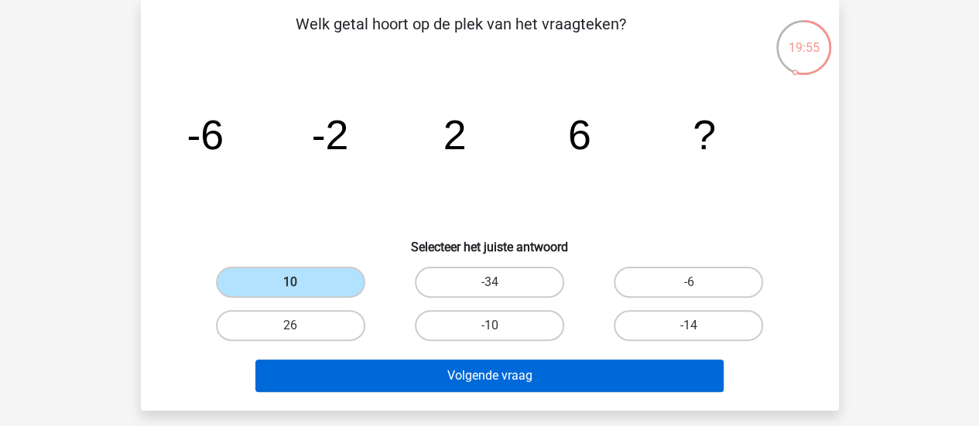
click at [355, 374] on button "Volgende vraag" at bounding box center [489, 376] width 468 height 32
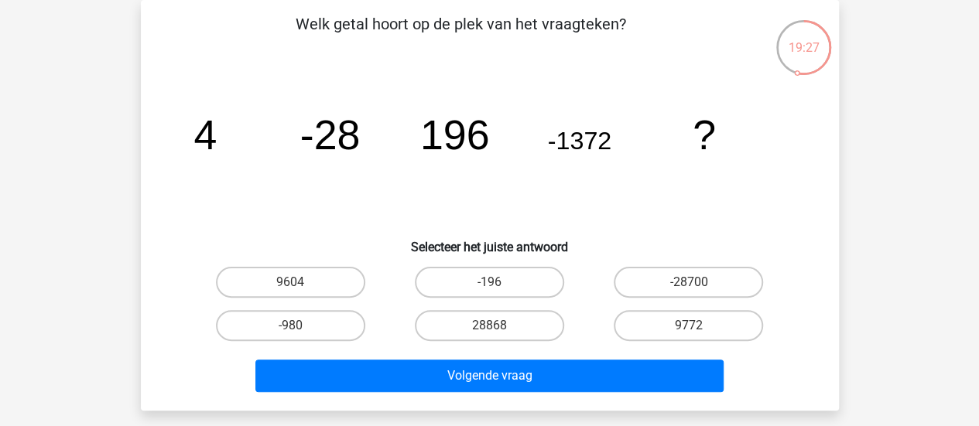
click at [304, 334] on label "-980" at bounding box center [290, 325] width 149 height 31
click at [300, 334] on input "-980" at bounding box center [295, 331] width 10 height 10
radio input "true"
click at [687, 326] on label "9772" at bounding box center [687, 325] width 149 height 31
click at [688, 326] on input "9772" at bounding box center [693, 331] width 10 height 10
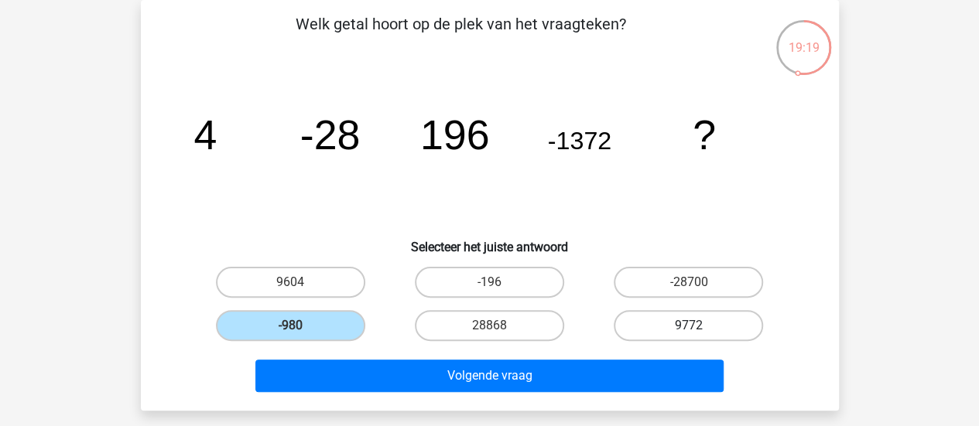
radio input "true"
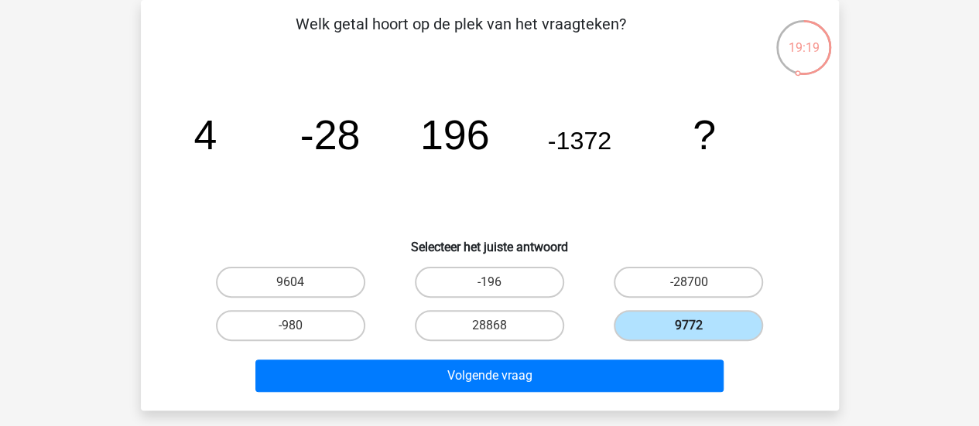
click at [628, 377] on button "Volgende vraag" at bounding box center [489, 376] width 468 height 32
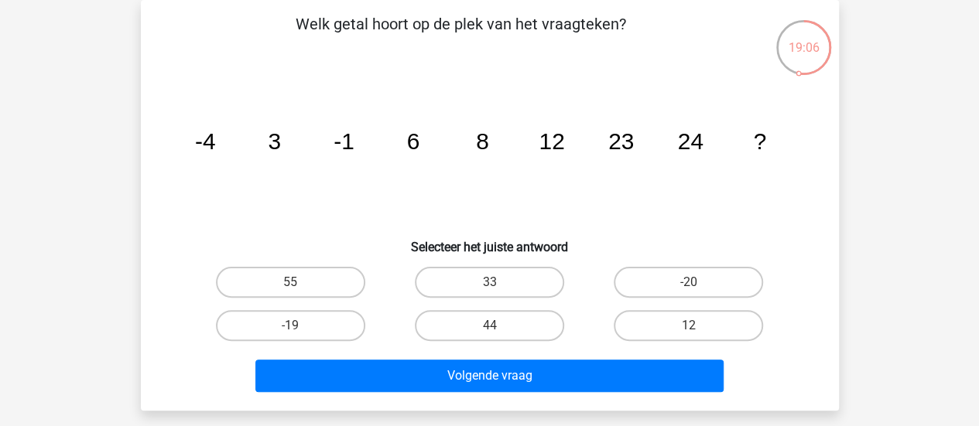
click at [701, 336] on label "12" at bounding box center [687, 325] width 149 height 31
click at [699, 336] on input "12" at bounding box center [693, 331] width 10 height 10
radio input "true"
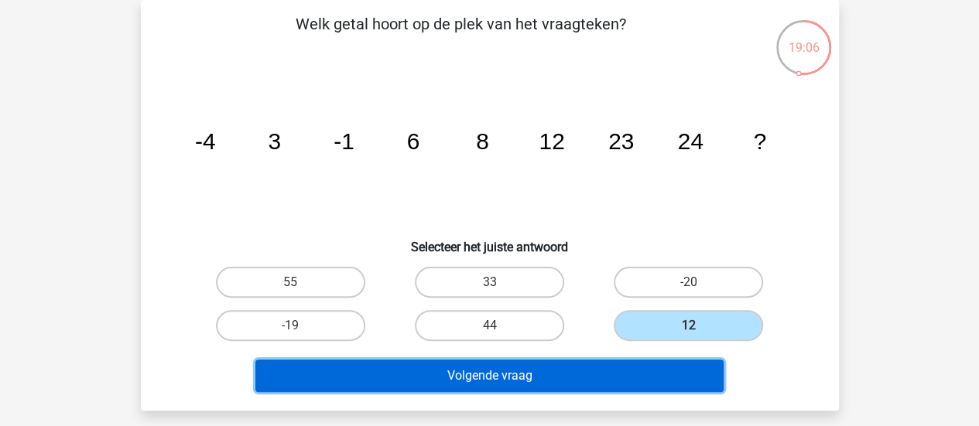
click at [656, 388] on button "Volgende vraag" at bounding box center [489, 376] width 468 height 32
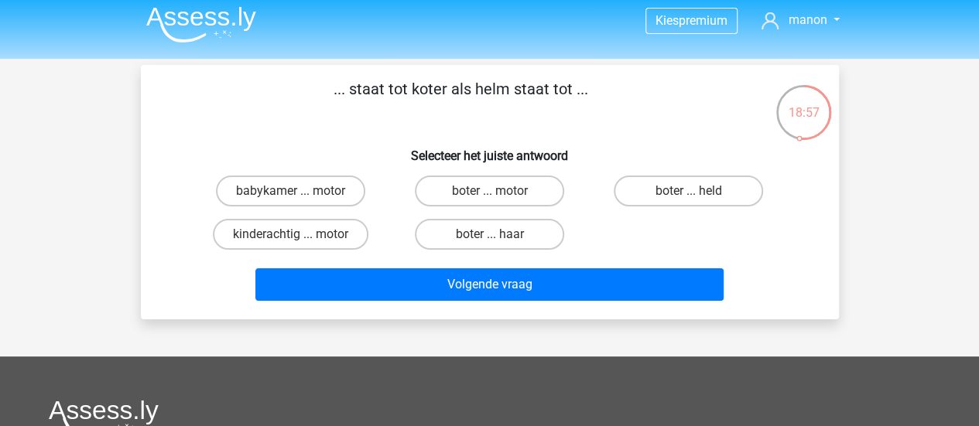
scroll to position [5, 0]
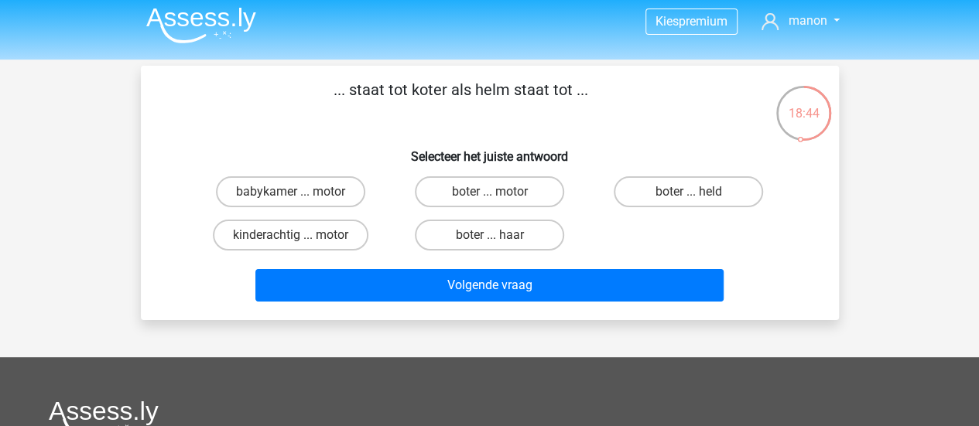
click at [689, 200] on input "boter ... held" at bounding box center [693, 197] width 10 height 10
radio input "true"
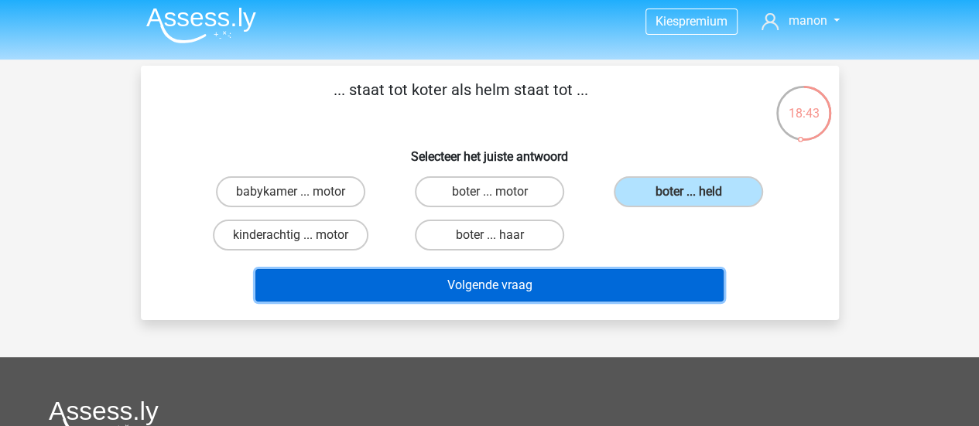
click at [622, 287] on button "Volgende vraag" at bounding box center [489, 285] width 468 height 32
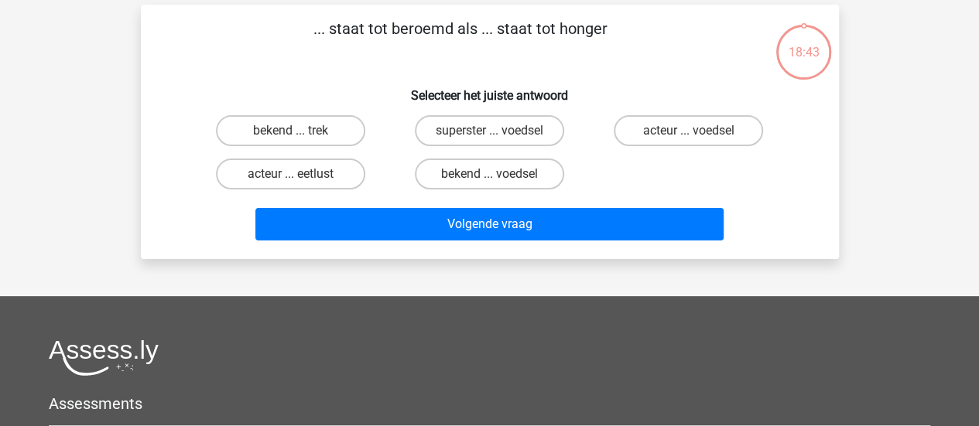
scroll to position [71, 0]
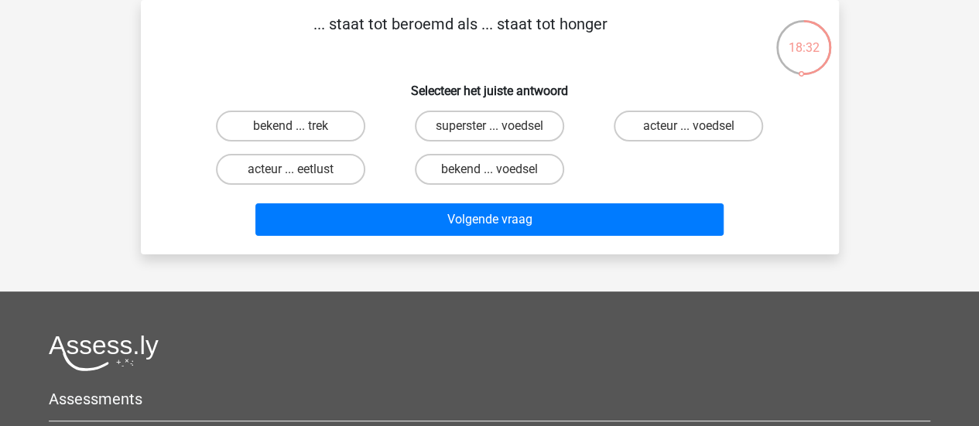
click at [508, 161] on label "bekend ... voedsel" at bounding box center [489, 169] width 149 height 31
click at [499, 169] on input "bekend ... voedsel" at bounding box center [494, 174] width 10 height 10
radio input "true"
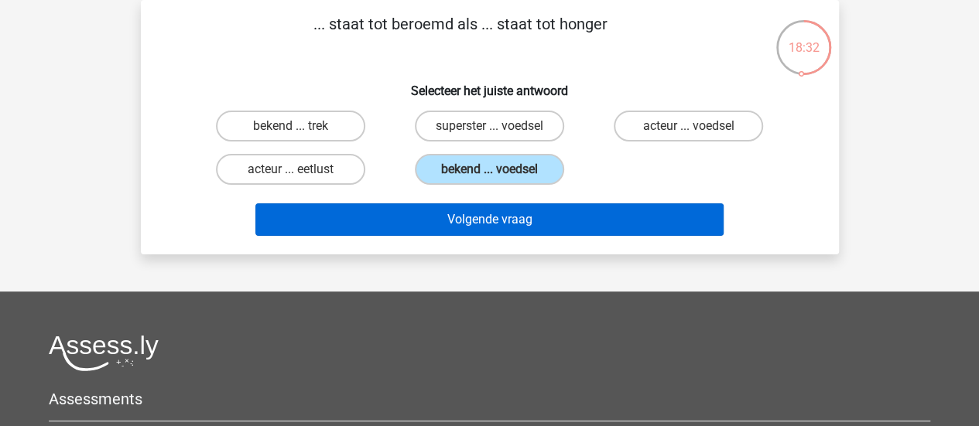
click at [496, 231] on button "Volgende vraag" at bounding box center [489, 219] width 468 height 32
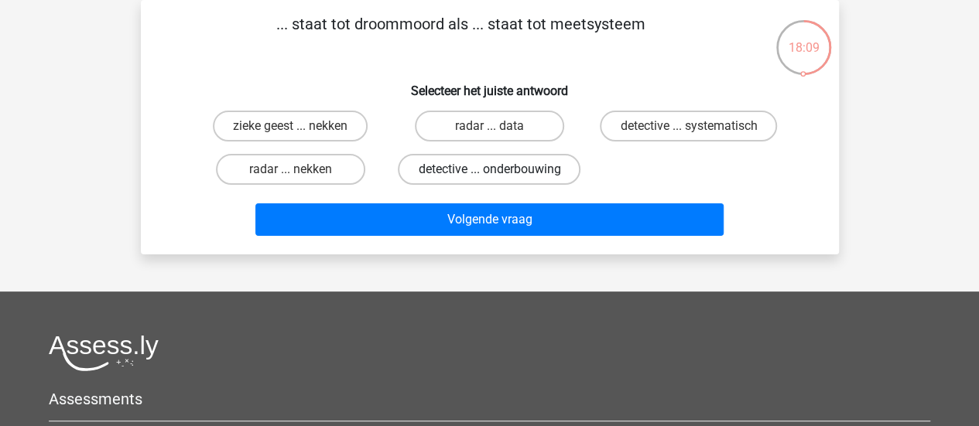
click at [490, 183] on label "detective ... onderbouwing" at bounding box center [489, 169] width 183 height 31
click at [490, 179] on input "detective ... onderbouwing" at bounding box center [494, 174] width 10 height 10
radio input "true"
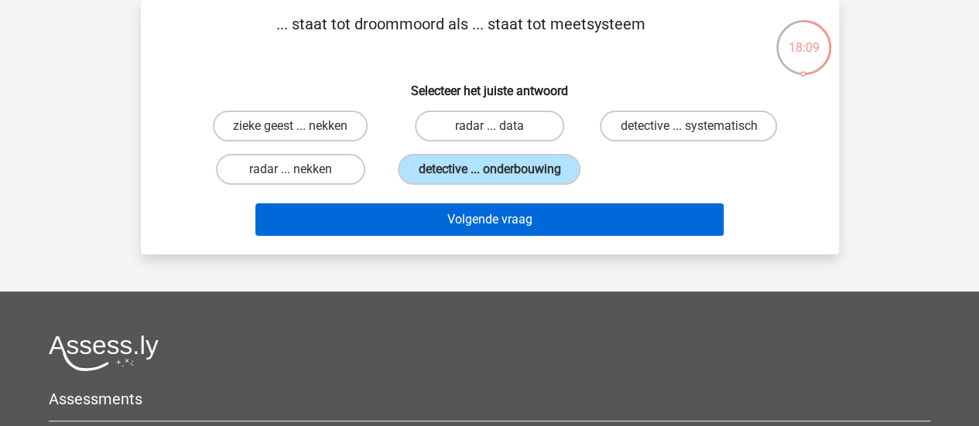
click at [487, 234] on button "Volgende vraag" at bounding box center [489, 219] width 468 height 32
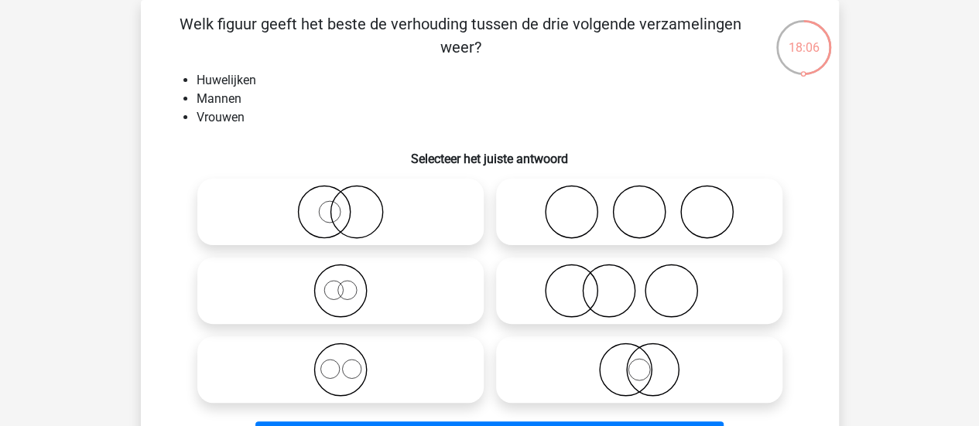
click at [575, 220] on icon at bounding box center [639, 212] width 274 height 54
click at [639, 204] on input "radio" at bounding box center [644, 199] width 10 height 10
radio input "true"
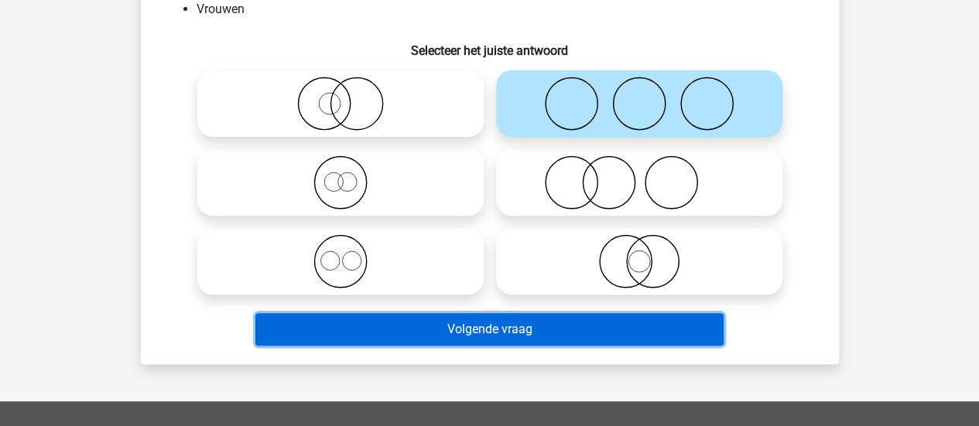
click at [501, 340] on button "Volgende vraag" at bounding box center [489, 329] width 468 height 32
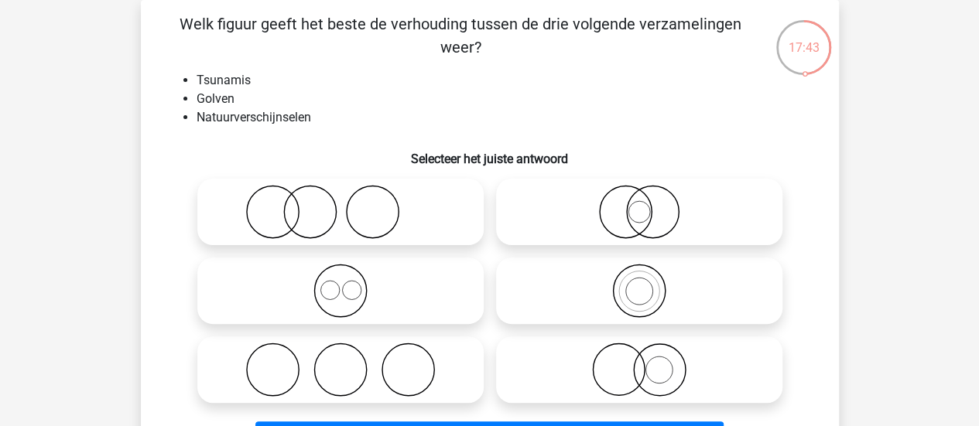
click at [399, 299] on icon at bounding box center [340, 291] width 274 height 54
click at [350, 283] on input "radio" at bounding box center [345, 278] width 10 height 10
radio input "true"
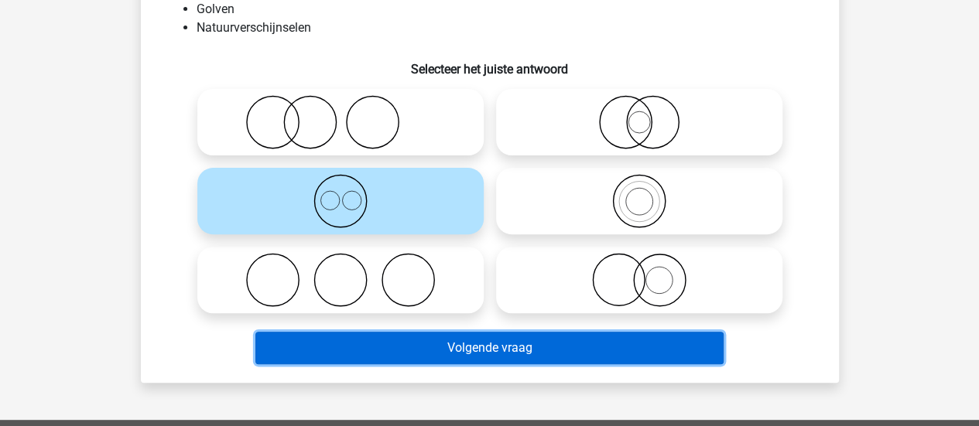
click at [455, 362] on button "Volgende vraag" at bounding box center [489, 348] width 468 height 32
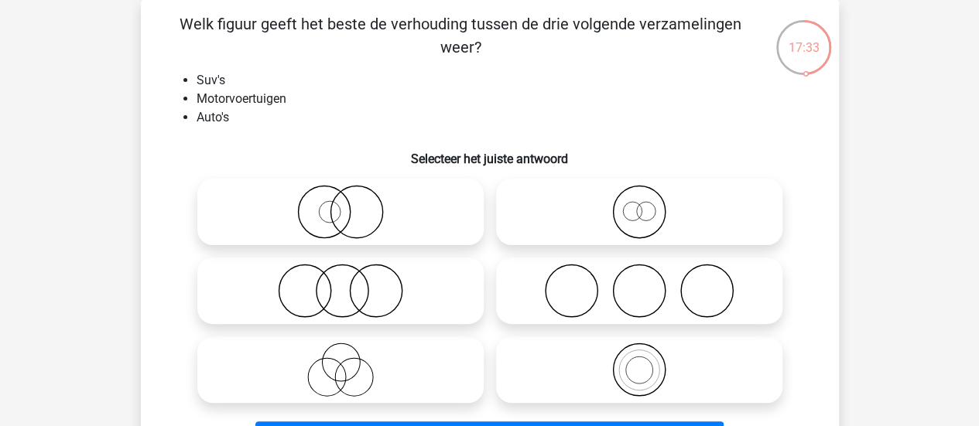
click at [731, 224] on icon at bounding box center [639, 212] width 274 height 54
click at [649, 204] on input "radio" at bounding box center [644, 199] width 10 height 10
radio input "true"
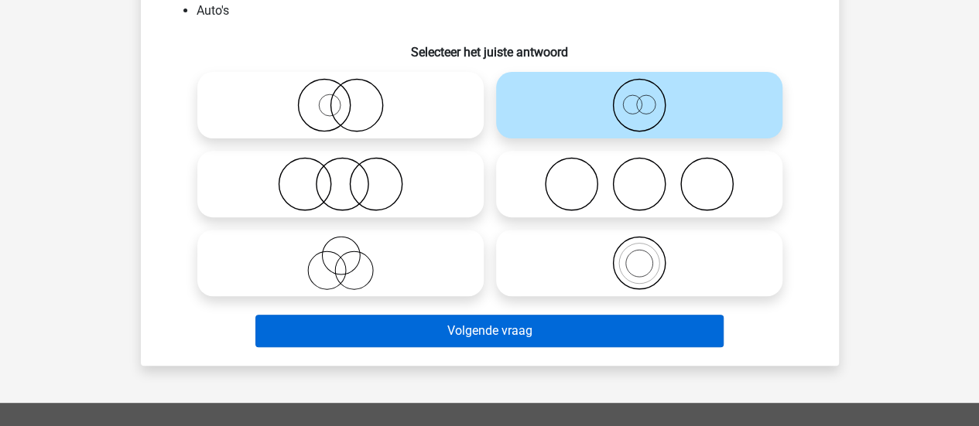
click at [652, 316] on button "Volgende vraag" at bounding box center [489, 331] width 468 height 32
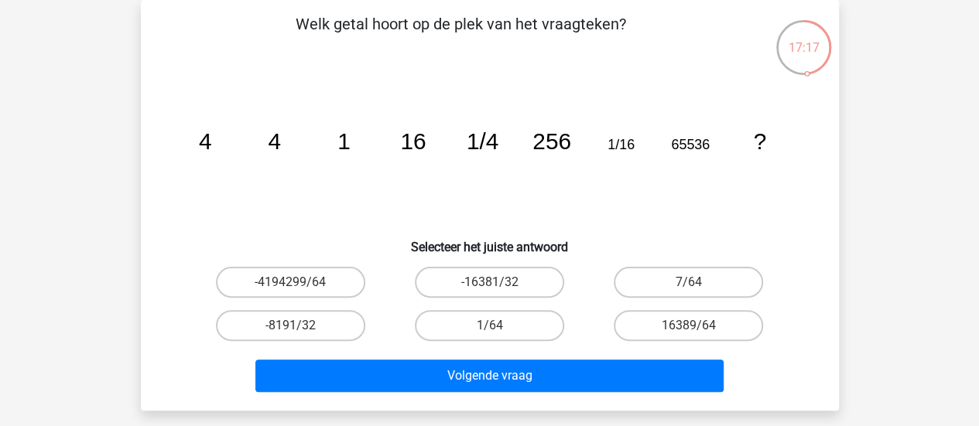
click at [667, 339] on label "16389/64" at bounding box center [687, 325] width 149 height 31
click at [688, 336] on input "16389/64" at bounding box center [693, 331] width 10 height 10
radio input "true"
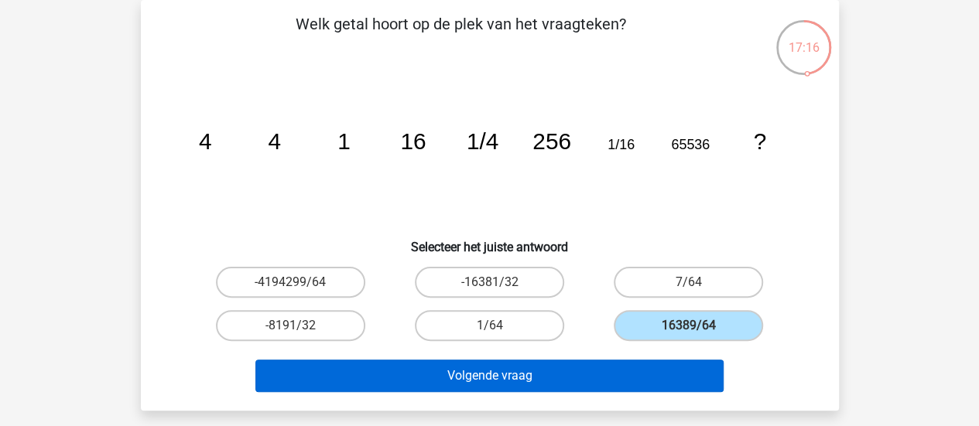
click at [624, 381] on button "Volgende vraag" at bounding box center [489, 376] width 468 height 32
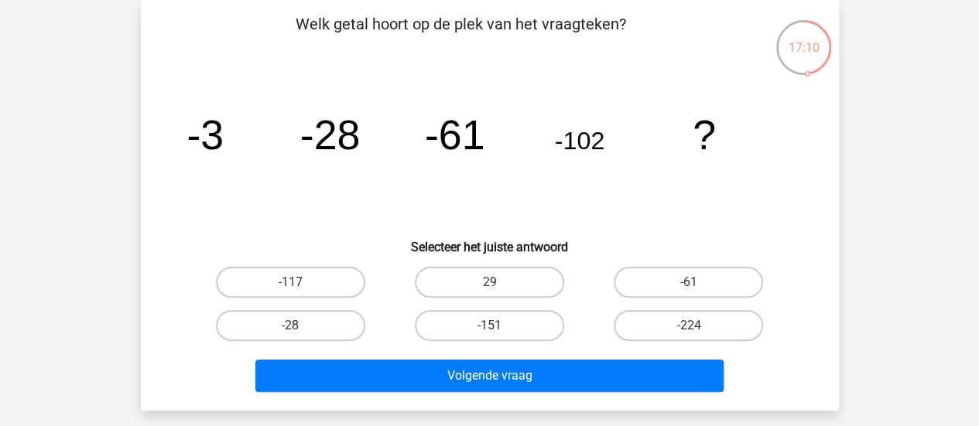
click at [692, 283] on input "-61" at bounding box center [693, 287] width 10 height 10
radio input "true"
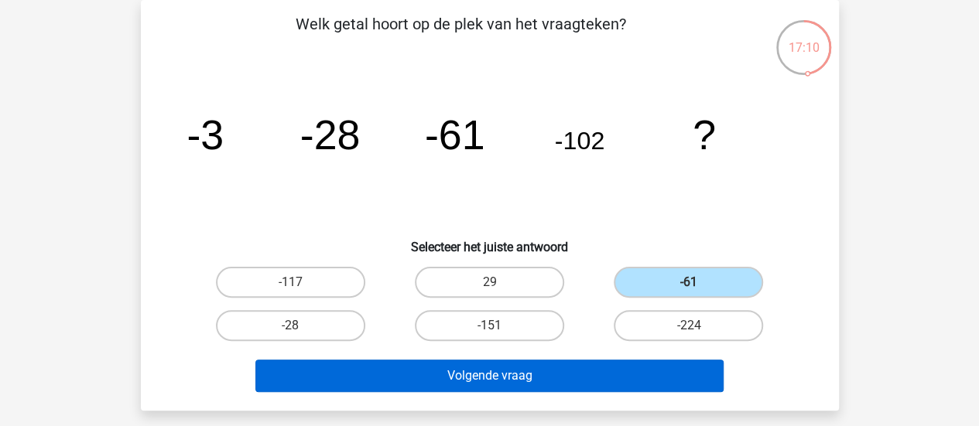
click at [592, 360] on button "Volgende vraag" at bounding box center [489, 376] width 468 height 32
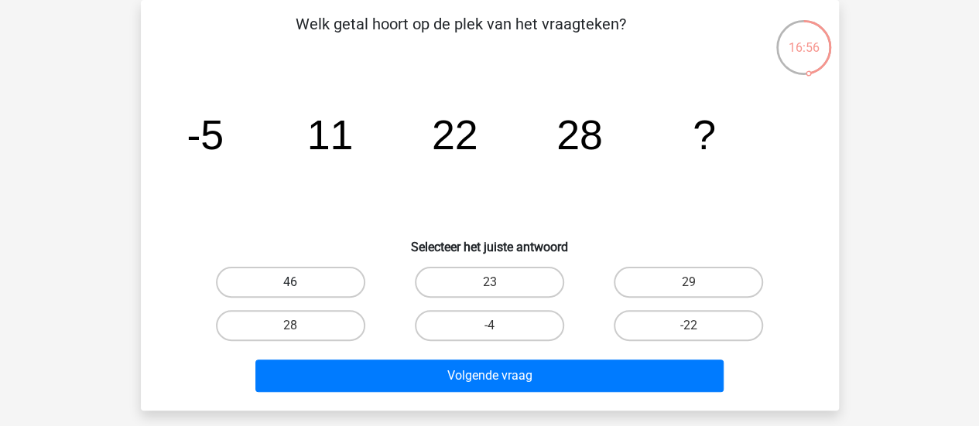
click at [321, 288] on label "46" at bounding box center [290, 282] width 149 height 31
click at [300, 288] on input "46" at bounding box center [295, 287] width 10 height 10
radio input "true"
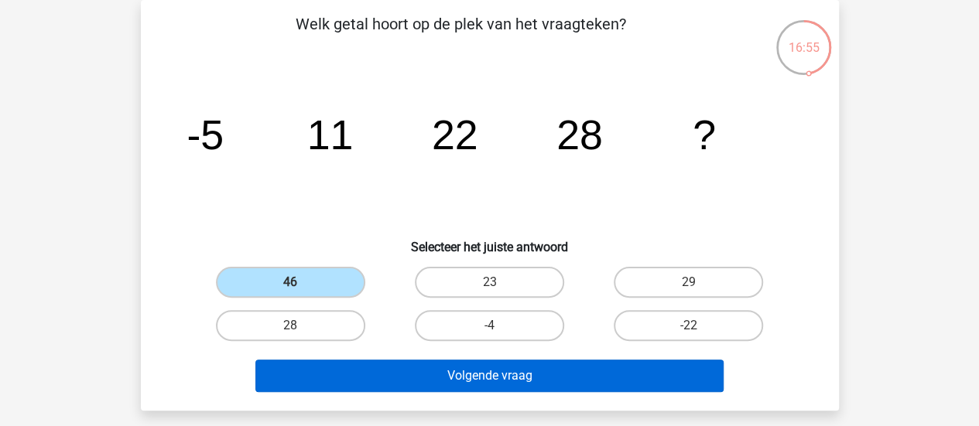
click at [419, 365] on button "Volgende vraag" at bounding box center [489, 376] width 468 height 32
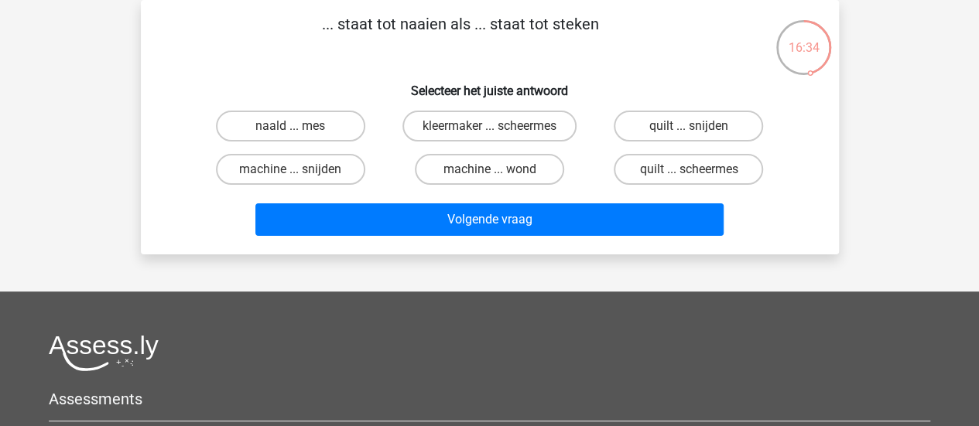
click at [323, 125] on label "naald ... mes" at bounding box center [290, 126] width 149 height 31
click at [300, 126] on input "naald ... mes" at bounding box center [295, 131] width 10 height 10
radio input "true"
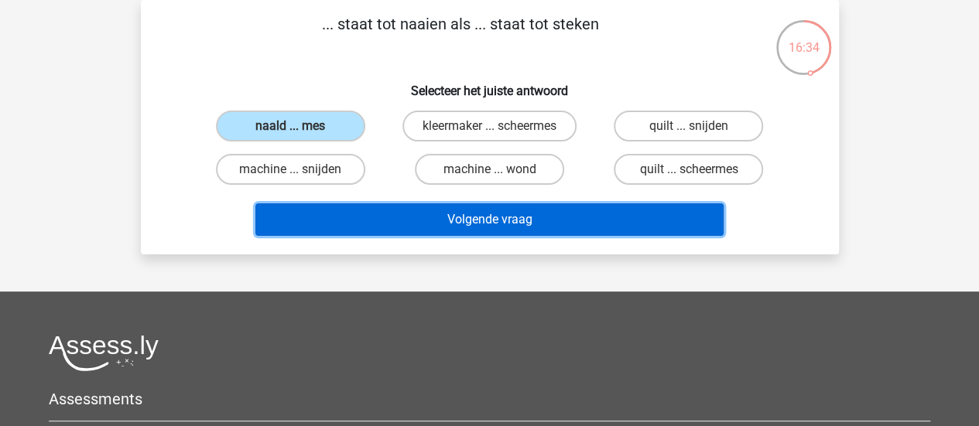
click at [375, 221] on button "Volgende vraag" at bounding box center [489, 219] width 468 height 32
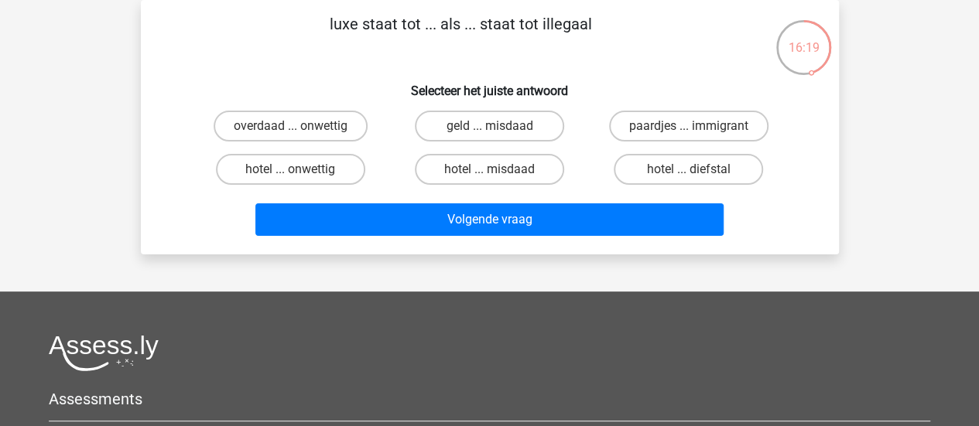
click at [320, 138] on label "overdaad ... onwettig" at bounding box center [291, 126] width 154 height 31
click at [300, 136] on input "overdaad ... onwettig" at bounding box center [295, 131] width 10 height 10
radio input "true"
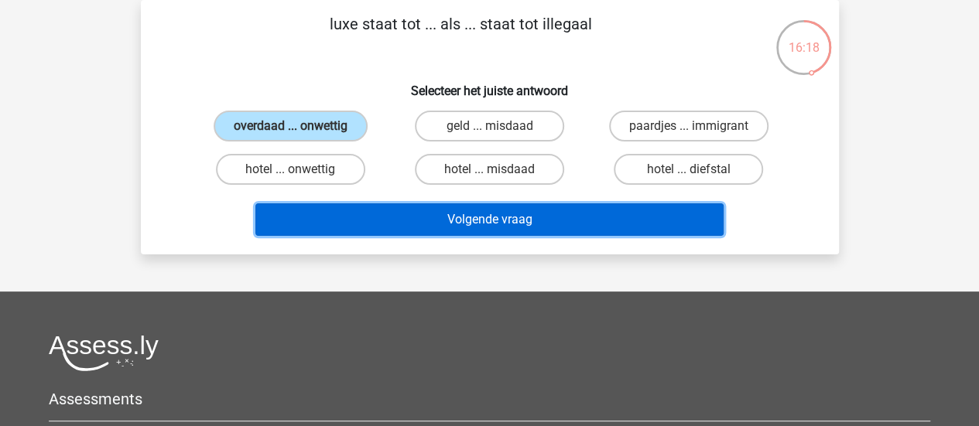
click at [388, 232] on button "Volgende vraag" at bounding box center [489, 219] width 468 height 32
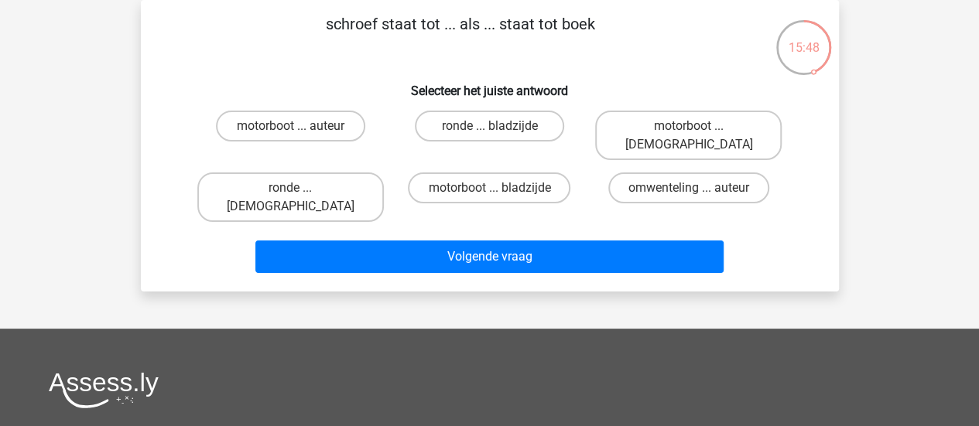
click at [740, 176] on label "omwenteling ... auteur" at bounding box center [688, 188] width 161 height 31
click at [699, 188] on input "omwenteling ... auteur" at bounding box center [693, 193] width 10 height 10
radio input "true"
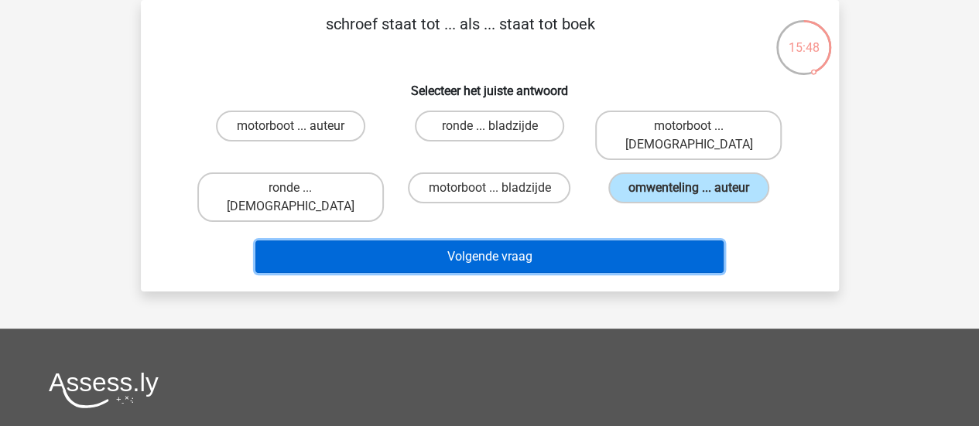
click at [655, 241] on button "Volgende vraag" at bounding box center [489, 257] width 468 height 32
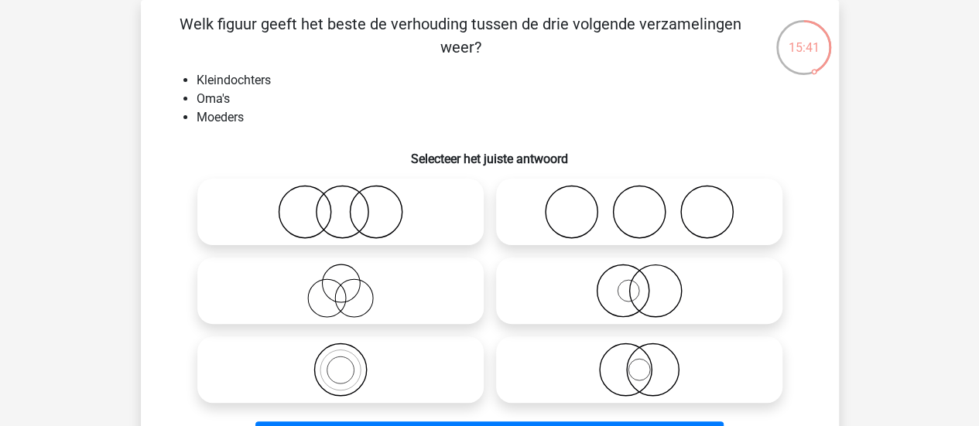
click at [415, 382] on icon at bounding box center [340, 370] width 274 height 54
click at [350, 362] on input "radio" at bounding box center [345, 357] width 10 height 10
radio input "true"
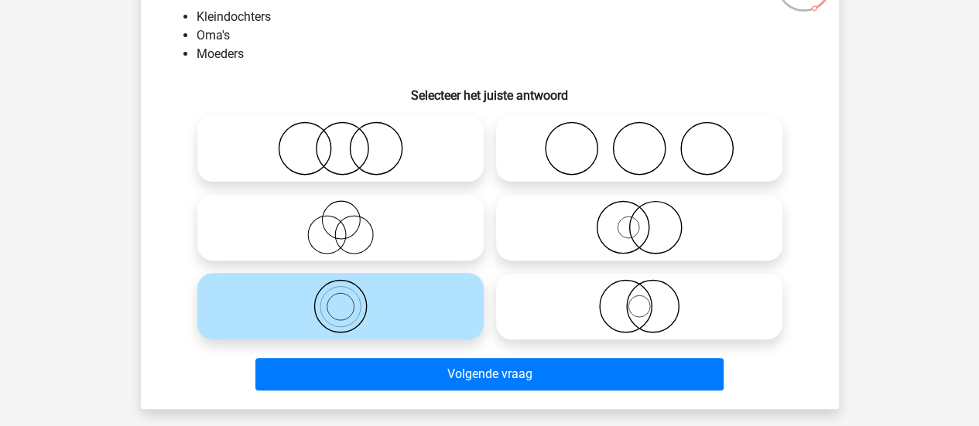
scroll to position [138, 0]
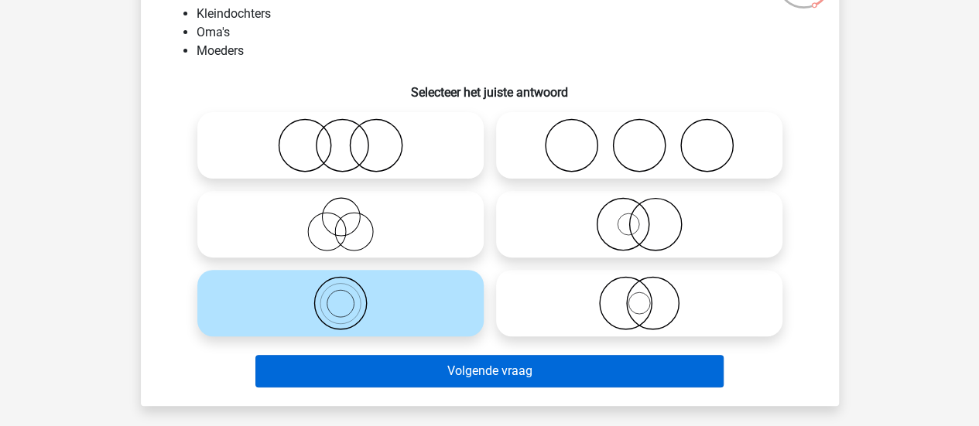
click at [484, 379] on button "Volgende vraag" at bounding box center [489, 371] width 468 height 32
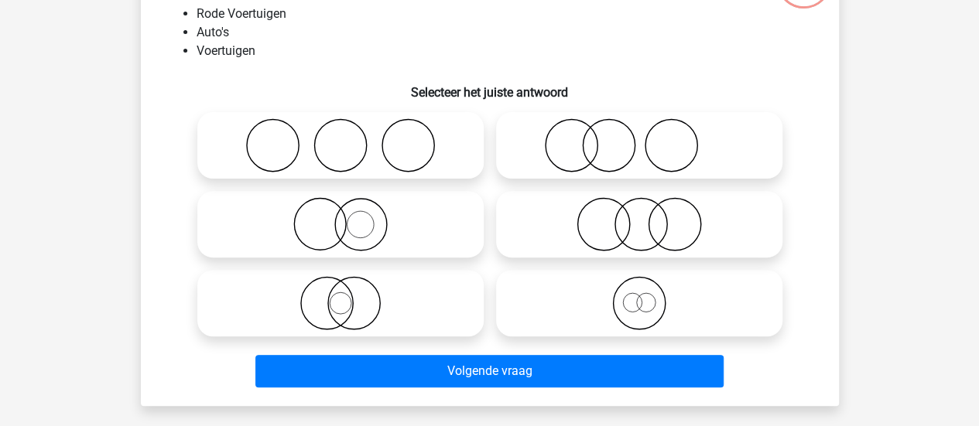
scroll to position [71, 0]
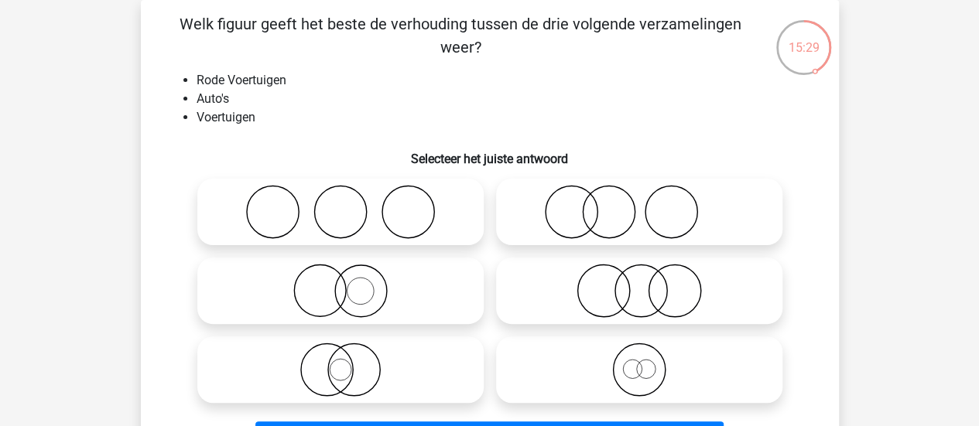
click at [391, 313] on icon at bounding box center [340, 291] width 274 height 54
click at [350, 283] on input "radio" at bounding box center [345, 278] width 10 height 10
radio input "true"
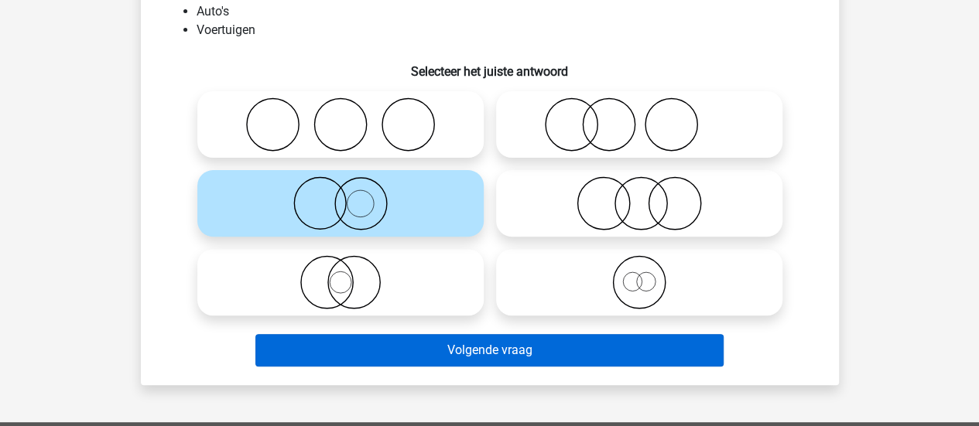
click at [489, 342] on button "Volgende vraag" at bounding box center [489, 350] width 468 height 32
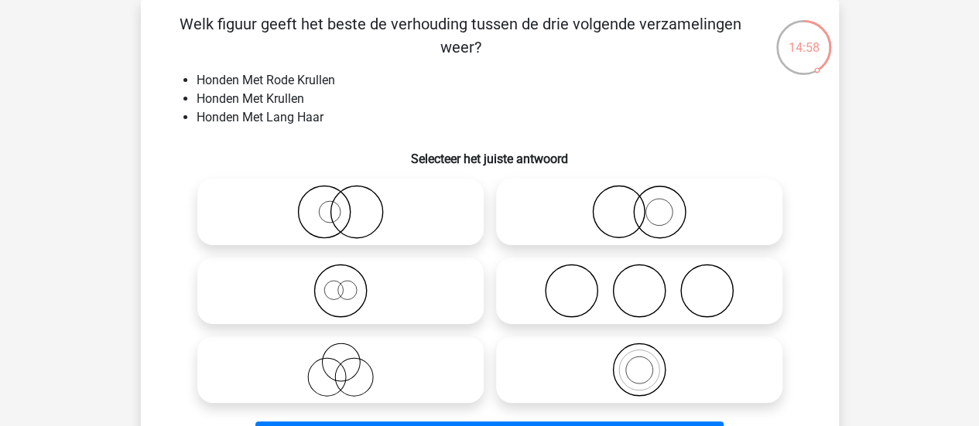
click at [432, 377] on icon at bounding box center [340, 370] width 274 height 54
click at [350, 362] on input "radio" at bounding box center [345, 357] width 10 height 10
radio input "true"
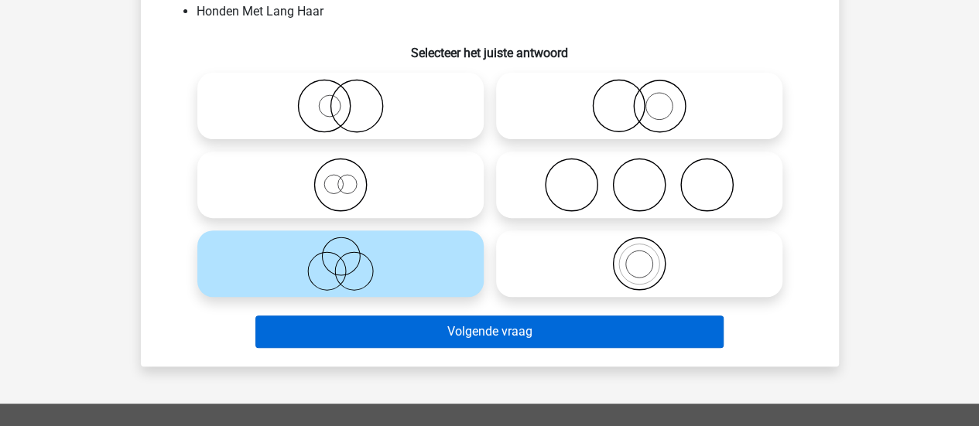
click at [524, 324] on button "Volgende vraag" at bounding box center [489, 332] width 468 height 32
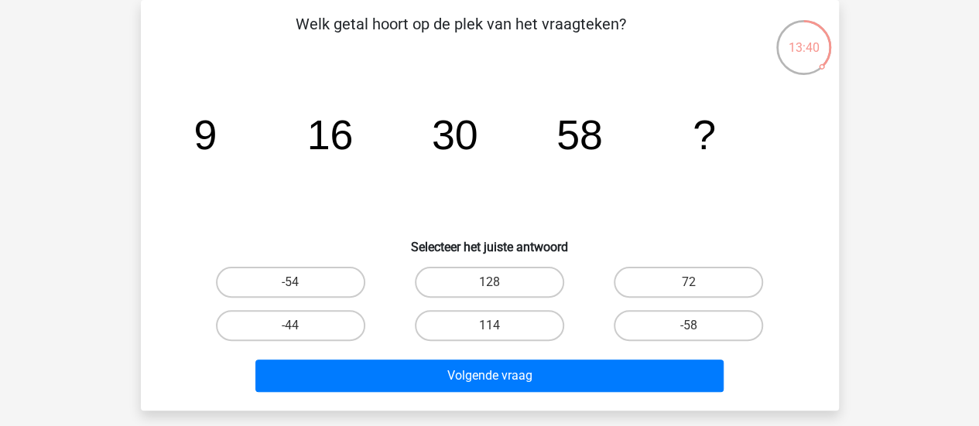
click at [495, 323] on label "114" at bounding box center [489, 325] width 149 height 31
click at [495, 326] on input "114" at bounding box center [494, 331] width 10 height 10
radio input "true"
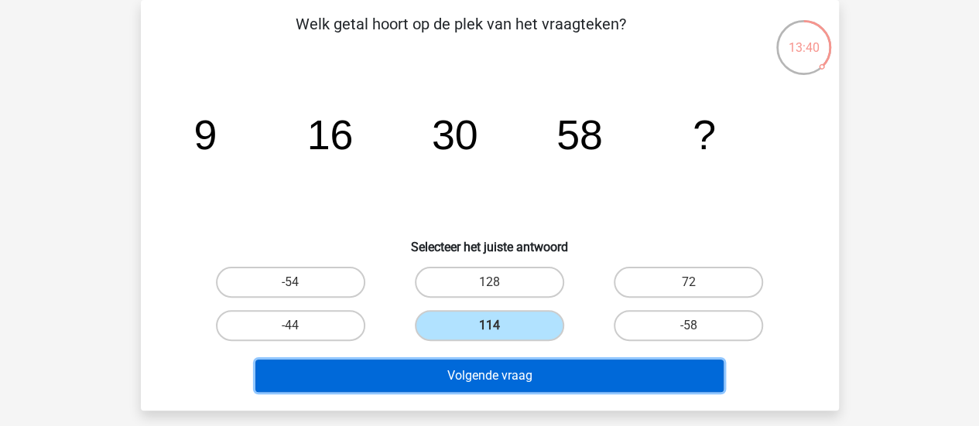
click at [515, 377] on button "Volgende vraag" at bounding box center [489, 376] width 468 height 32
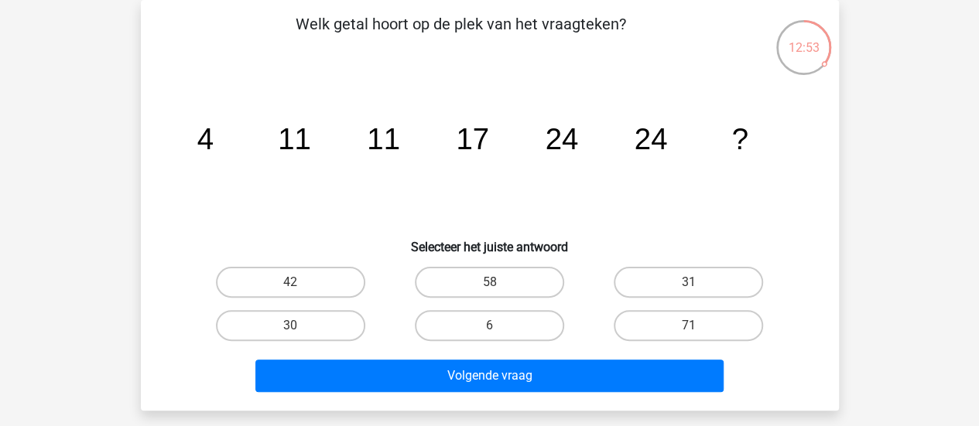
click at [642, 295] on label "31" at bounding box center [687, 282] width 149 height 31
click at [688, 292] on input "31" at bounding box center [693, 287] width 10 height 10
radio input "true"
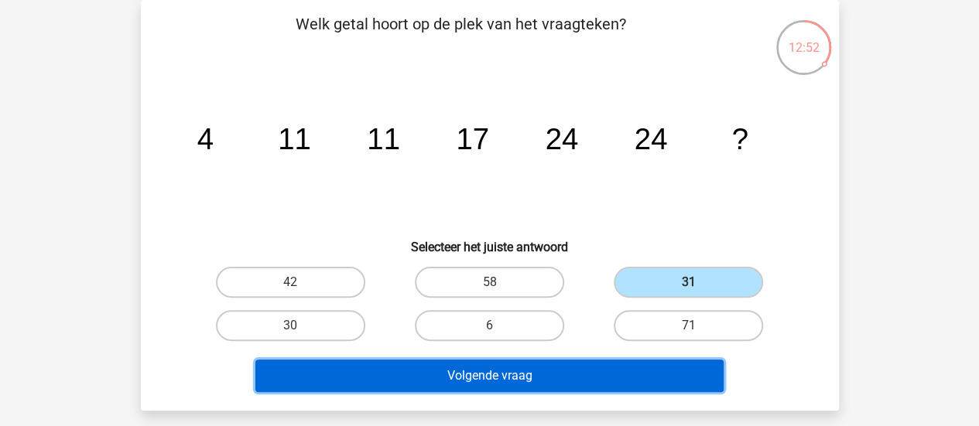
click at [575, 388] on button "Volgende vraag" at bounding box center [489, 376] width 468 height 32
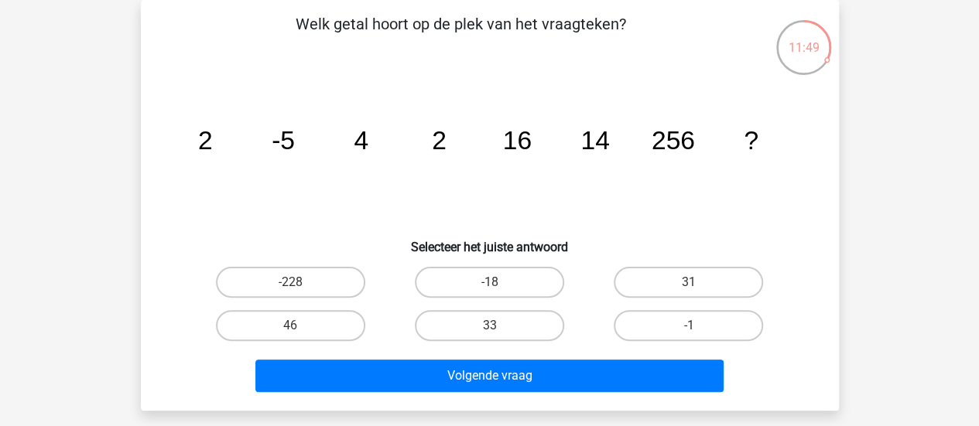
click at [688, 312] on label "-1" at bounding box center [687, 325] width 149 height 31
click at [688, 326] on input "-1" at bounding box center [693, 331] width 10 height 10
radio input "true"
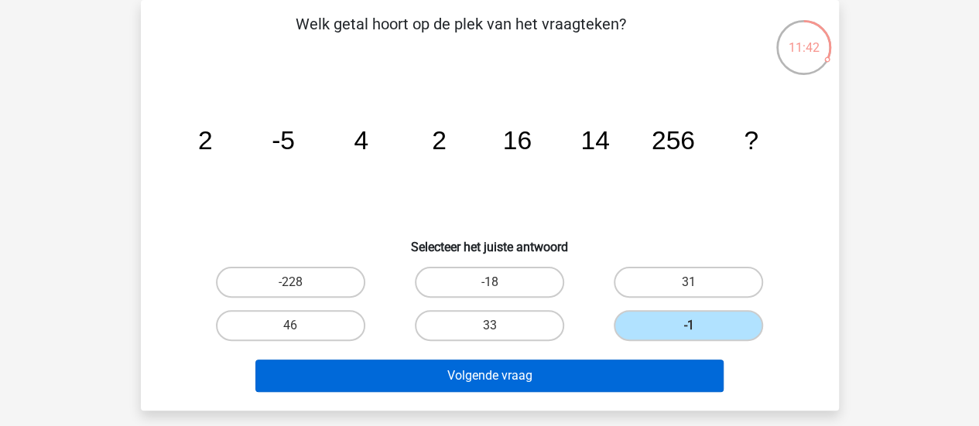
click at [560, 389] on button "Volgende vraag" at bounding box center [489, 376] width 468 height 32
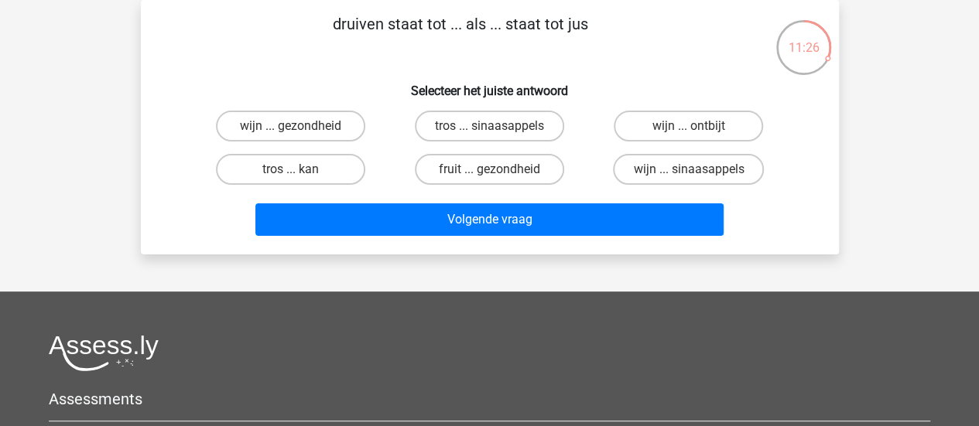
click at [679, 178] on label "wijn ... sinaasappels" at bounding box center [688, 169] width 151 height 31
click at [688, 178] on input "wijn ... sinaasappels" at bounding box center [693, 174] width 10 height 10
radio input "true"
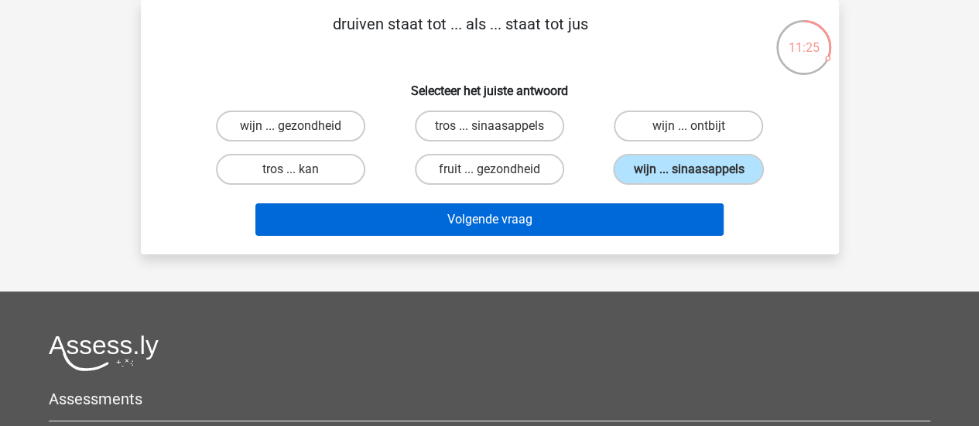
click at [621, 214] on button "Volgende vraag" at bounding box center [489, 219] width 468 height 32
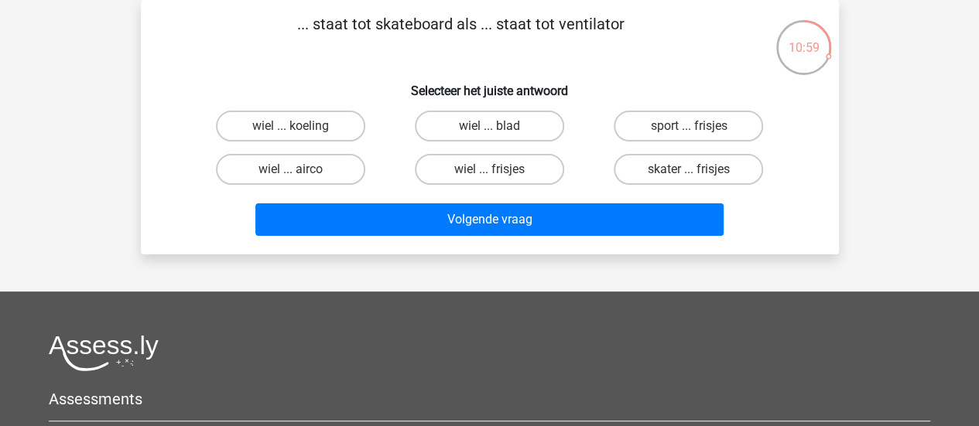
click at [306, 179] on label "wiel ... airco" at bounding box center [290, 169] width 149 height 31
click at [300, 179] on input "wiel ... airco" at bounding box center [295, 174] width 10 height 10
radio input "true"
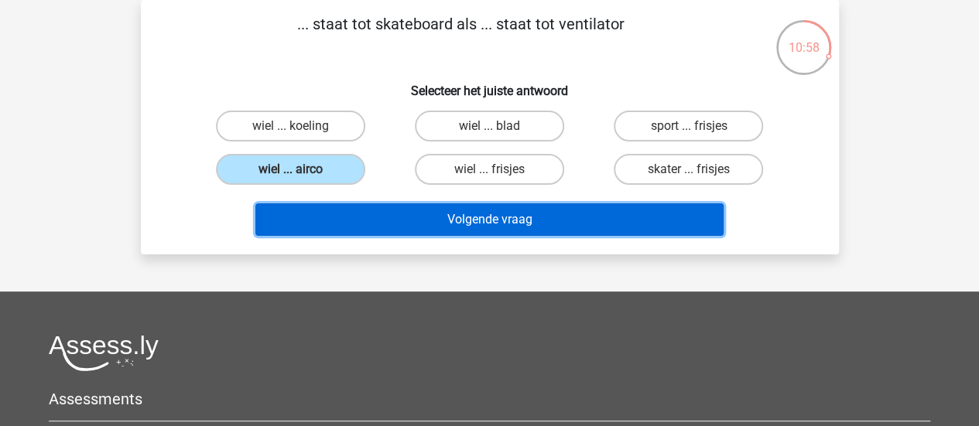
click at [376, 227] on button "Volgende vraag" at bounding box center [489, 219] width 468 height 32
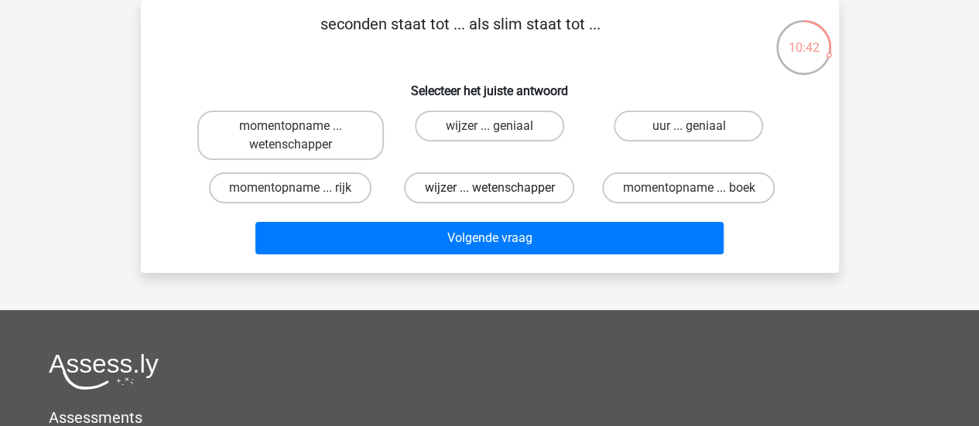
click at [520, 186] on label "wijzer ... wetenschapper" at bounding box center [489, 188] width 170 height 31
click at [499, 188] on input "wijzer ... wetenschapper" at bounding box center [494, 193] width 10 height 10
radio input "true"
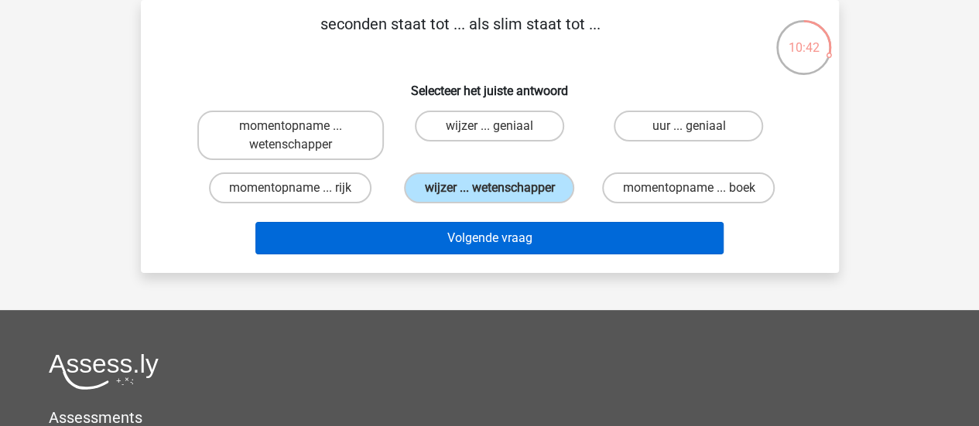
click at [521, 239] on button "Volgende vraag" at bounding box center [489, 238] width 468 height 32
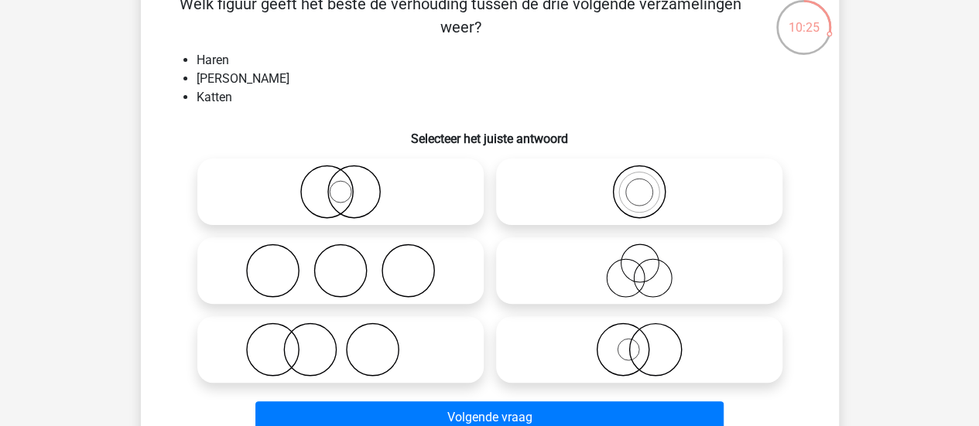
scroll to position [133, 0]
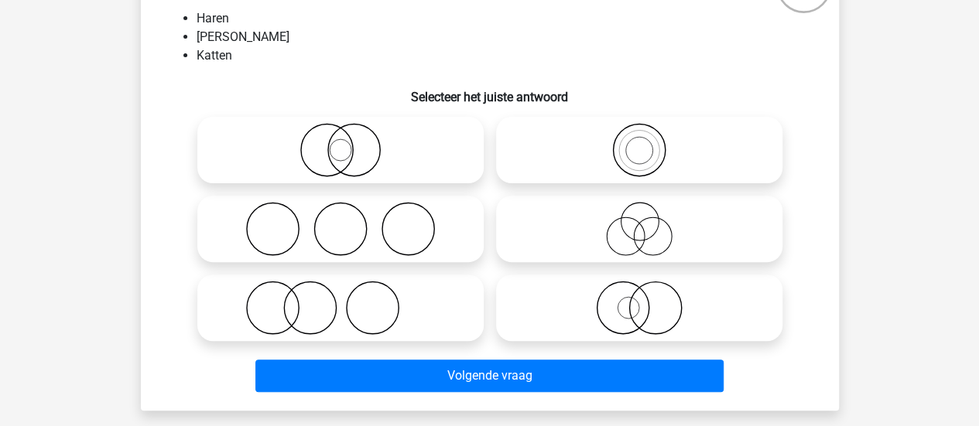
click at [606, 323] on icon at bounding box center [639, 308] width 274 height 54
click at [639, 300] on input "radio" at bounding box center [644, 295] width 10 height 10
radio input "true"
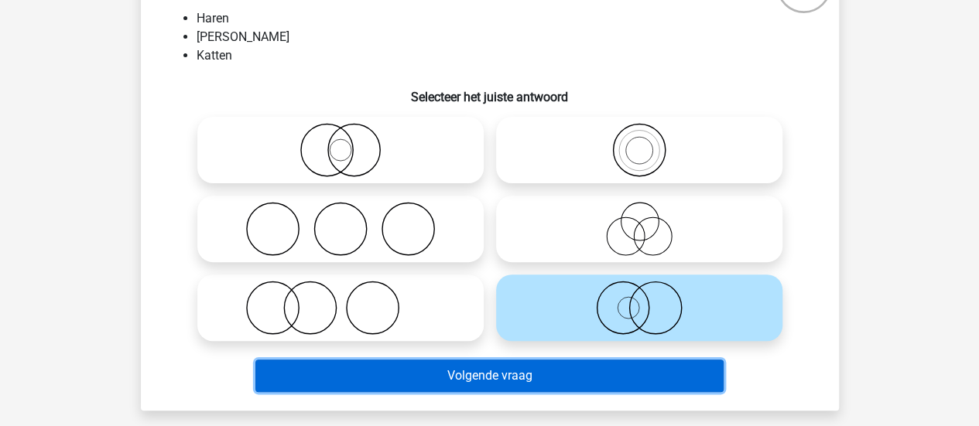
click at [580, 377] on button "Volgende vraag" at bounding box center [489, 376] width 468 height 32
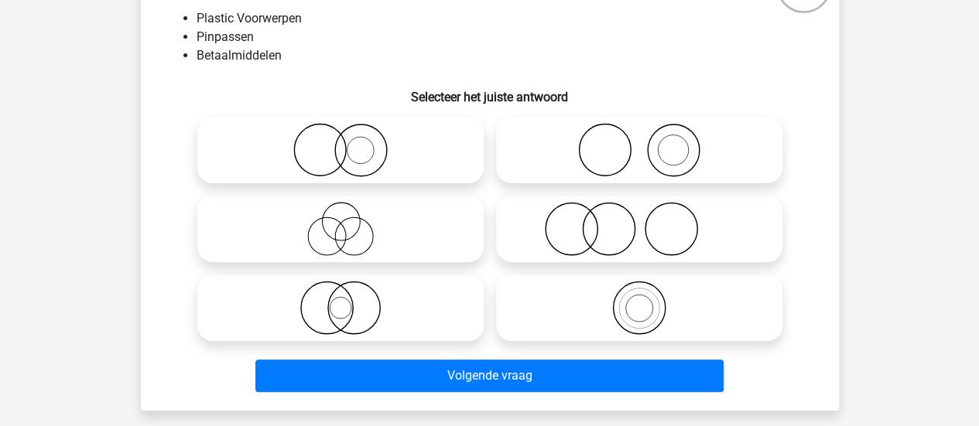
scroll to position [134, 0]
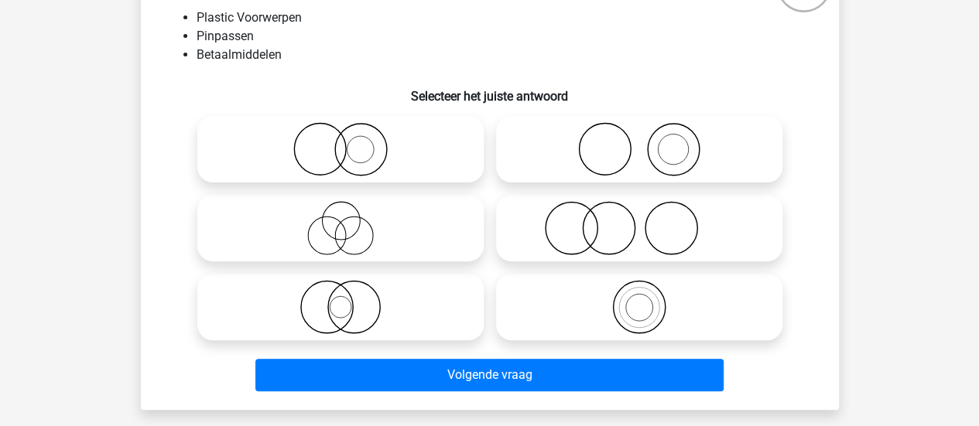
click at [664, 162] on circle at bounding box center [673, 150] width 30 height 30
click at [649, 142] on input "radio" at bounding box center [644, 137] width 10 height 10
radio input "true"
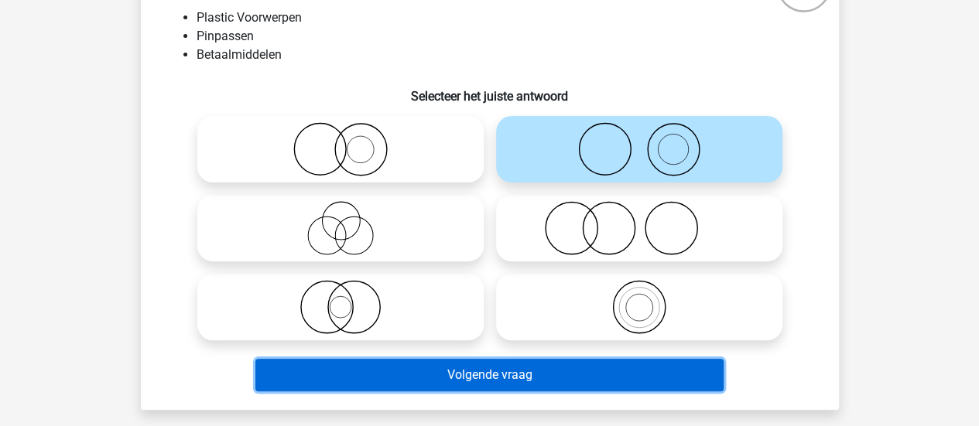
click at [557, 380] on button "Volgende vraag" at bounding box center [489, 375] width 468 height 32
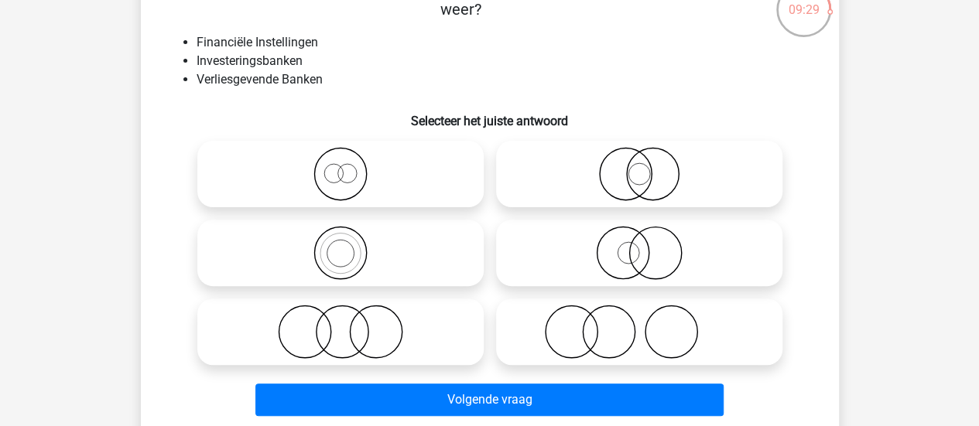
scroll to position [133, 0]
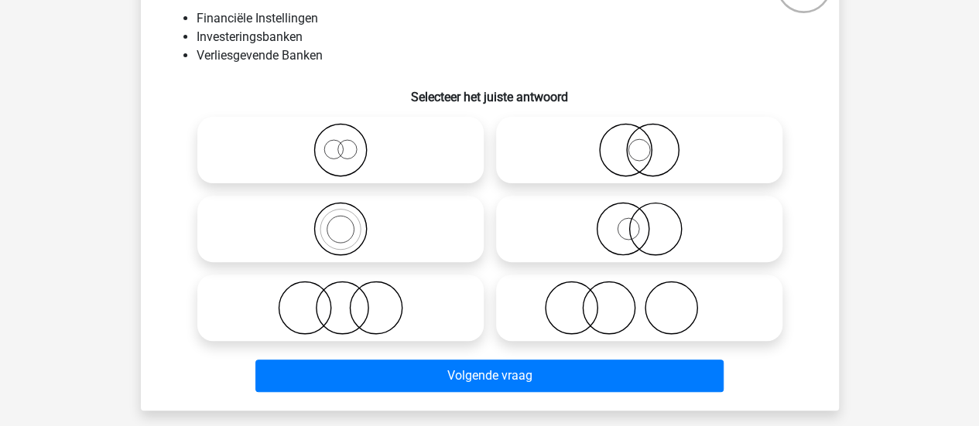
click at [388, 139] on icon at bounding box center [340, 150] width 274 height 54
click at [350, 139] on input "radio" at bounding box center [345, 137] width 10 height 10
radio input "true"
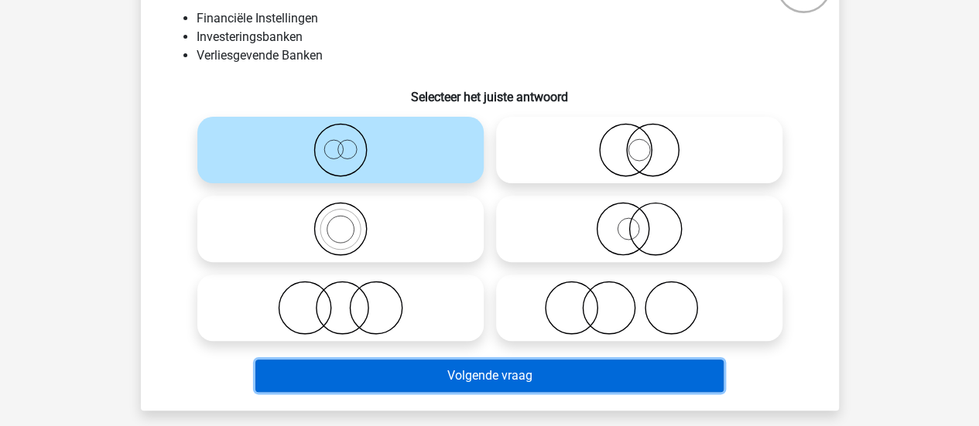
click at [413, 384] on button "Volgende vraag" at bounding box center [489, 376] width 468 height 32
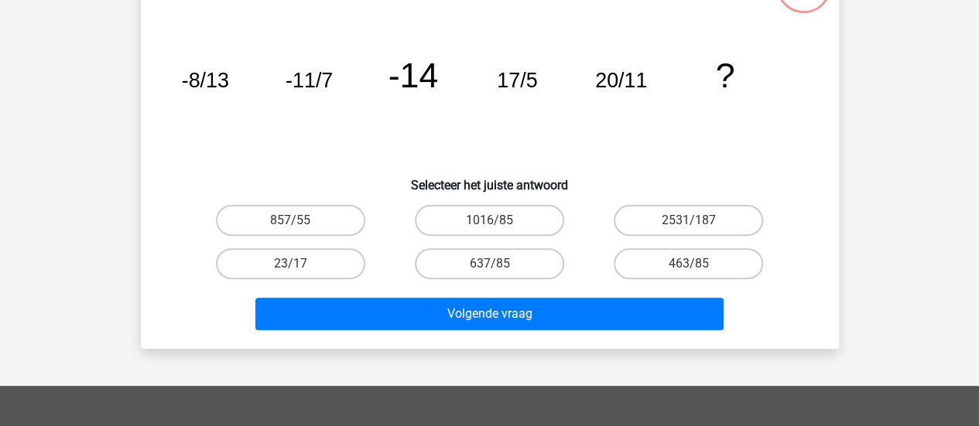
scroll to position [71, 0]
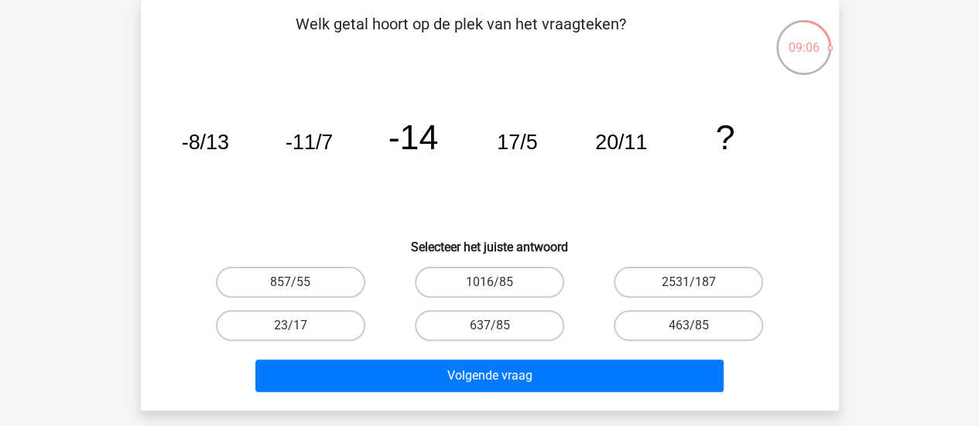
click at [494, 294] on label "1016/85" at bounding box center [489, 282] width 149 height 31
click at [494, 292] on input "1016/85" at bounding box center [494, 287] width 10 height 10
radio input "true"
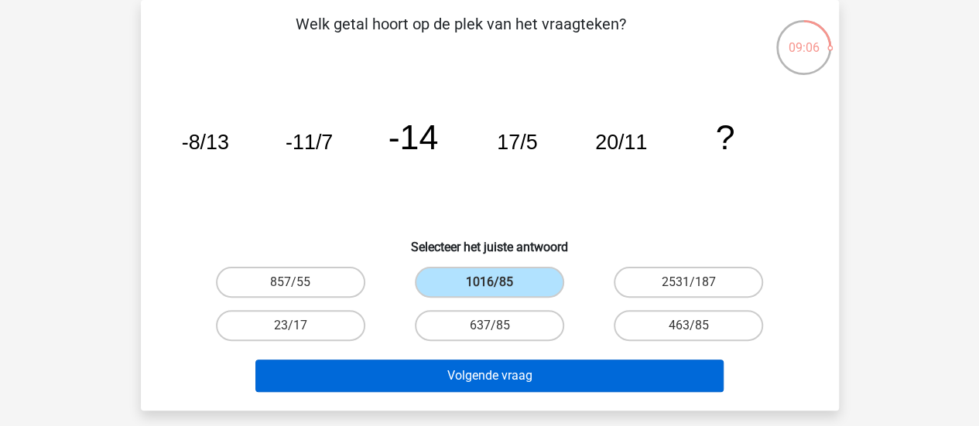
click at [476, 376] on button "Volgende vraag" at bounding box center [489, 376] width 468 height 32
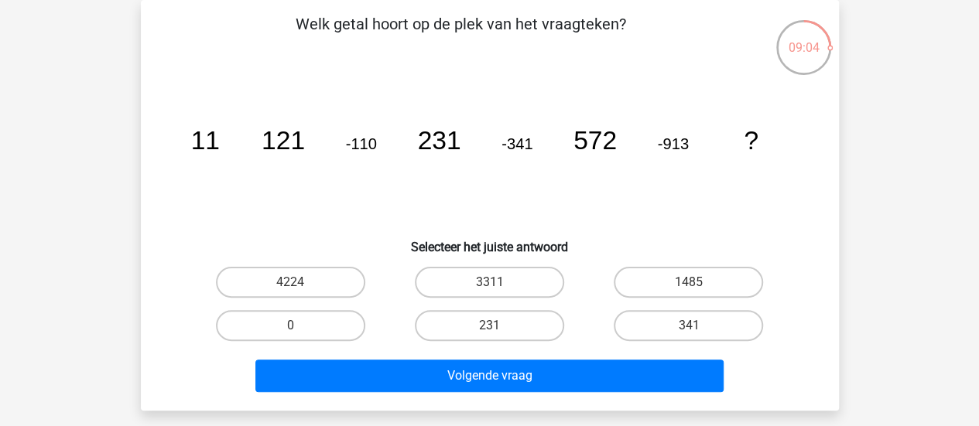
click at [487, 336] on label "231" at bounding box center [489, 325] width 149 height 31
click at [489, 336] on input "231" at bounding box center [494, 331] width 10 height 10
radio input "true"
click at [490, 388] on button "Volgende vraag" at bounding box center [489, 376] width 468 height 32
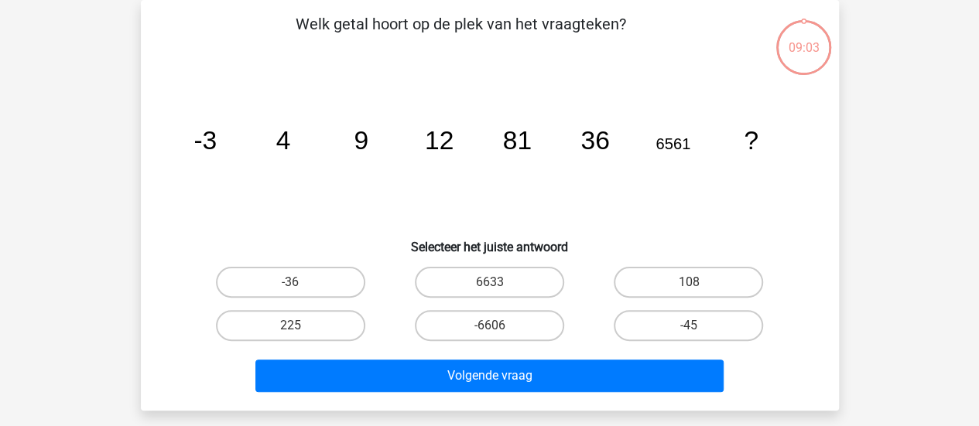
click at [651, 280] on label "108" at bounding box center [687, 282] width 149 height 31
click at [688, 282] on input "108" at bounding box center [693, 287] width 10 height 10
radio input "true"
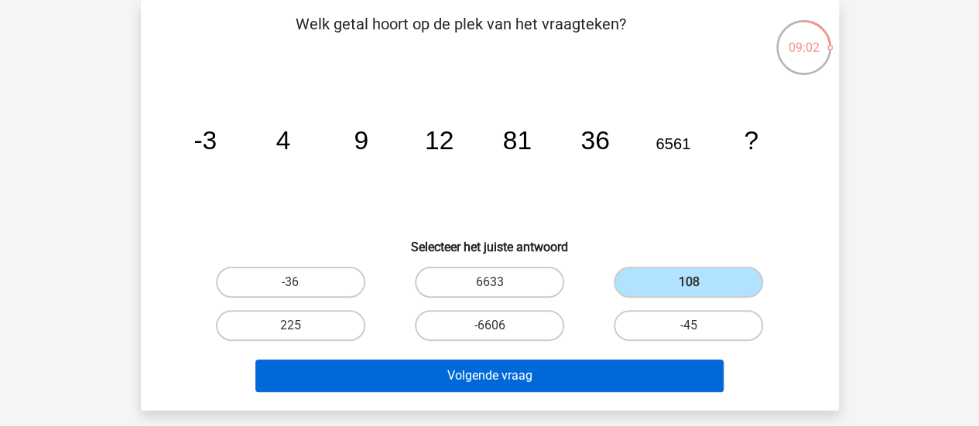
click at [579, 362] on button "Volgende vraag" at bounding box center [489, 376] width 468 height 32
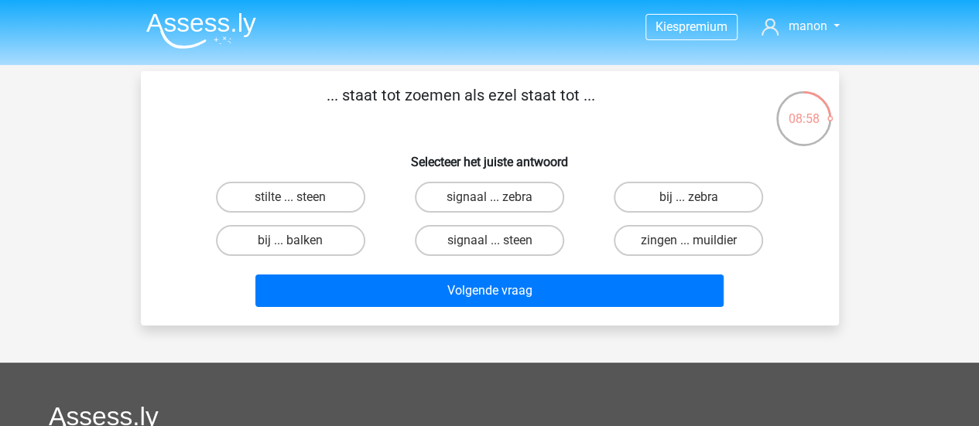
scroll to position [0, 0]
click at [289, 251] on label "bij ... balken" at bounding box center [290, 240] width 149 height 31
click at [290, 251] on input "bij ... balken" at bounding box center [295, 246] width 10 height 10
radio input "true"
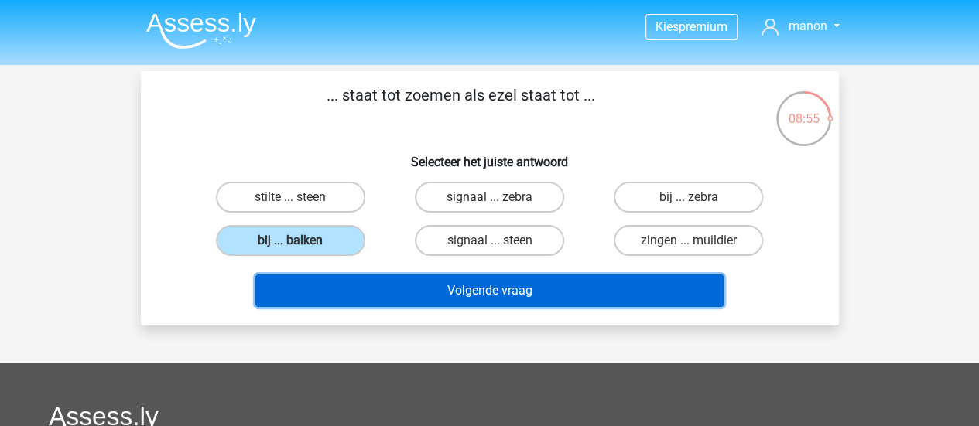
click at [388, 299] on button "Volgende vraag" at bounding box center [489, 291] width 468 height 32
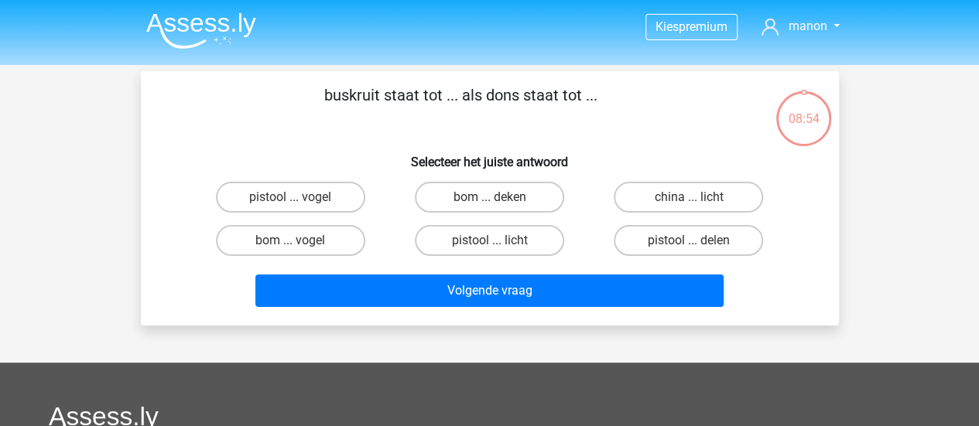
scroll to position [71, 0]
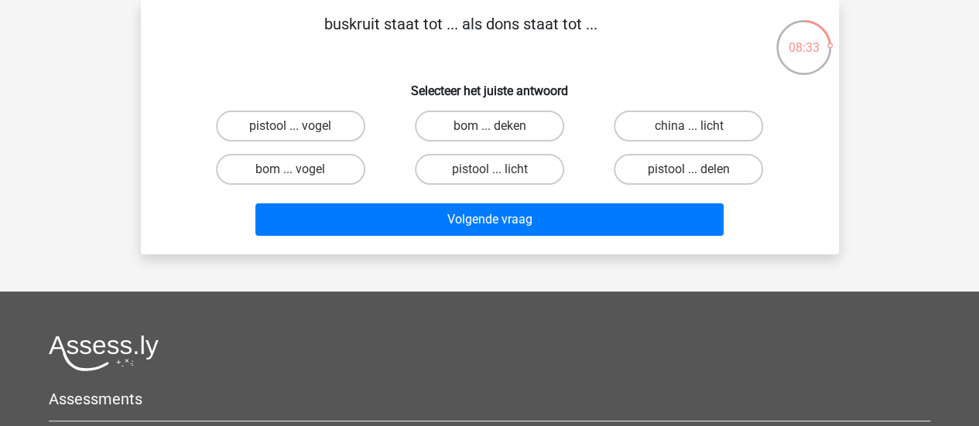
click at [501, 130] on label "bom ... deken" at bounding box center [489, 126] width 149 height 31
click at [499, 130] on input "bom ... deken" at bounding box center [494, 131] width 10 height 10
radio input "true"
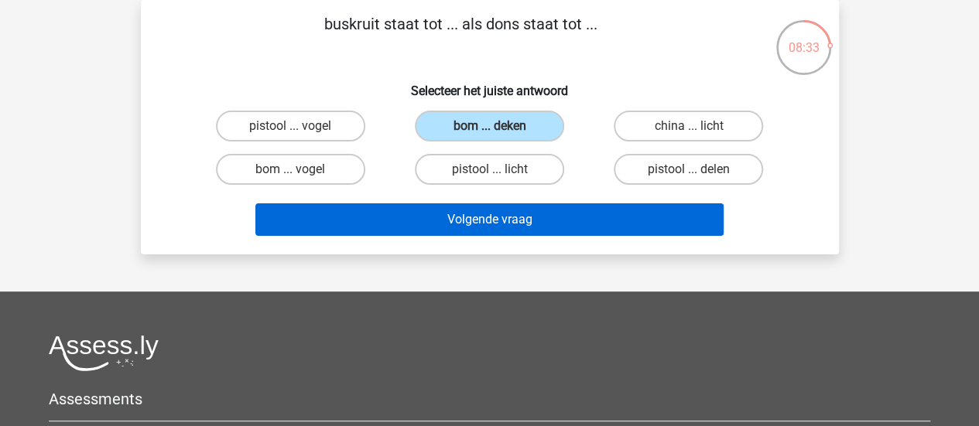
click at [483, 226] on button "Volgende vraag" at bounding box center [489, 219] width 468 height 32
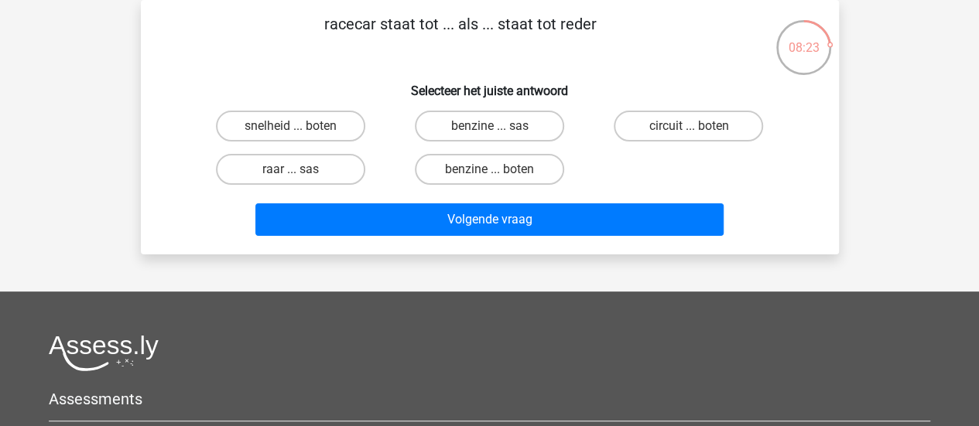
click at [692, 135] on input "circuit ... boten" at bounding box center [693, 131] width 10 height 10
radio input "true"
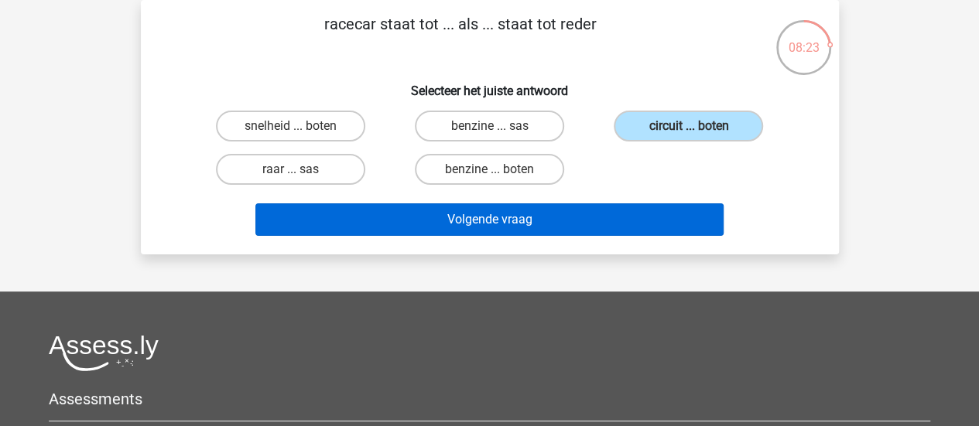
click at [586, 226] on button "Volgende vraag" at bounding box center [489, 219] width 468 height 32
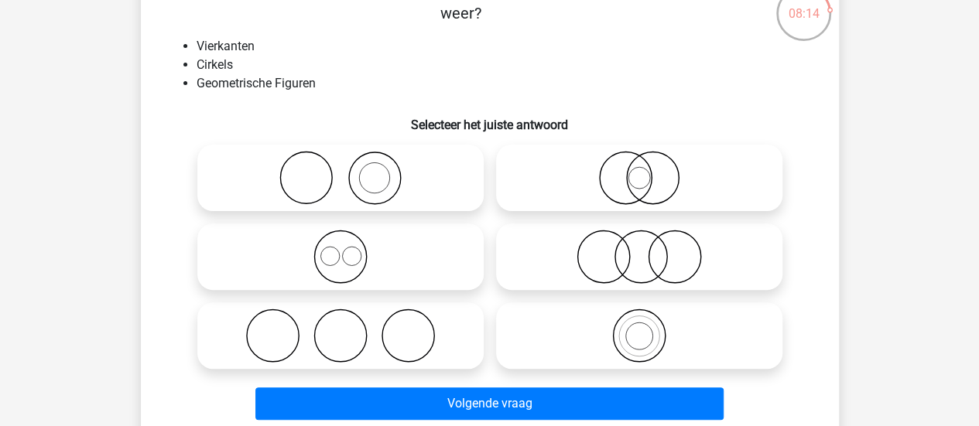
scroll to position [110, 0]
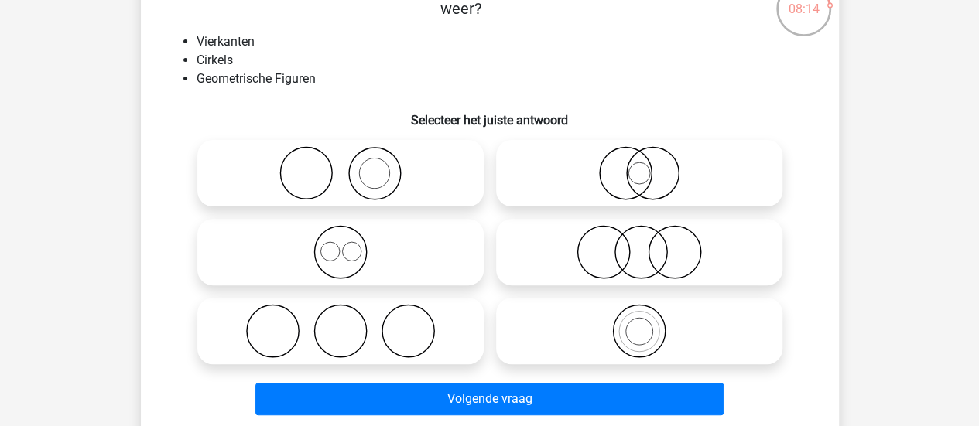
click at [415, 269] on icon at bounding box center [340, 252] width 274 height 54
click at [350, 244] on input "radio" at bounding box center [345, 239] width 10 height 10
radio input "true"
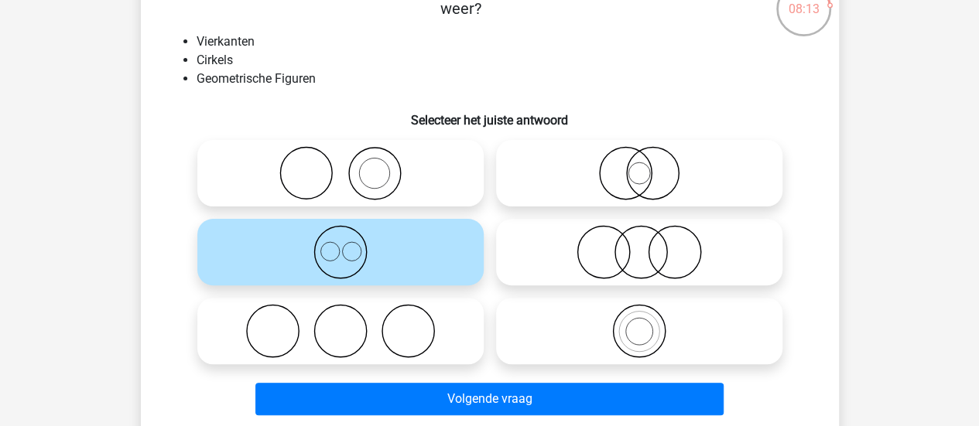
click at [455, 413] on button "Volgende vraag" at bounding box center [489, 399] width 468 height 32
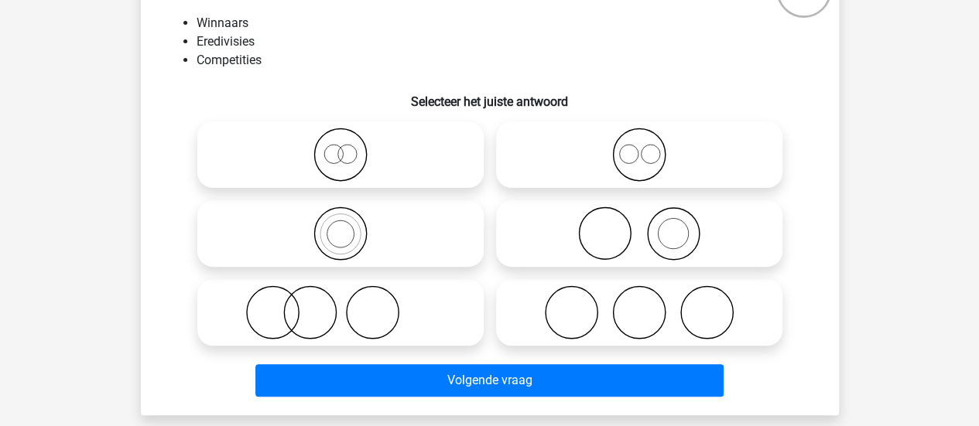
scroll to position [131, 0]
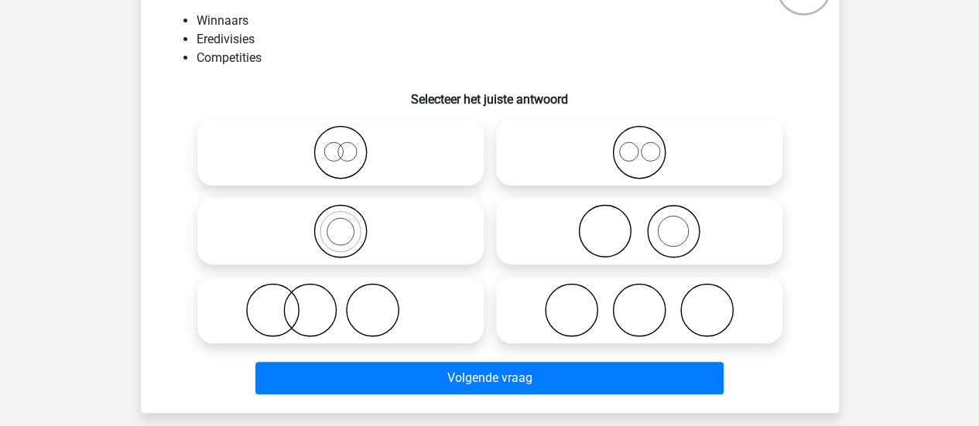
click at [433, 153] on icon at bounding box center [340, 152] width 274 height 54
click at [350, 145] on input "radio" at bounding box center [345, 140] width 10 height 10
radio input "true"
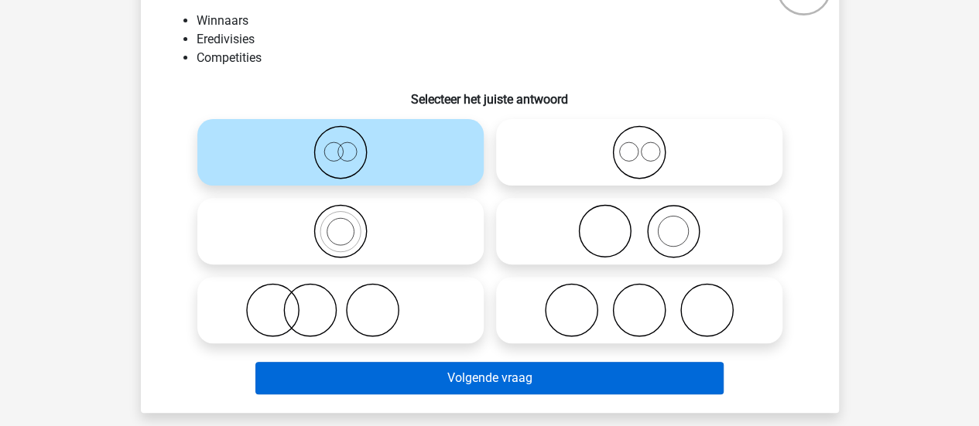
click at [470, 385] on button "Volgende vraag" at bounding box center [489, 378] width 468 height 32
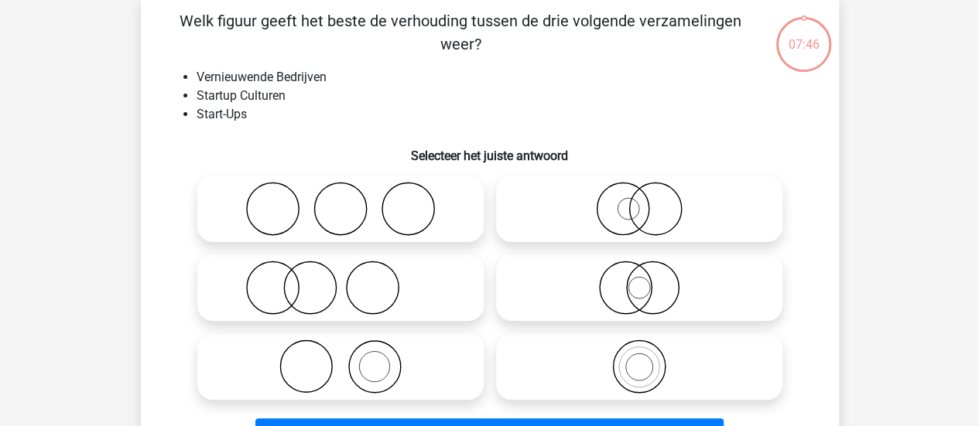
scroll to position [71, 0]
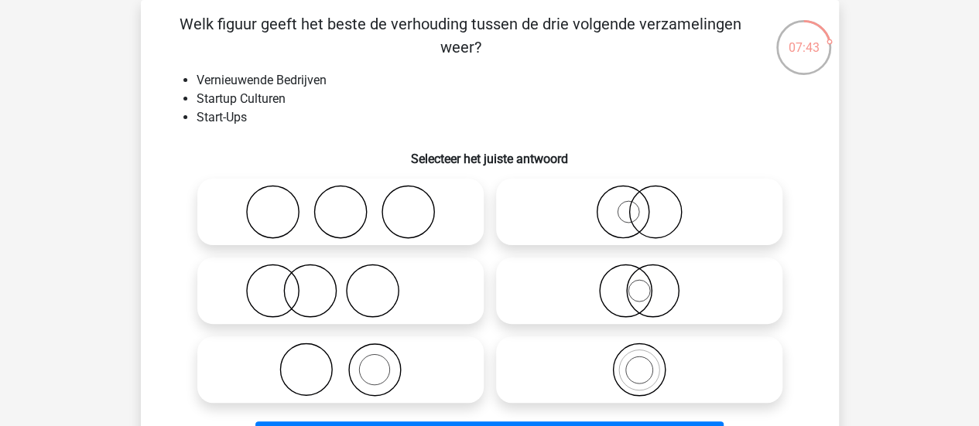
click at [437, 297] on icon at bounding box center [340, 291] width 274 height 54
click at [350, 283] on input "radio" at bounding box center [345, 278] width 10 height 10
radio input "true"
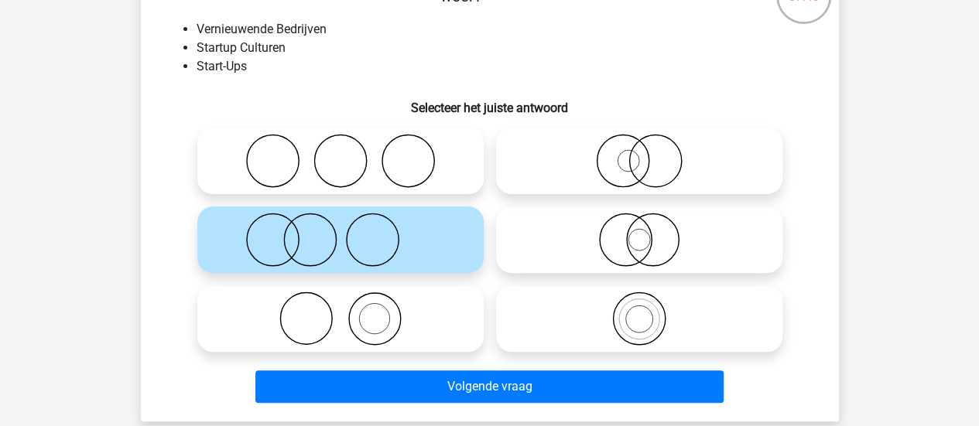
scroll to position [125, 0]
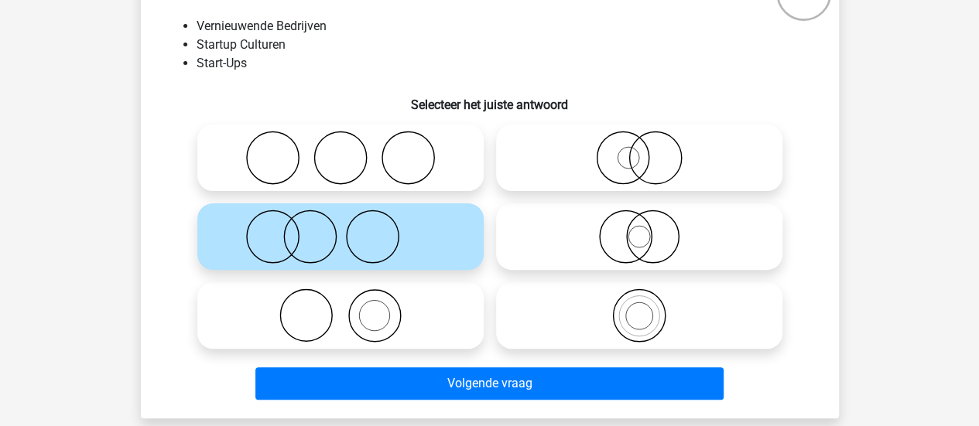
click at [640, 180] on icon at bounding box center [639, 158] width 274 height 54
click at [640, 150] on input "radio" at bounding box center [644, 145] width 10 height 10
radio input "true"
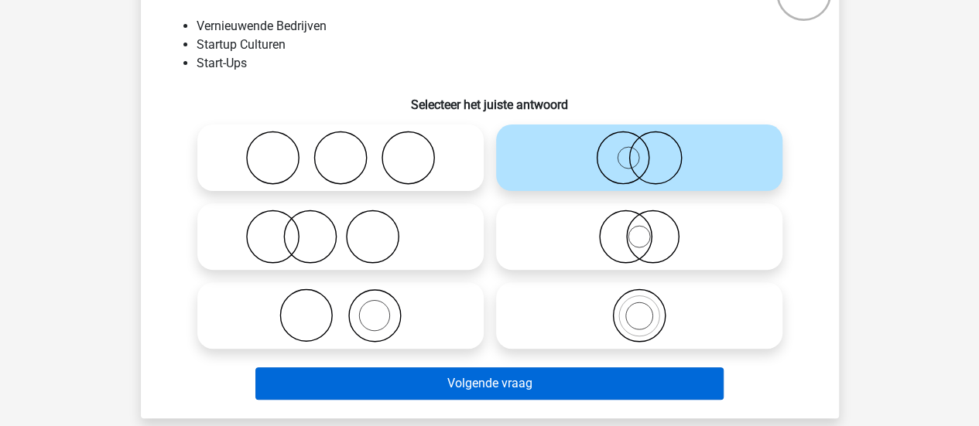
click at [483, 390] on button "Volgende vraag" at bounding box center [489, 383] width 468 height 32
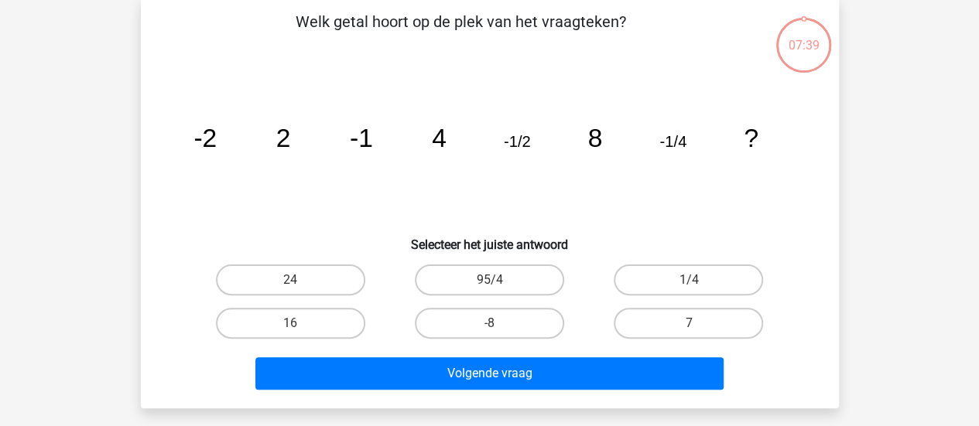
scroll to position [71, 0]
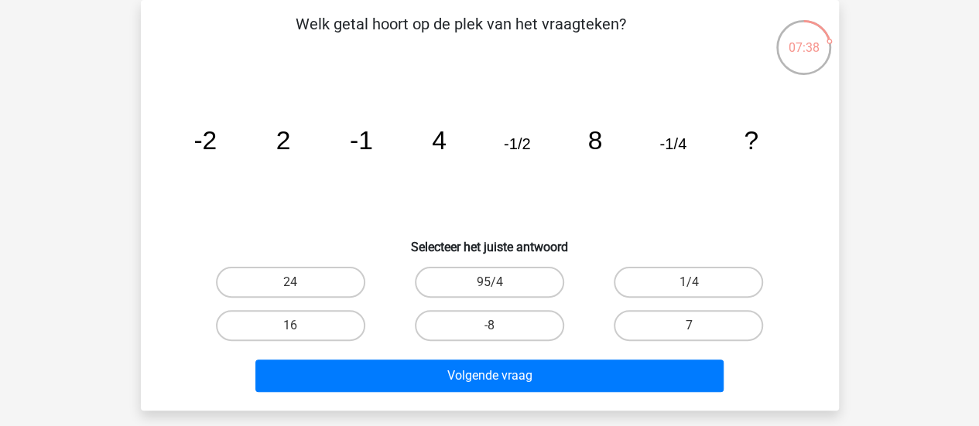
click at [502, 334] on label "-8" at bounding box center [489, 325] width 149 height 31
click at [499, 334] on input "-8" at bounding box center [494, 331] width 10 height 10
radio input "true"
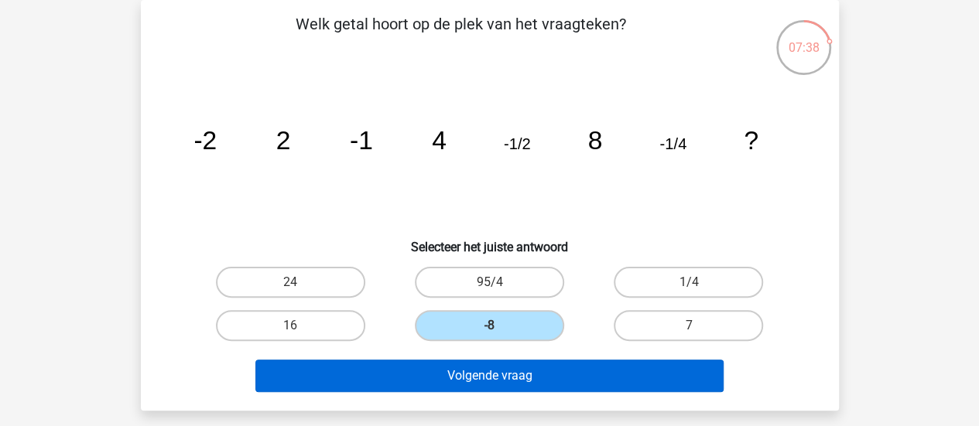
click at [497, 374] on button "Volgende vraag" at bounding box center [489, 376] width 468 height 32
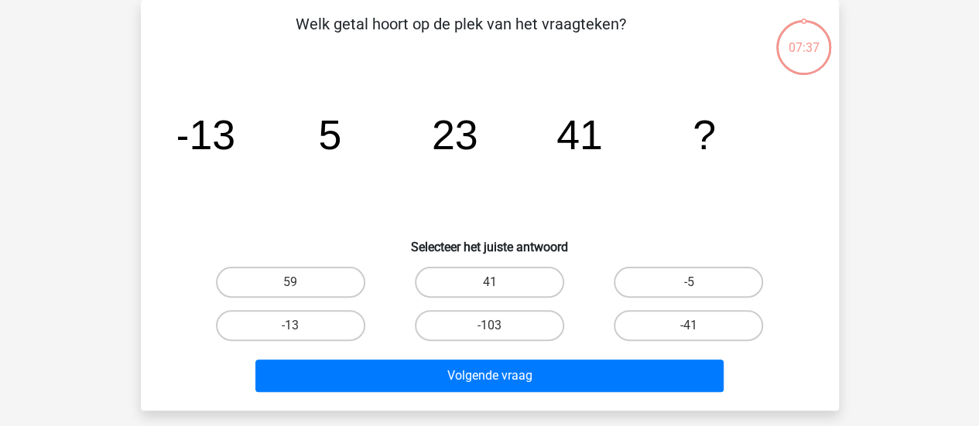
click at [520, 292] on label "41" at bounding box center [489, 282] width 149 height 31
click at [499, 292] on input "41" at bounding box center [494, 287] width 10 height 10
radio input "true"
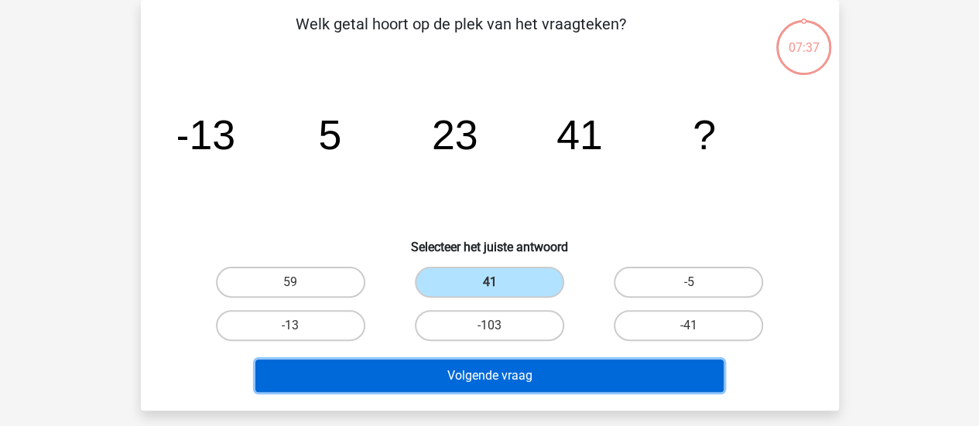
click at [494, 379] on button "Volgende vraag" at bounding box center [489, 376] width 468 height 32
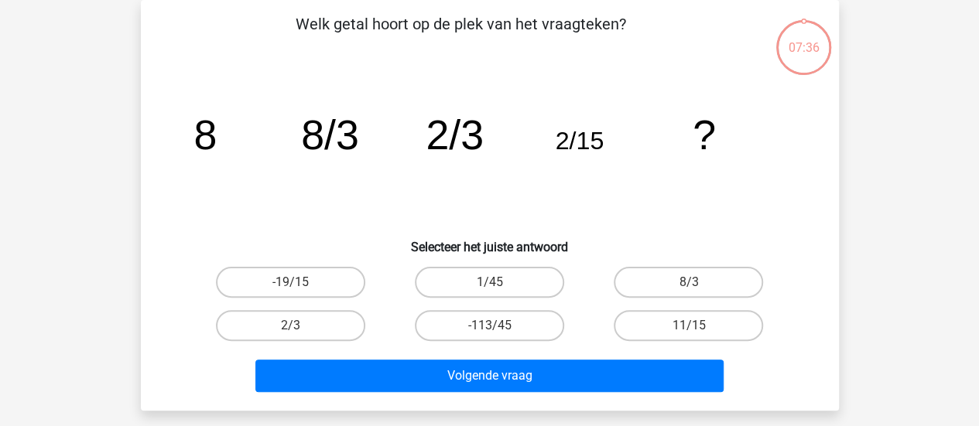
click at [655, 290] on label "8/3" at bounding box center [687, 282] width 149 height 31
click at [688, 290] on input "8/3" at bounding box center [693, 287] width 10 height 10
radio input "true"
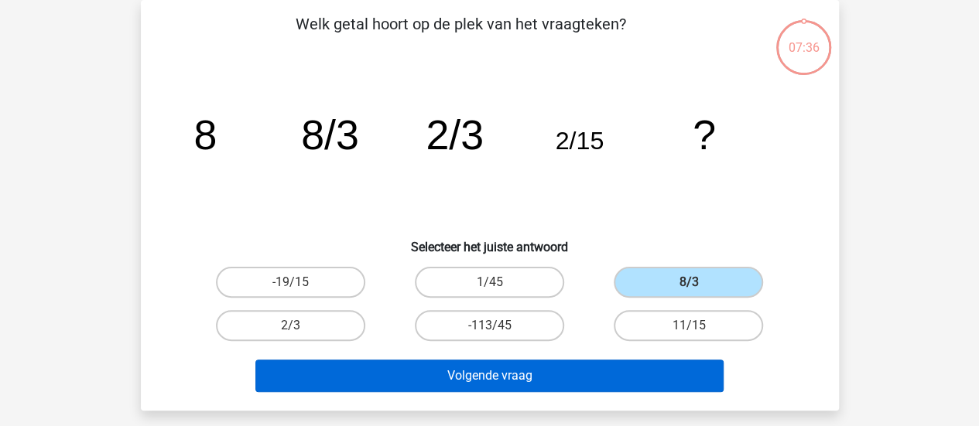
click at [545, 370] on button "Volgende vraag" at bounding box center [489, 376] width 468 height 32
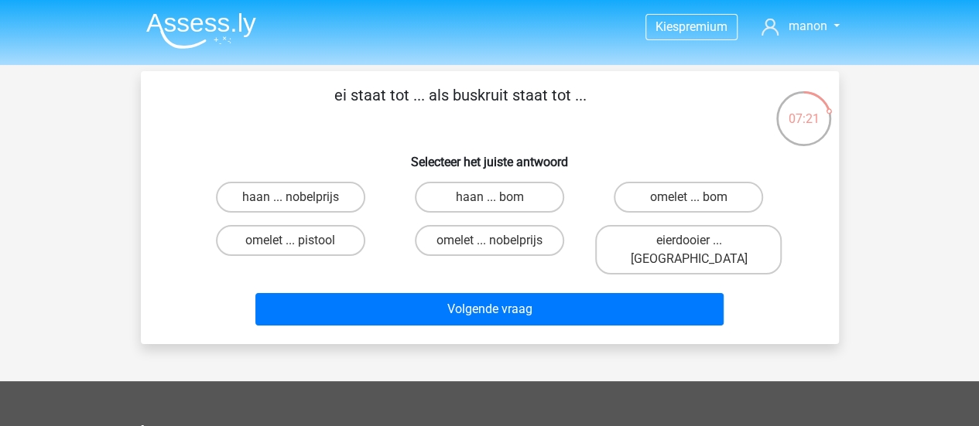
scroll to position [2, 0]
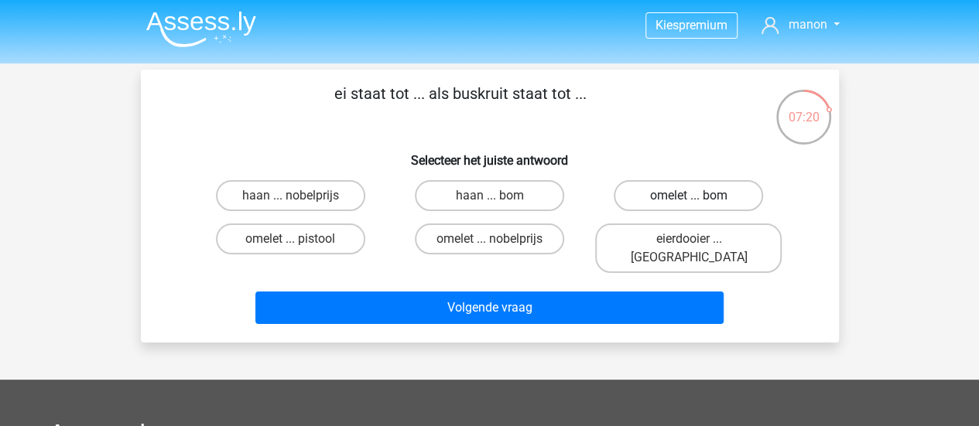
click at [654, 201] on label "omelet ... bom" at bounding box center [687, 195] width 149 height 31
click at [688, 201] on input "omelet ... bom" at bounding box center [693, 201] width 10 height 10
radio input "true"
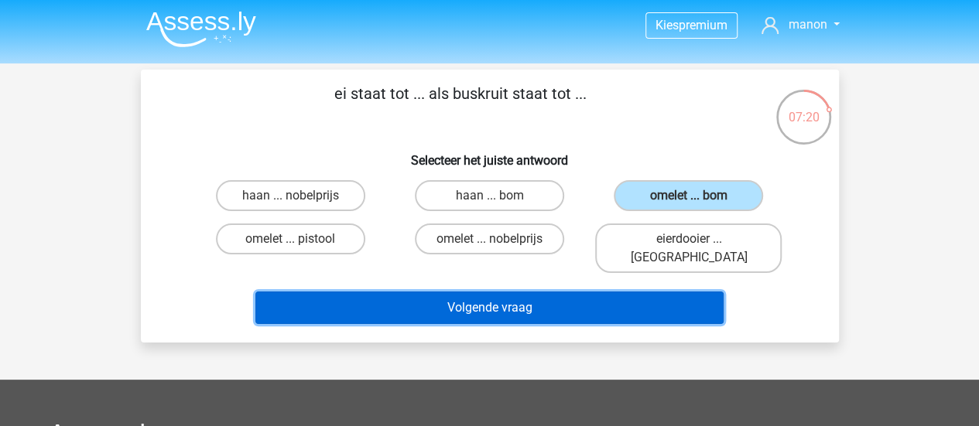
click at [559, 301] on button "Volgende vraag" at bounding box center [489, 308] width 468 height 32
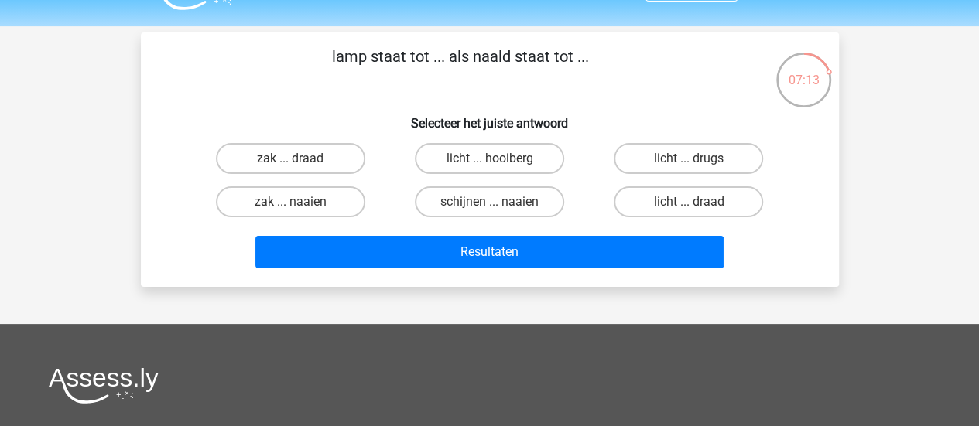
scroll to position [36, 0]
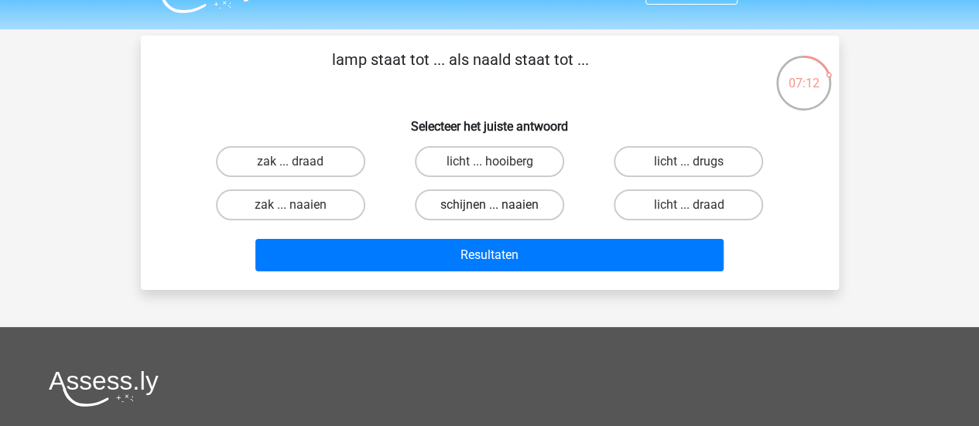
click at [511, 209] on label "schijnen ... naaien" at bounding box center [489, 205] width 149 height 31
click at [499, 209] on input "schijnen ... naaien" at bounding box center [494, 210] width 10 height 10
radio input "true"
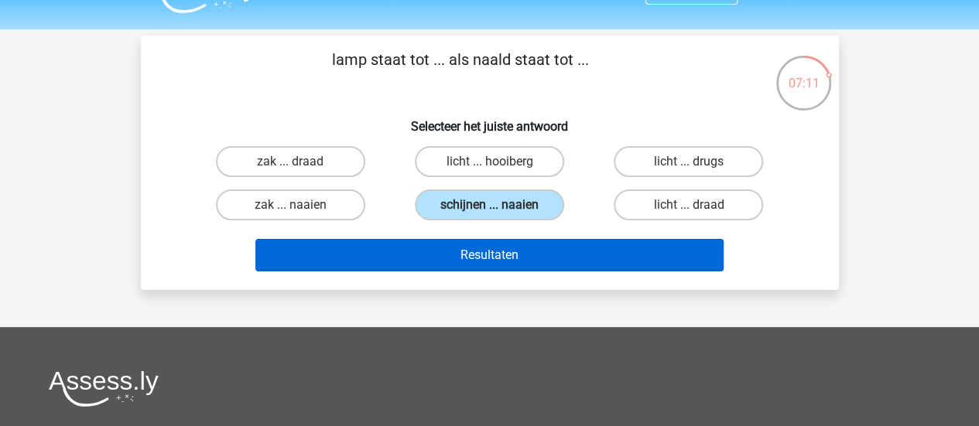
click at [515, 262] on button "Resultaten" at bounding box center [489, 255] width 468 height 32
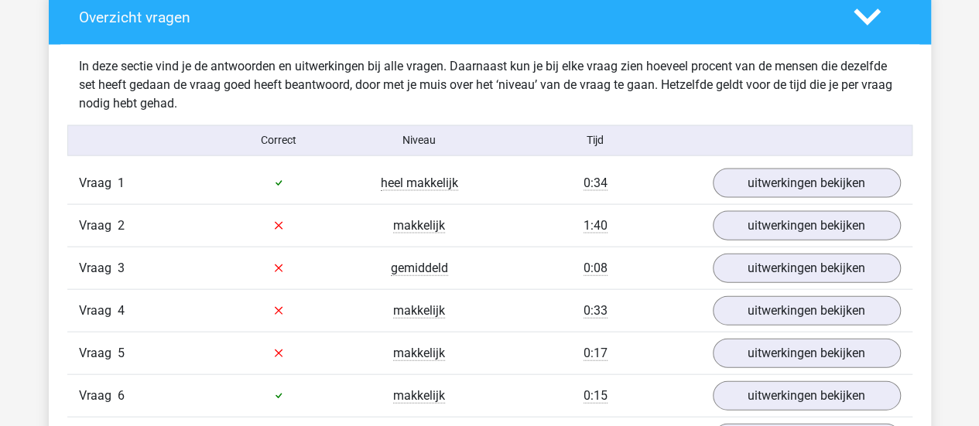
scroll to position [1600, 0]
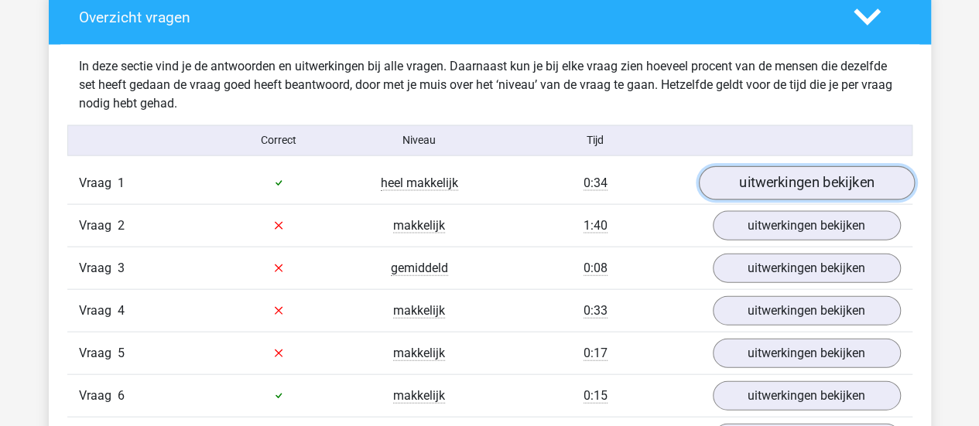
click at [846, 177] on link "uitwerkingen bekijken" at bounding box center [806, 183] width 216 height 34
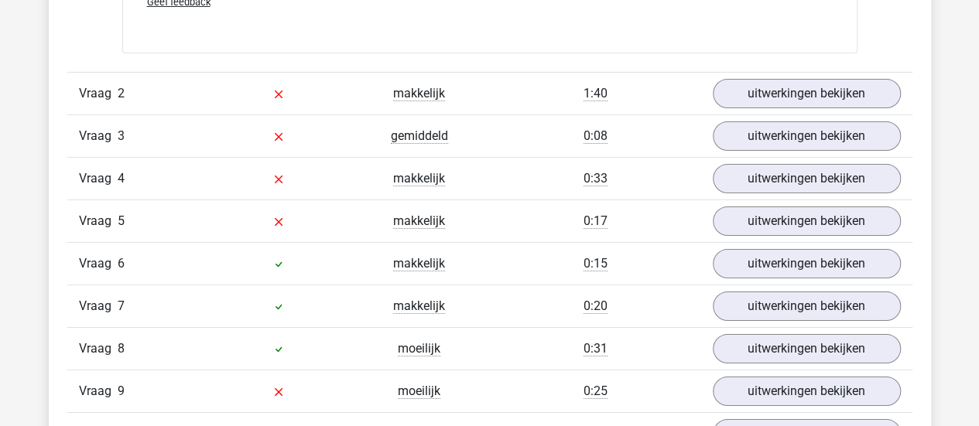
scroll to position [2669, 0]
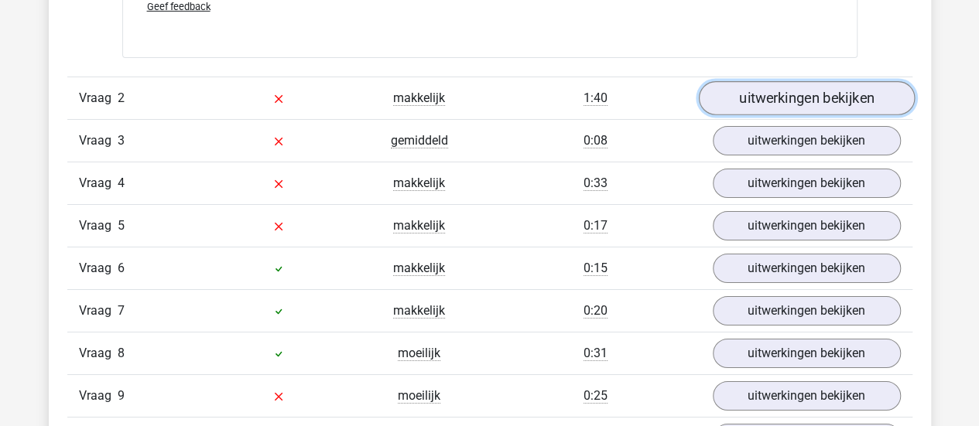
click at [845, 91] on link "uitwerkingen bekijken" at bounding box center [806, 99] width 216 height 34
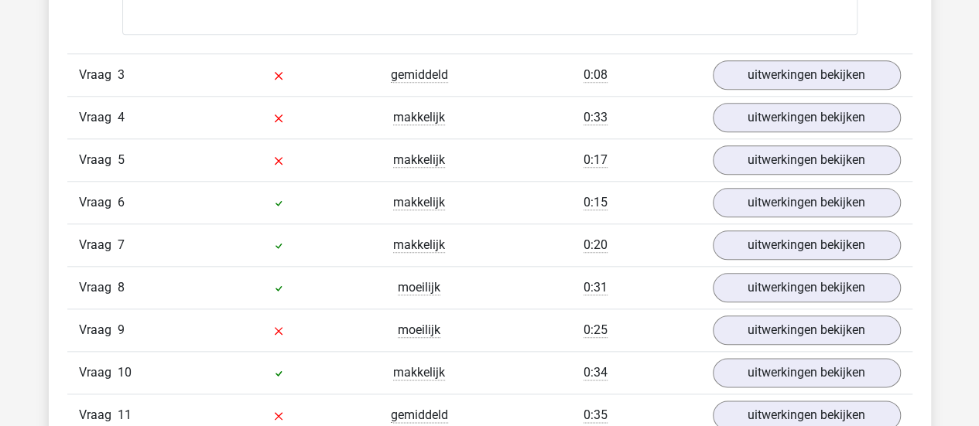
scroll to position [3666, 0]
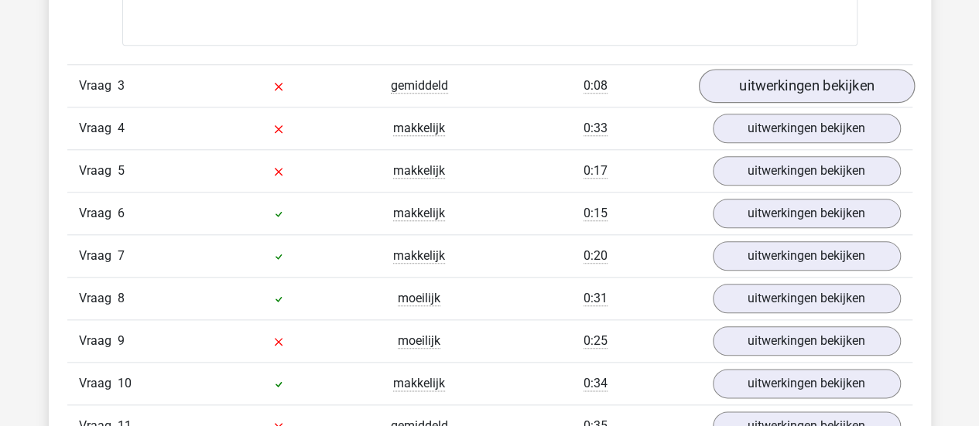
click at [827, 84] on link "uitwerkingen bekijken" at bounding box center [806, 86] width 216 height 34
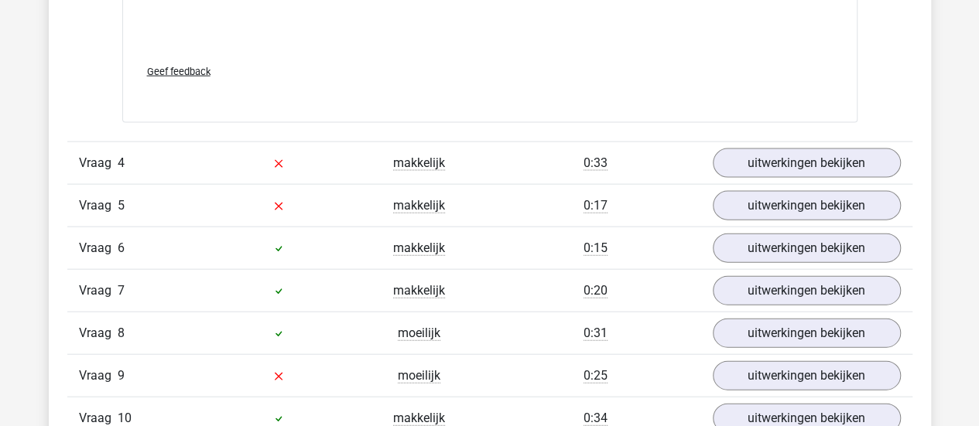
scroll to position [4574, 0]
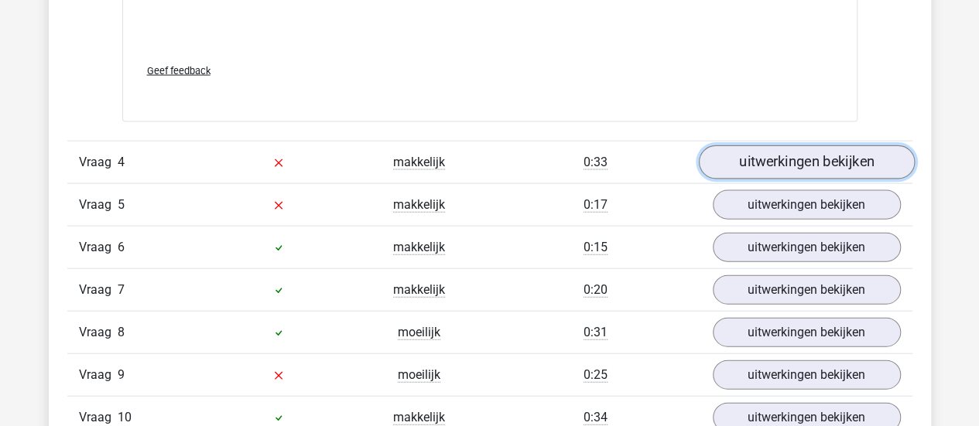
click at [837, 167] on link "uitwerkingen bekijken" at bounding box center [806, 162] width 216 height 34
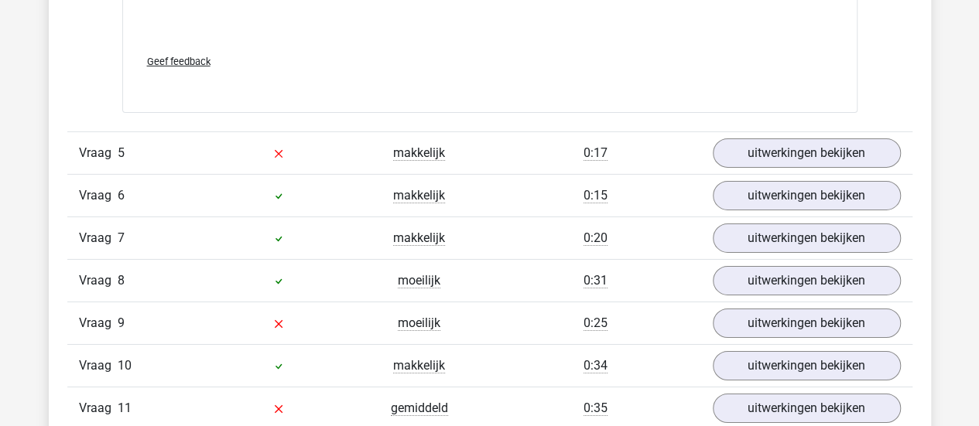
scroll to position [5387, 0]
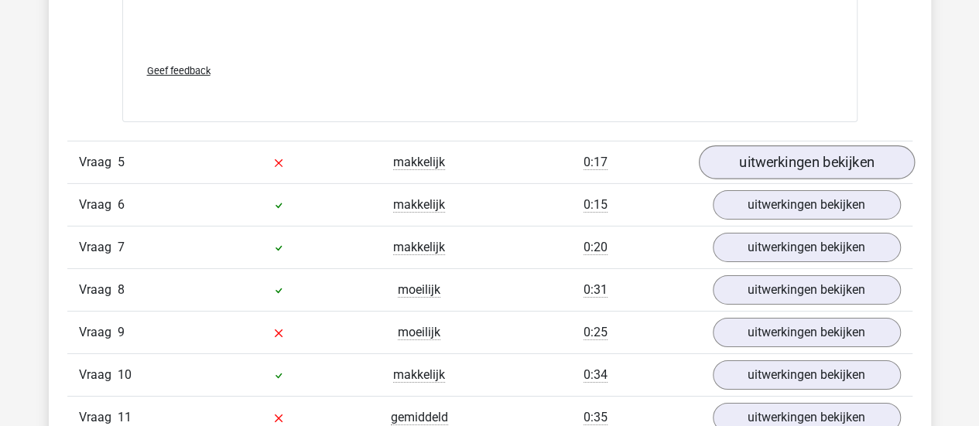
click at [837, 169] on link "uitwerkingen bekijken" at bounding box center [806, 162] width 216 height 34
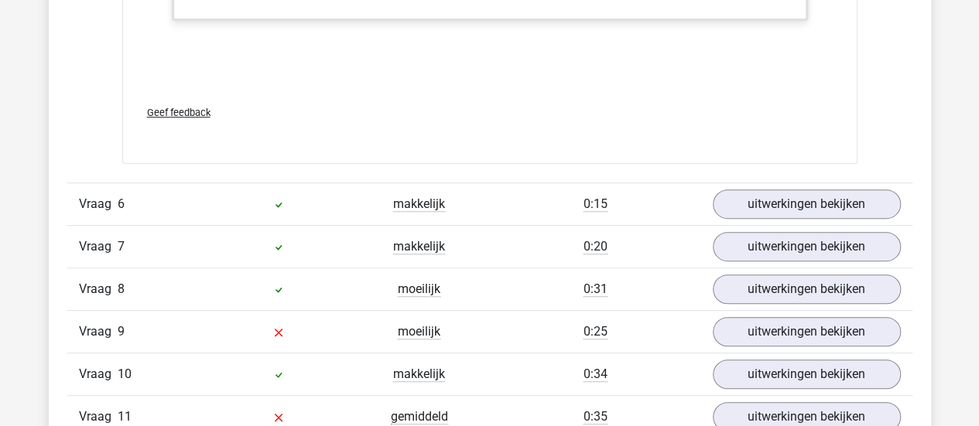
scroll to position [6158, 0]
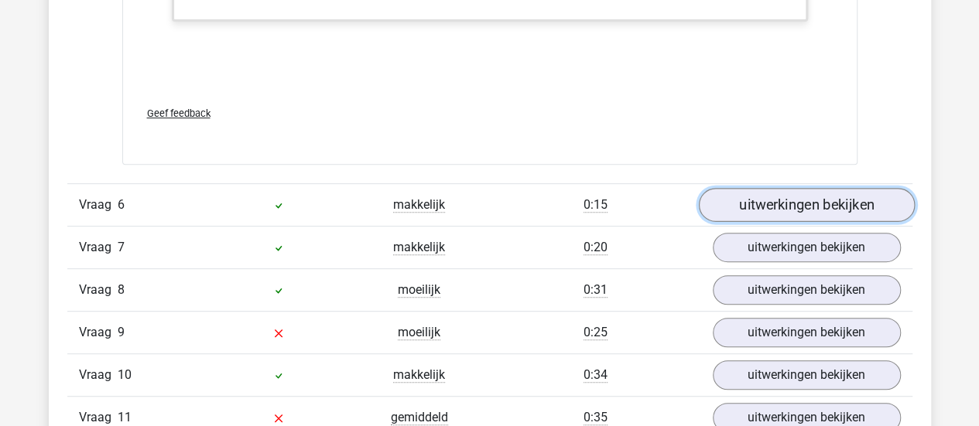
click at [818, 202] on link "uitwerkingen bekijken" at bounding box center [806, 205] width 216 height 34
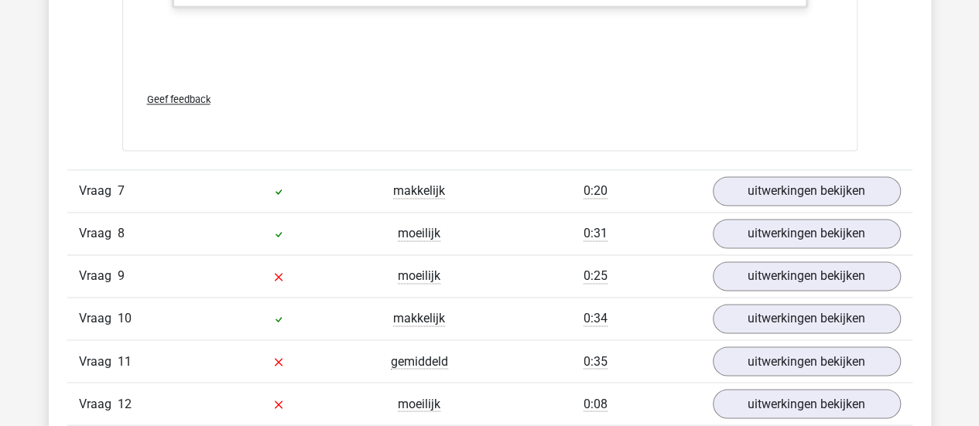
scroll to position [6998, 0]
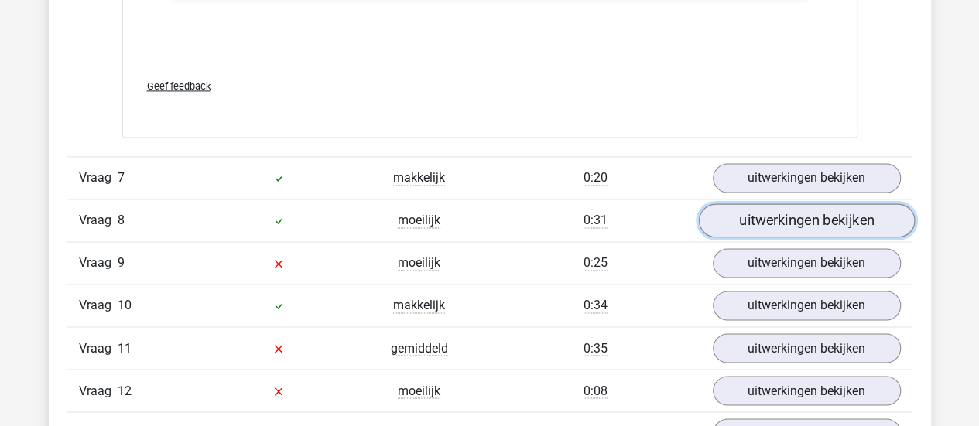
click at [834, 204] on link "uitwerkingen bekijken" at bounding box center [806, 221] width 216 height 34
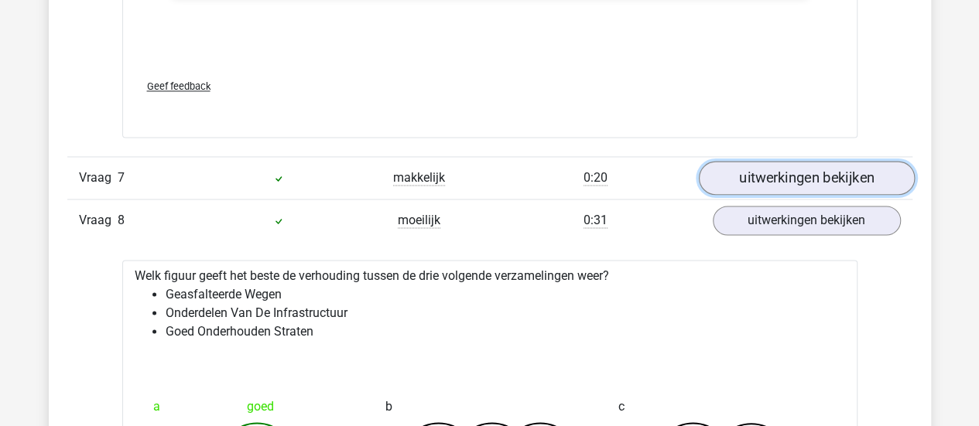
click at [817, 167] on link "uitwerkingen bekijken" at bounding box center [806, 179] width 216 height 34
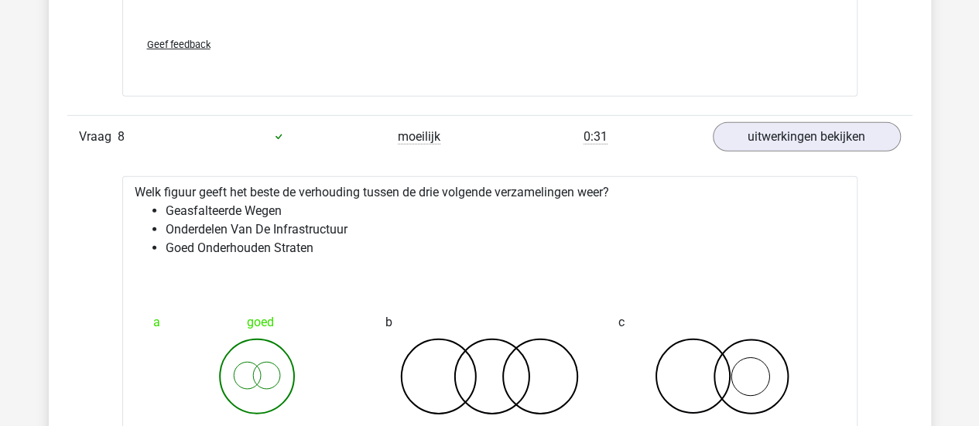
click at [774, 368] on icon at bounding box center [722, 376] width 208 height 77
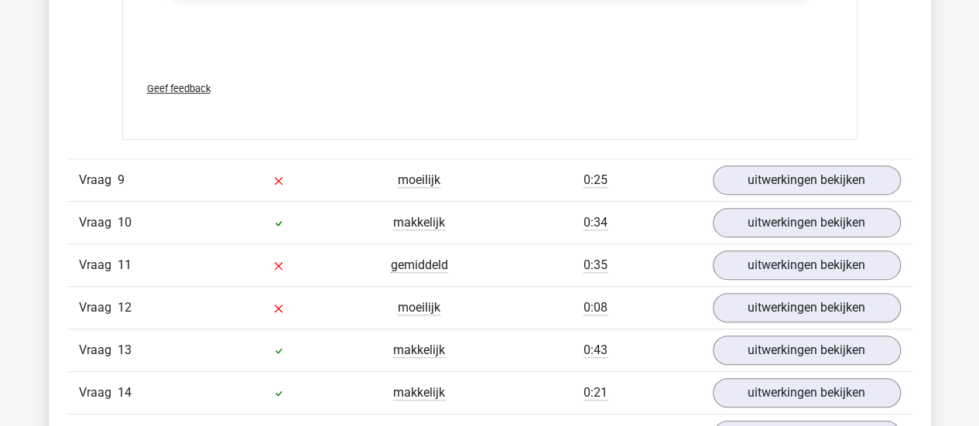
scroll to position [9068, 0]
click at [834, 169] on link "uitwerkingen bekijken" at bounding box center [806, 179] width 216 height 34
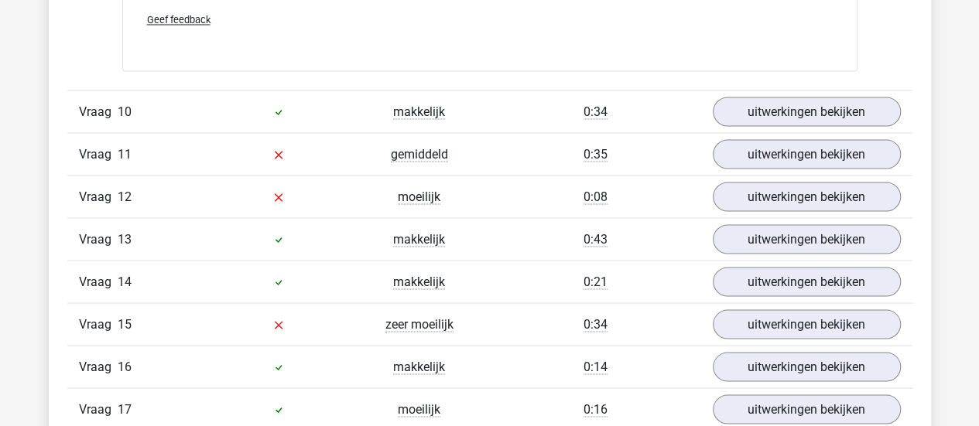
scroll to position [10178, 0]
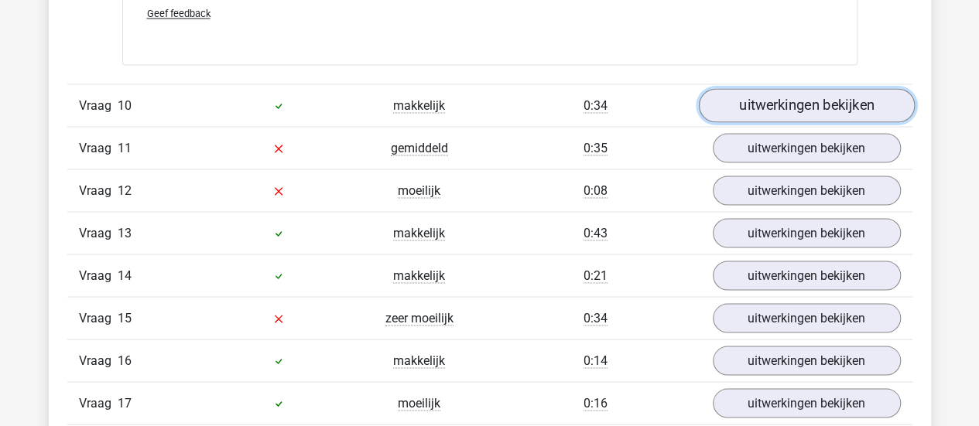
click at [780, 101] on link "uitwerkingen bekijken" at bounding box center [806, 105] width 216 height 34
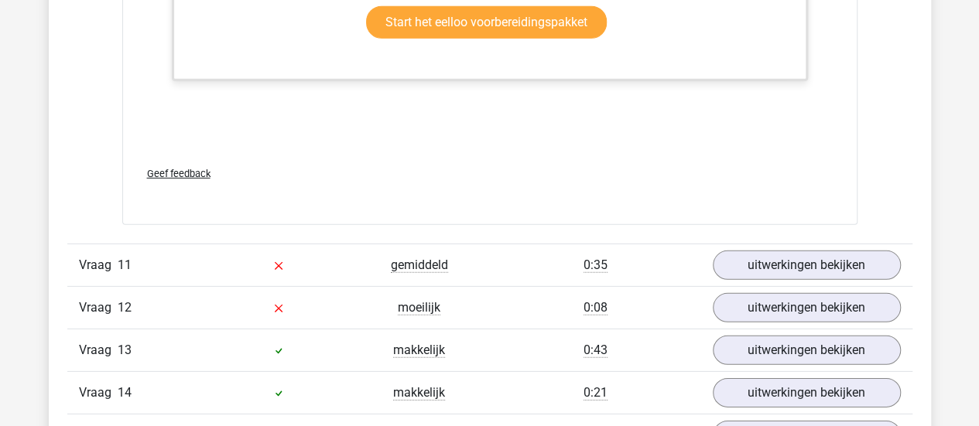
scroll to position [11003, 0]
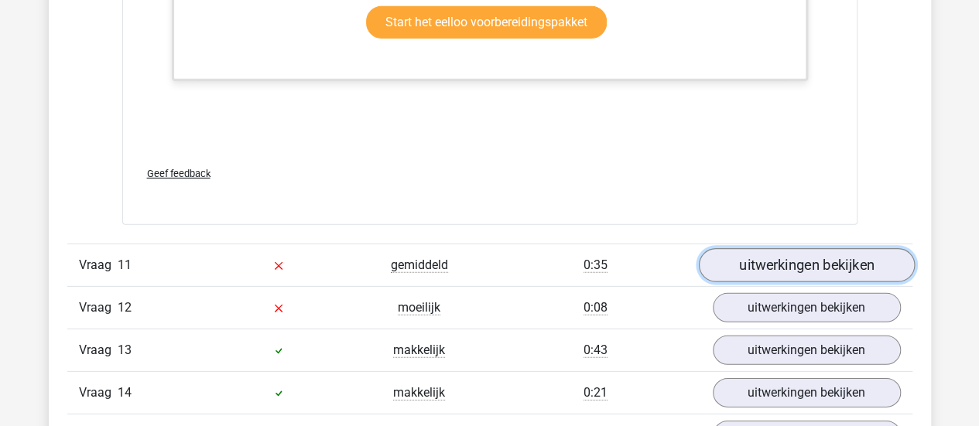
click at [753, 262] on link "uitwerkingen bekijken" at bounding box center [806, 265] width 216 height 34
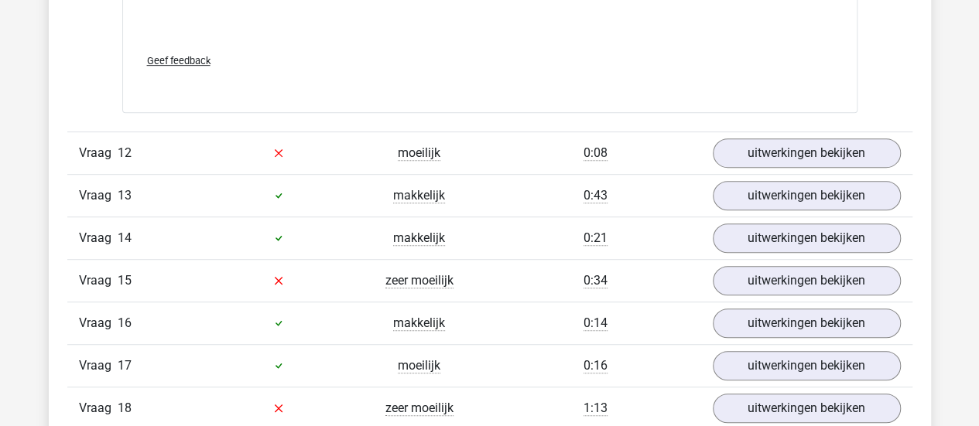
scroll to position [12102, 0]
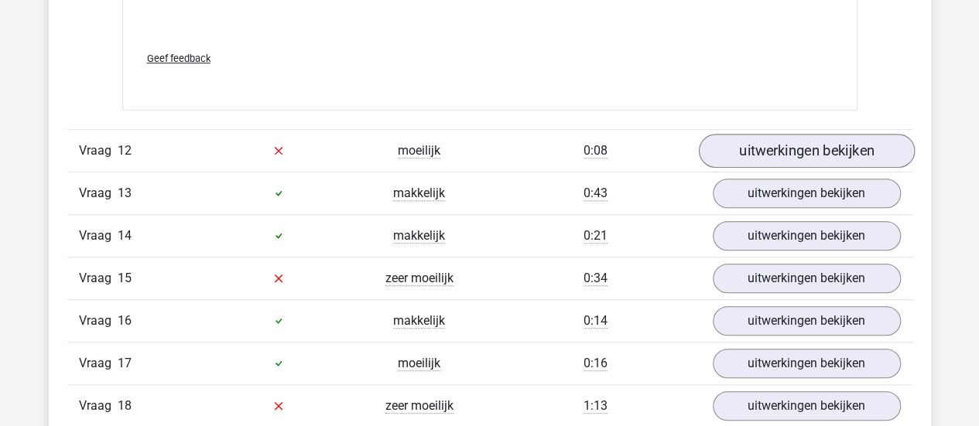
click at [763, 138] on link "uitwerkingen bekijken" at bounding box center [806, 151] width 216 height 34
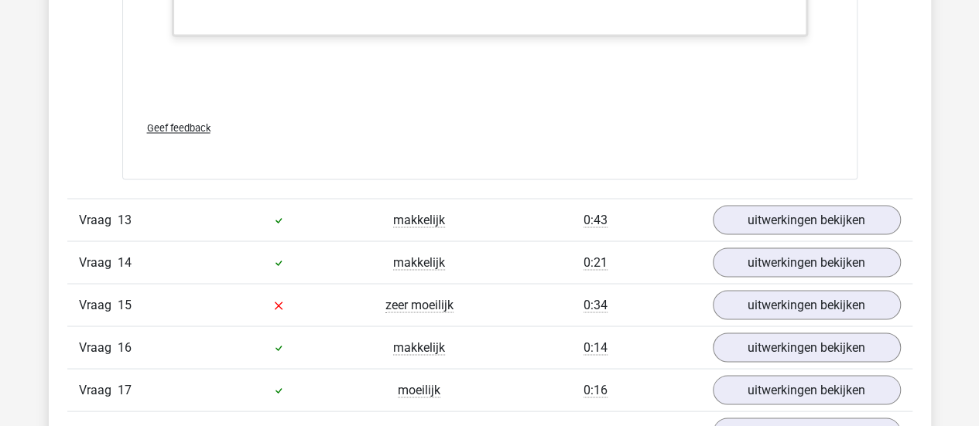
scroll to position [13022, 0]
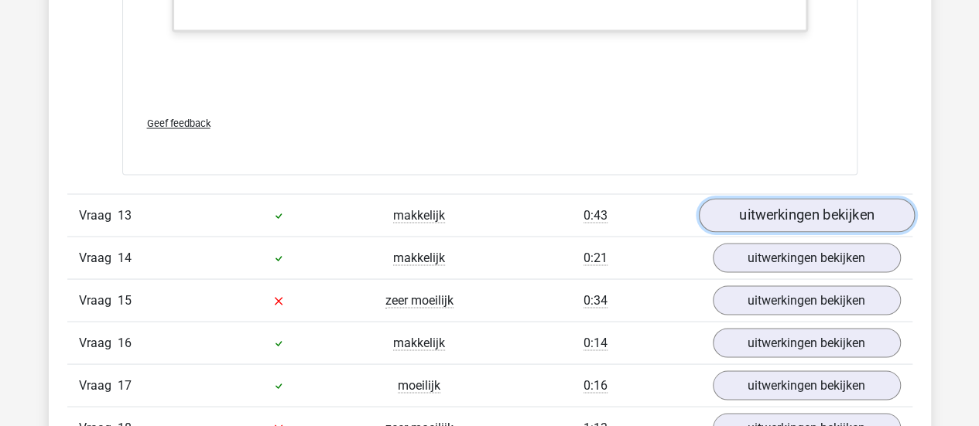
click at [750, 209] on link "uitwerkingen bekijken" at bounding box center [806, 215] width 216 height 34
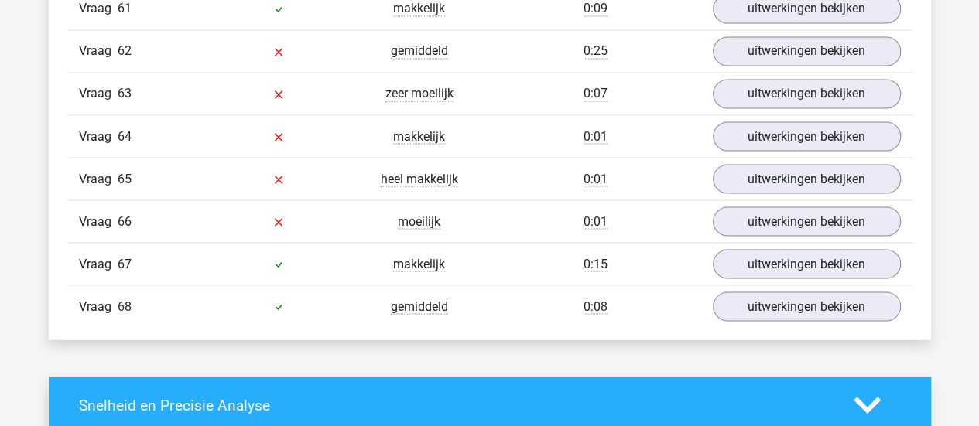
scroll to position [16050, 0]
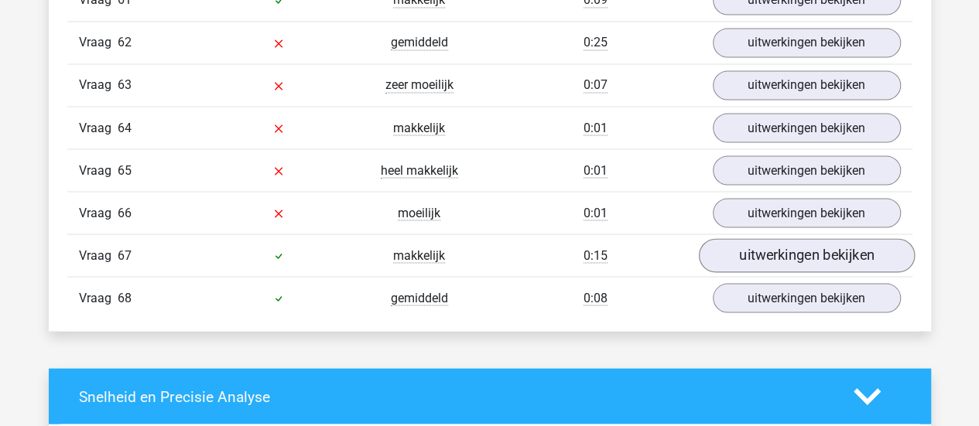
click at [809, 239] on link "uitwerkingen bekijken" at bounding box center [806, 256] width 216 height 34
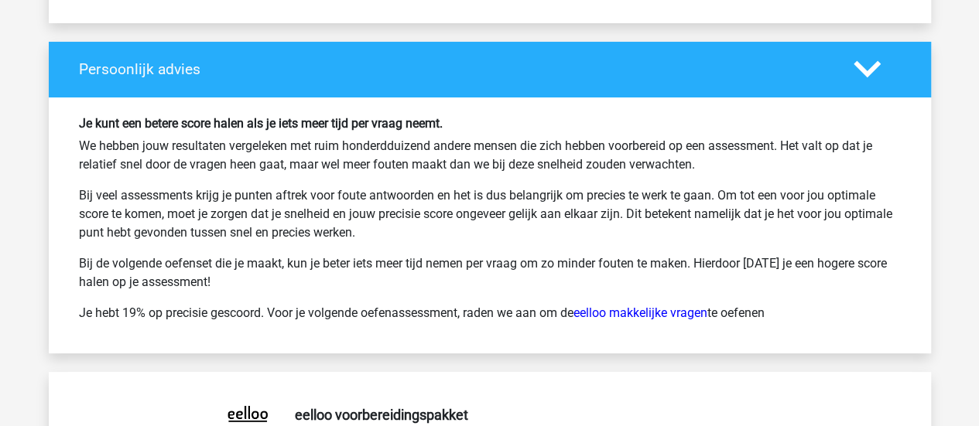
scroll to position [17666, 0]
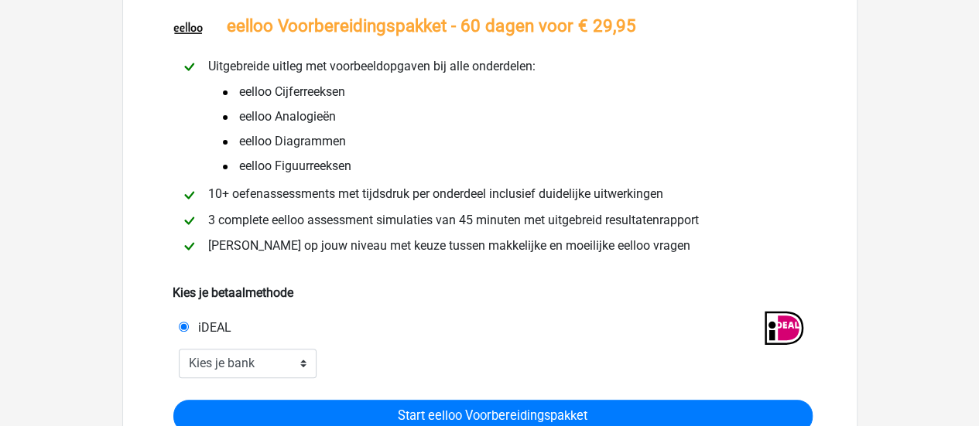
scroll to position [103, 0]
